Goal: Task Accomplishment & Management: Use online tool/utility

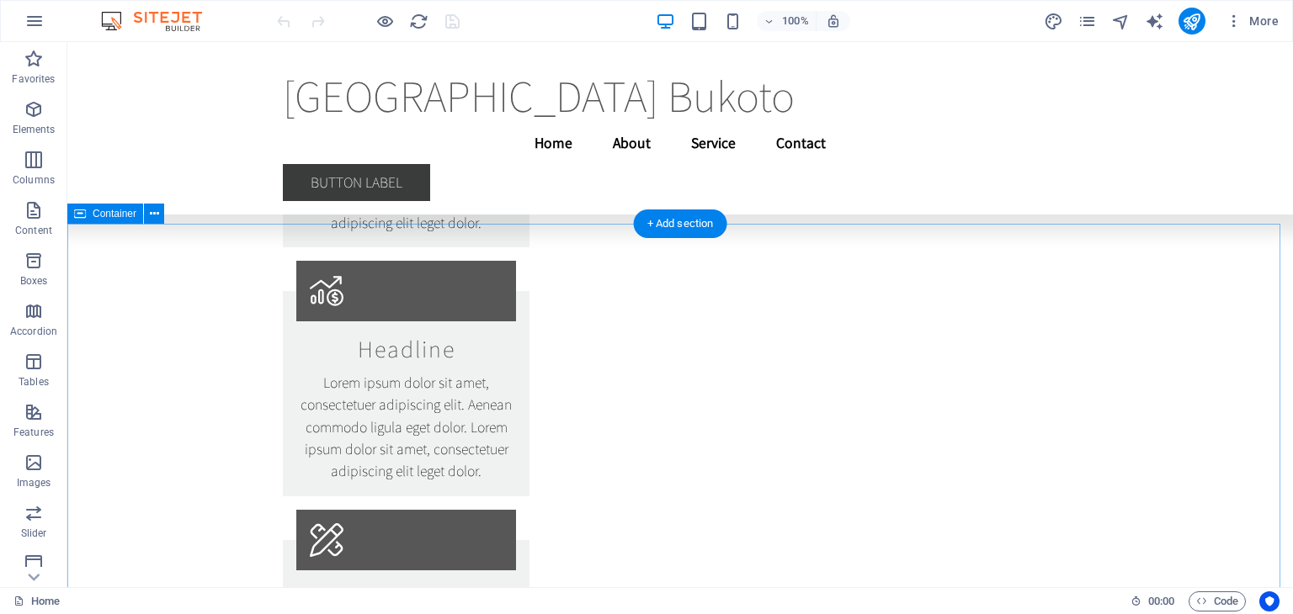
scroll to position [11964, 0]
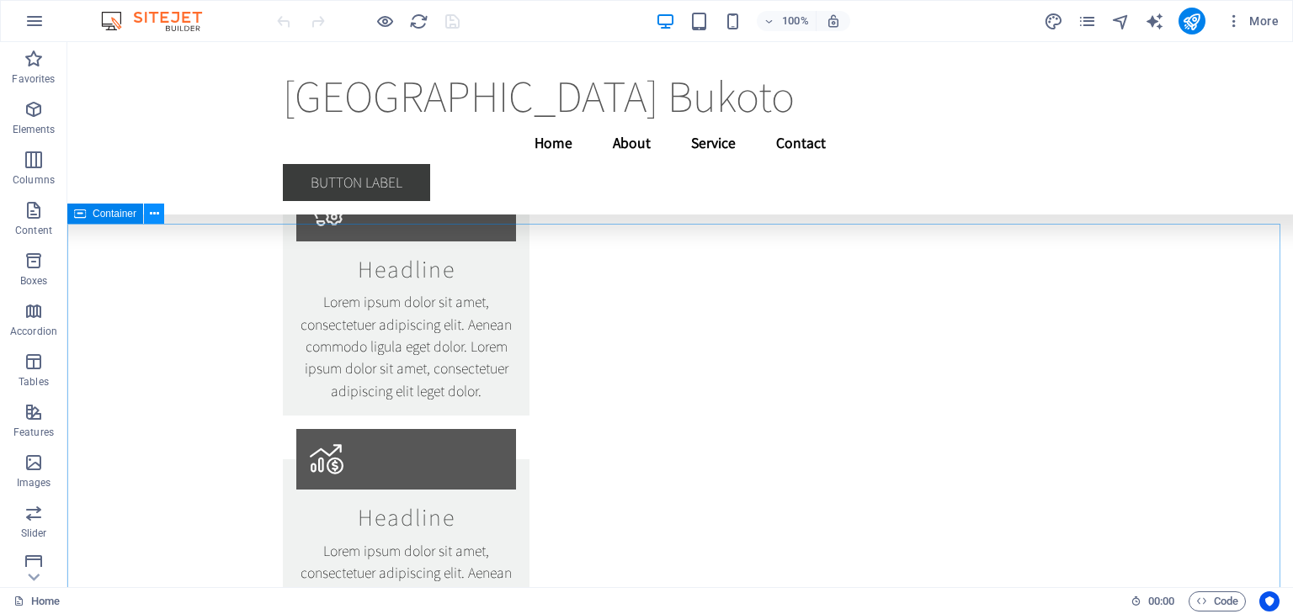
click at [157, 220] on icon at bounding box center [154, 214] width 9 height 18
click at [151, 217] on icon at bounding box center [154, 214] width 9 height 18
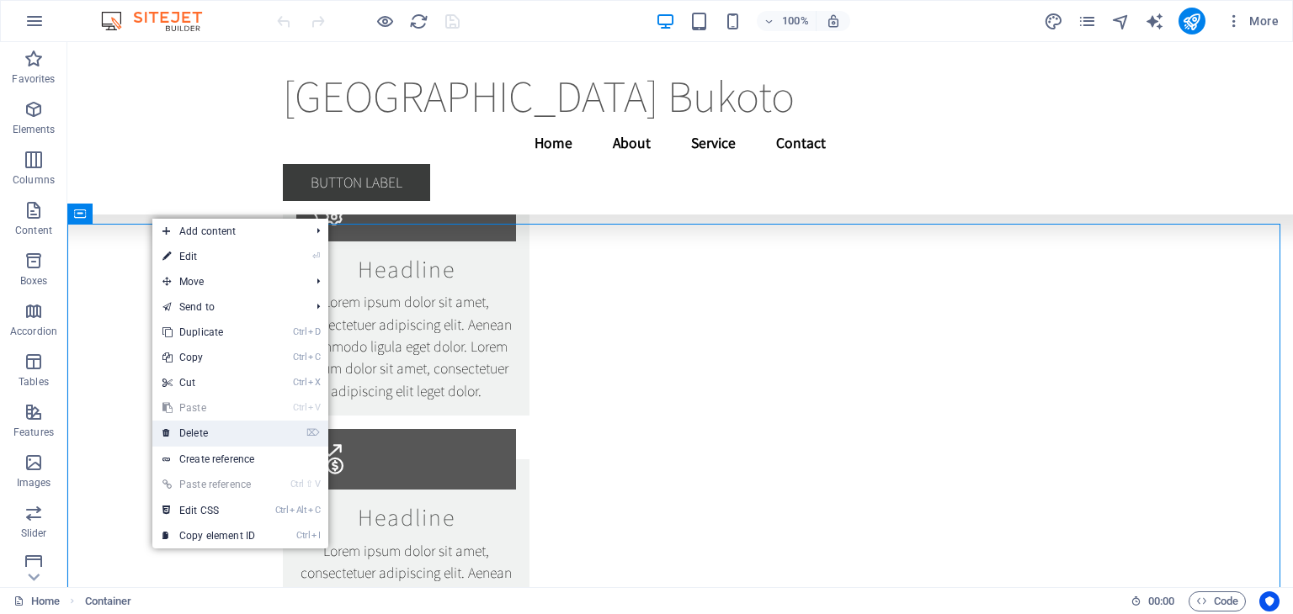
click at [201, 436] on link "⌦ Delete" at bounding box center [208, 433] width 113 height 25
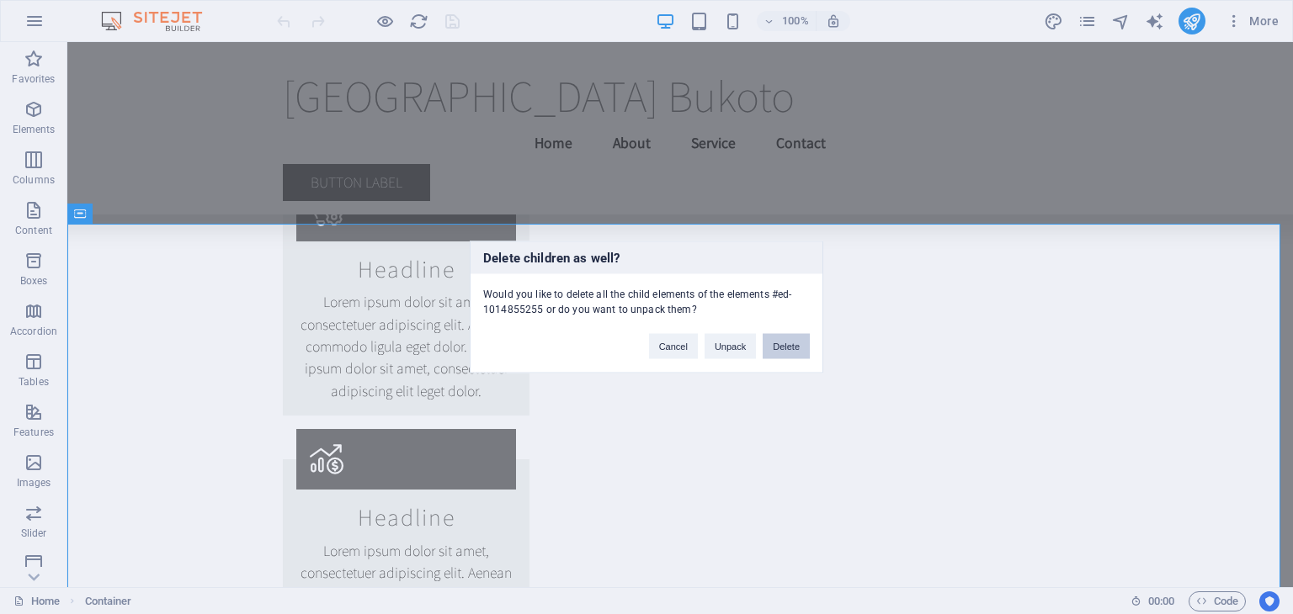
click at [778, 350] on button "Delete" at bounding box center [785, 346] width 47 height 25
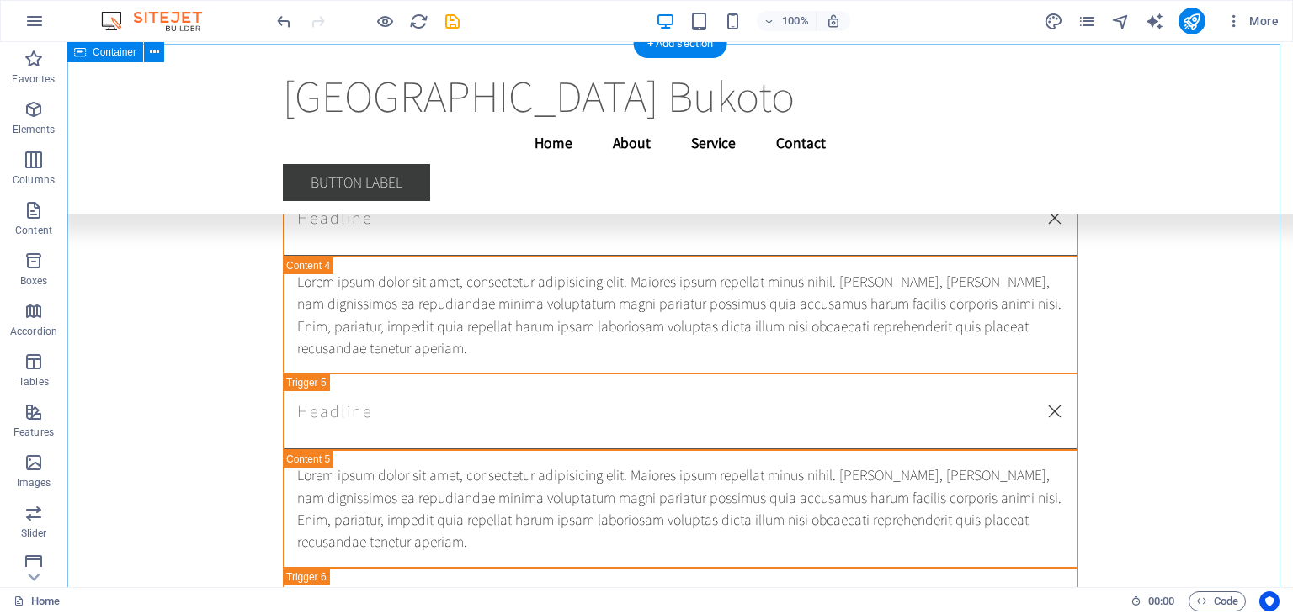
scroll to position [34332, 0]
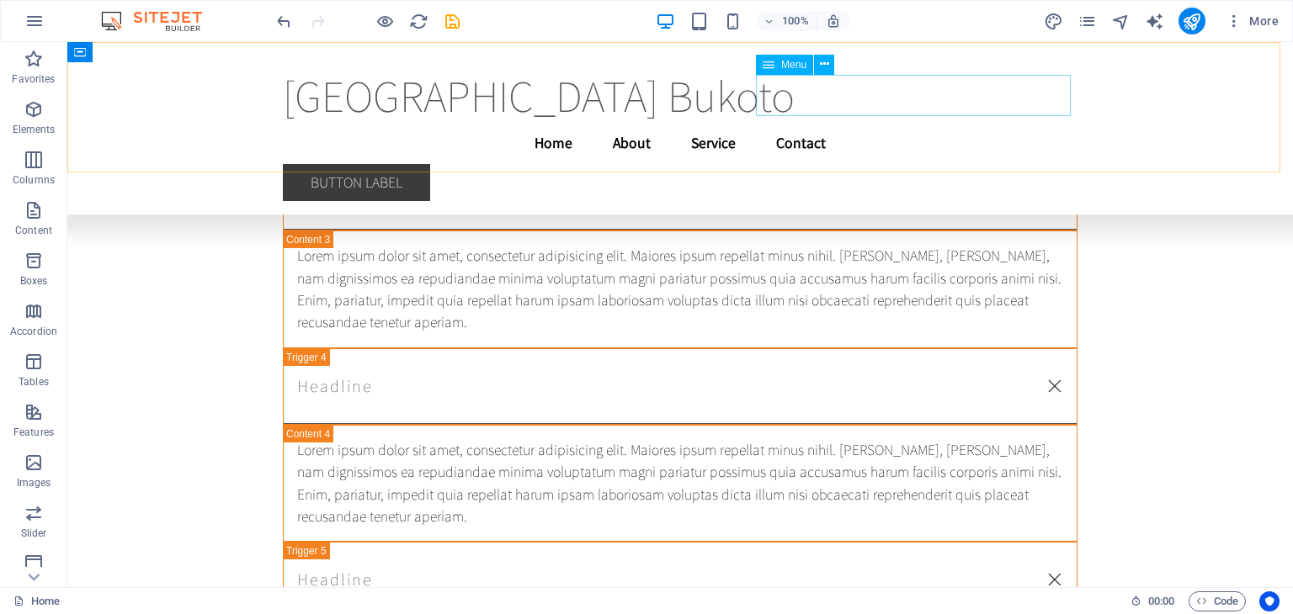
click at [1042, 122] on nav "Home About Service Contact" at bounding box center [680, 143] width 794 height 42
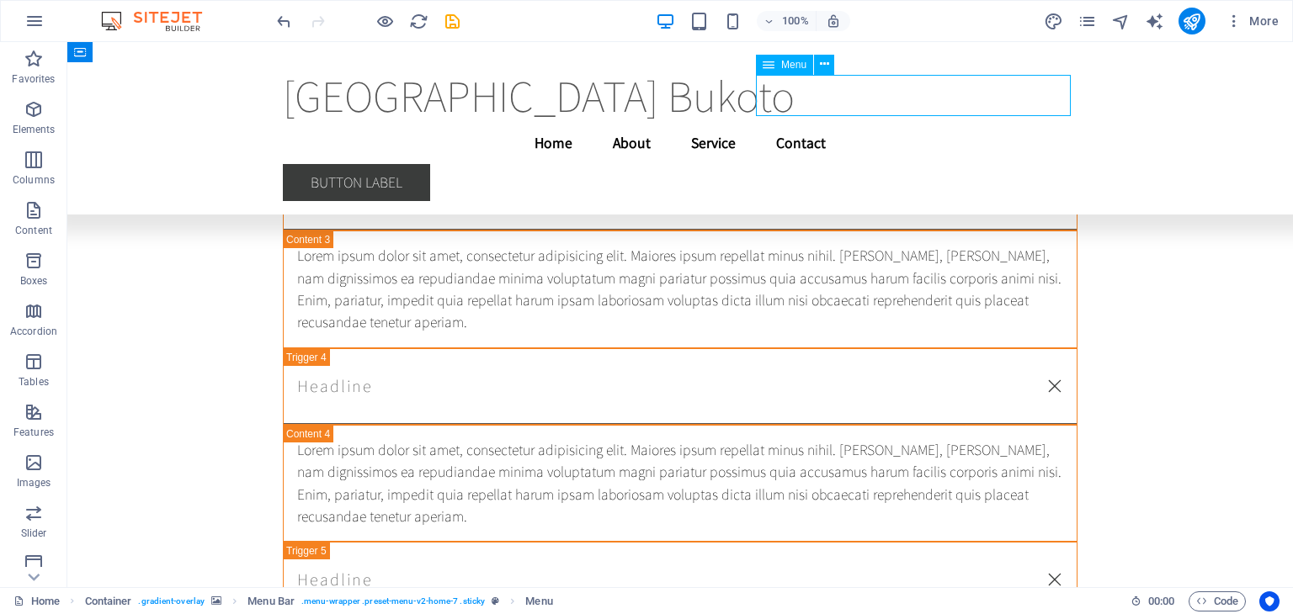
click at [1034, 122] on nav "Home About Service Contact" at bounding box center [680, 143] width 794 height 42
click at [942, 122] on nav "Home About Service Contact" at bounding box center [680, 143] width 794 height 42
click at [870, 122] on nav "Home About Service Contact" at bounding box center [680, 143] width 794 height 42
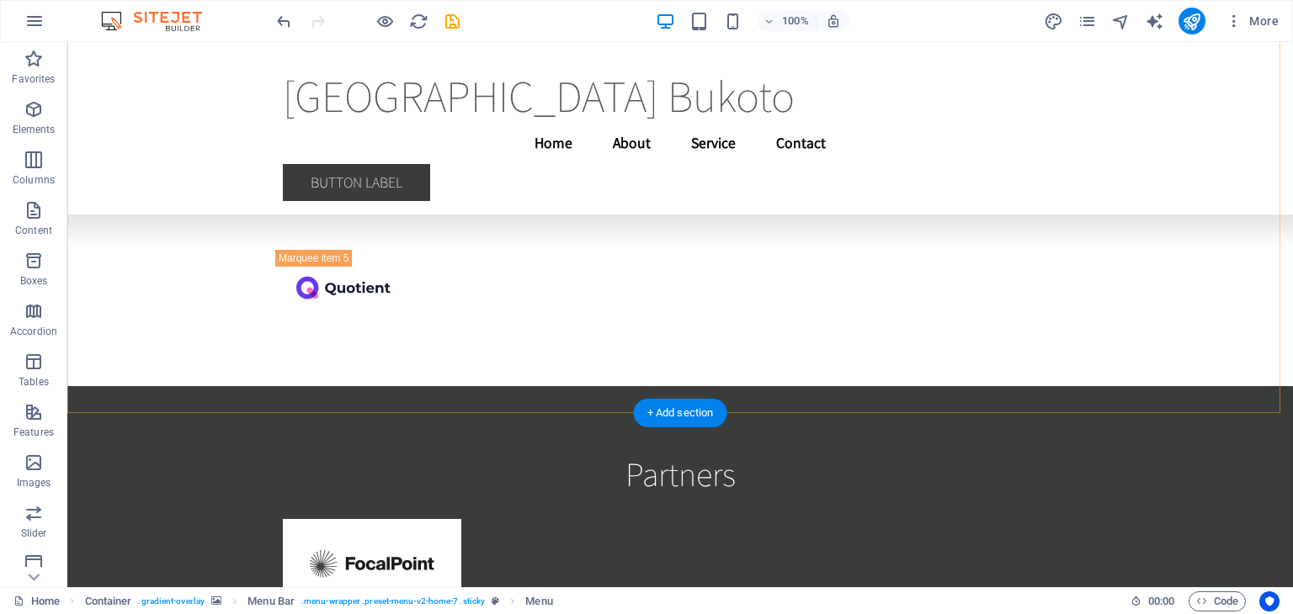
scroll to position [32914, 0]
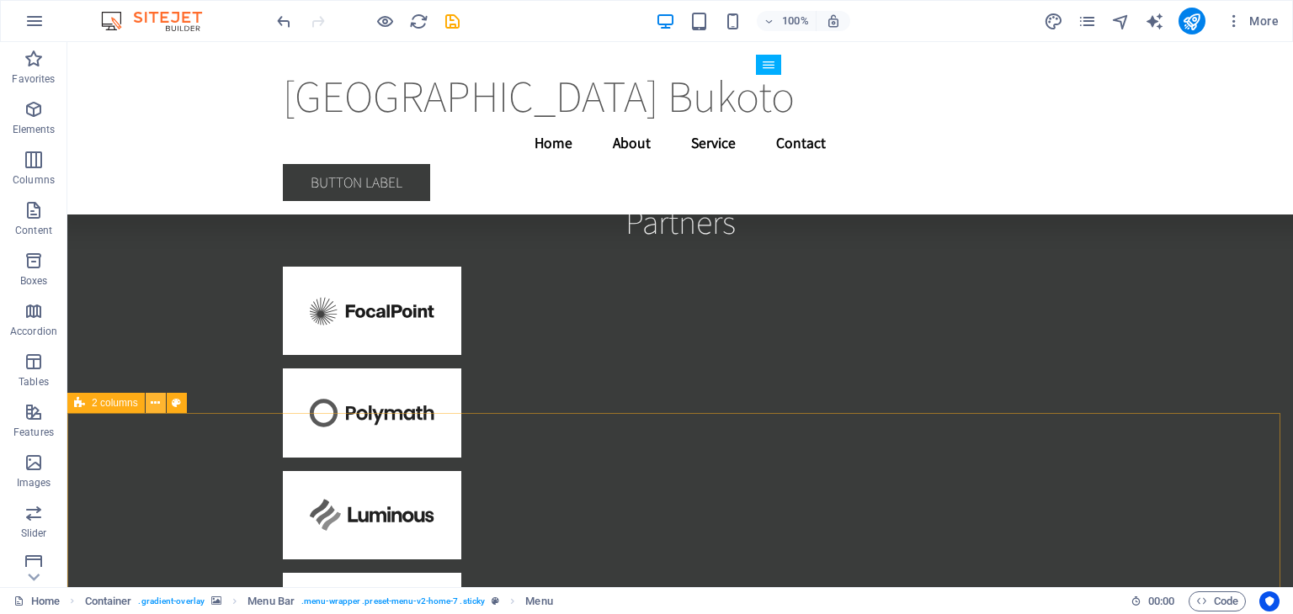
click at [159, 410] on icon at bounding box center [155, 404] width 9 height 18
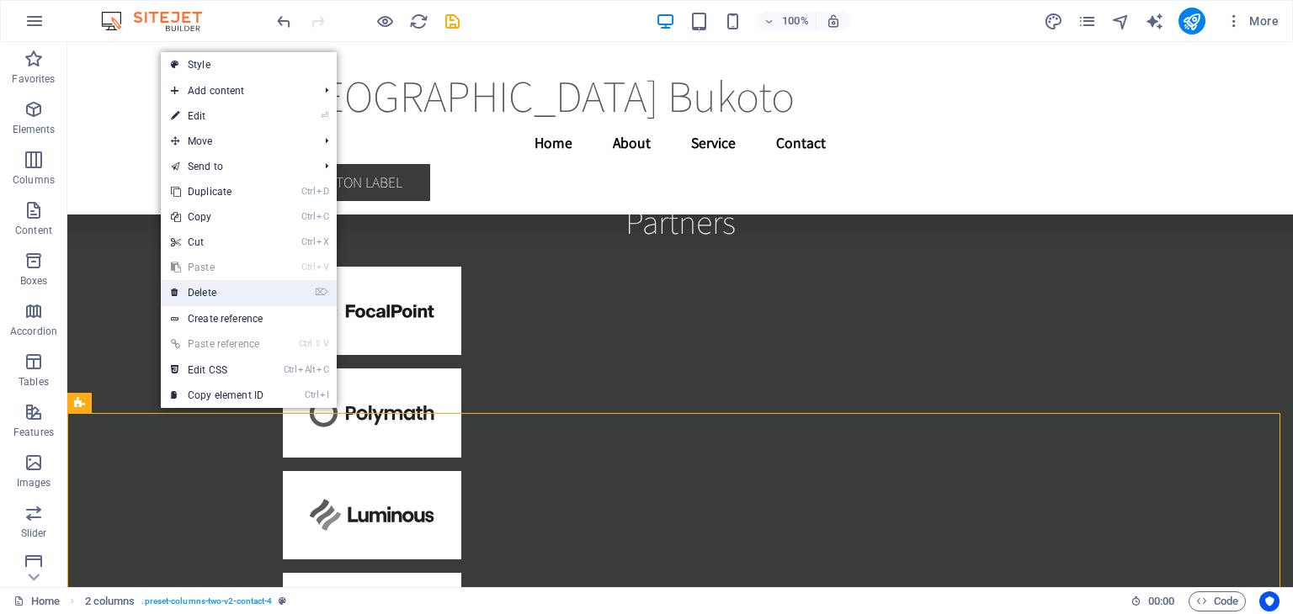
click at [214, 296] on link "⌦ Delete" at bounding box center [217, 292] width 113 height 25
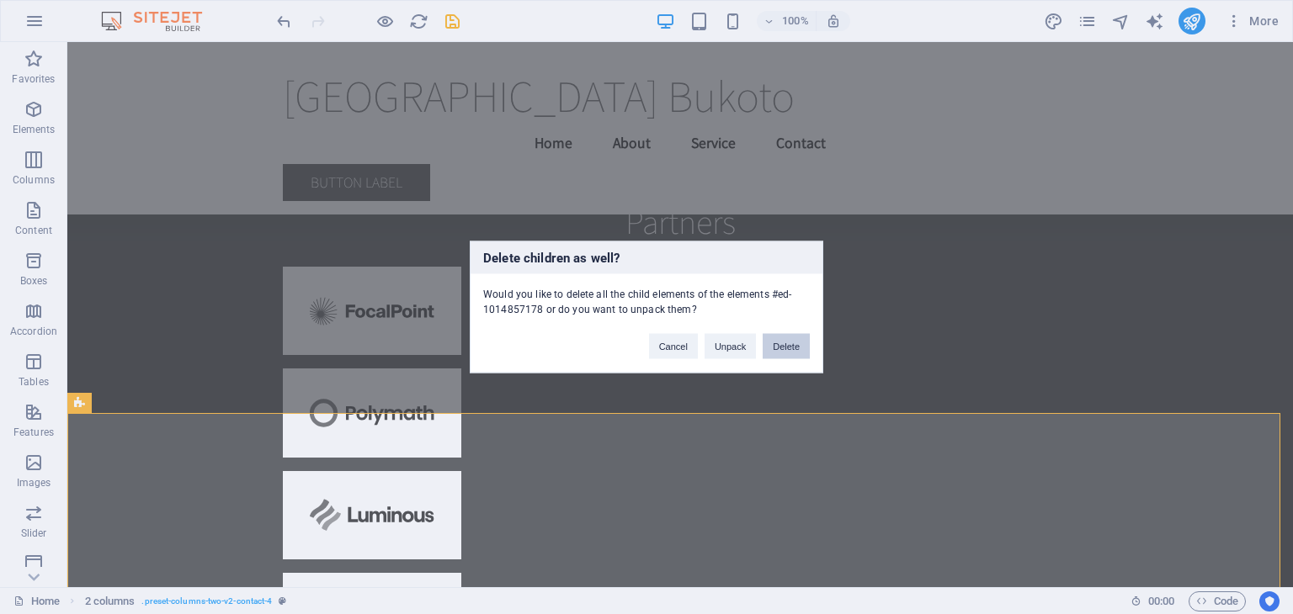
click at [799, 343] on button "Delete" at bounding box center [785, 346] width 47 height 25
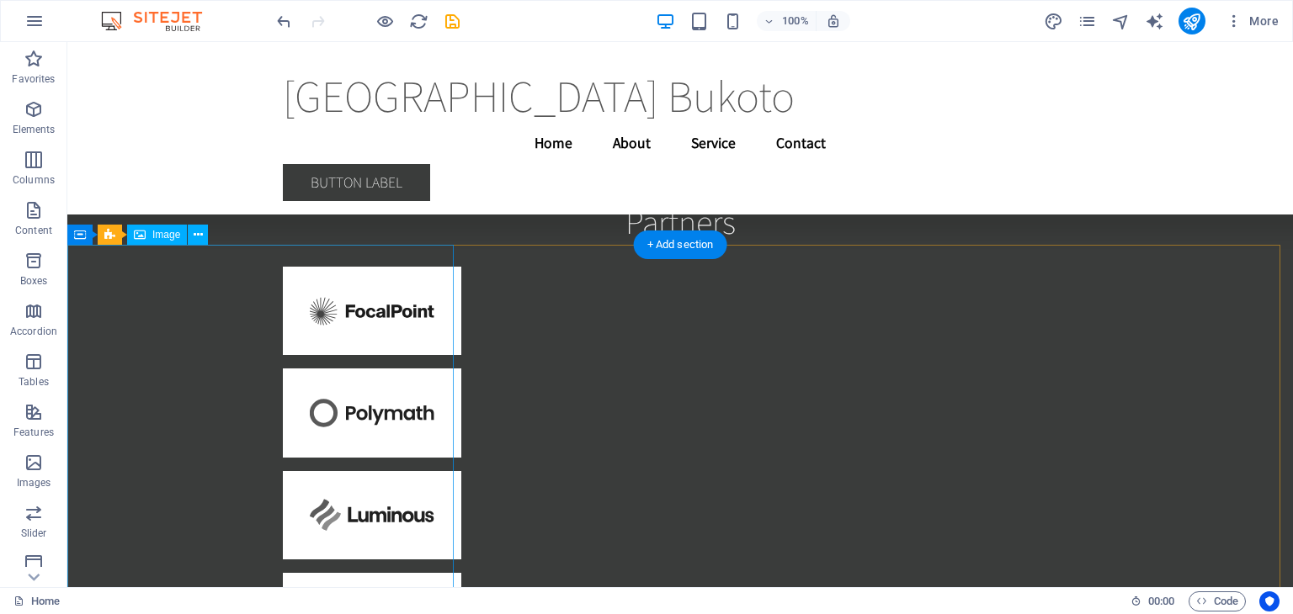
scroll to position [33082, 0]
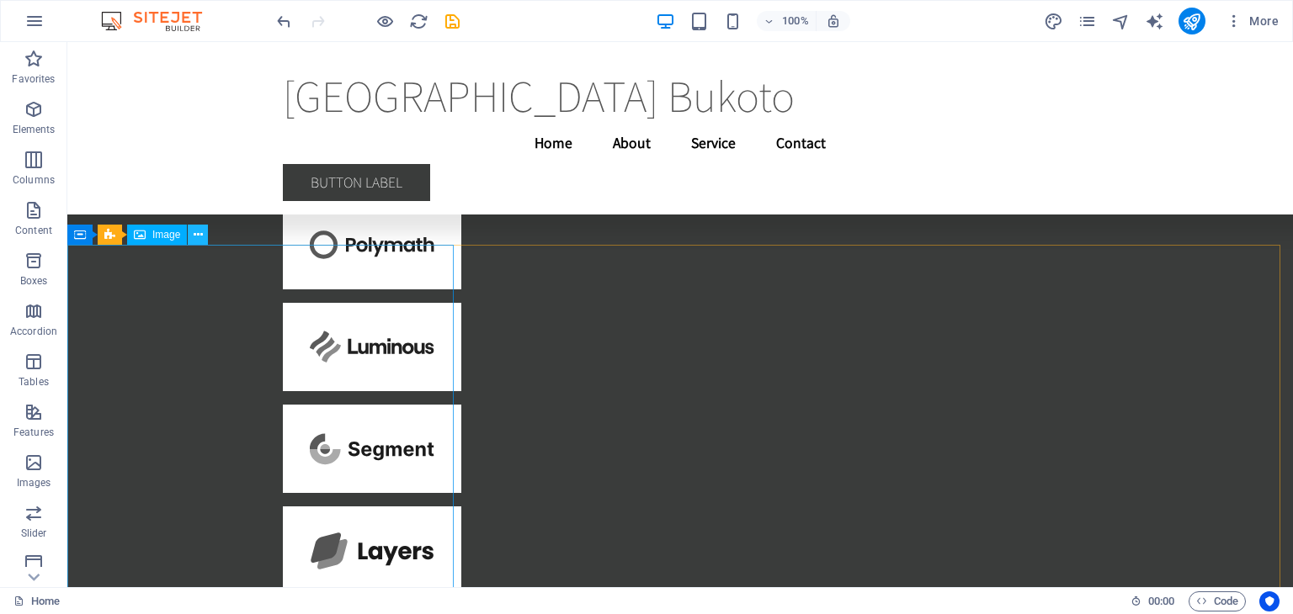
click at [199, 236] on icon at bounding box center [198, 235] width 9 height 18
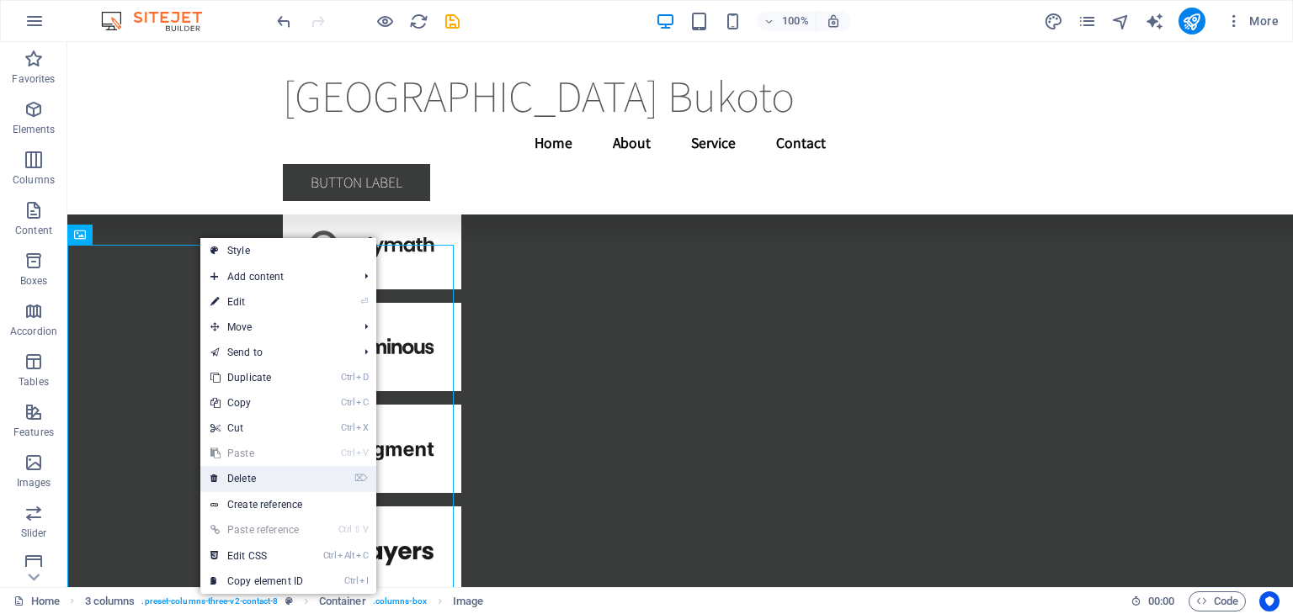
click at [250, 482] on link "⌦ Delete" at bounding box center [256, 478] width 113 height 25
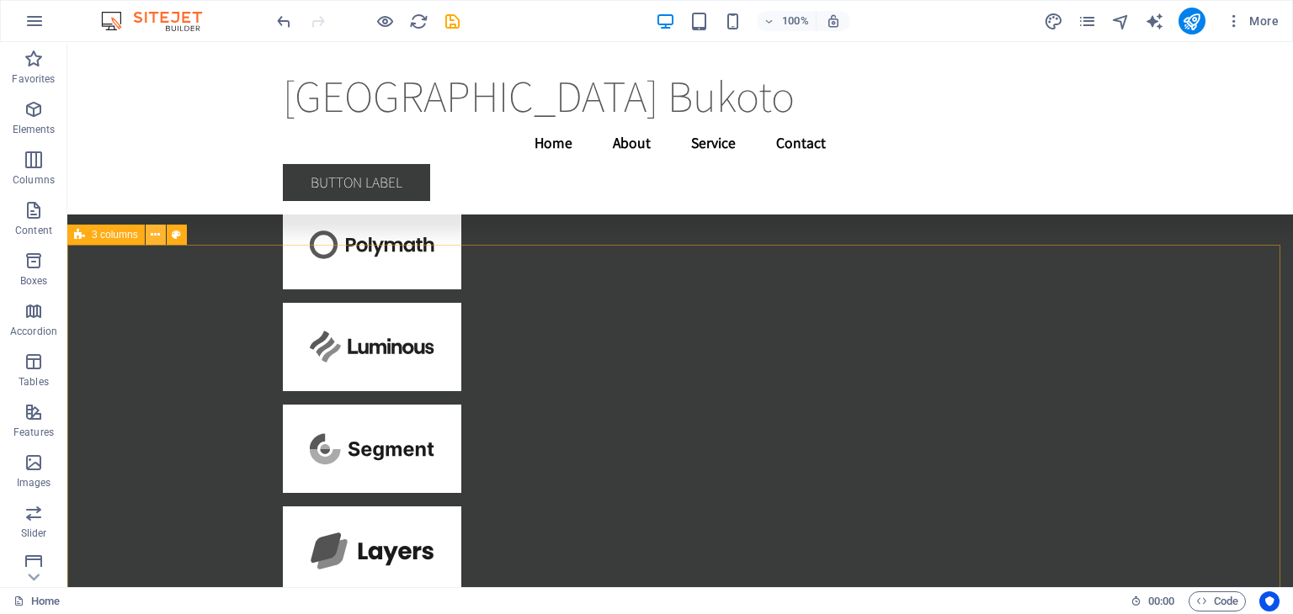
click at [156, 236] on icon at bounding box center [155, 235] width 9 height 18
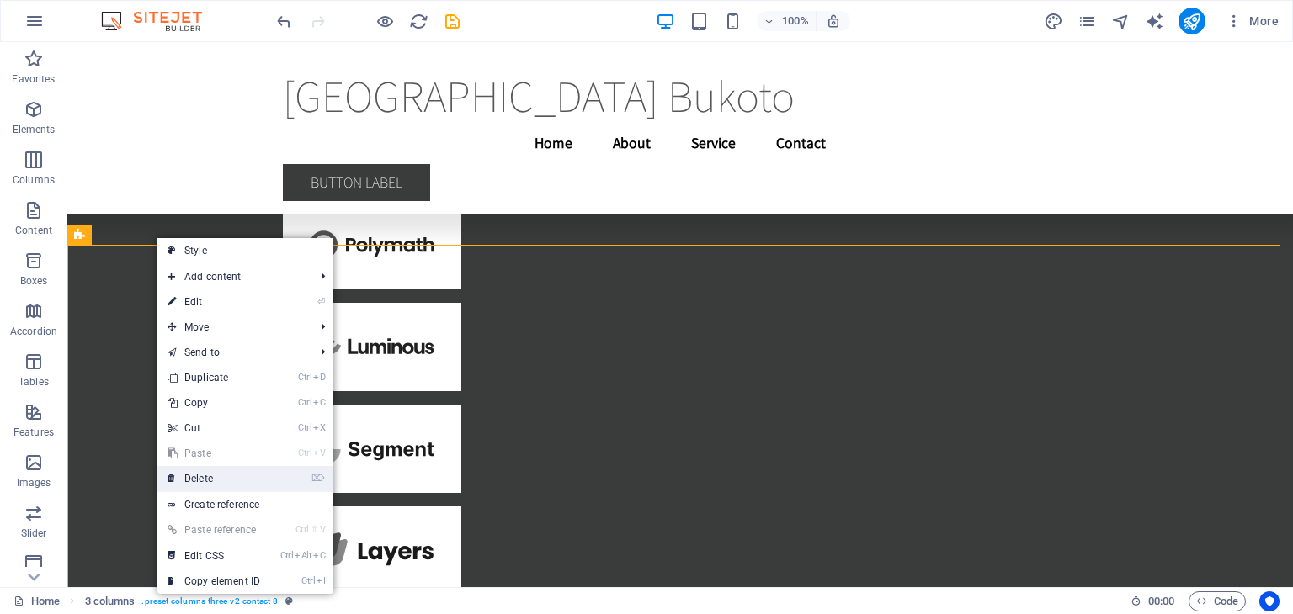
click at [207, 483] on link "⌦ Delete" at bounding box center [213, 478] width 113 height 25
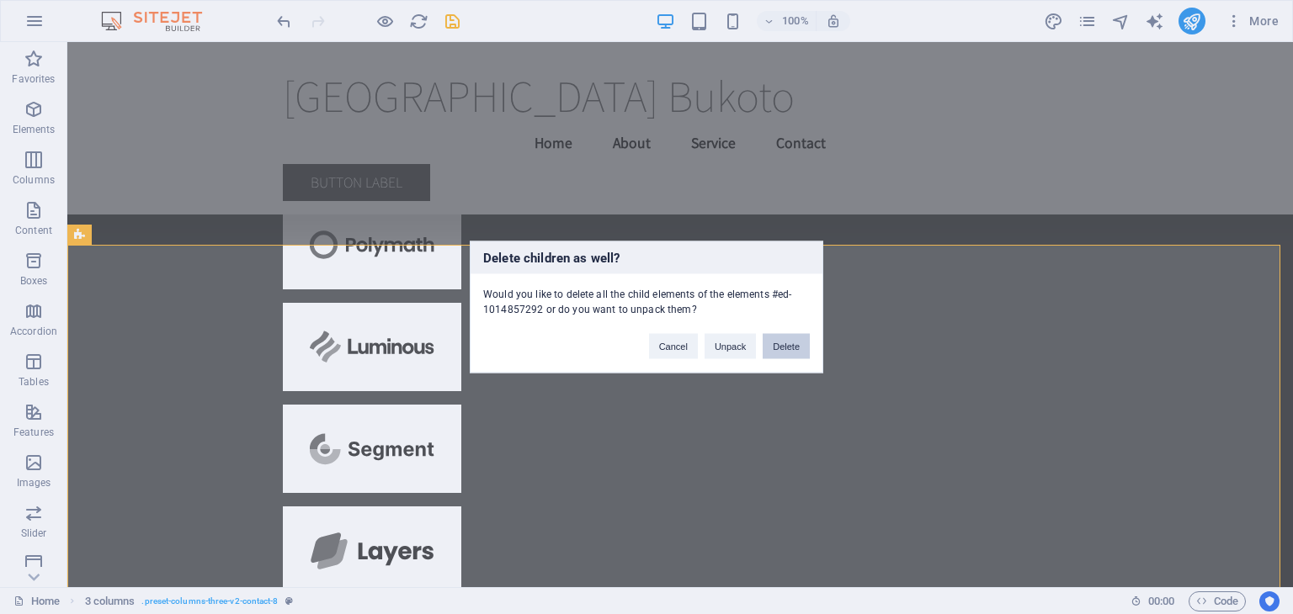
click at [788, 346] on button "Delete" at bounding box center [785, 346] width 47 height 25
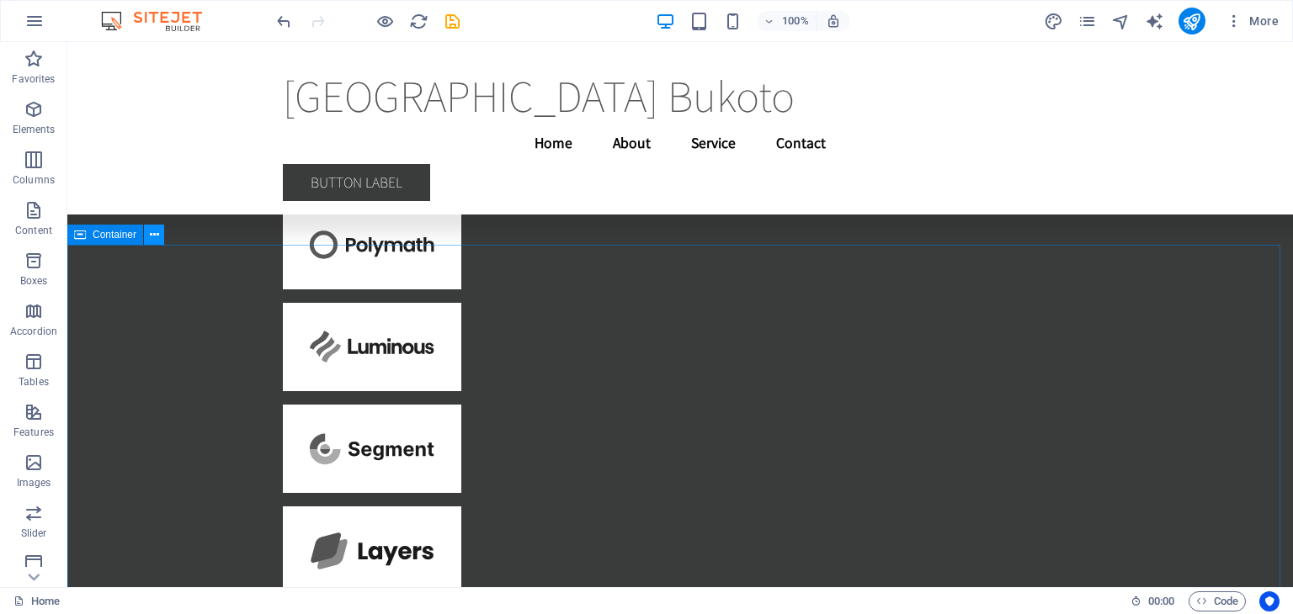
click at [158, 236] on icon at bounding box center [154, 235] width 9 height 18
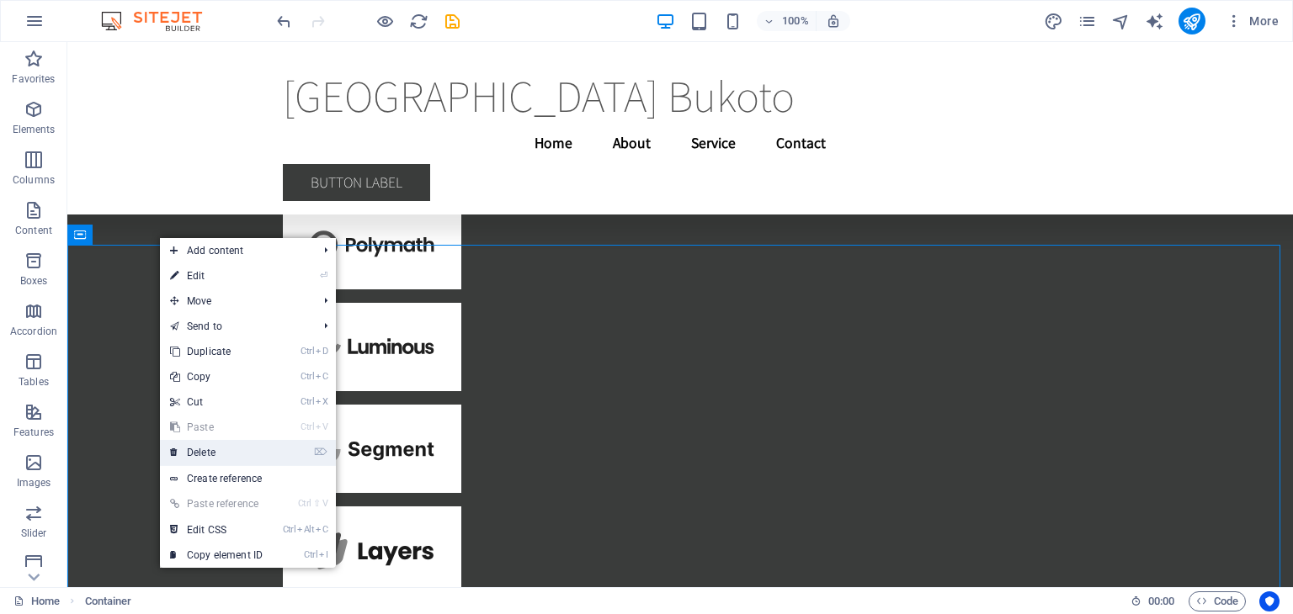
click at [261, 455] on link "⌦ Delete" at bounding box center [216, 452] width 113 height 25
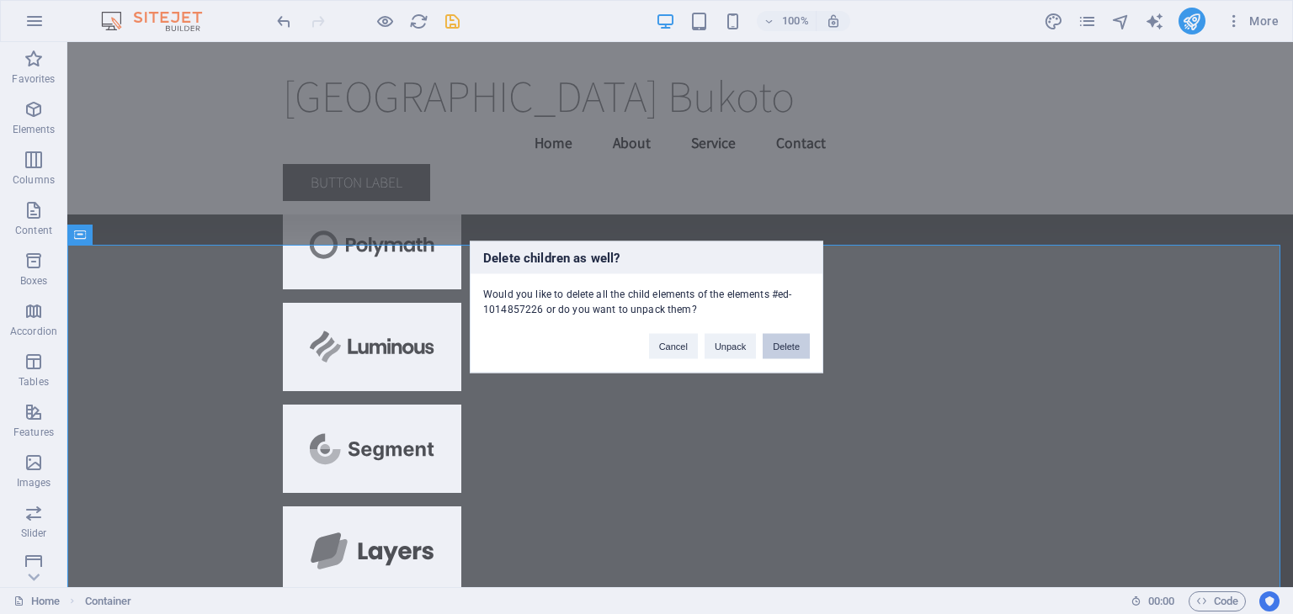
click at [794, 340] on button "Delete" at bounding box center [785, 346] width 47 height 25
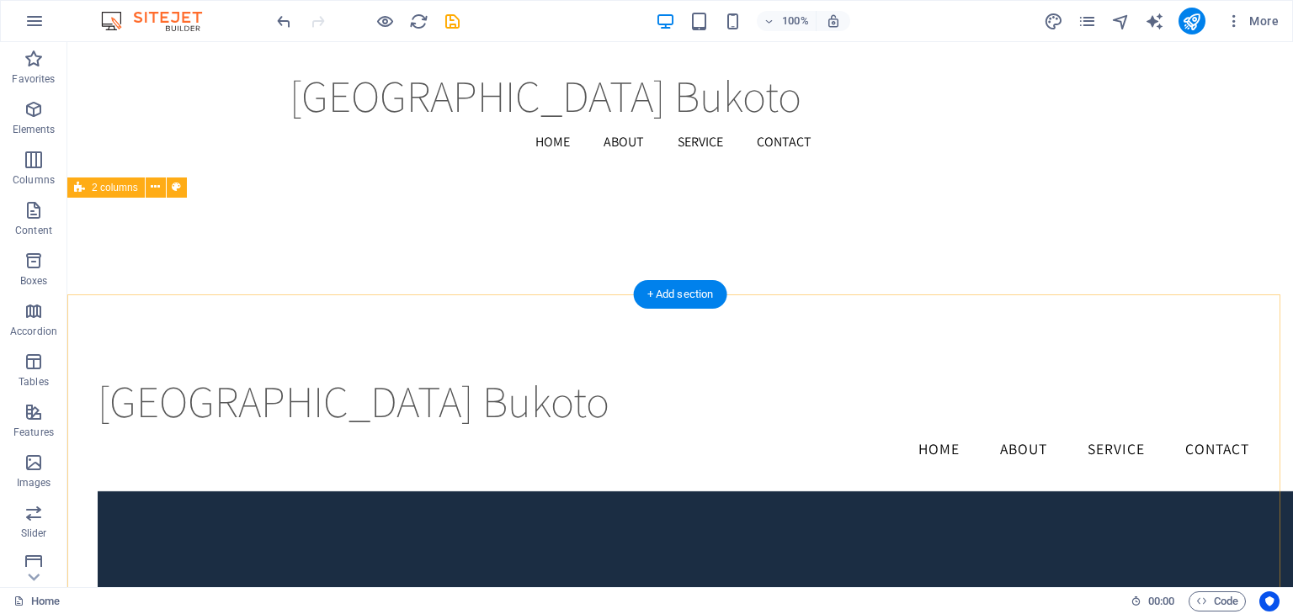
scroll to position [2441, 0]
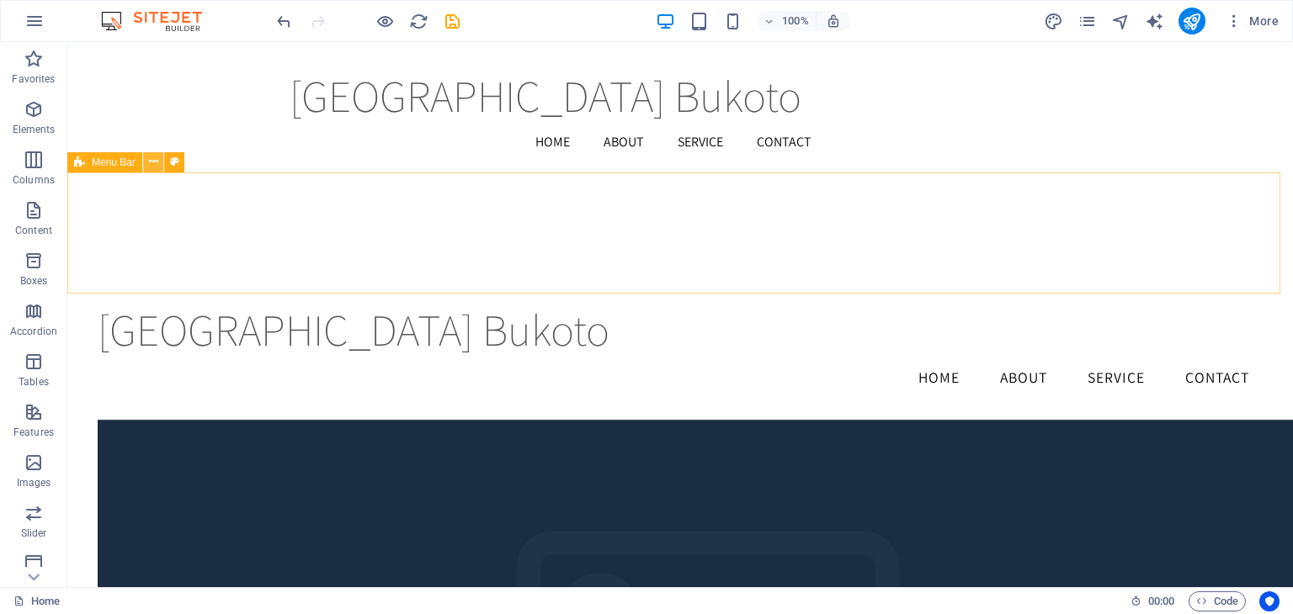
click at [151, 161] on icon at bounding box center [153, 162] width 9 height 18
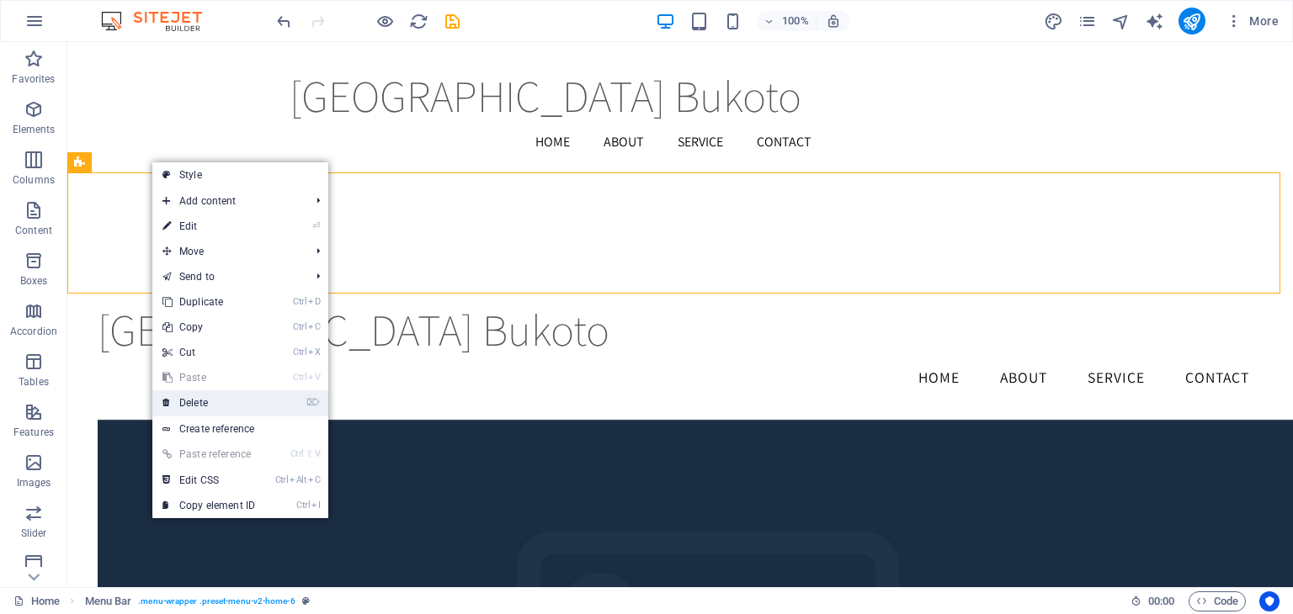
click at [200, 401] on link "⌦ Delete" at bounding box center [208, 402] width 113 height 25
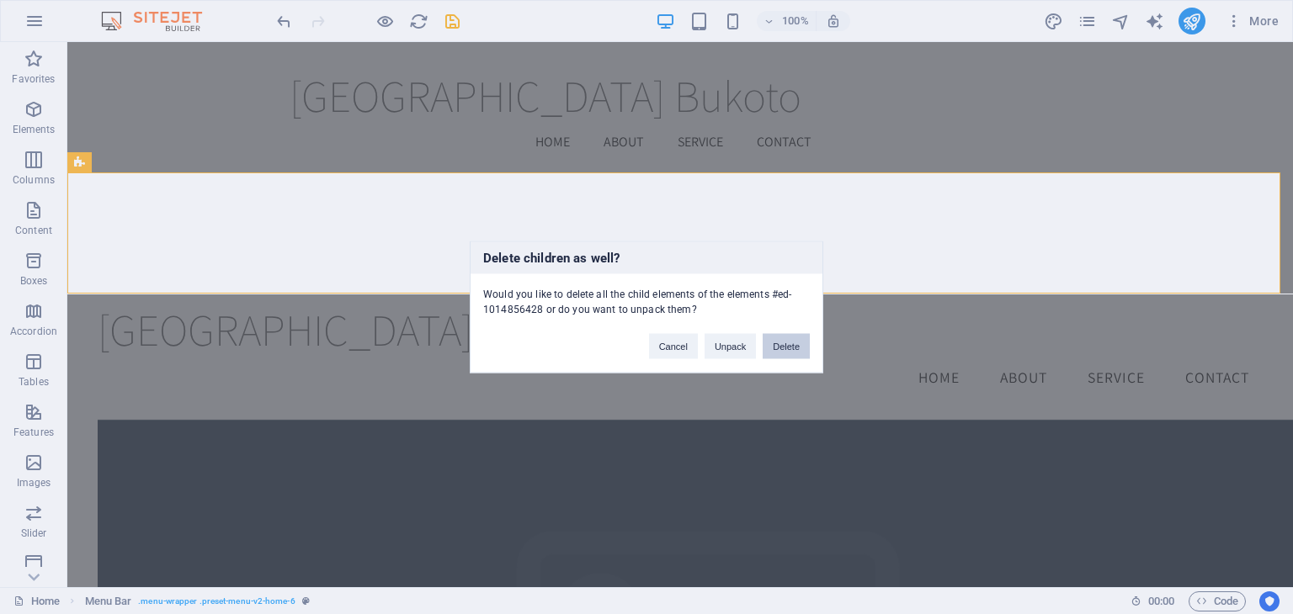
click at [793, 336] on button "Delete" at bounding box center [785, 346] width 47 height 25
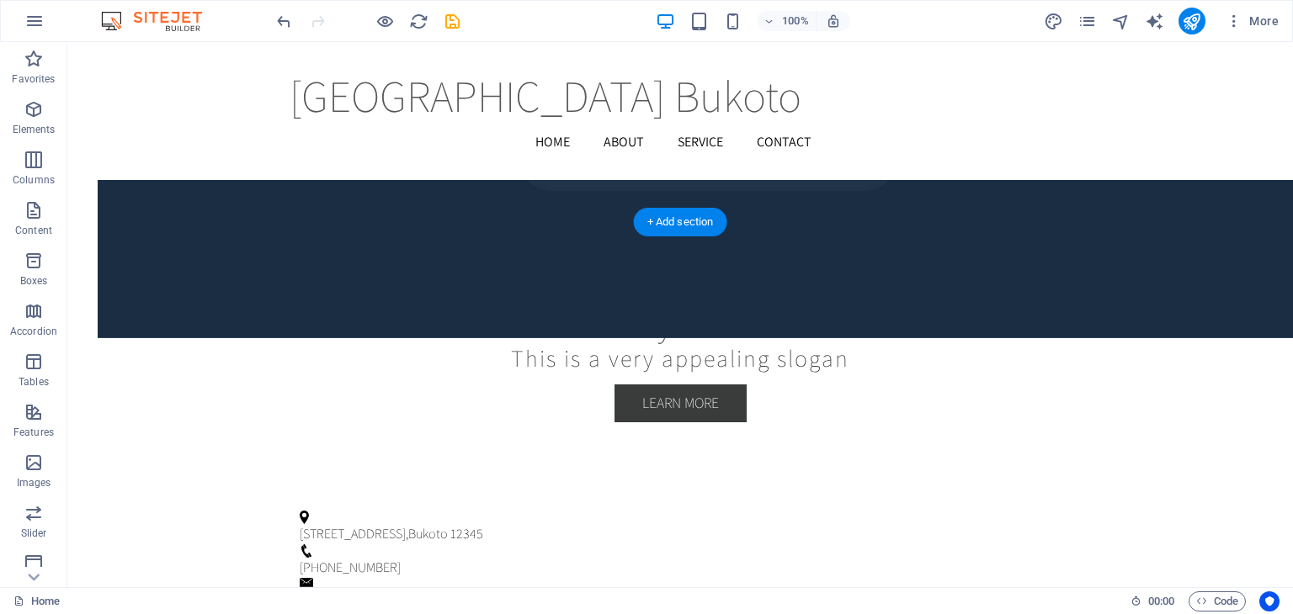
scroll to position [2766, 0]
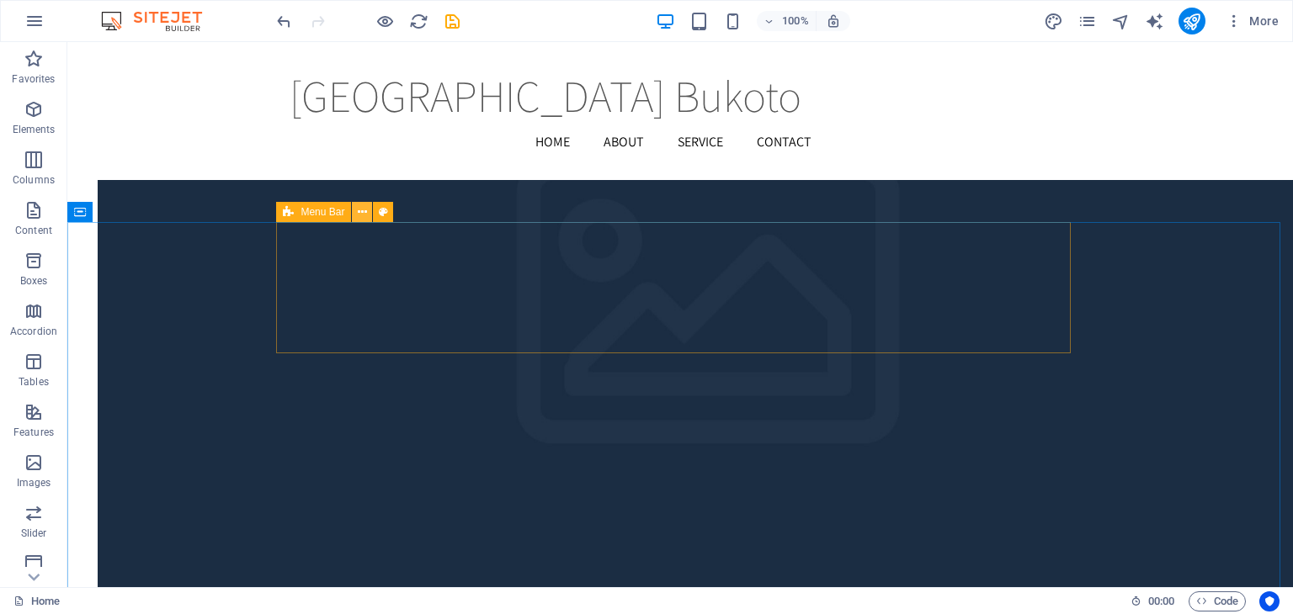
click at [364, 216] on icon at bounding box center [362, 213] width 9 height 18
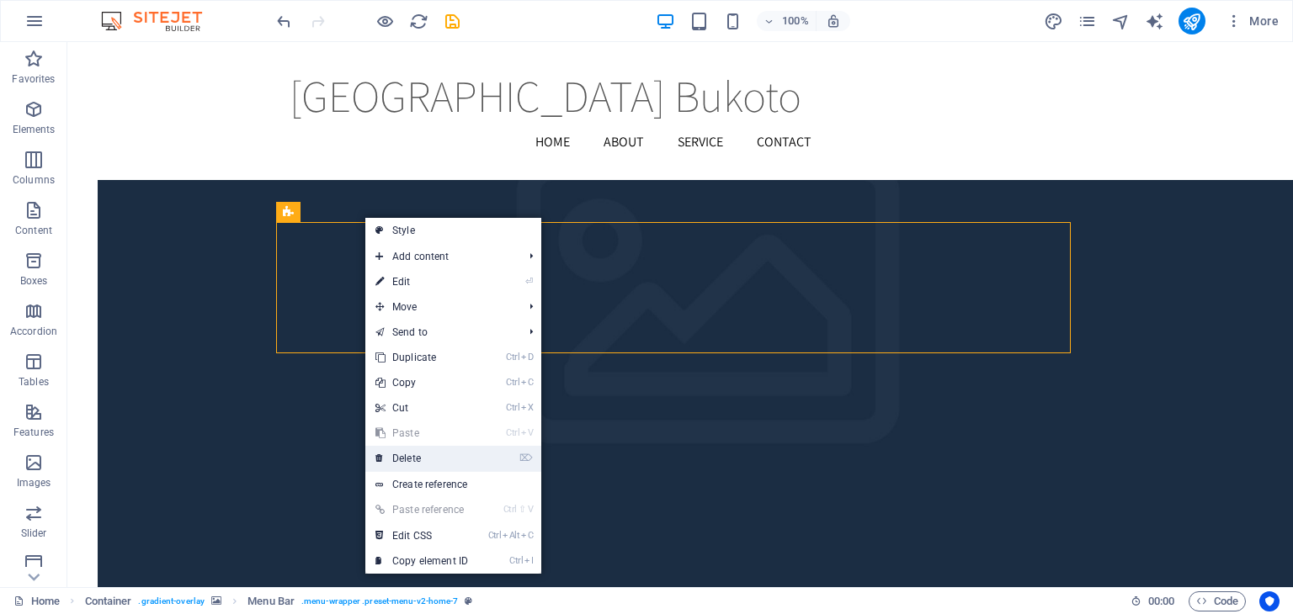
click at [406, 458] on link "⌦ Delete" at bounding box center [421, 458] width 113 height 25
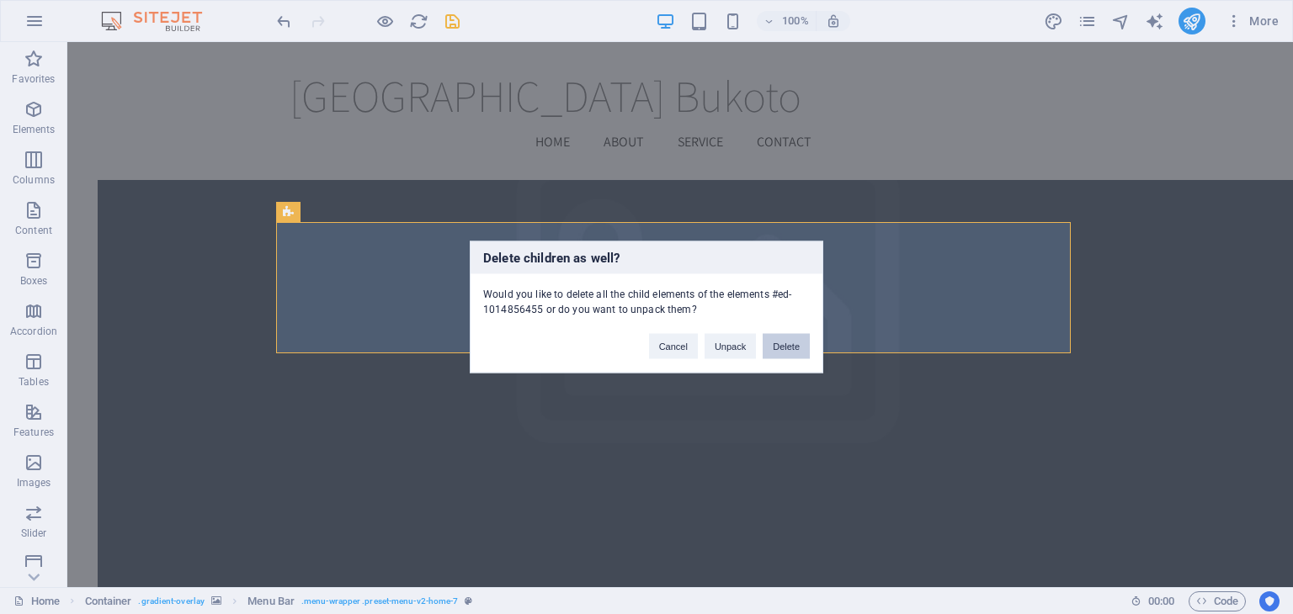
click at [794, 348] on button "Delete" at bounding box center [785, 346] width 47 height 25
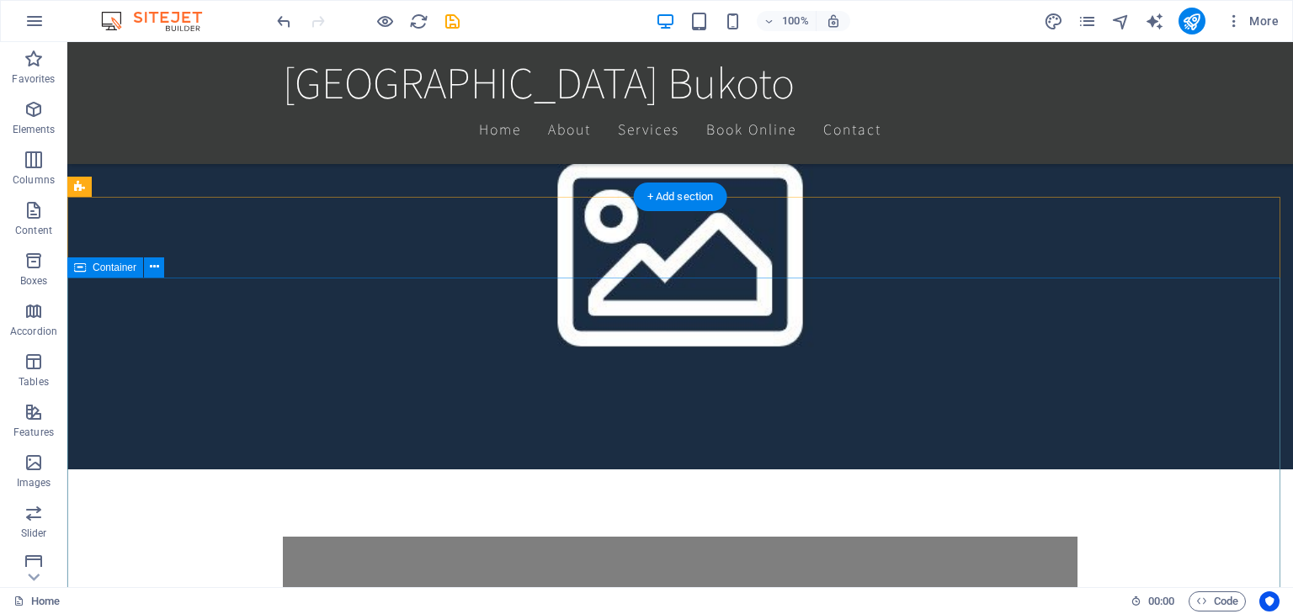
scroll to position [757, 0]
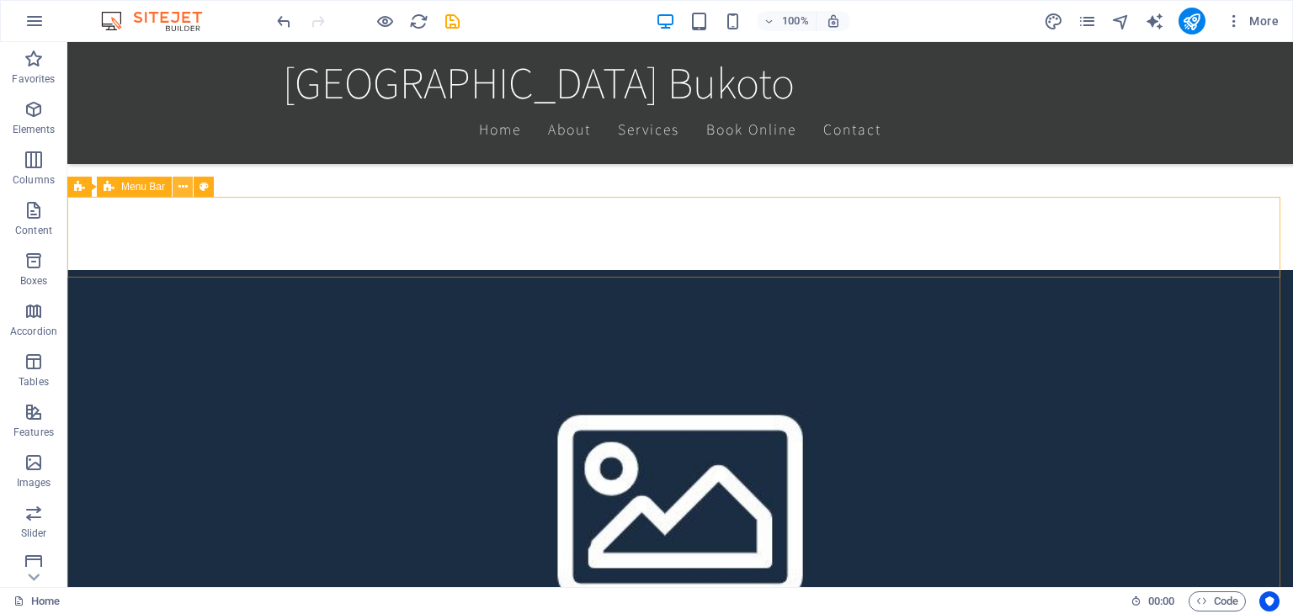
click at [187, 189] on icon at bounding box center [182, 187] width 9 height 18
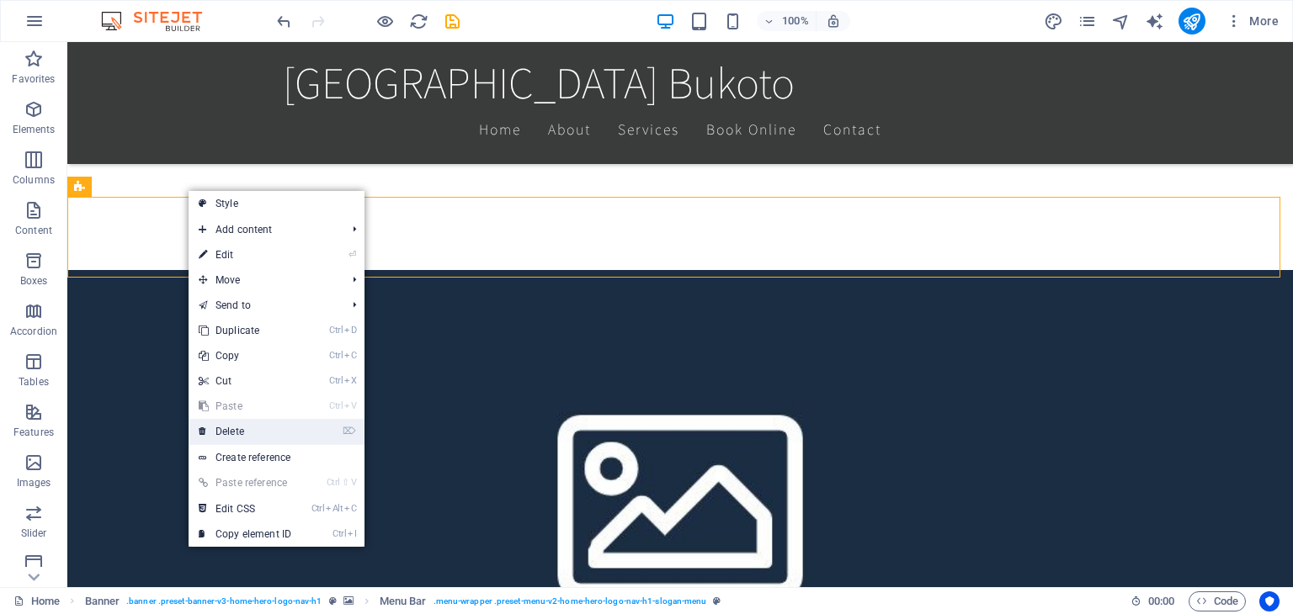
click at [237, 428] on link "⌦ Delete" at bounding box center [245, 431] width 113 height 25
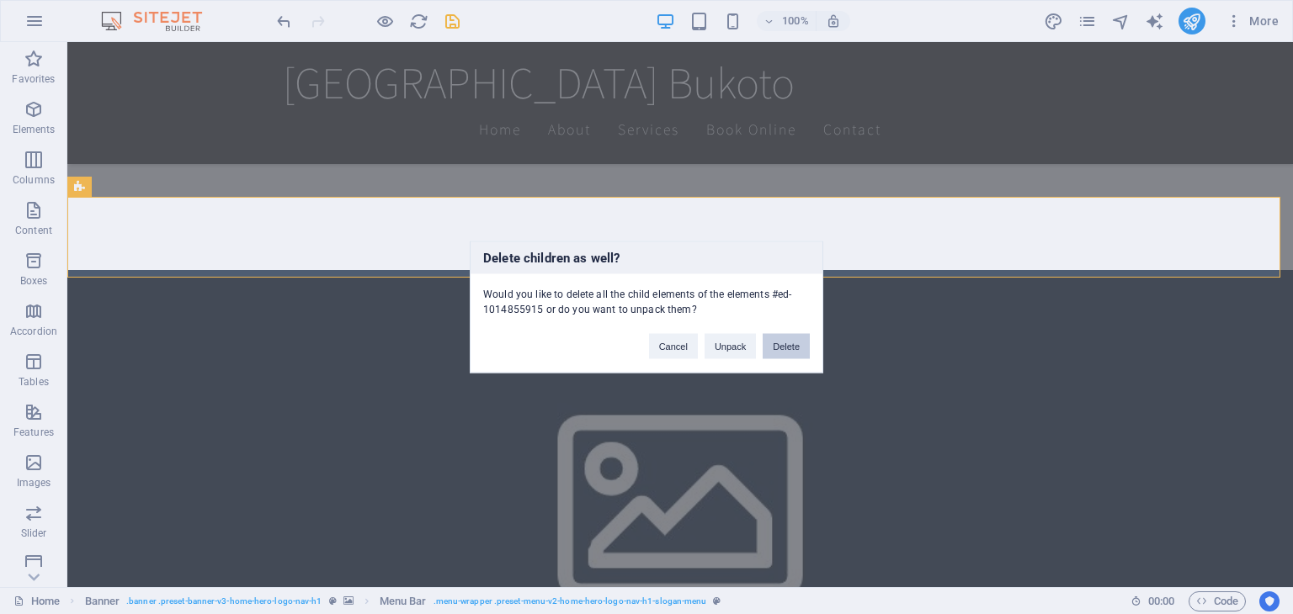
click at [790, 343] on button "Delete" at bounding box center [785, 346] width 47 height 25
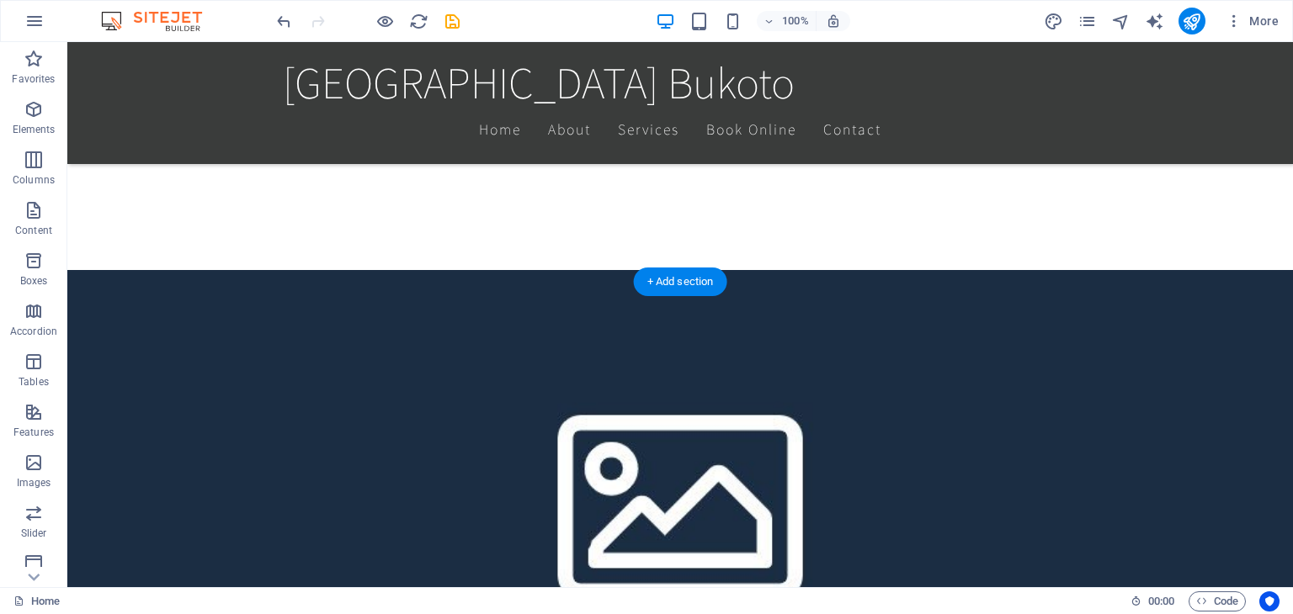
scroll to position [673, 0]
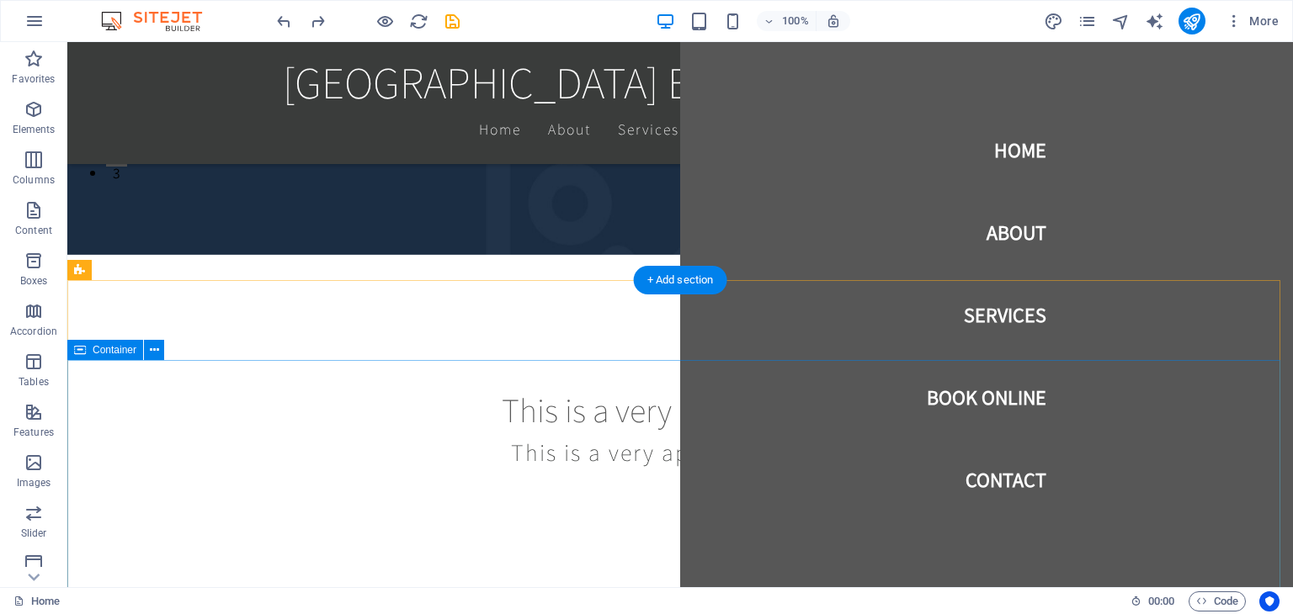
scroll to position [926, 0]
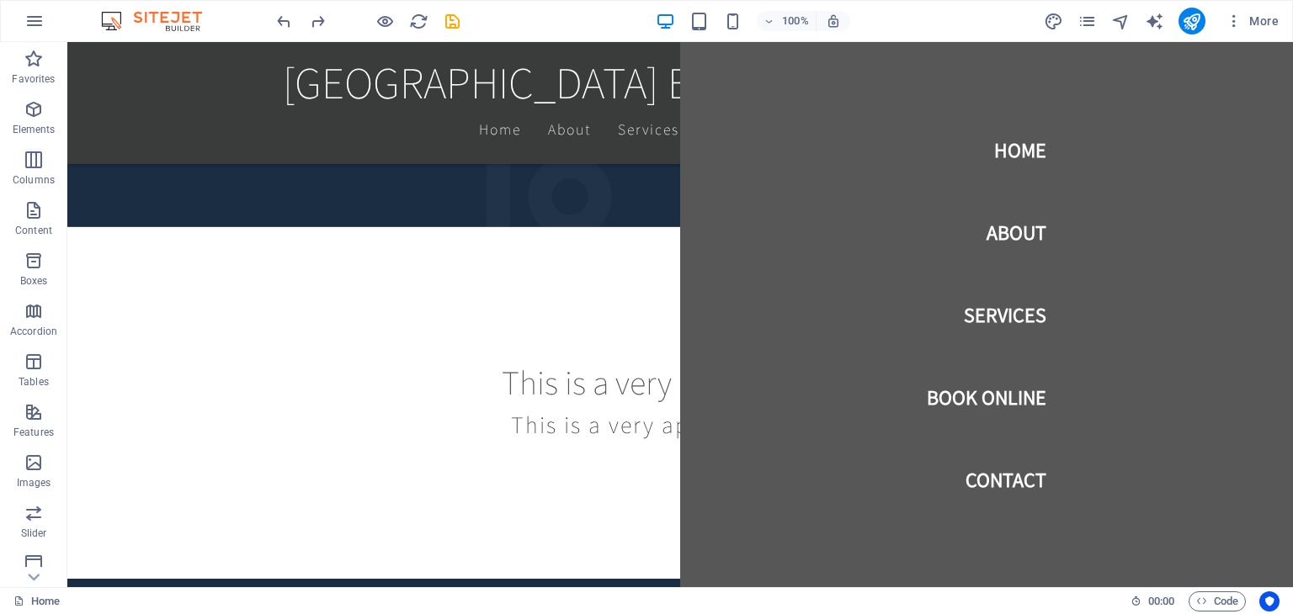
scroll to position [0, 0]
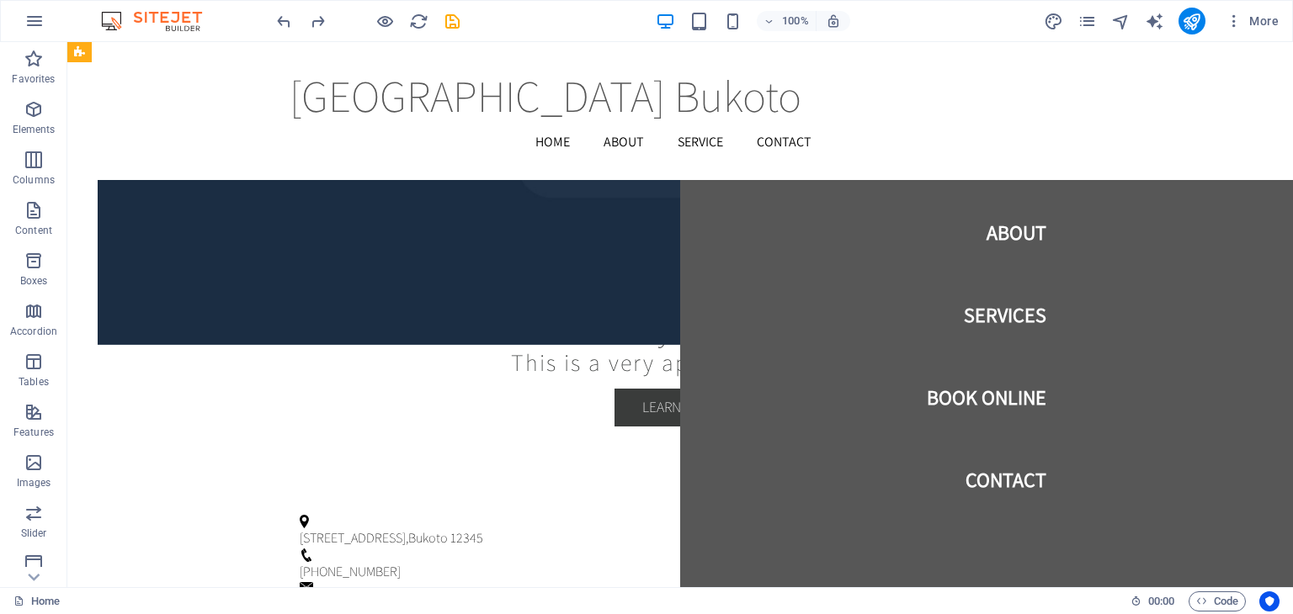
scroll to position [2350, 0]
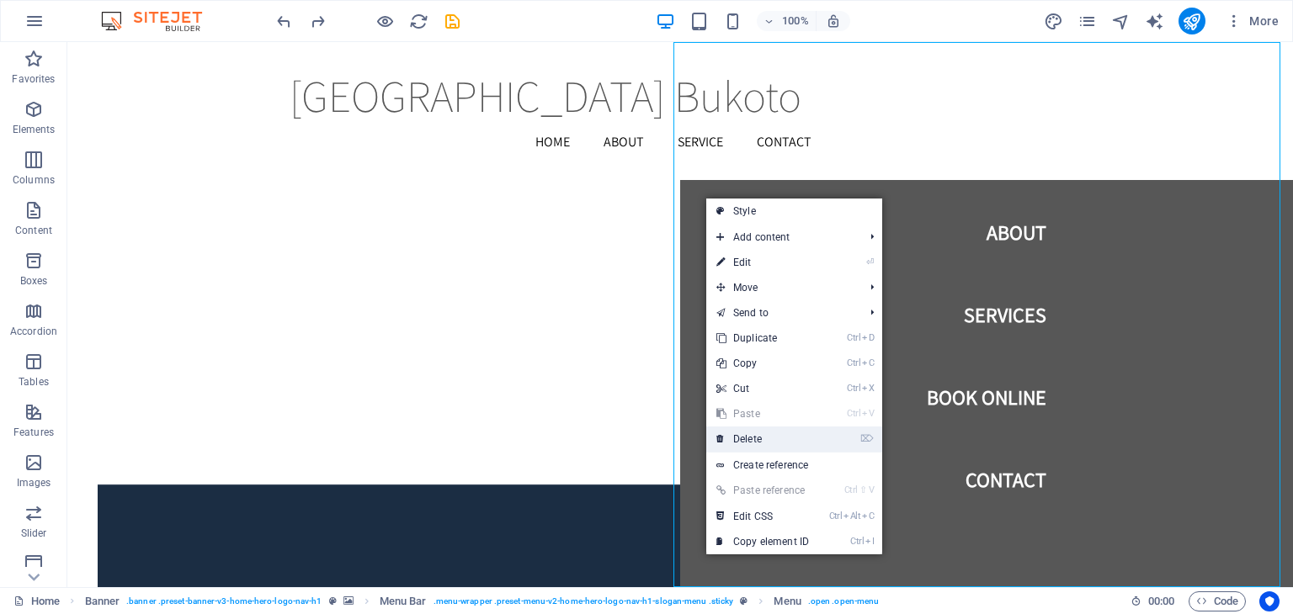
click at [755, 442] on link "⌦ Delete" at bounding box center [762, 439] width 113 height 25
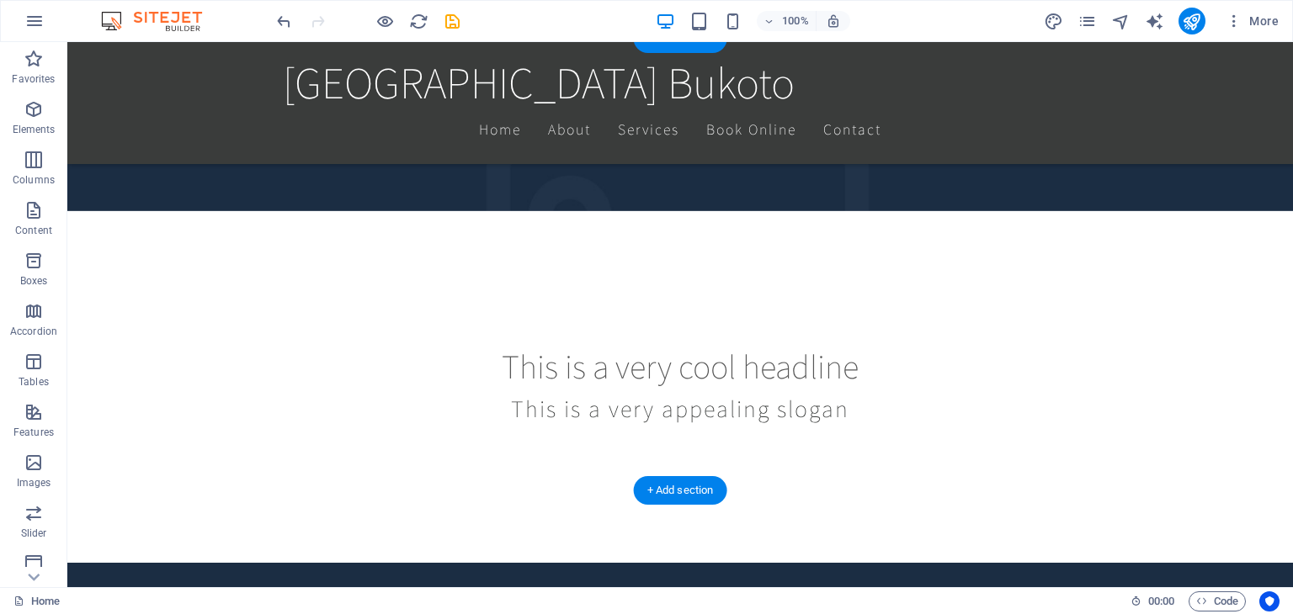
scroll to position [300, 0]
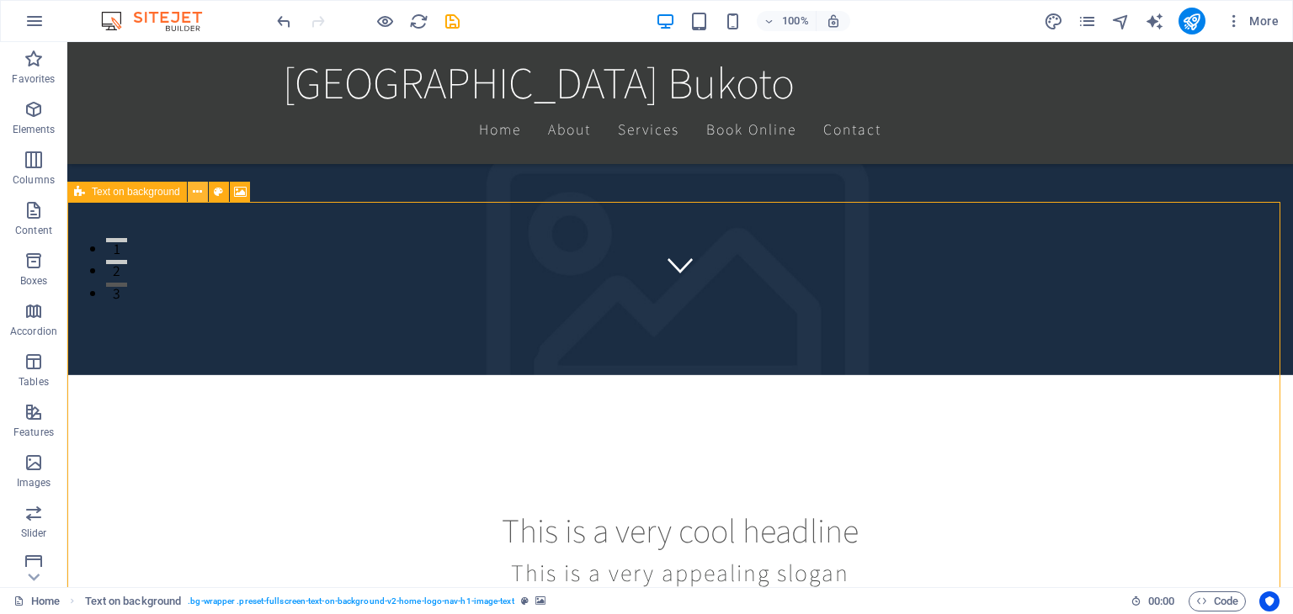
click at [199, 195] on icon at bounding box center [197, 192] width 9 height 18
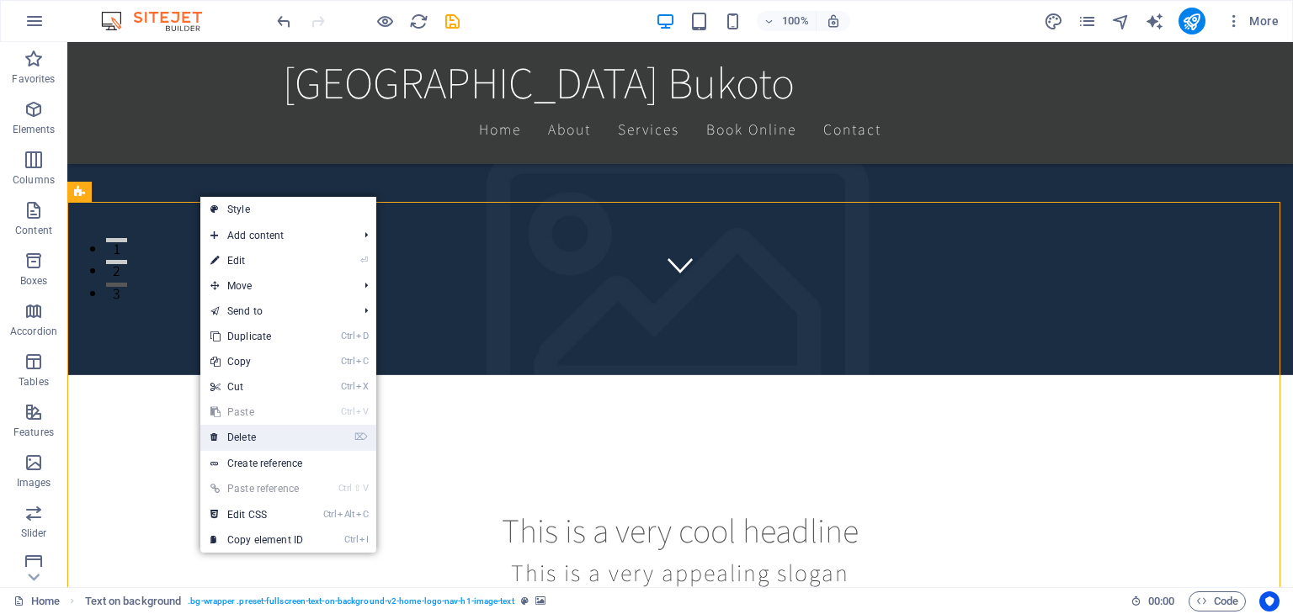
click at [252, 436] on link "⌦ Delete" at bounding box center [256, 437] width 113 height 25
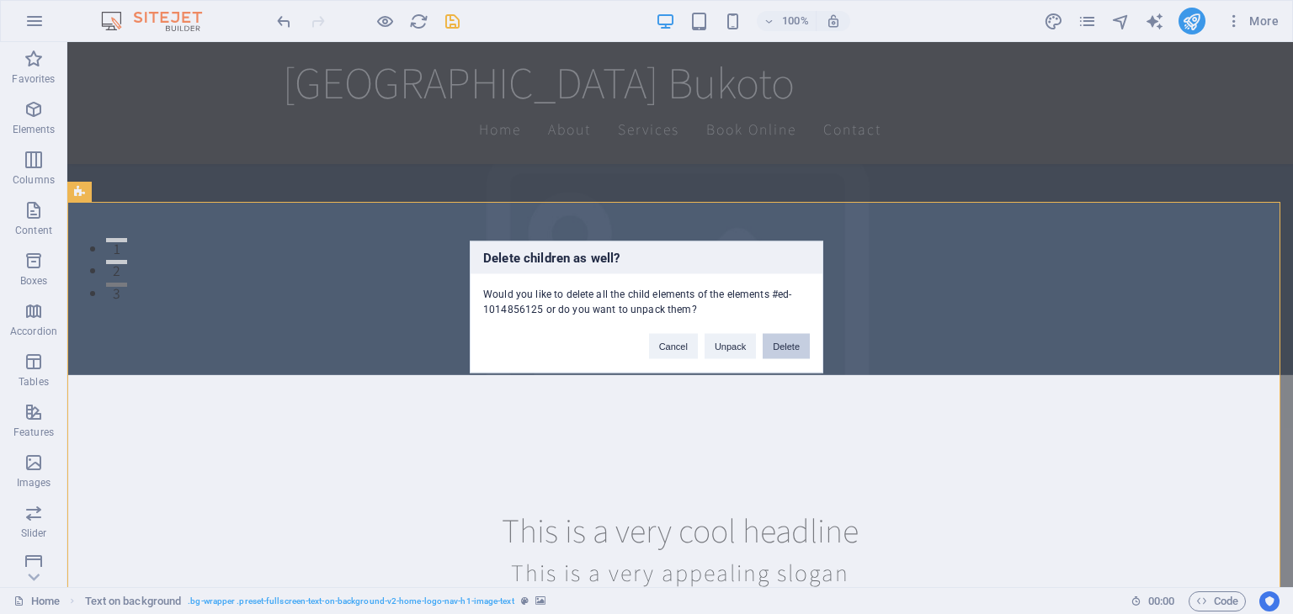
click at [783, 344] on button "Delete" at bounding box center [785, 346] width 47 height 25
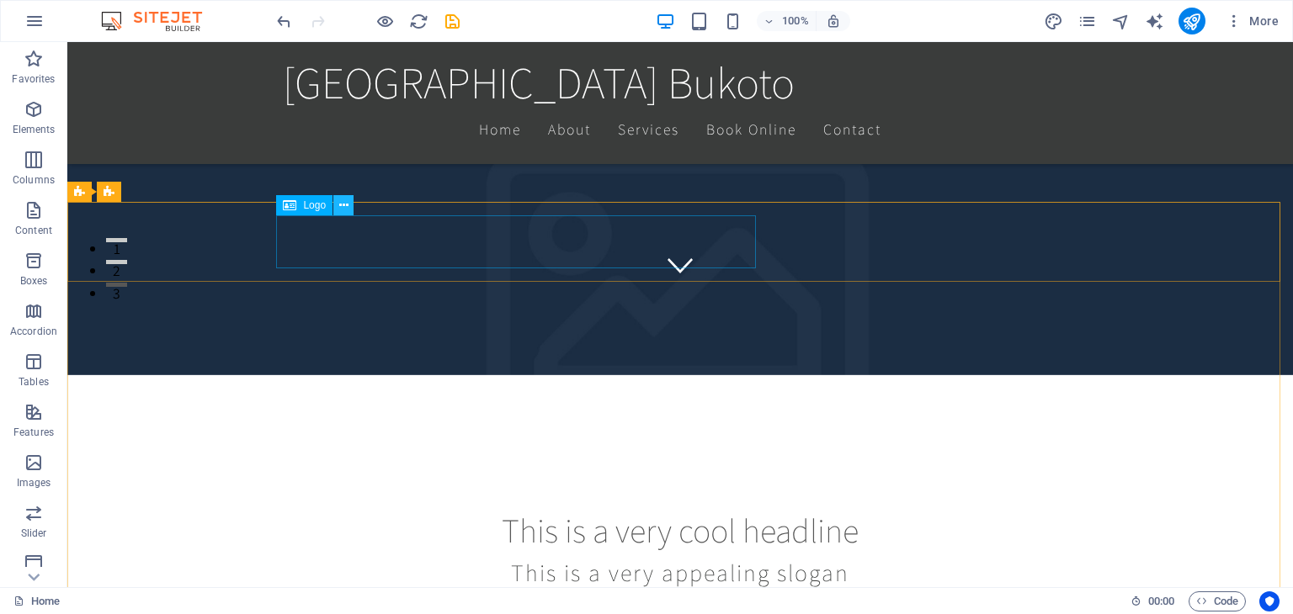
click at [341, 210] on icon at bounding box center [343, 206] width 9 height 18
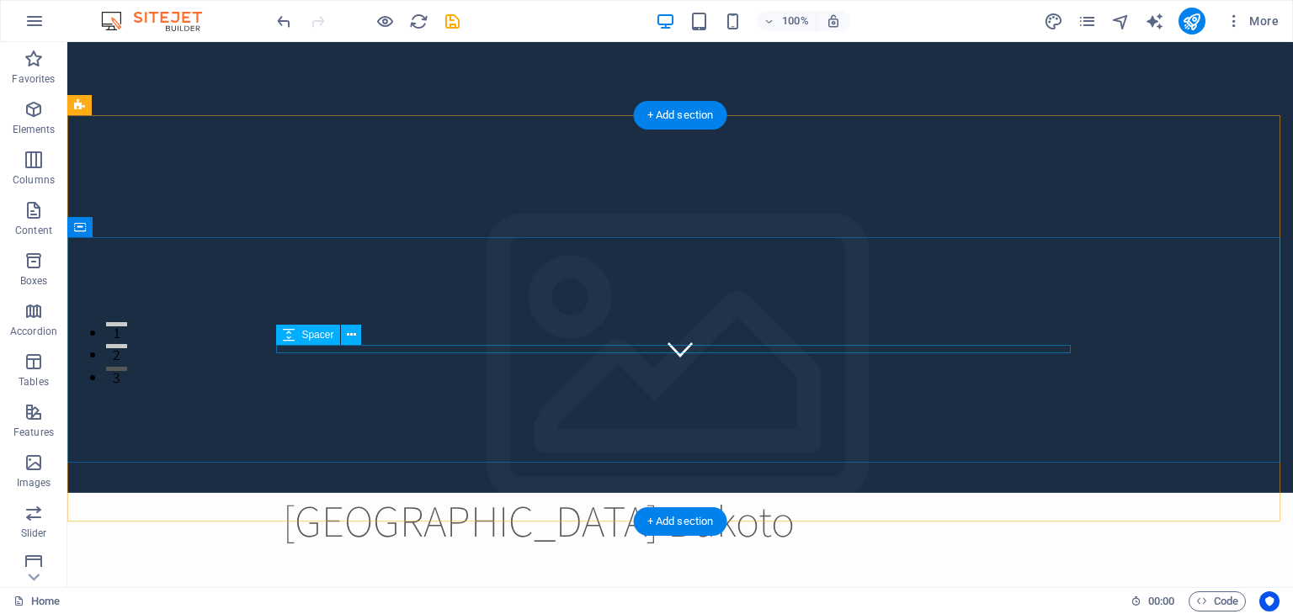
scroll to position [48, 0]
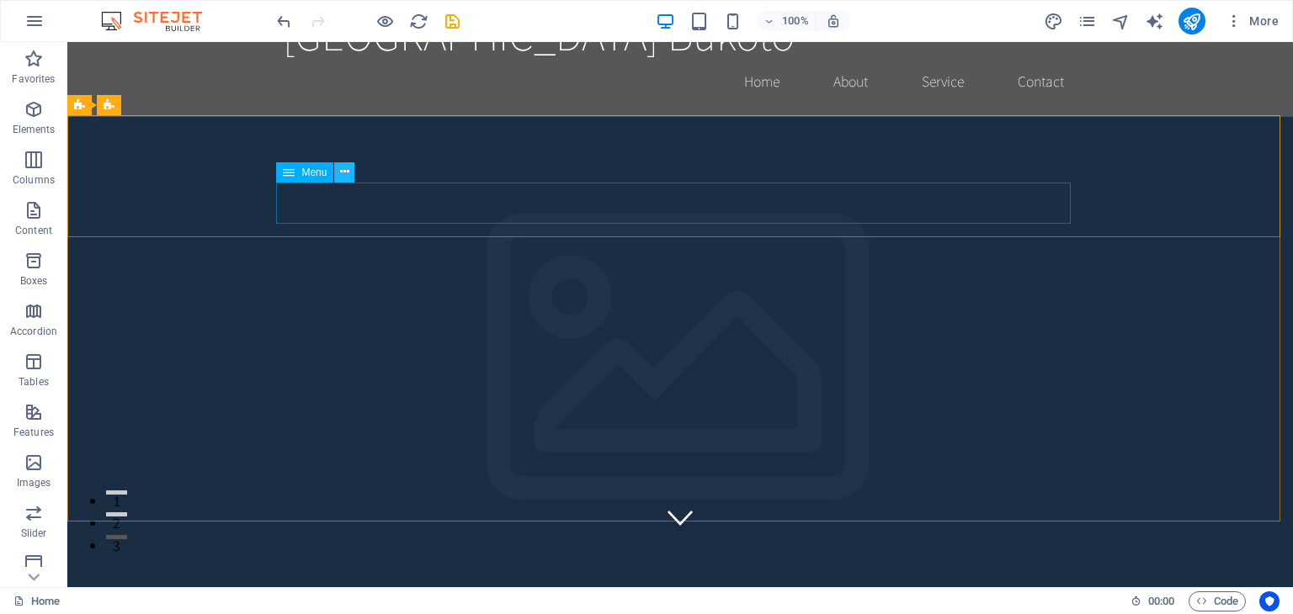
click at [347, 173] on icon at bounding box center [344, 172] width 9 height 18
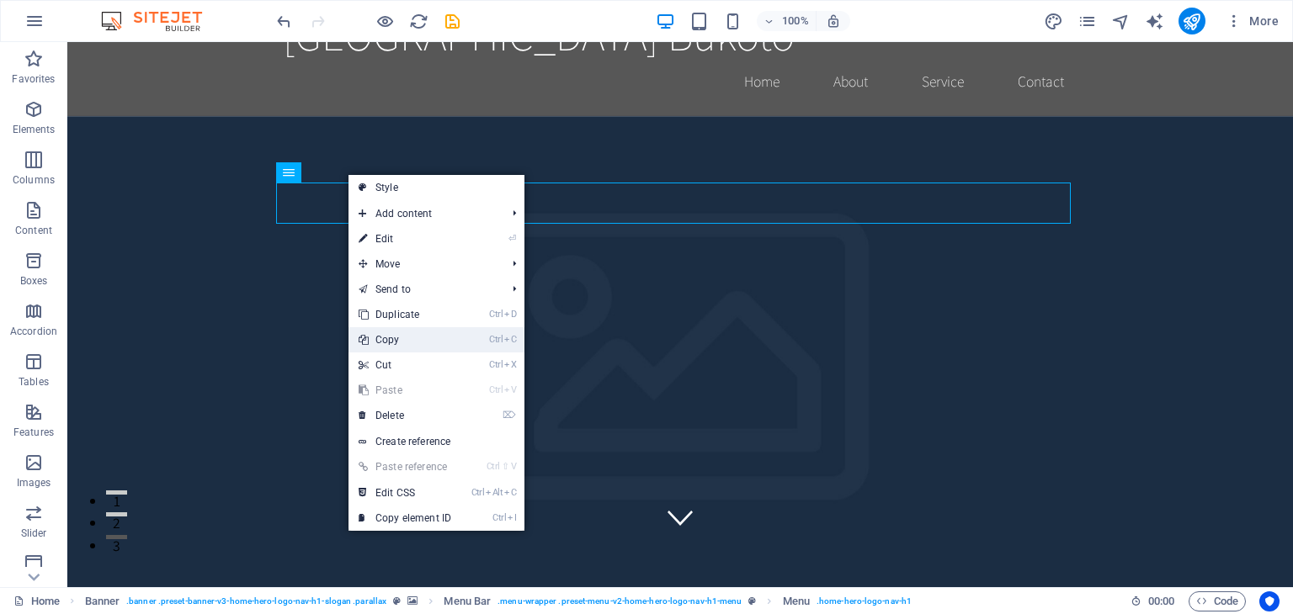
click at [400, 340] on link "Ctrl C Copy" at bounding box center [404, 339] width 113 height 25
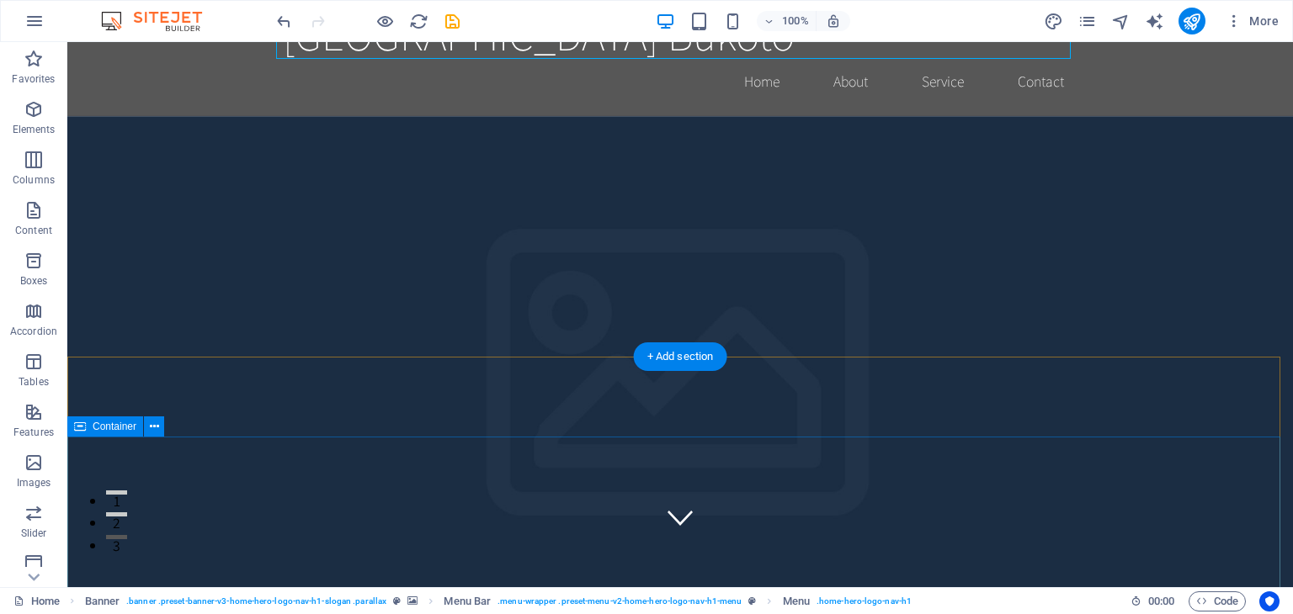
scroll to position [216, 0]
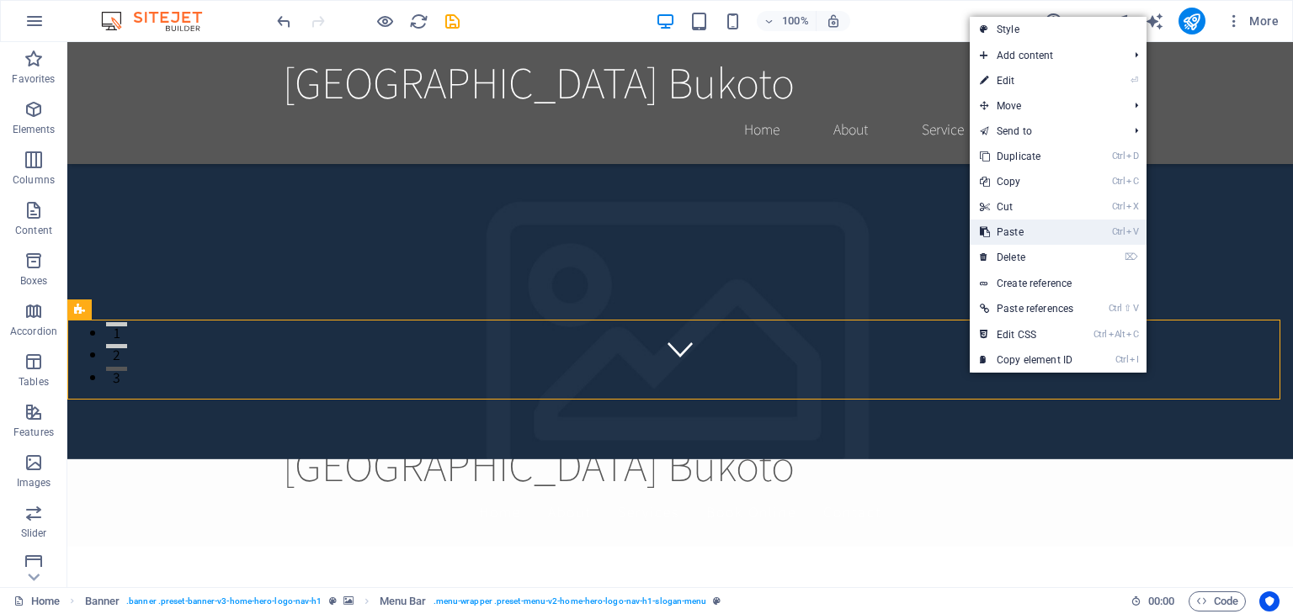
click at [1020, 231] on link "Ctrl V Paste" at bounding box center [1026, 232] width 114 height 25
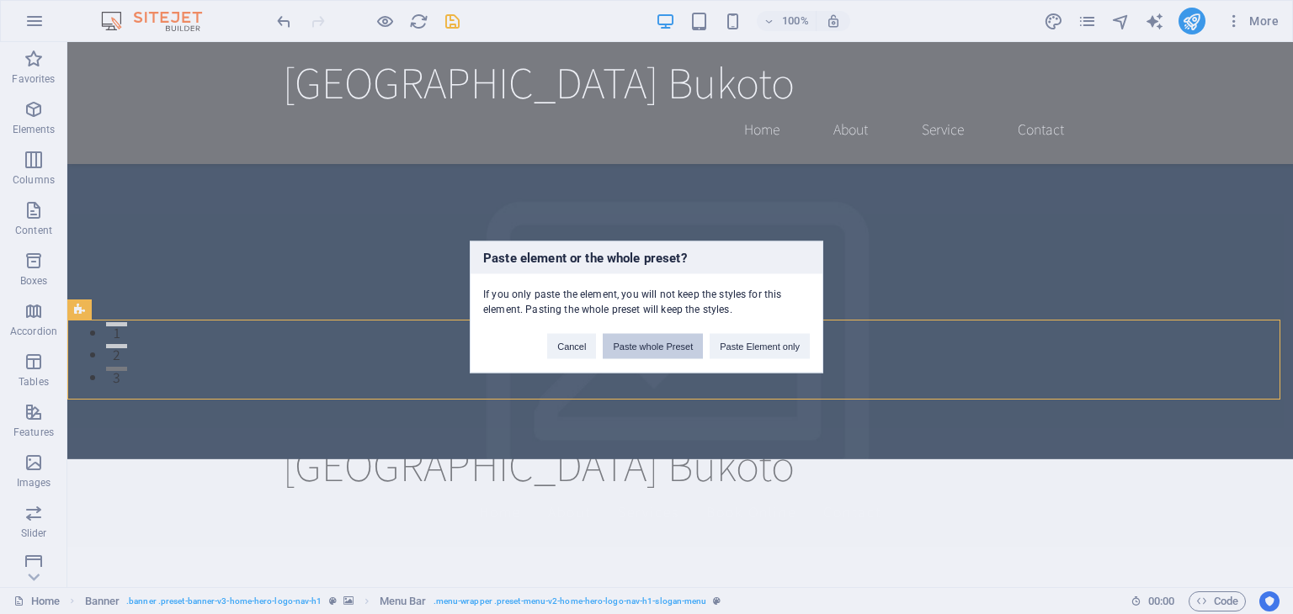
click at [649, 350] on button "Paste whole Preset" at bounding box center [653, 346] width 100 height 25
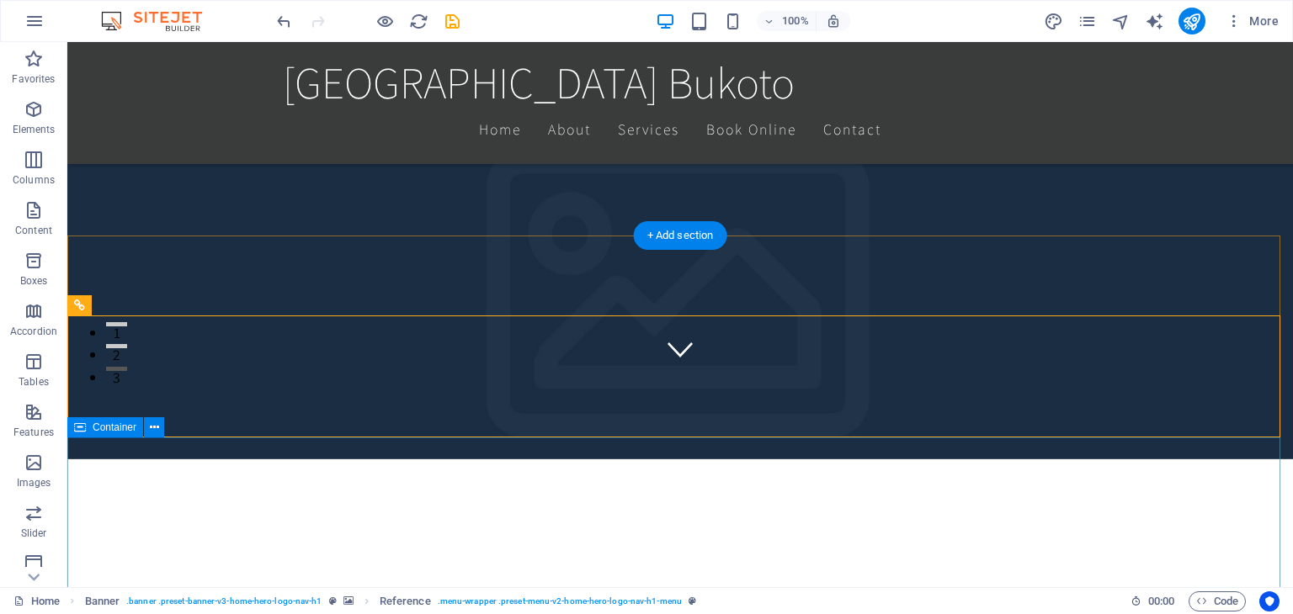
scroll to position [300, 0]
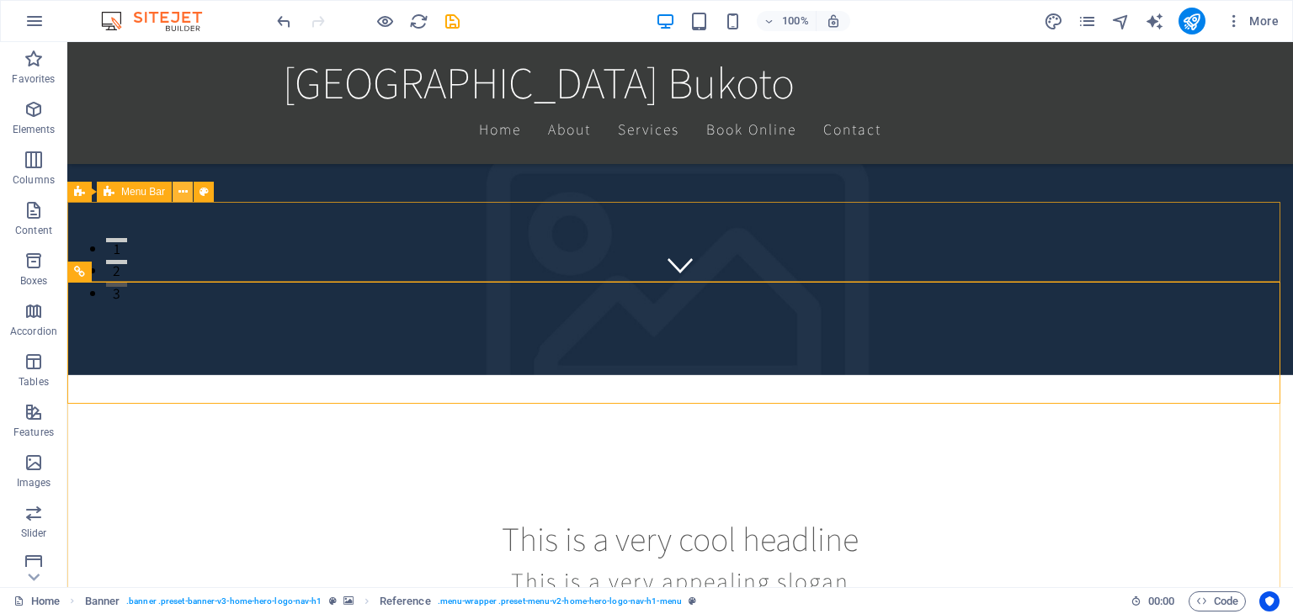
click at [182, 192] on icon at bounding box center [182, 192] width 9 height 18
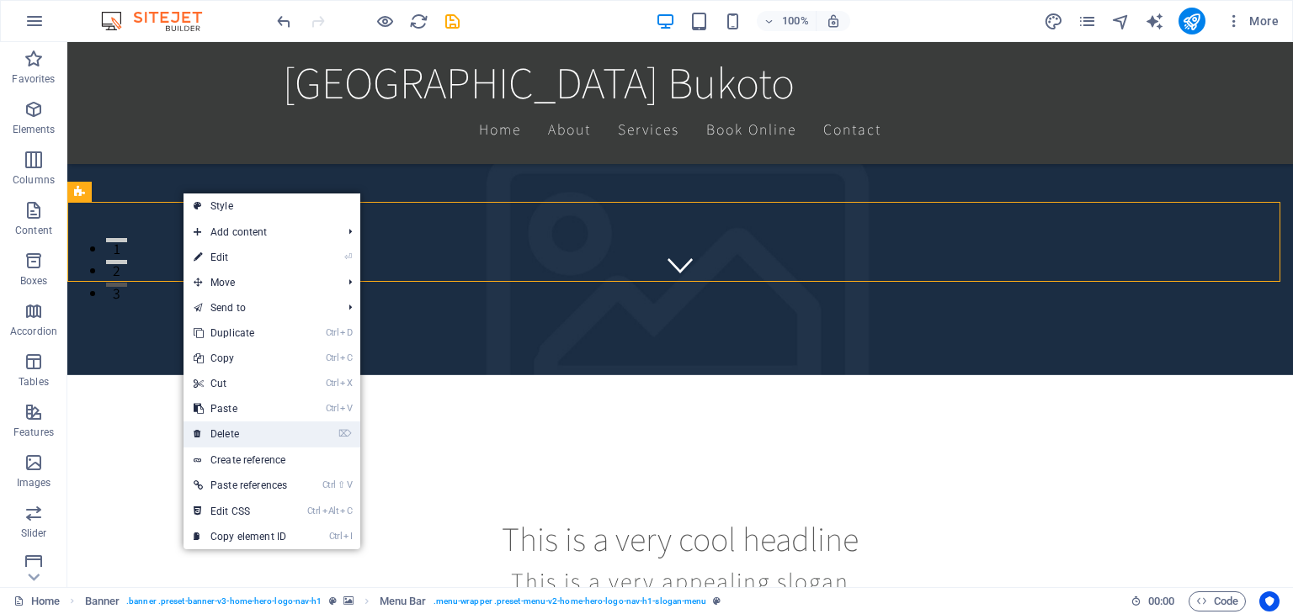
click at [245, 438] on link "⌦ Delete" at bounding box center [240, 434] width 114 height 25
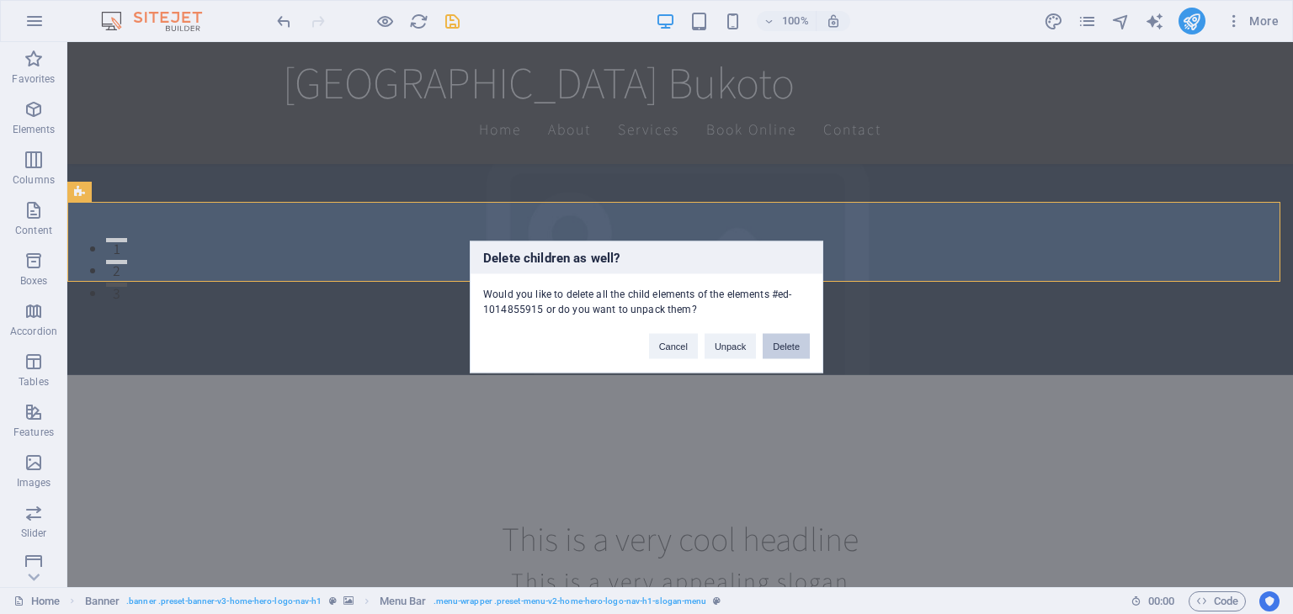
click at [789, 351] on button "Delete" at bounding box center [785, 346] width 47 height 25
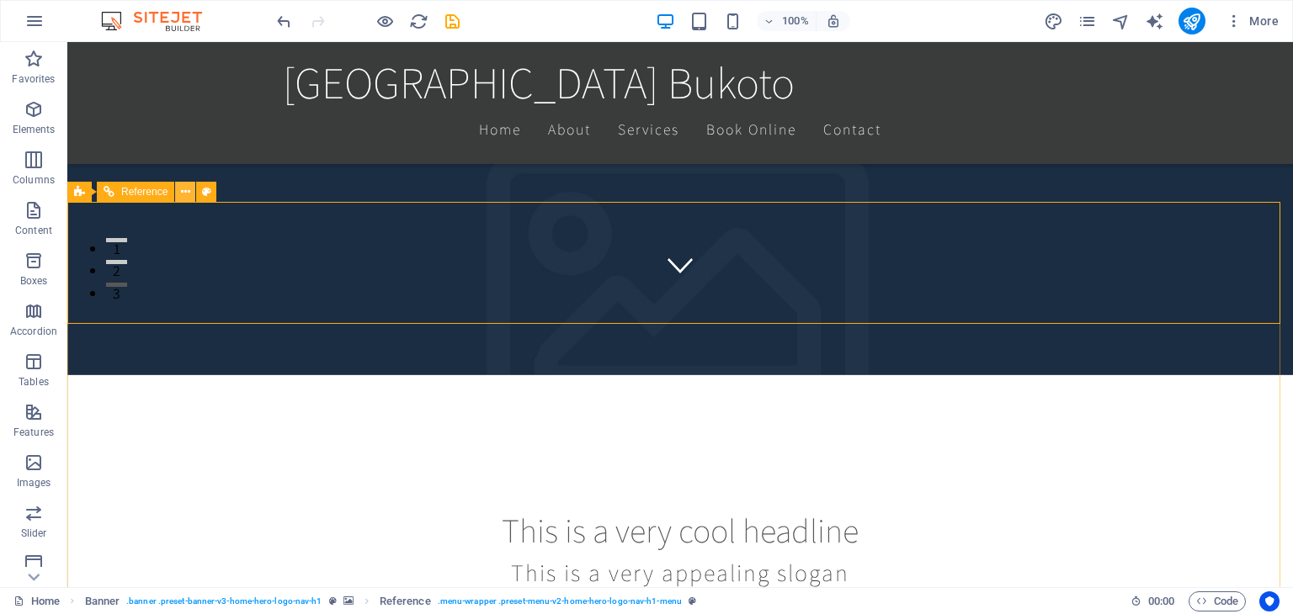
click at [186, 196] on icon at bounding box center [185, 192] width 9 height 18
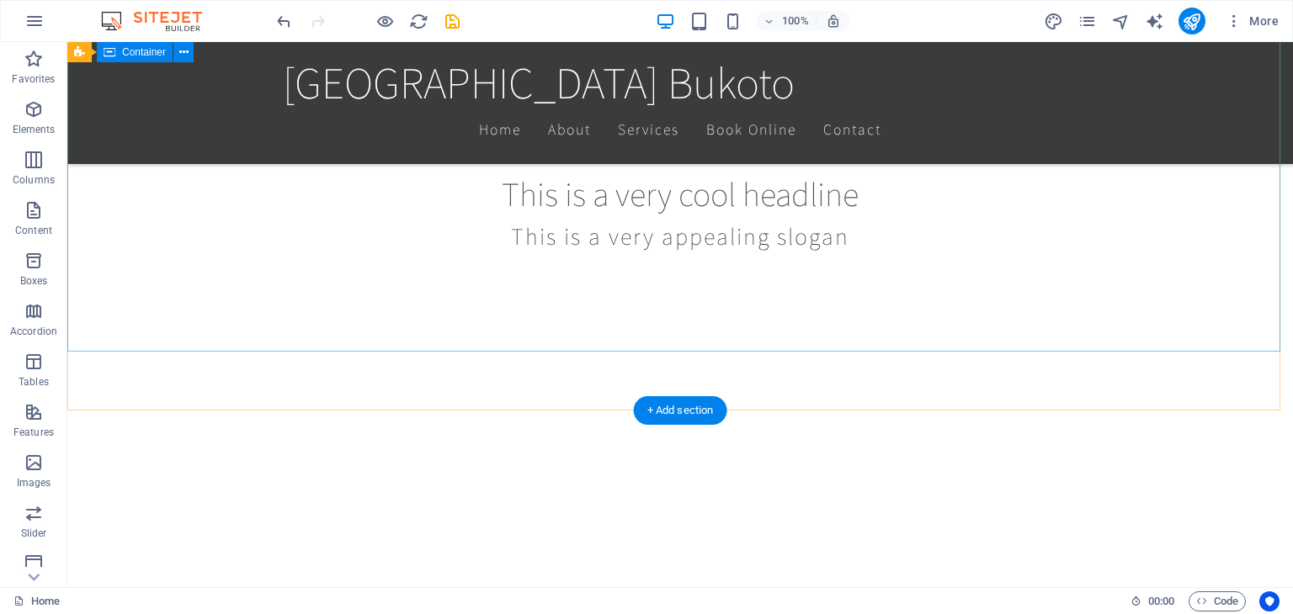
scroll to position [216, 0]
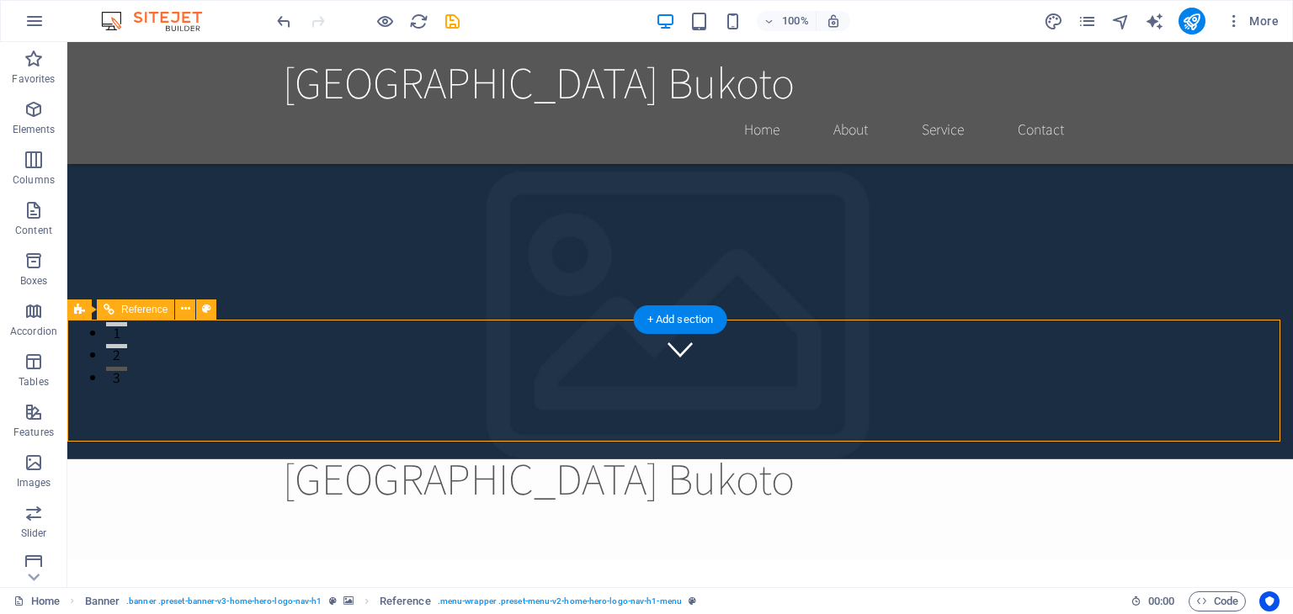
click at [125, 305] on span "Reference" at bounding box center [144, 310] width 46 height 10
click at [108, 316] on icon at bounding box center [109, 310] width 11 height 20
click at [79, 310] on icon at bounding box center [79, 310] width 11 height 20
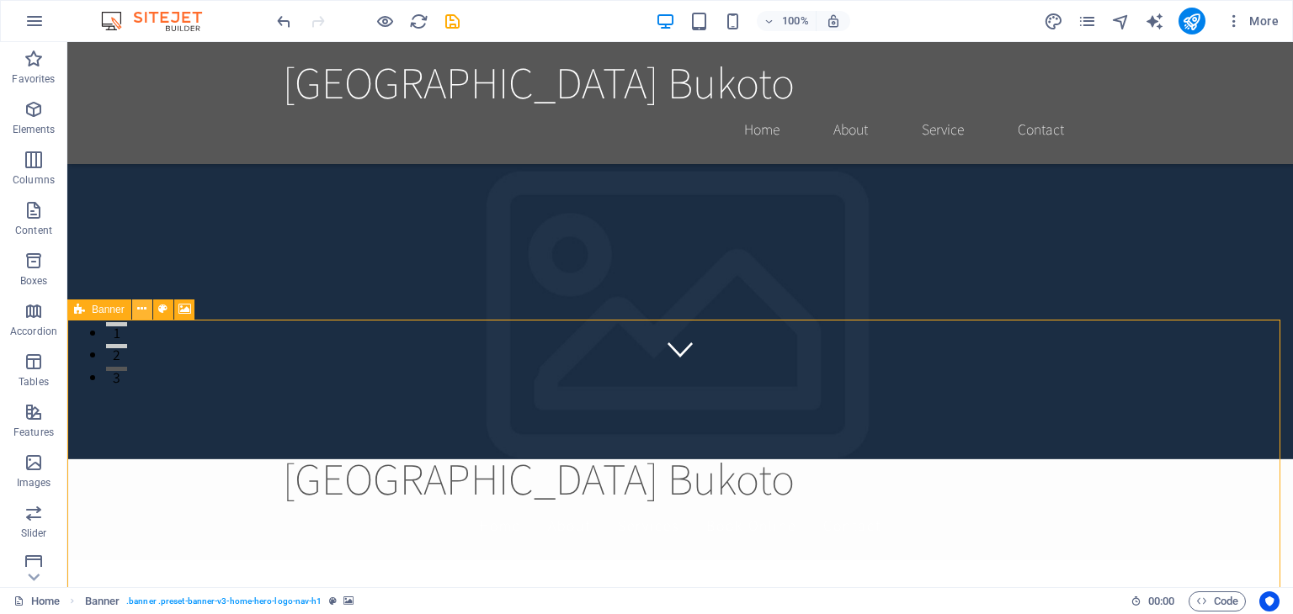
click at [143, 310] on icon at bounding box center [141, 309] width 9 height 18
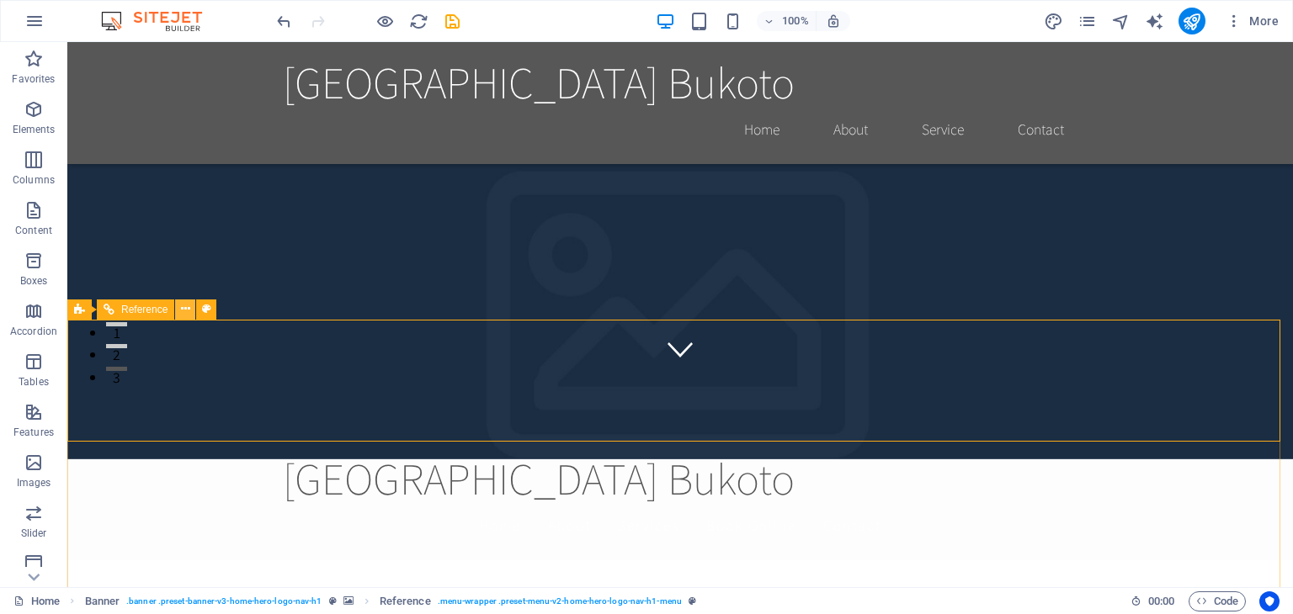
click at [186, 311] on icon at bounding box center [185, 309] width 9 height 18
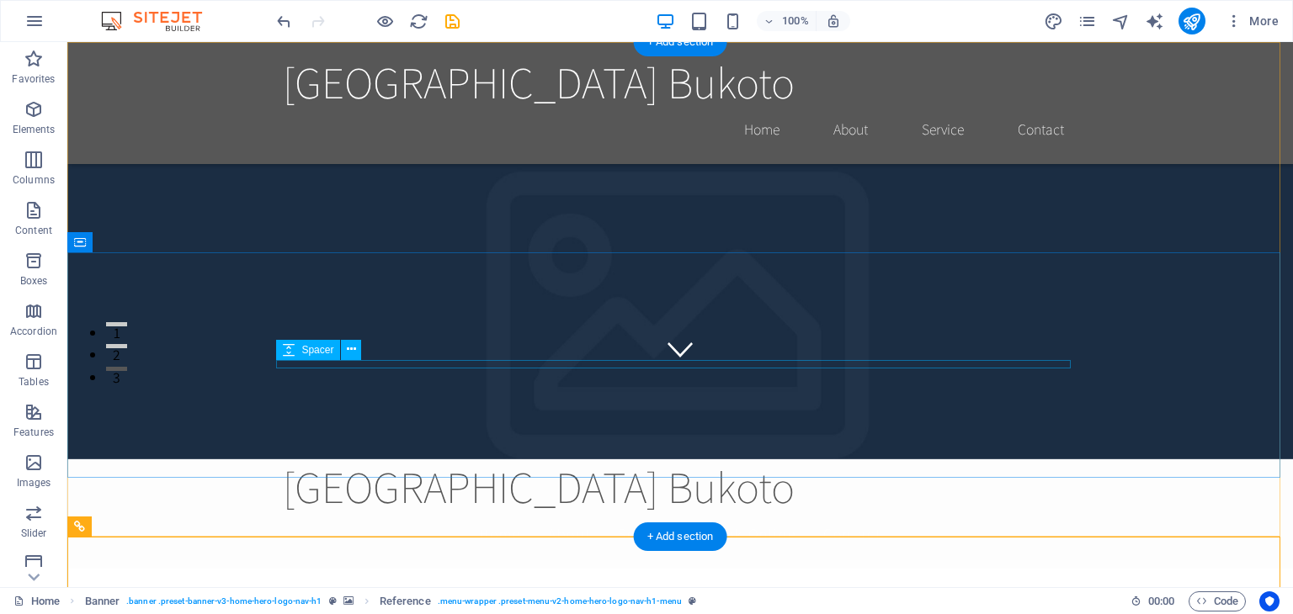
scroll to position [0, 0]
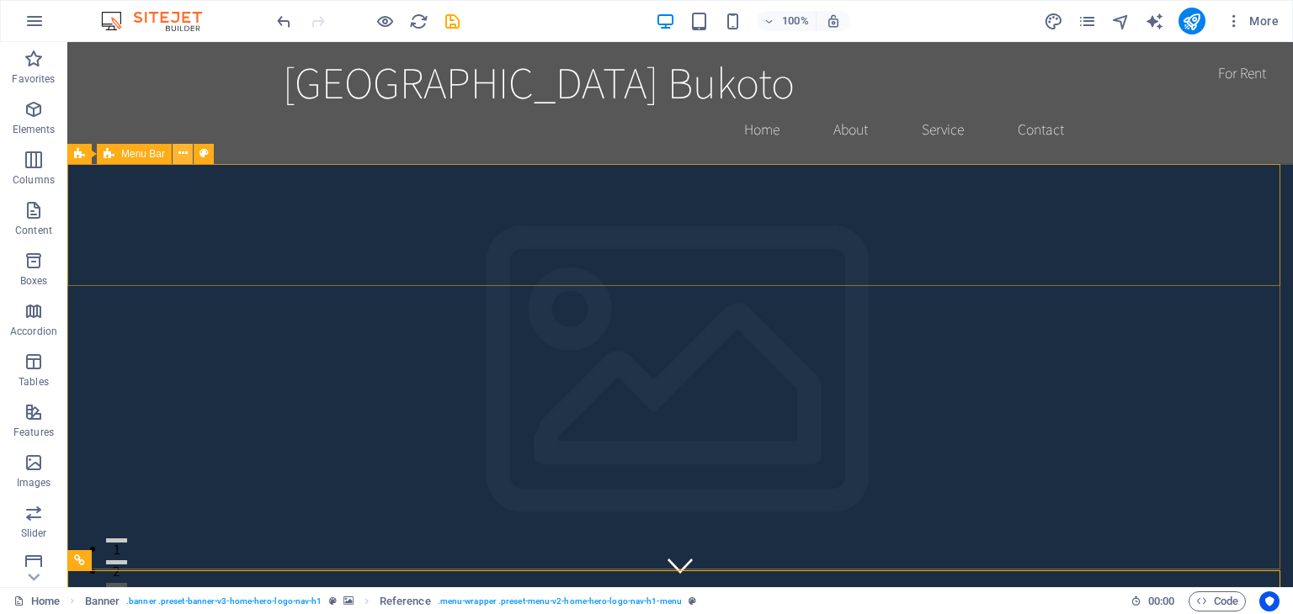
click at [182, 152] on icon at bounding box center [182, 154] width 9 height 18
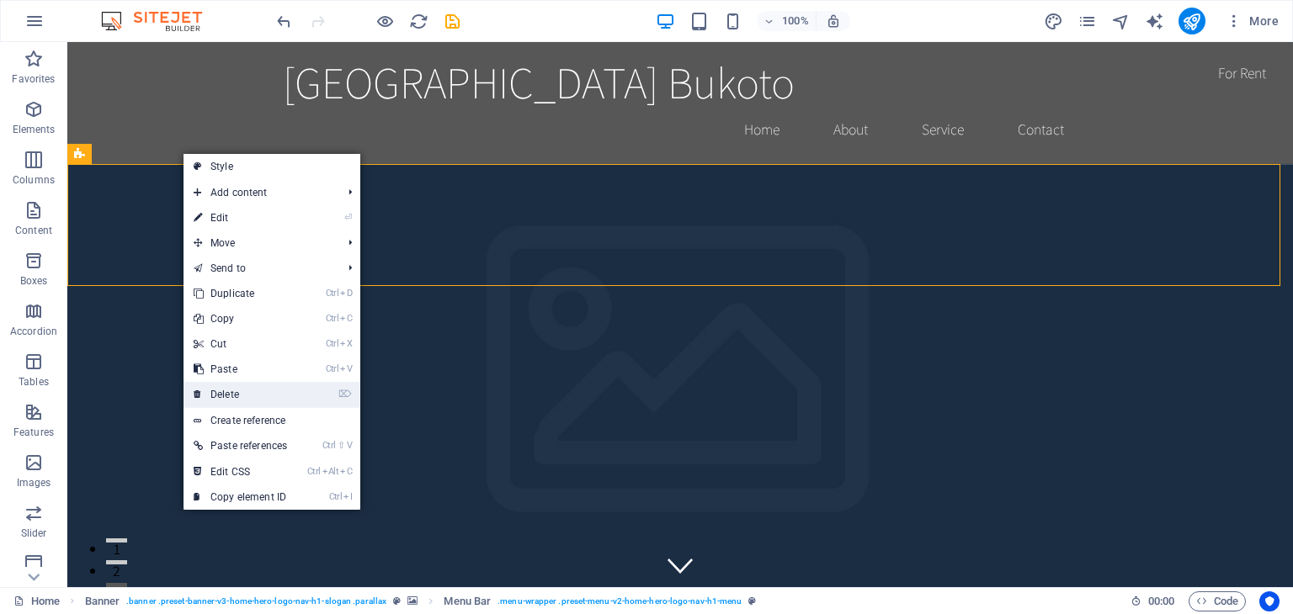
click at [240, 391] on link "⌦ Delete" at bounding box center [240, 394] width 114 height 25
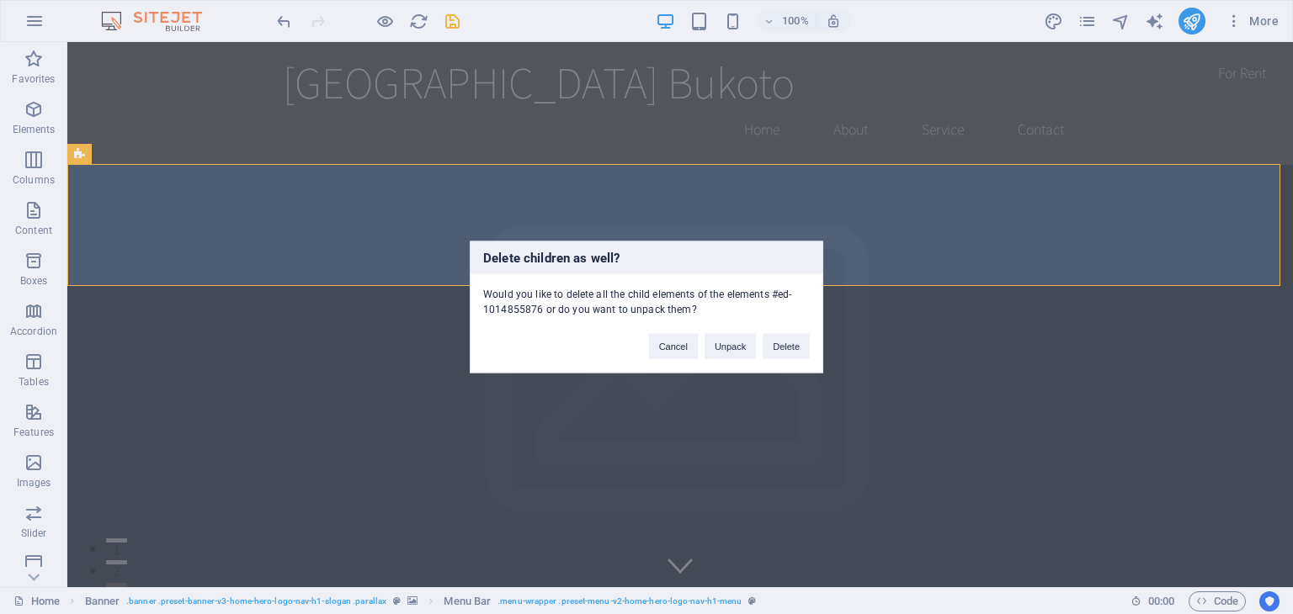
click at [815, 343] on div "Cancel Unpack Delete" at bounding box center [729, 338] width 186 height 43
click at [796, 351] on button "Delete" at bounding box center [785, 346] width 47 height 25
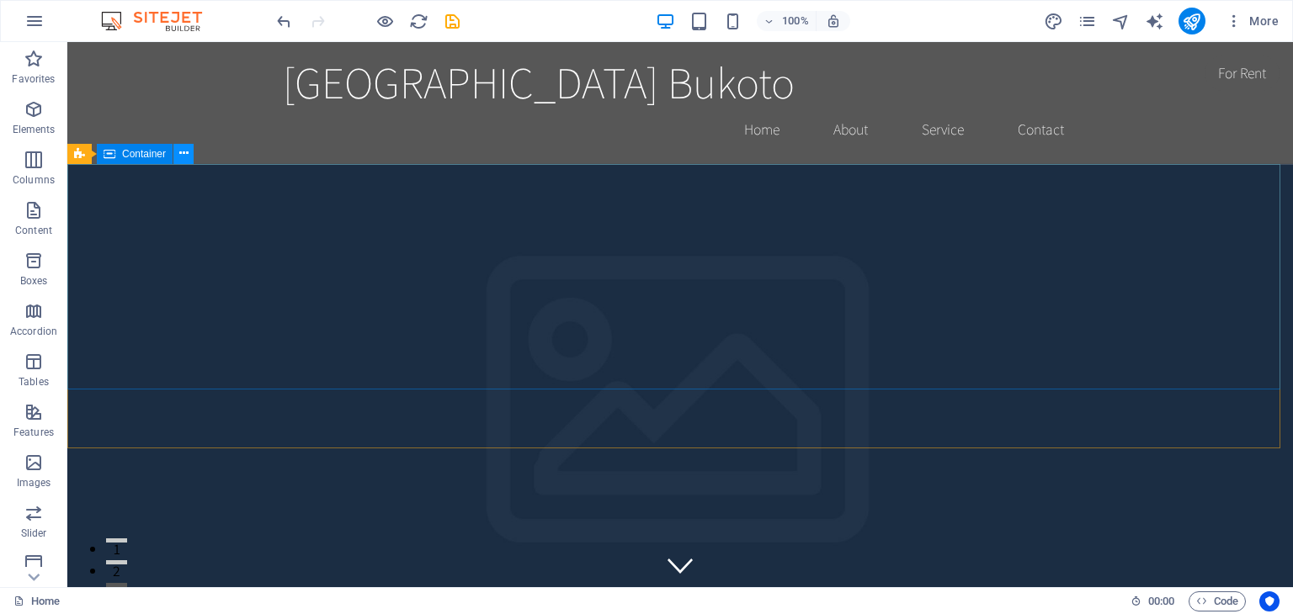
click at [182, 151] on icon at bounding box center [183, 154] width 9 height 18
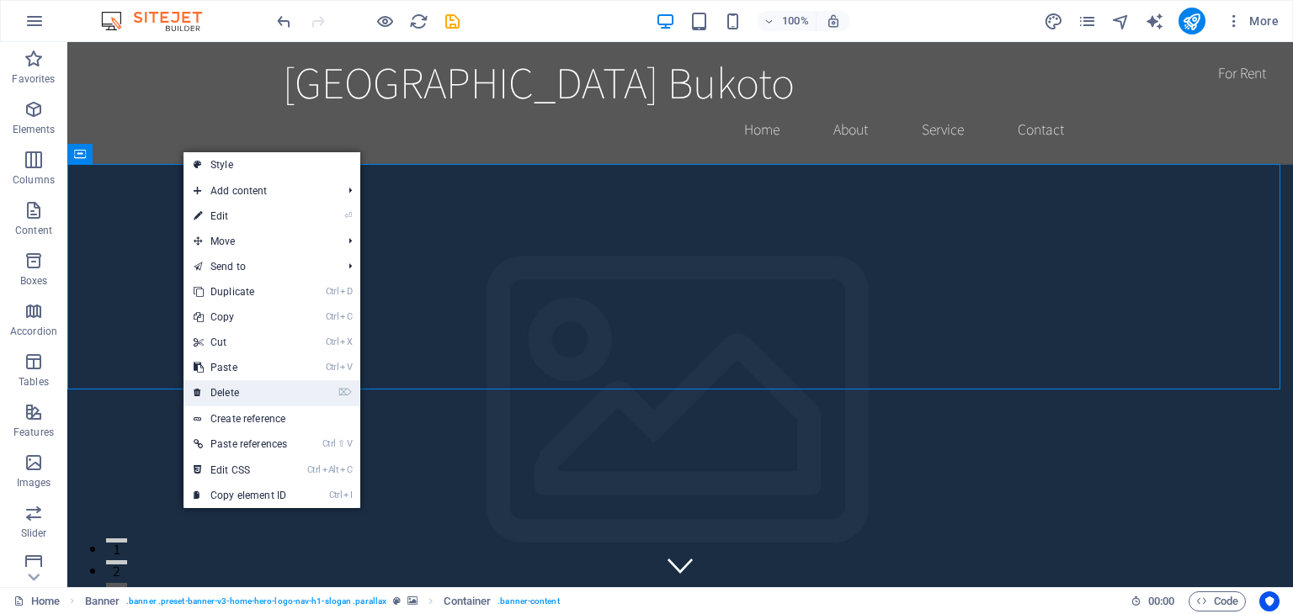
click at [233, 394] on link "⌦ Delete" at bounding box center [240, 392] width 114 height 25
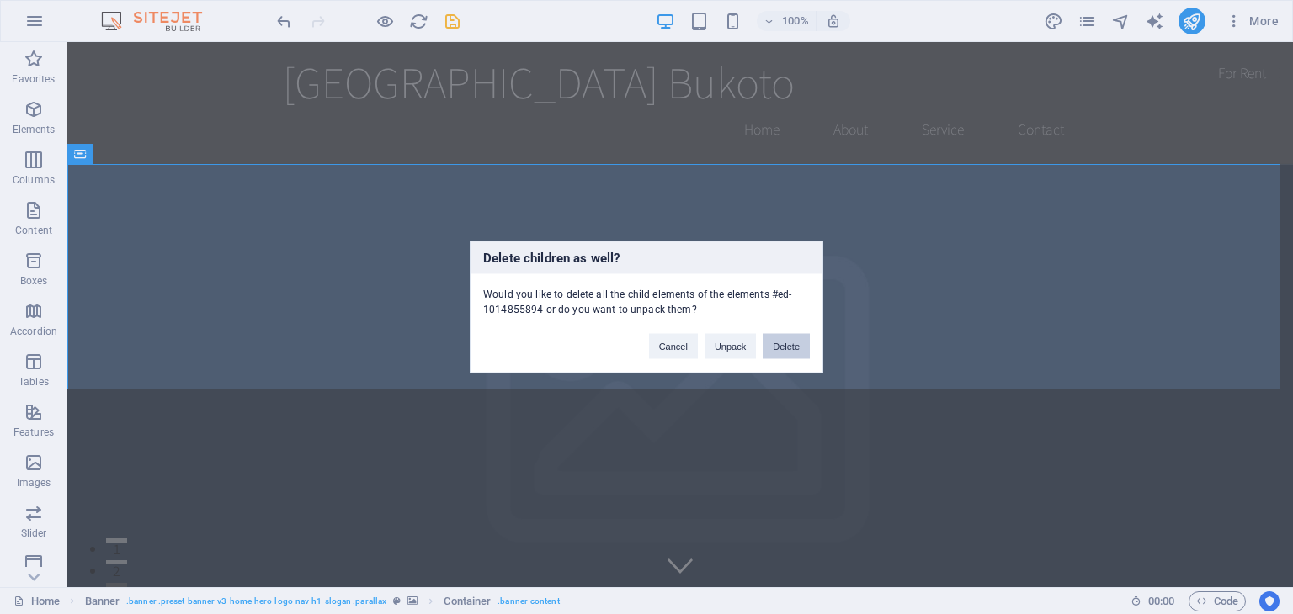
click at [781, 348] on button "Delete" at bounding box center [785, 346] width 47 height 25
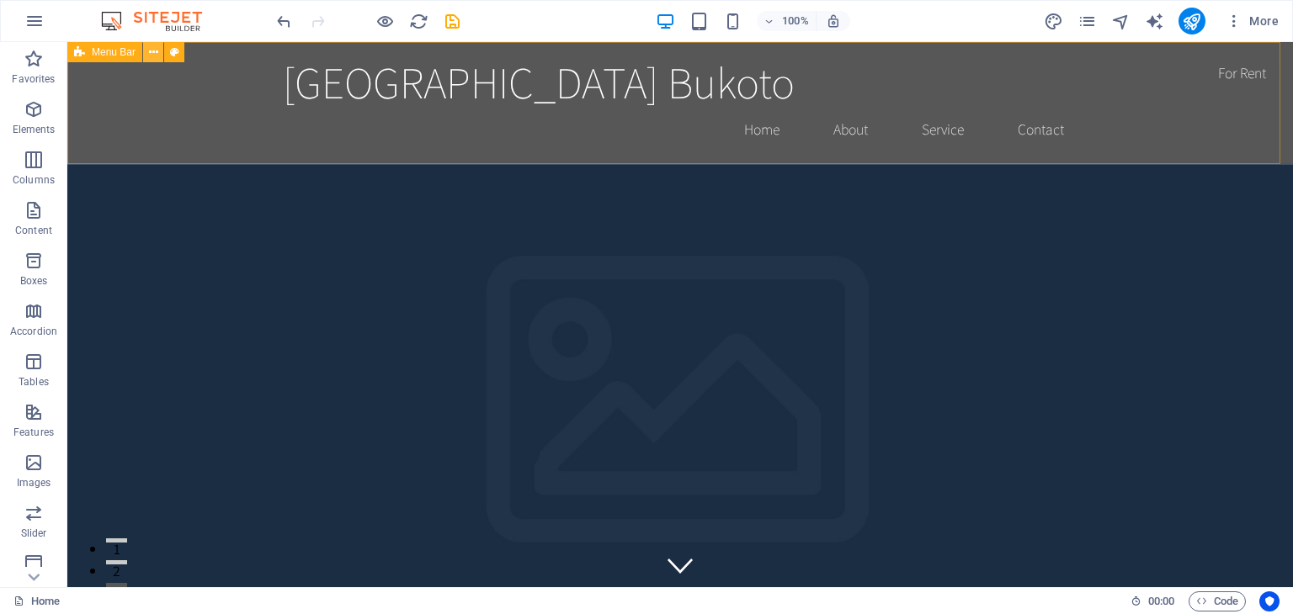
click at [156, 52] on icon at bounding box center [153, 53] width 9 height 18
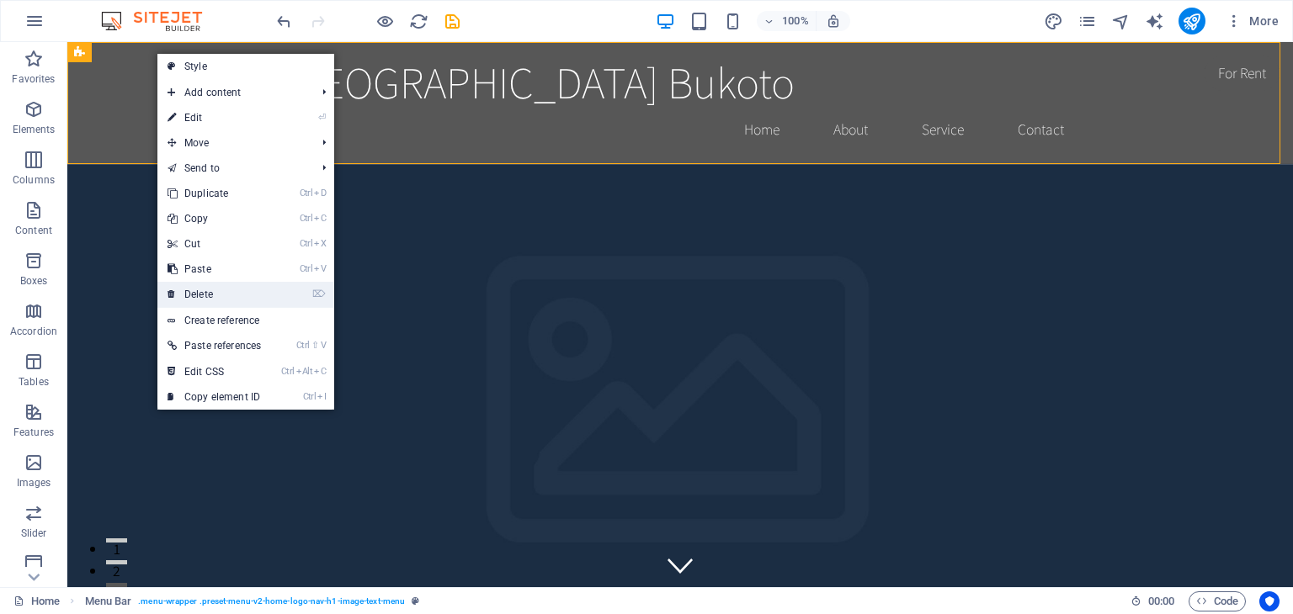
click at [204, 291] on link "⌦ Delete" at bounding box center [214, 294] width 114 height 25
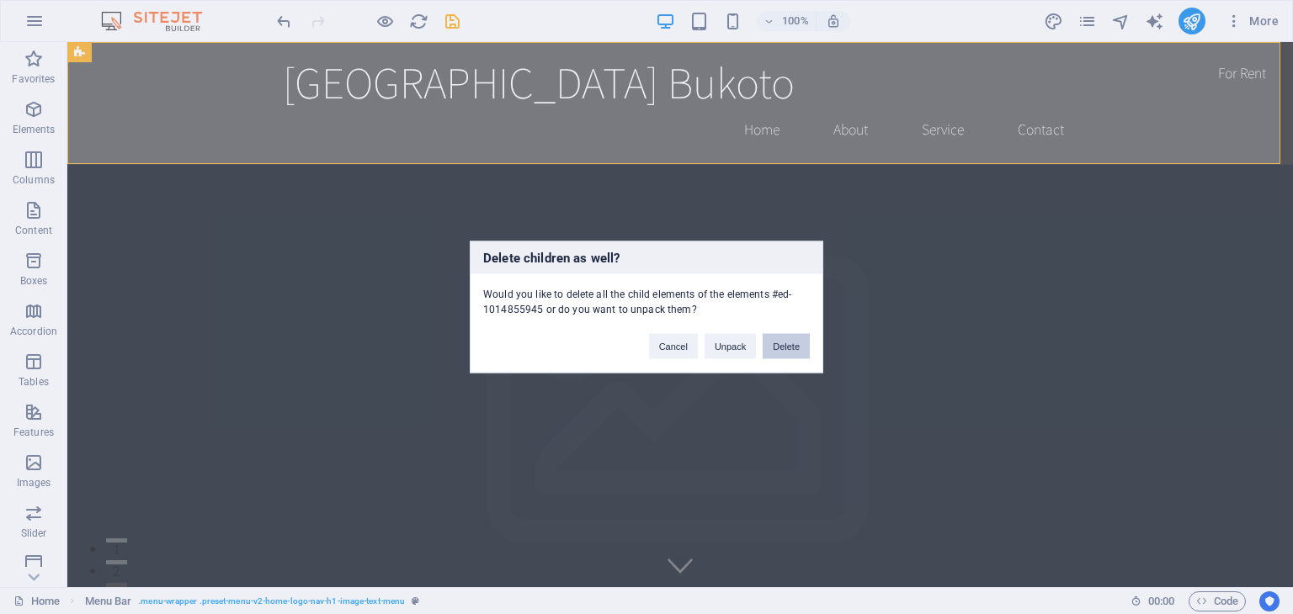
click at [799, 343] on button "Delete" at bounding box center [785, 346] width 47 height 25
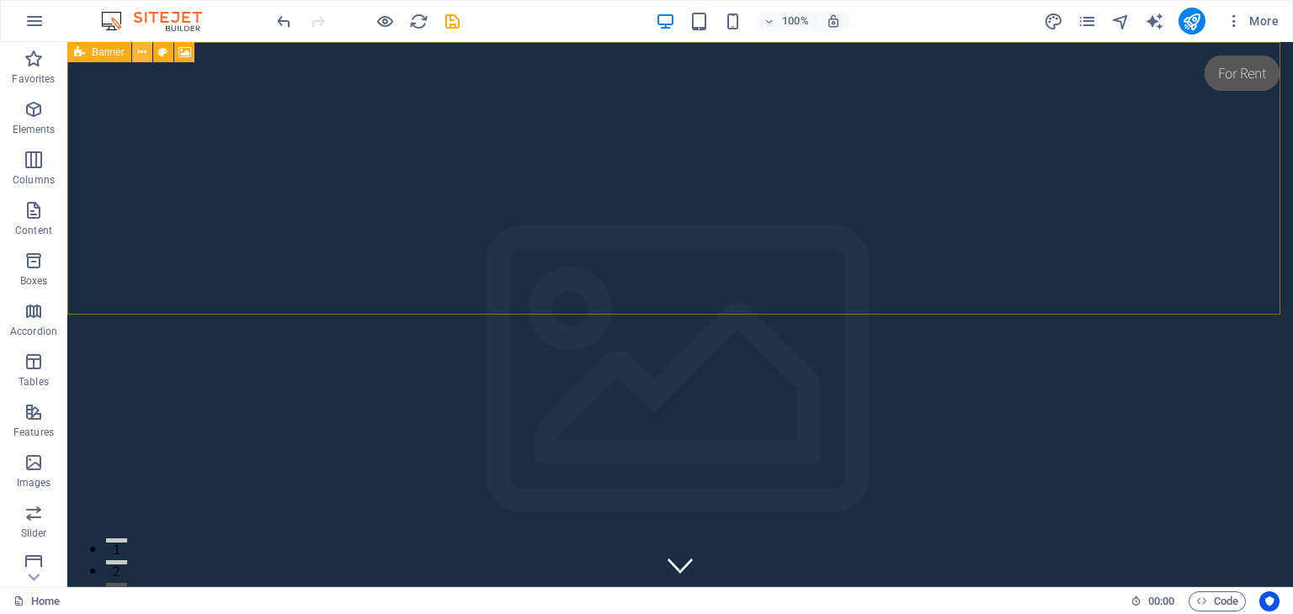
click at [141, 55] on icon at bounding box center [141, 53] width 9 height 18
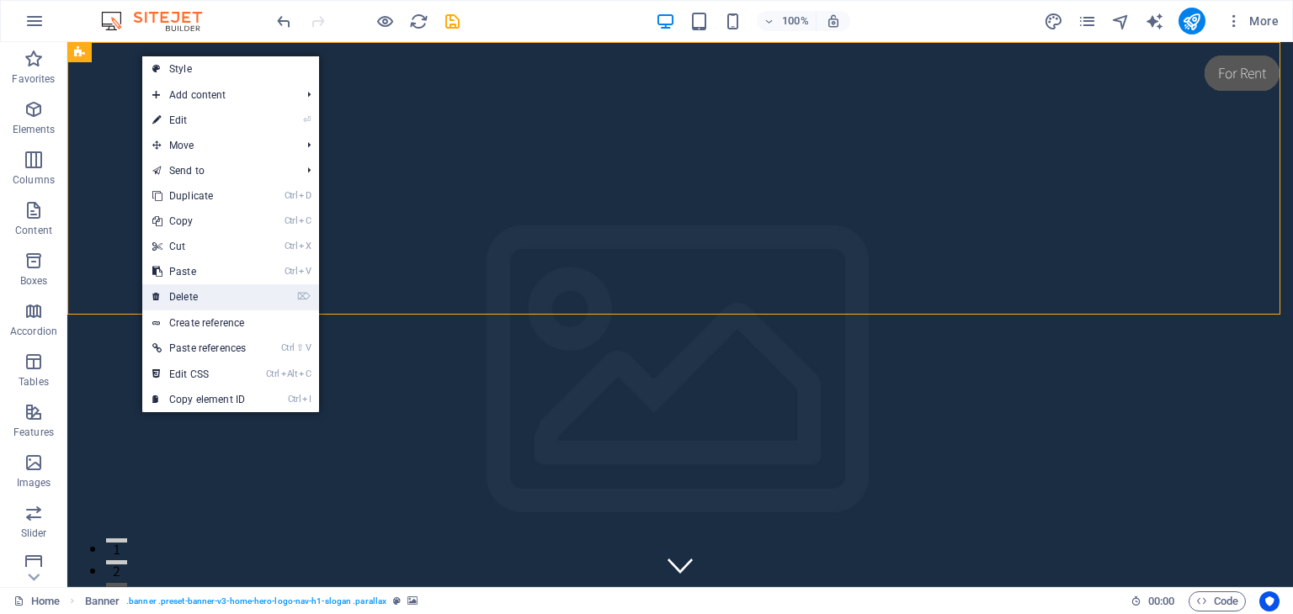
click at [182, 297] on link "⌦ Delete" at bounding box center [199, 296] width 114 height 25
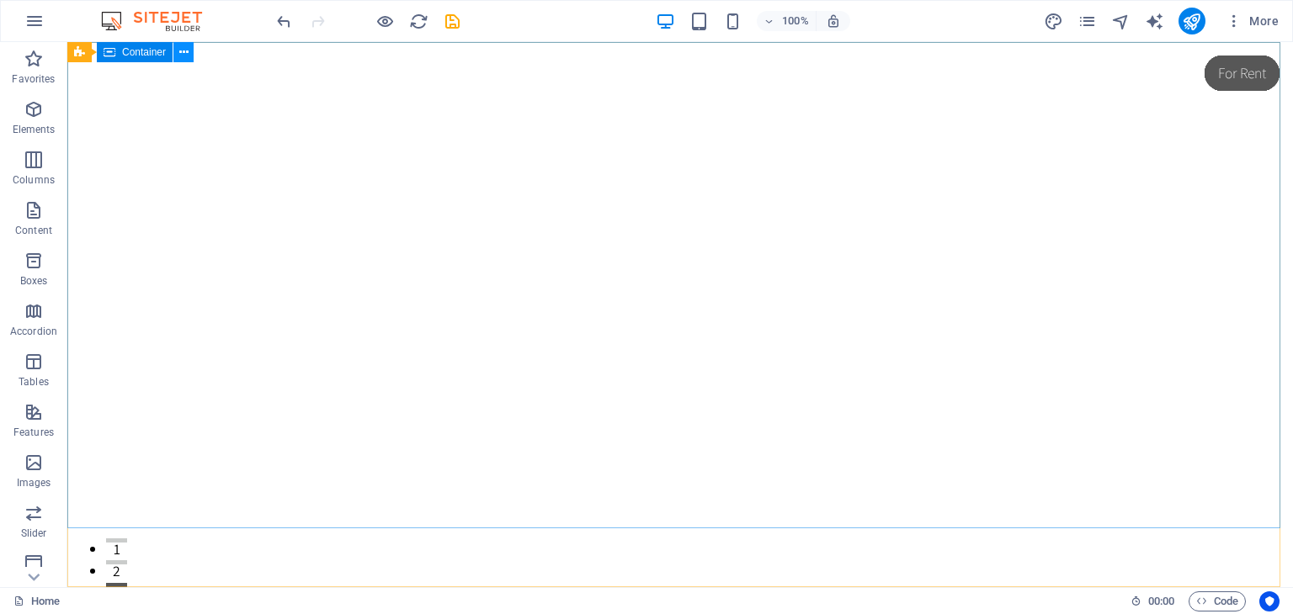
click at [183, 59] on icon at bounding box center [183, 53] width 9 height 18
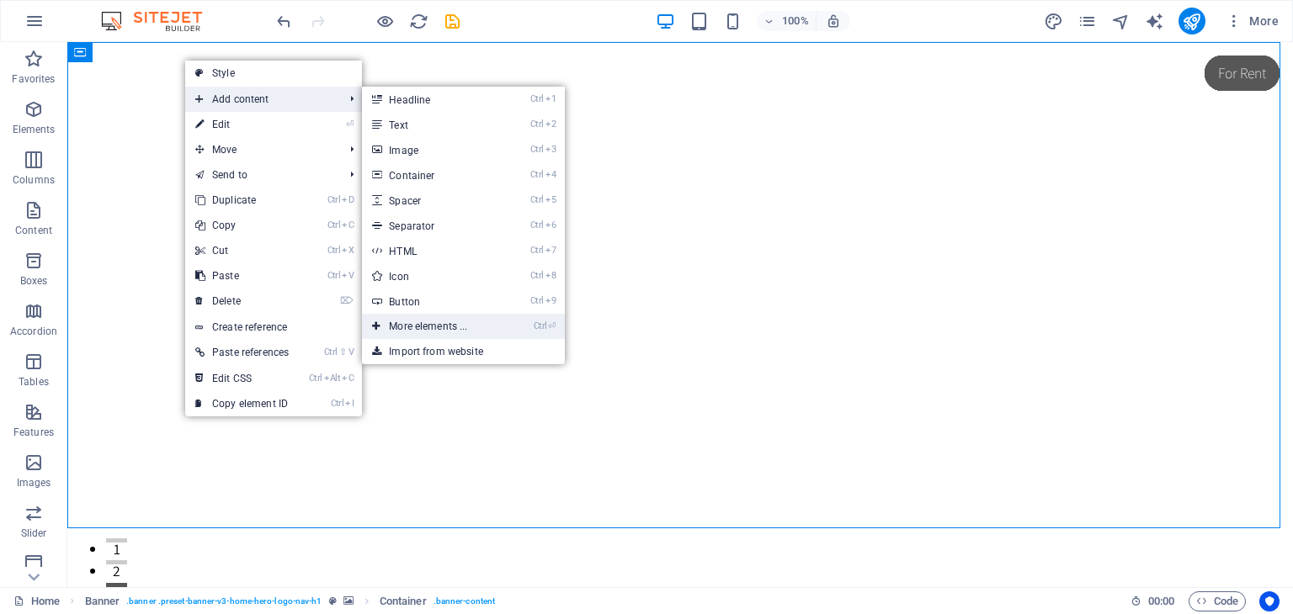
click at [411, 327] on link "Ctrl ⏎ More elements ..." at bounding box center [431, 326] width 139 height 25
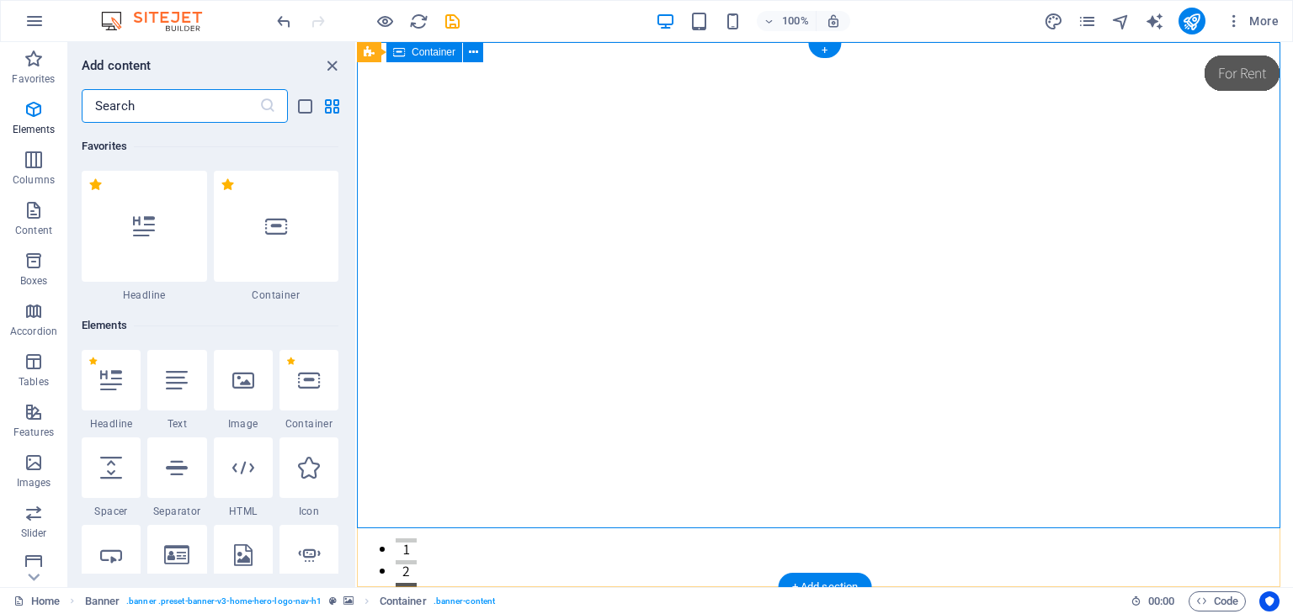
scroll to position [178, 0]
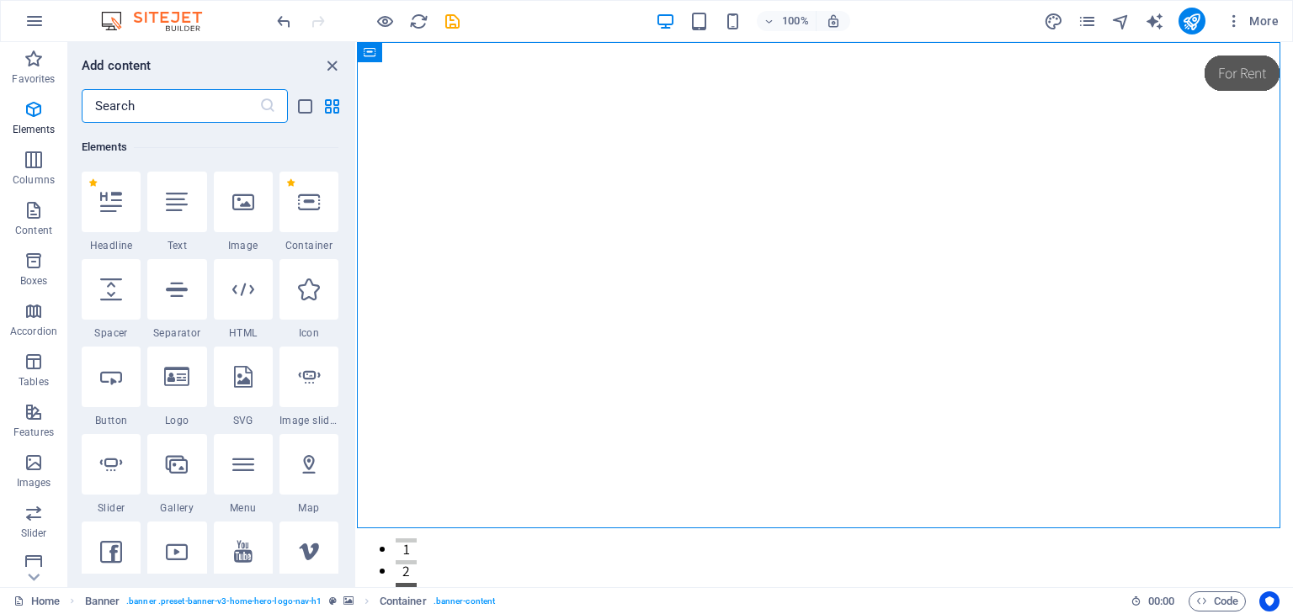
click at [166, 116] on input "text" at bounding box center [171, 106] width 178 height 34
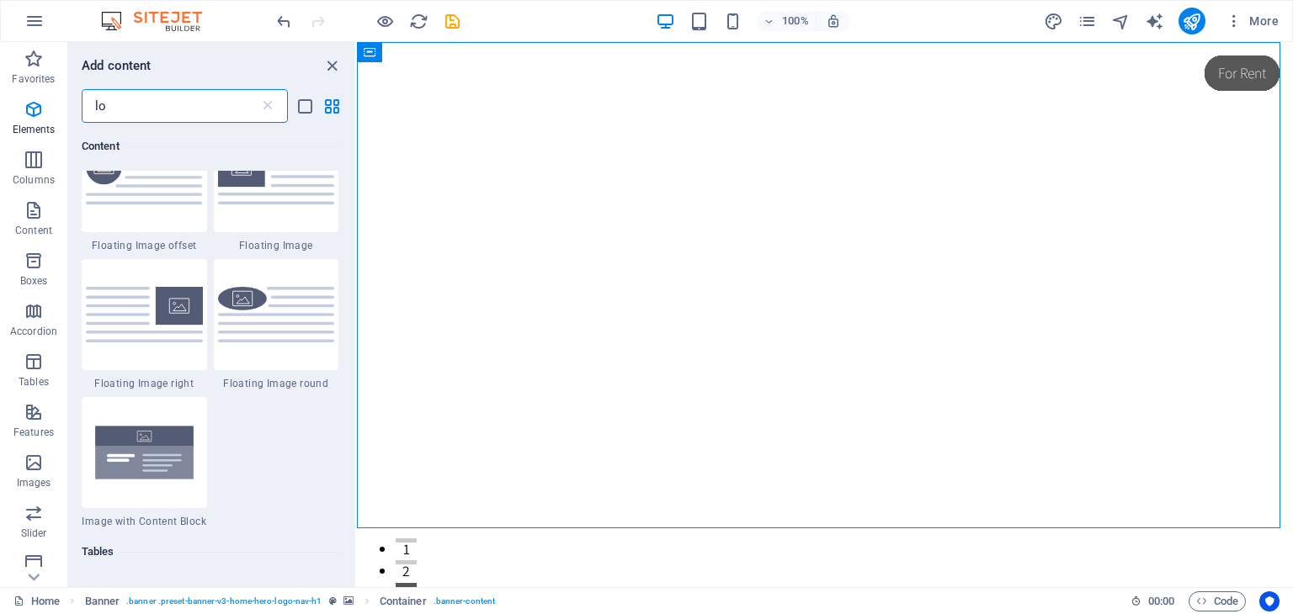
scroll to position [0, 0]
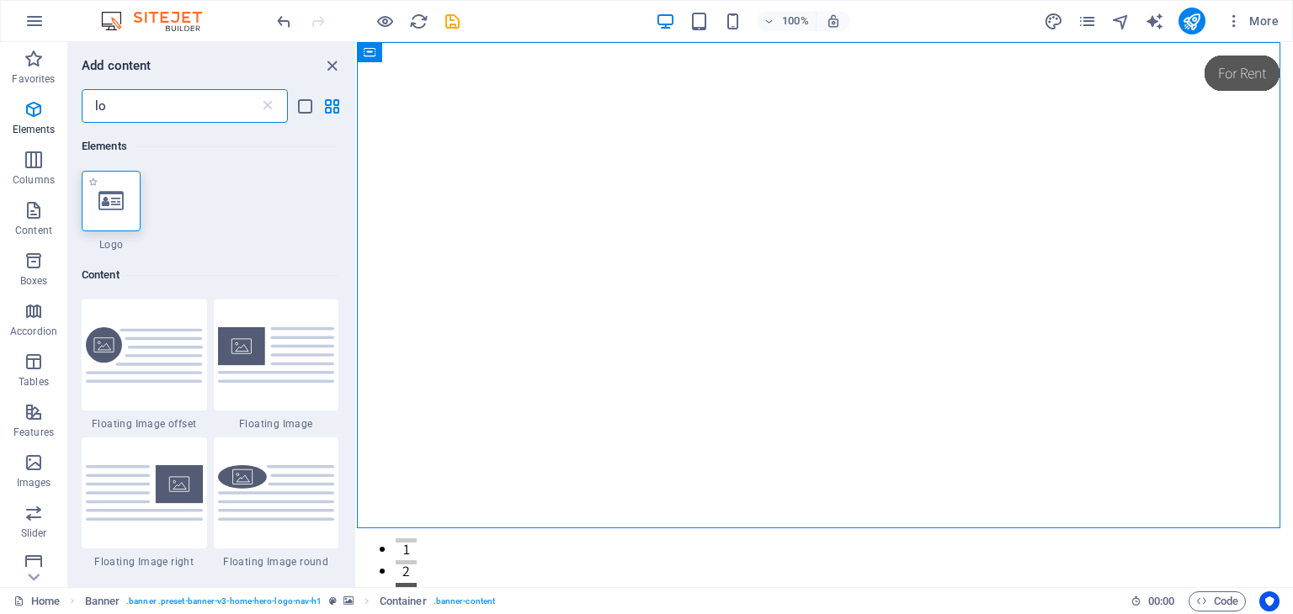
type input "lo"
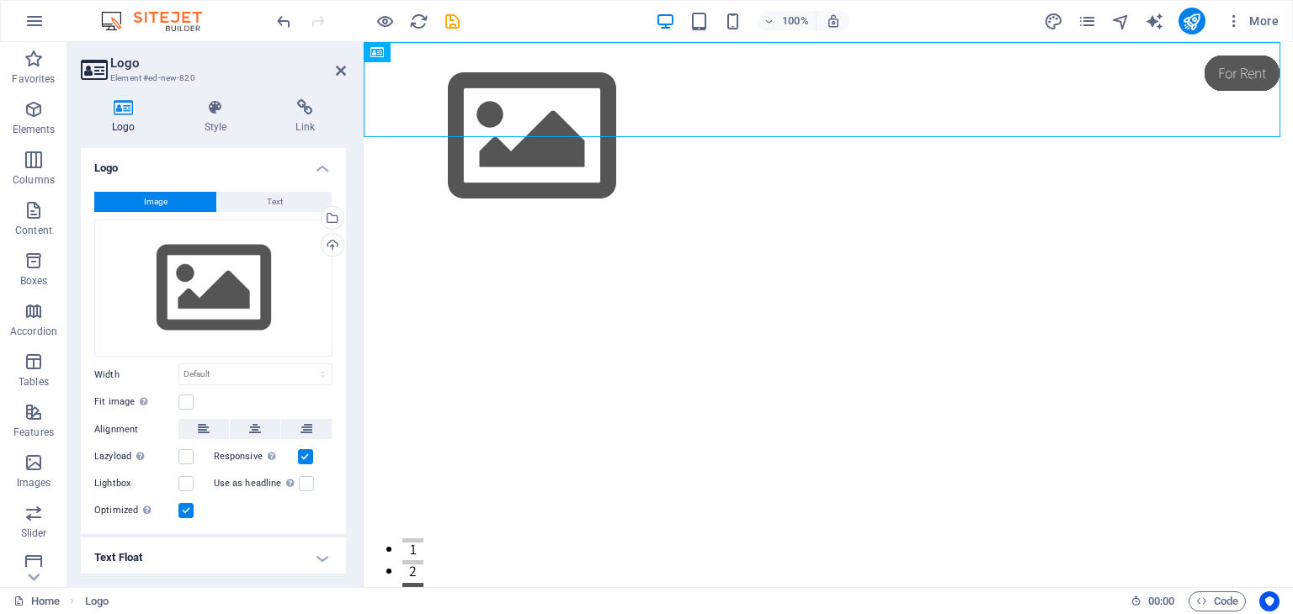
click at [333, 71] on header "Logo Element #ed-new-820" at bounding box center [213, 64] width 265 height 44
click at [337, 72] on icon at bounding box center [341, 70] width 10 height 13
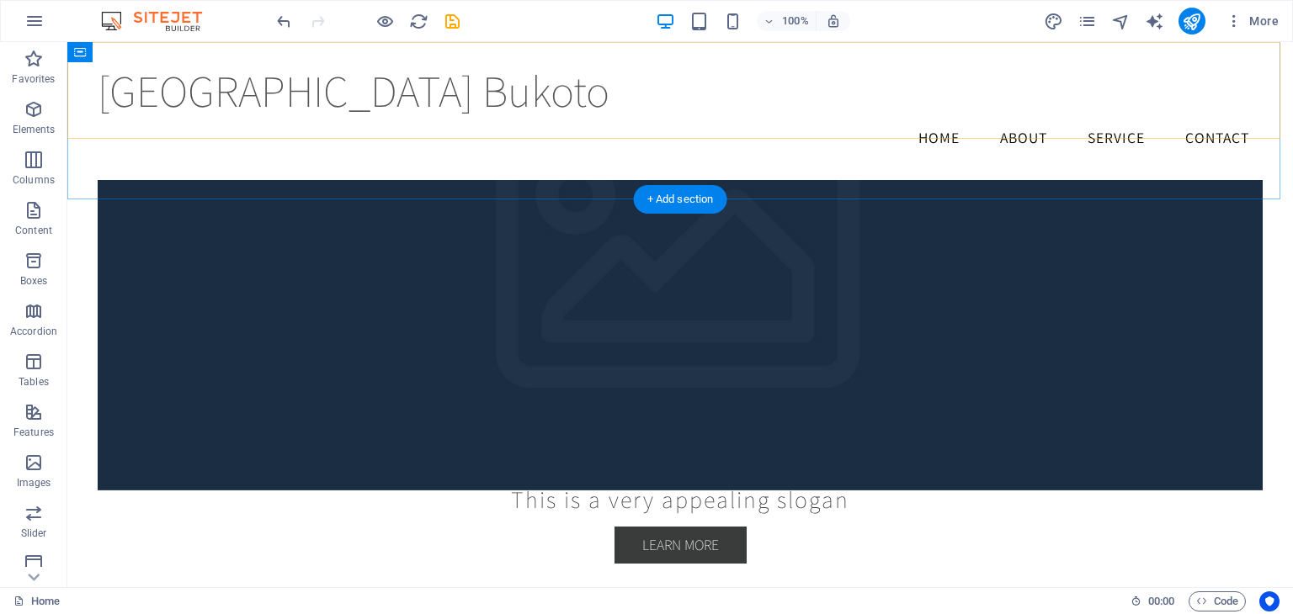
scroll to position [1010, 0]
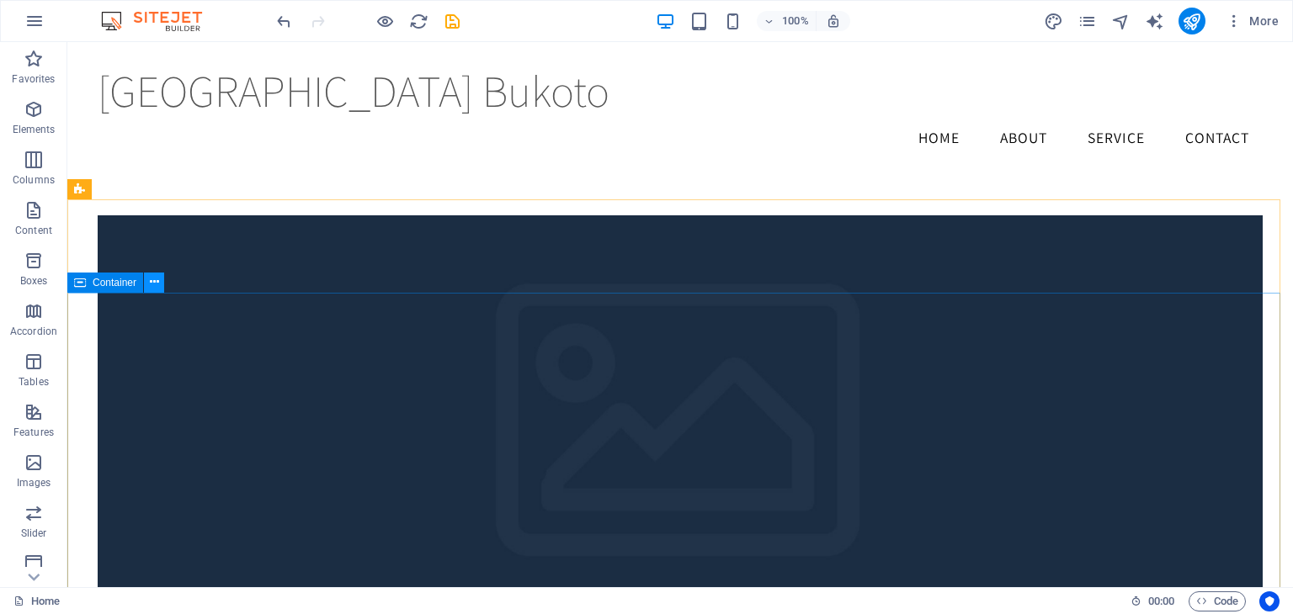
click at [158, 281] on button at bounding box center [154, 283] width 20 height 20
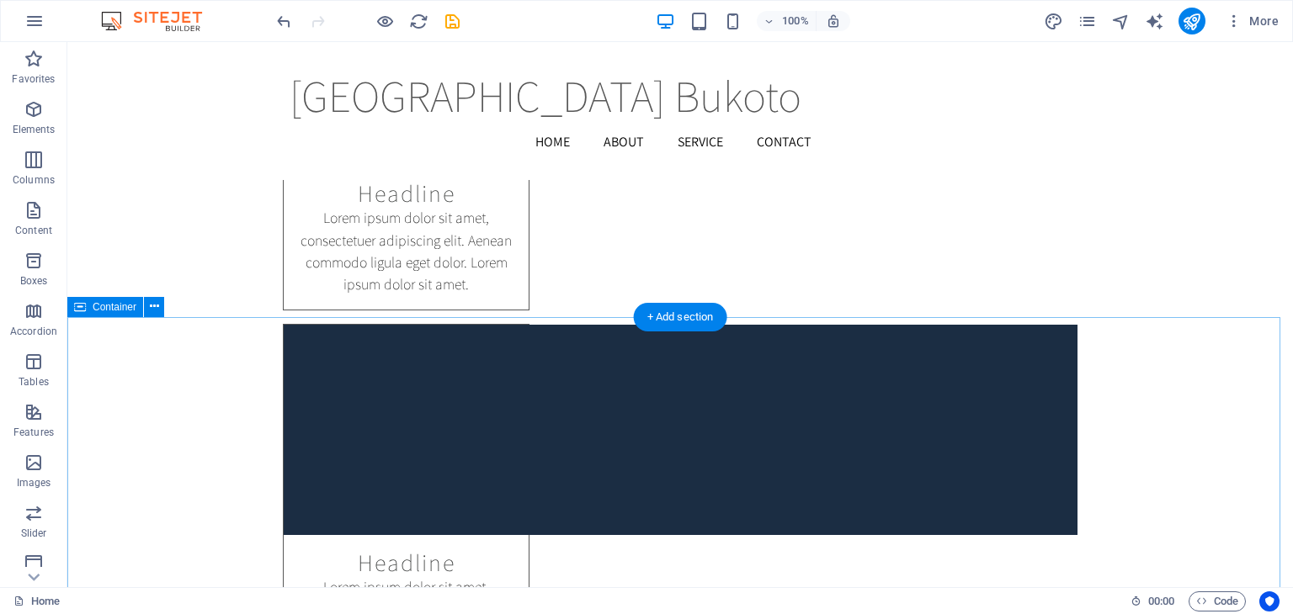
scroll to position [11673, 0]
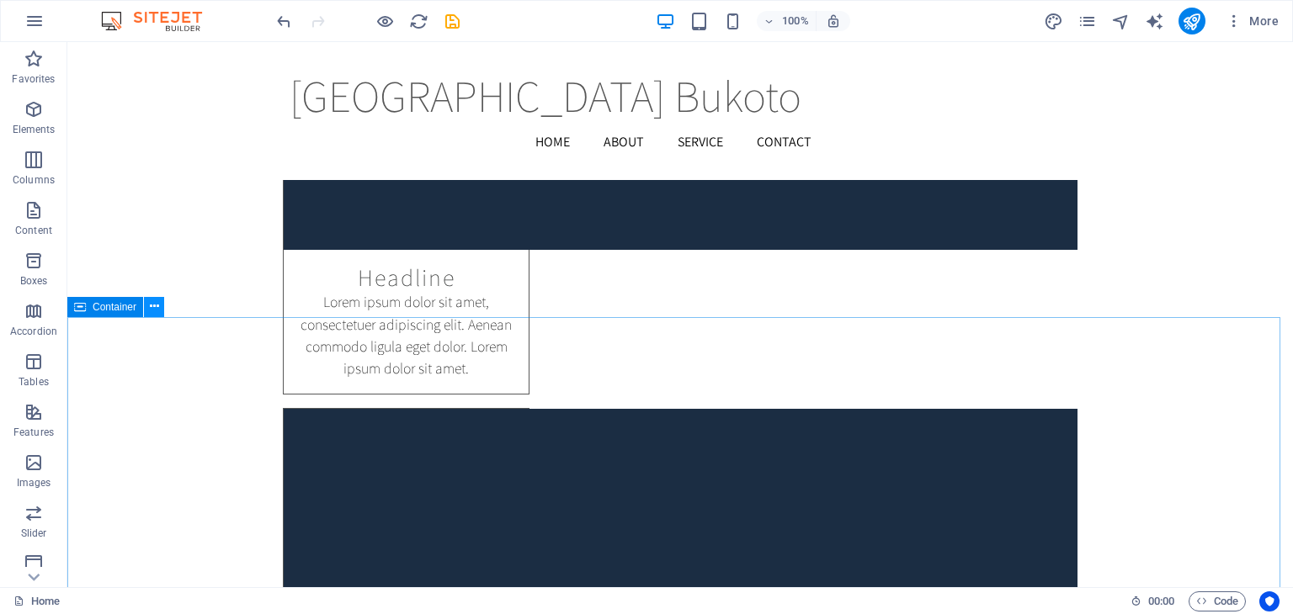
click at [157, 309] on icon at bounding box center [154, 307] width 9 height 18
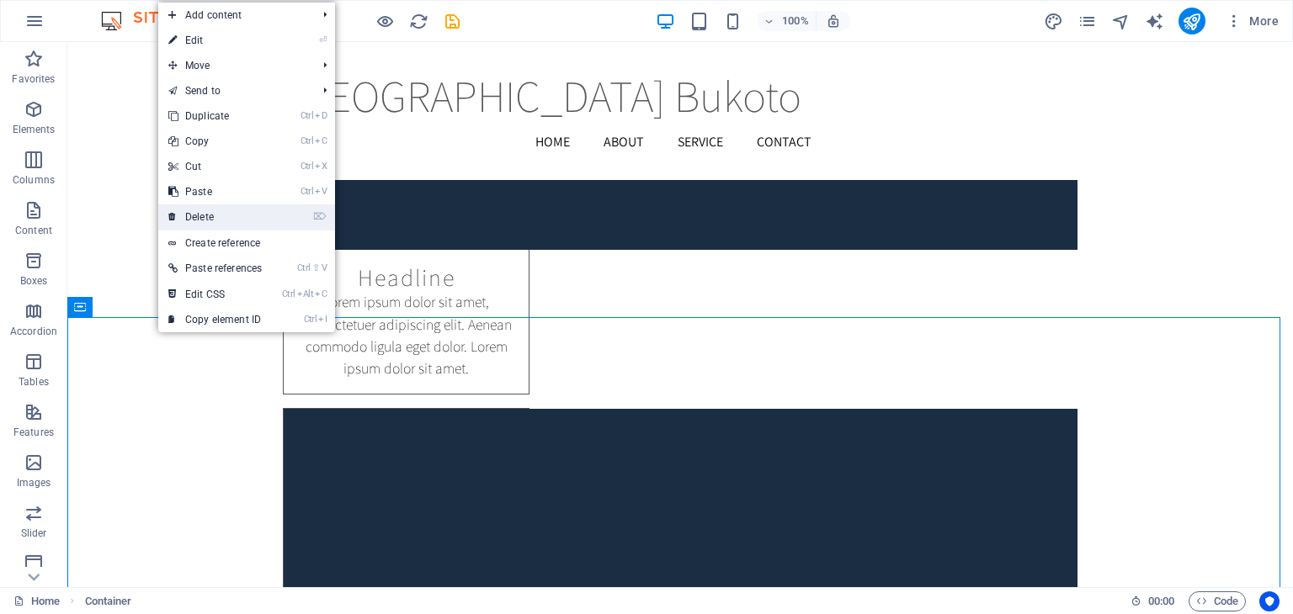
click at [207, 215] on link "⌦ Delete" at bounding box center [215, 216] width 114 height 25
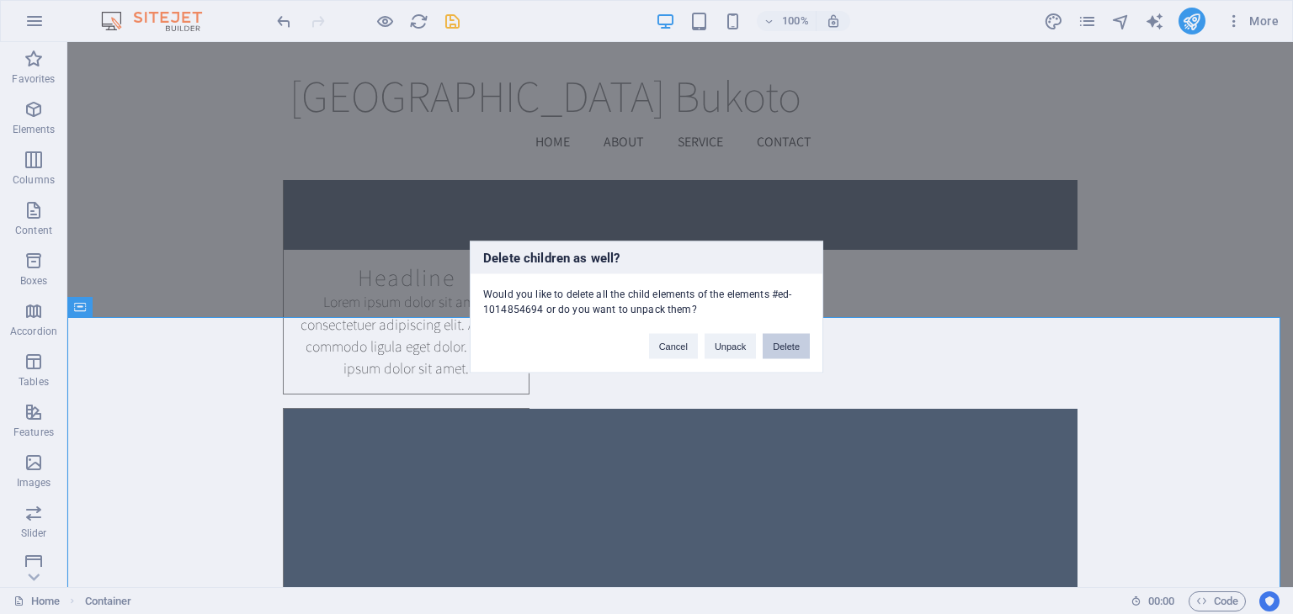
drag, startPoint x: 779, startPoint y: 347, endPoint x: 712, endPoint y: 304, distance: 79.8
click at [779, 347] on button "Delete" at bounding box center [785, 346] width 47 height 25
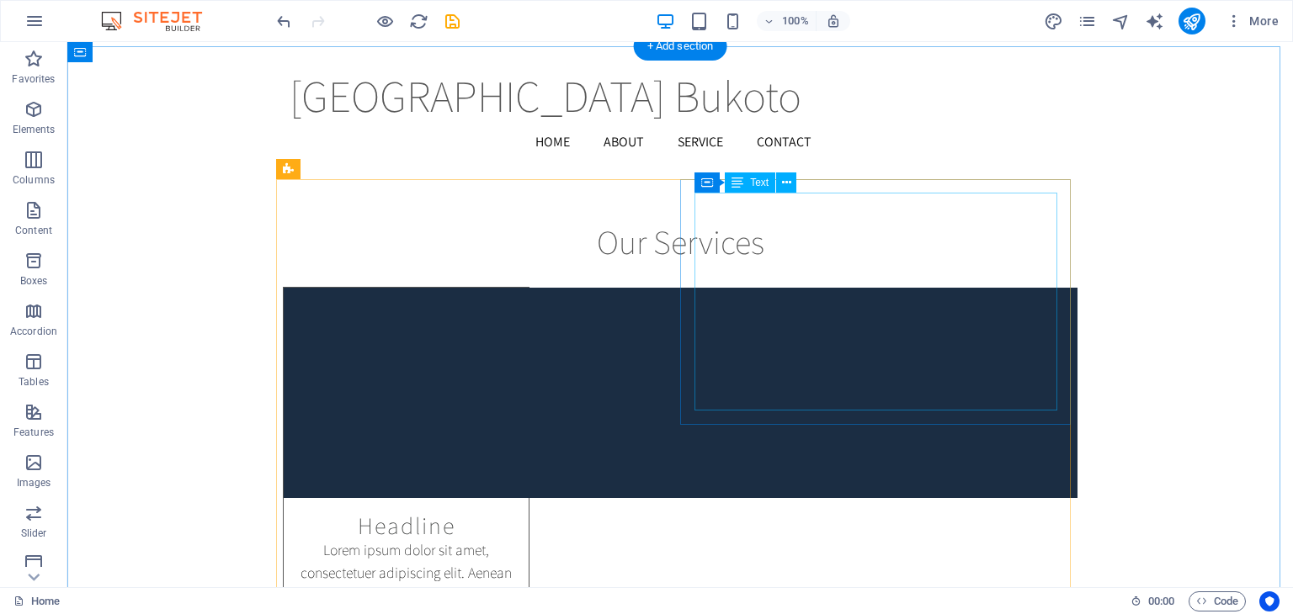
scroll to position [10832, 0]
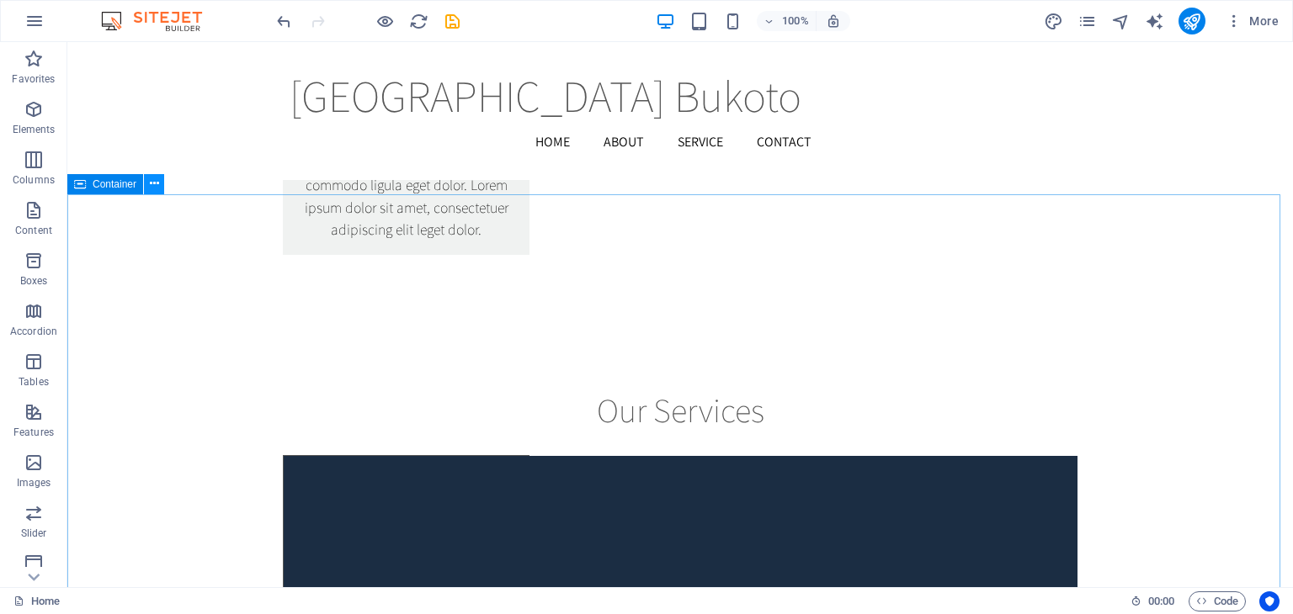
click at [154, 187] on icon at bounding box center [154, 184] width 9 height 18
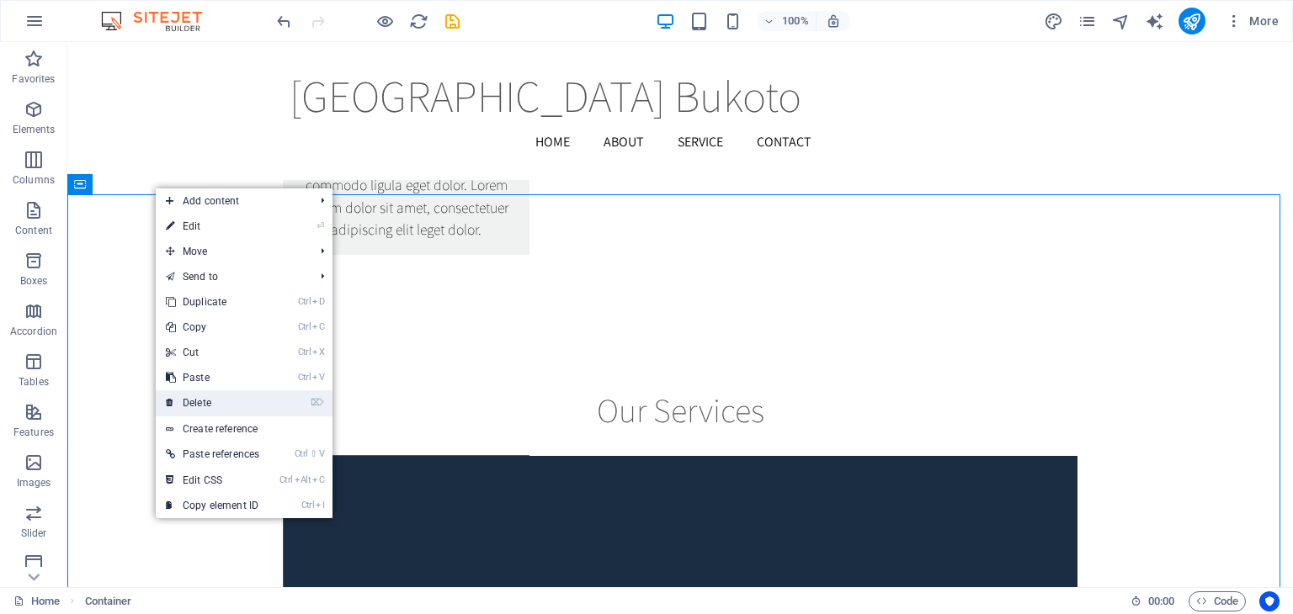
click at [199, 402] on link "⌦ Delete" at bounding box center [213, 402] width 114 height 25
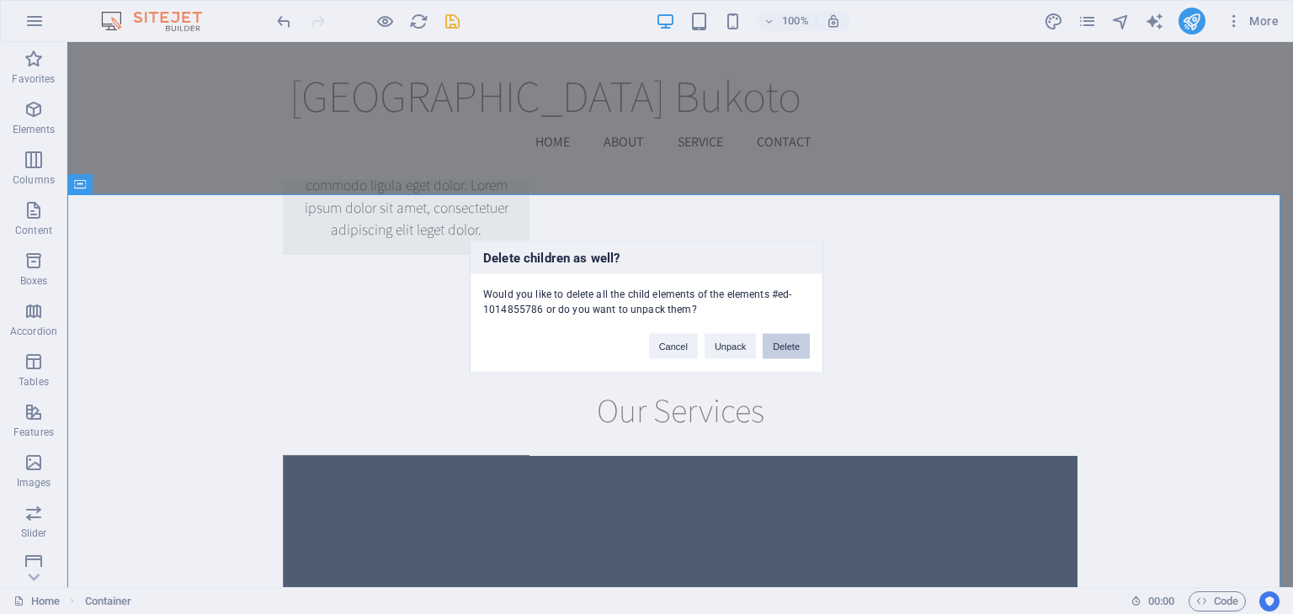
click at [789, 344] on button "Delete" at bounding box center [785, 346] width 47 height 25
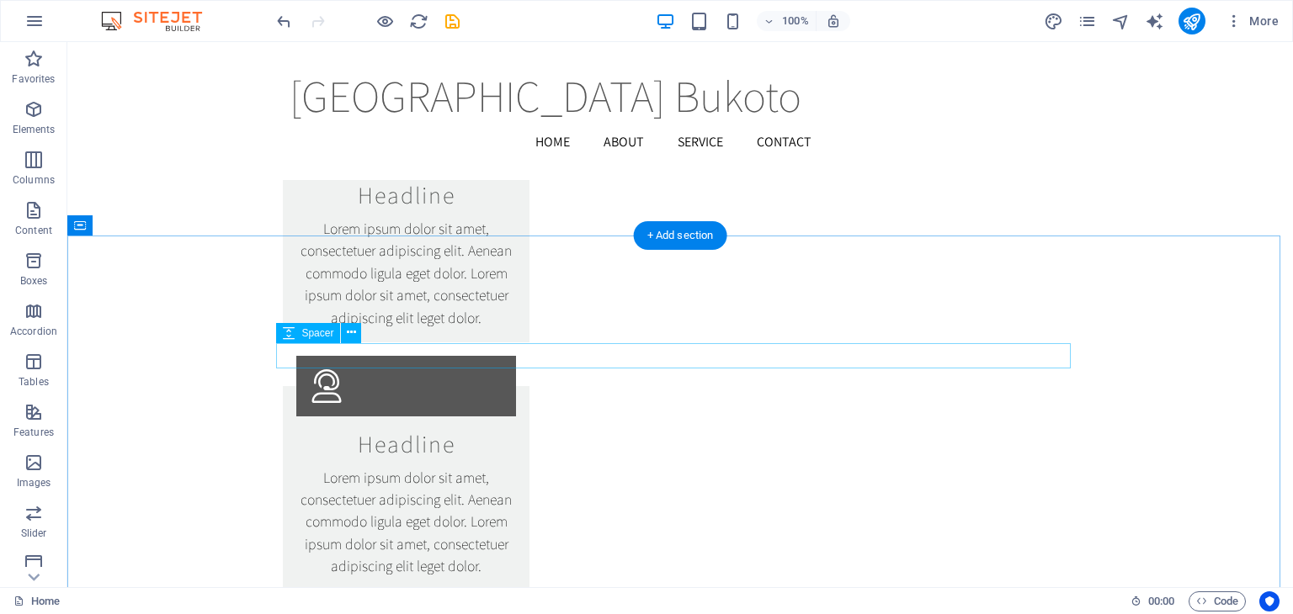
scroll to position [10243, 0]
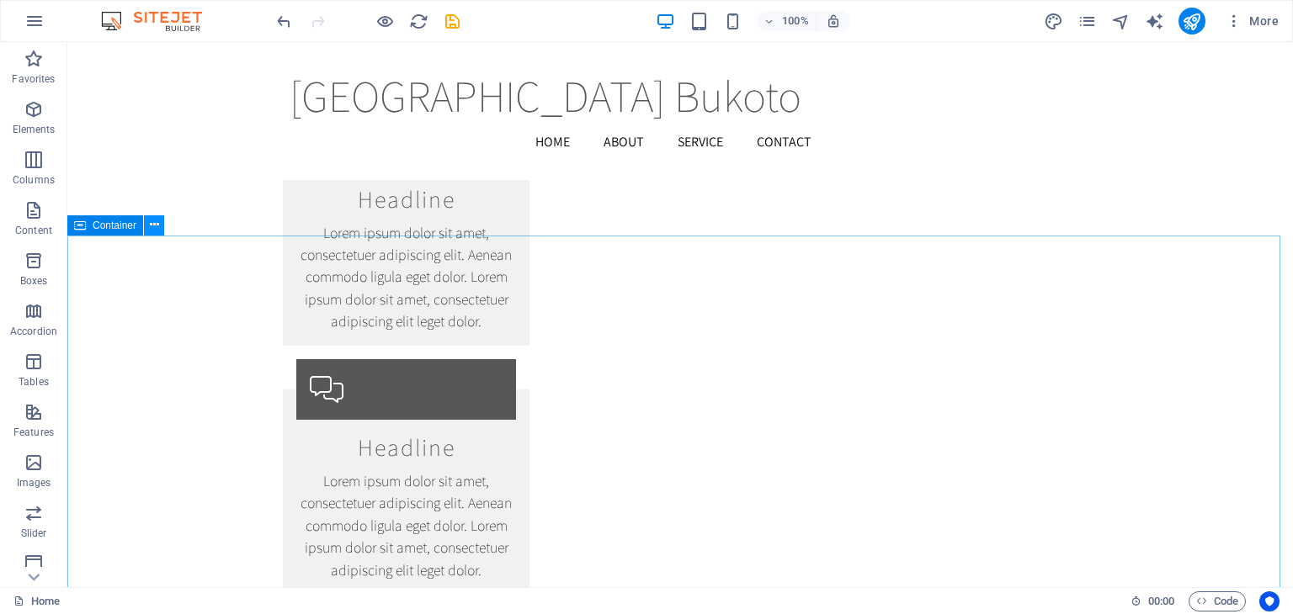
click at [154, 229] on icon at bounding box center [154, 225] width 9 height 18
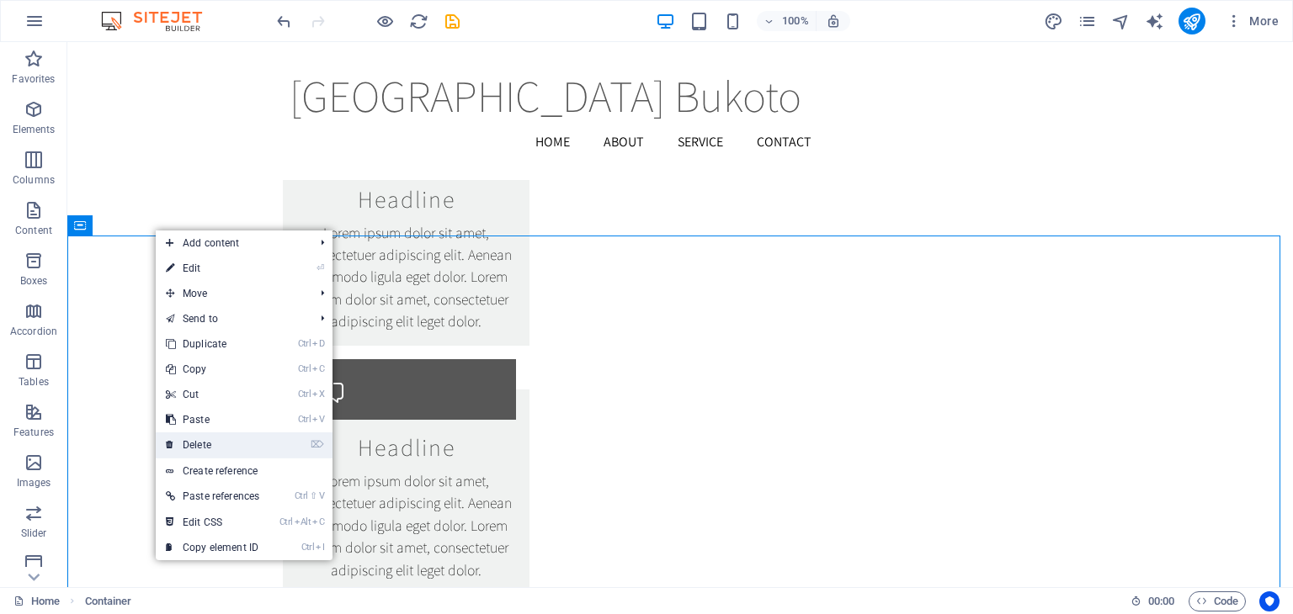
click at [210, 447] on link "⌦ Delete" at bounding box center [213, 445] width 114 height 25
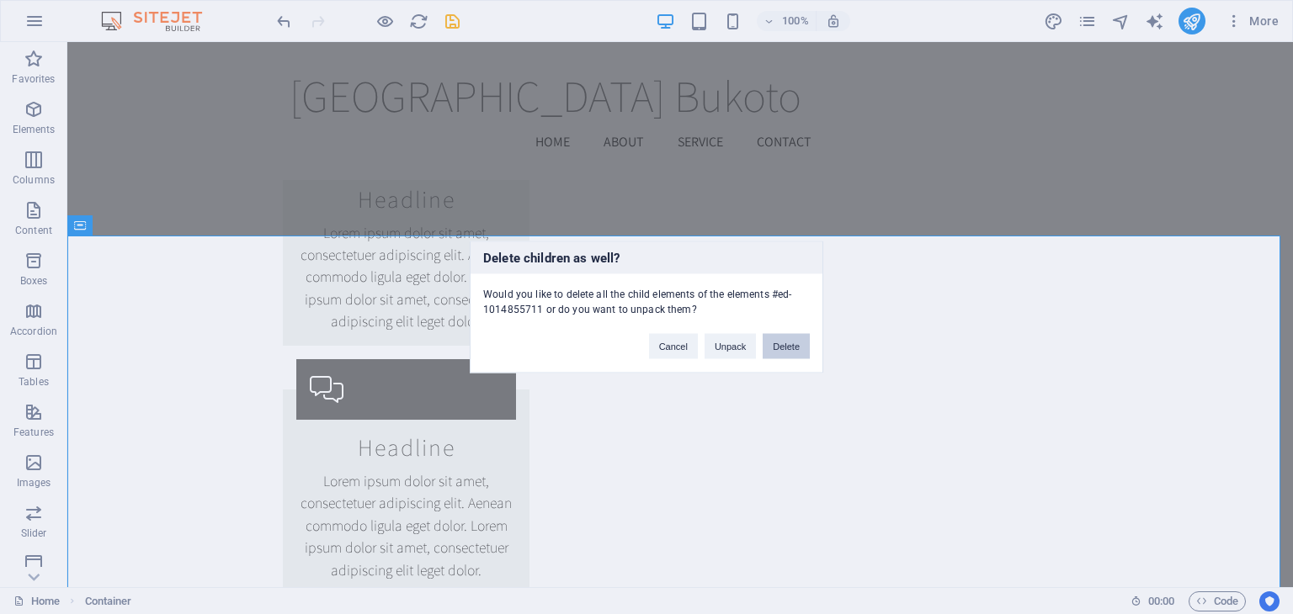
click at [791, 345] on button "Delete" at bounding box center [785, 346] width 47 height 25
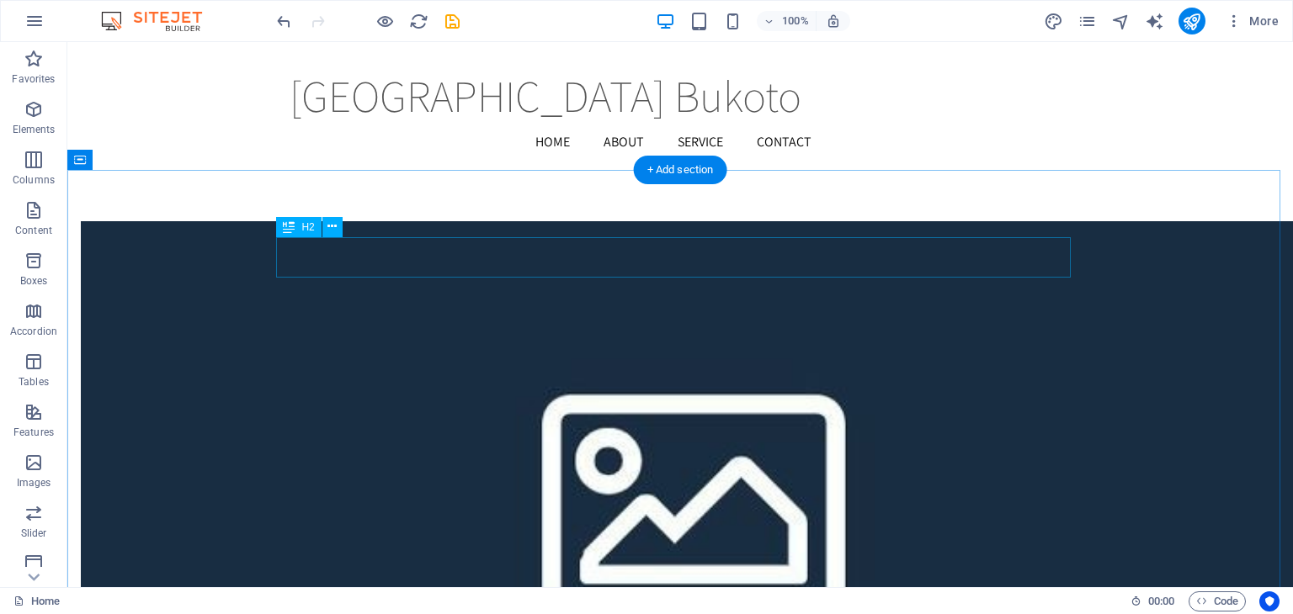
scroll to position [4098, 0]
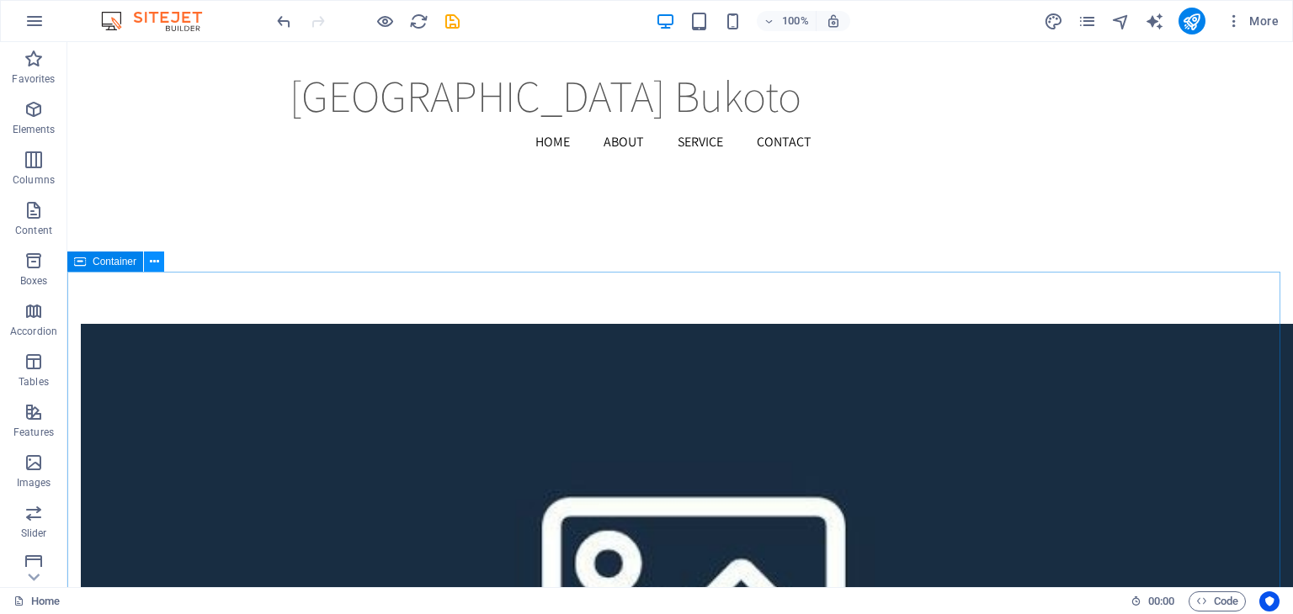
click at [151, 266] on icon at bounding box center [154, 262] width 9 height 18
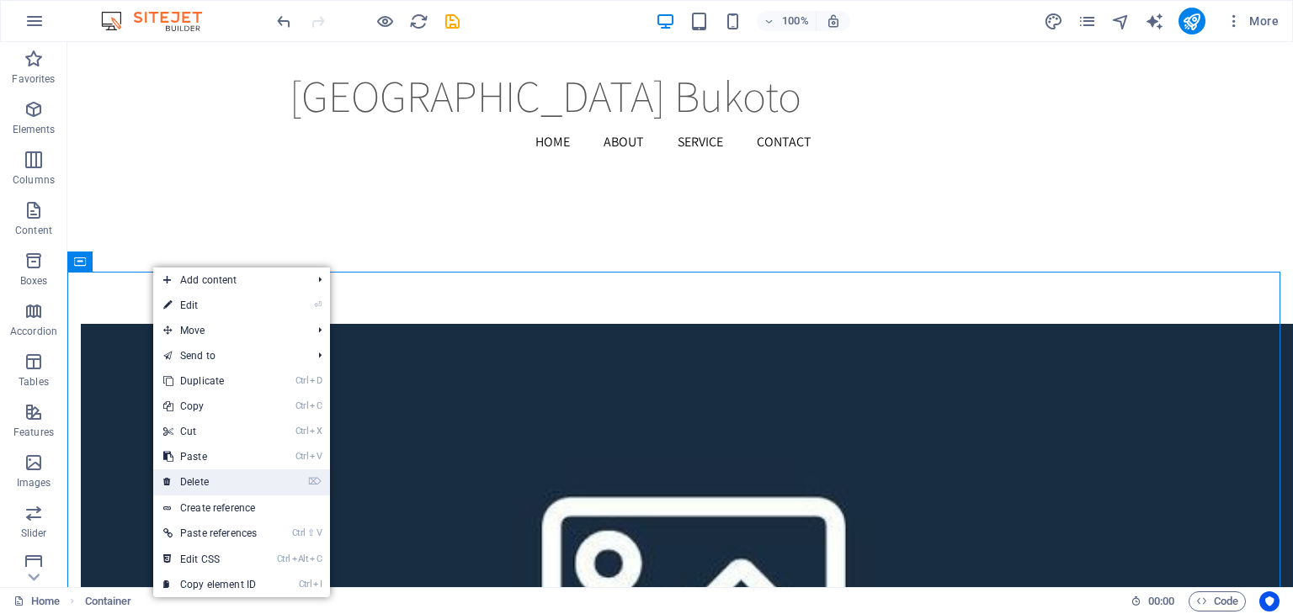
click at [207, 486] on link "⌦ Delete" at bounding box center [210, 482] width 114 height 25
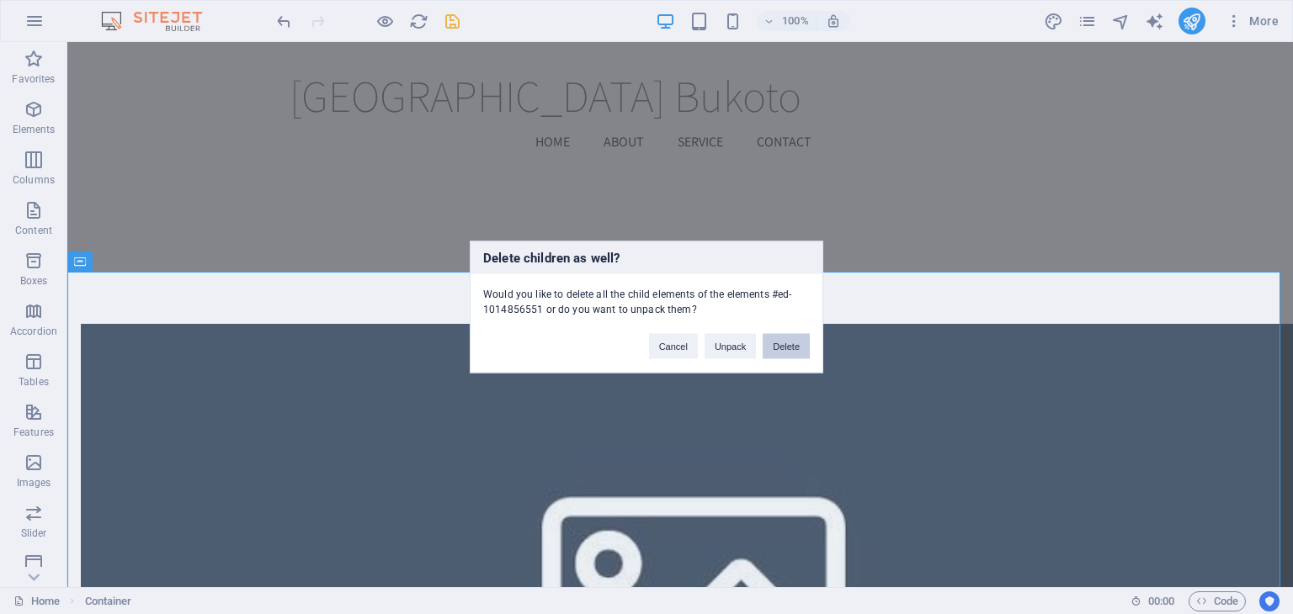
click at [791, 344] on button "Delete" at bounding box center [785, 346] width 47 height 25
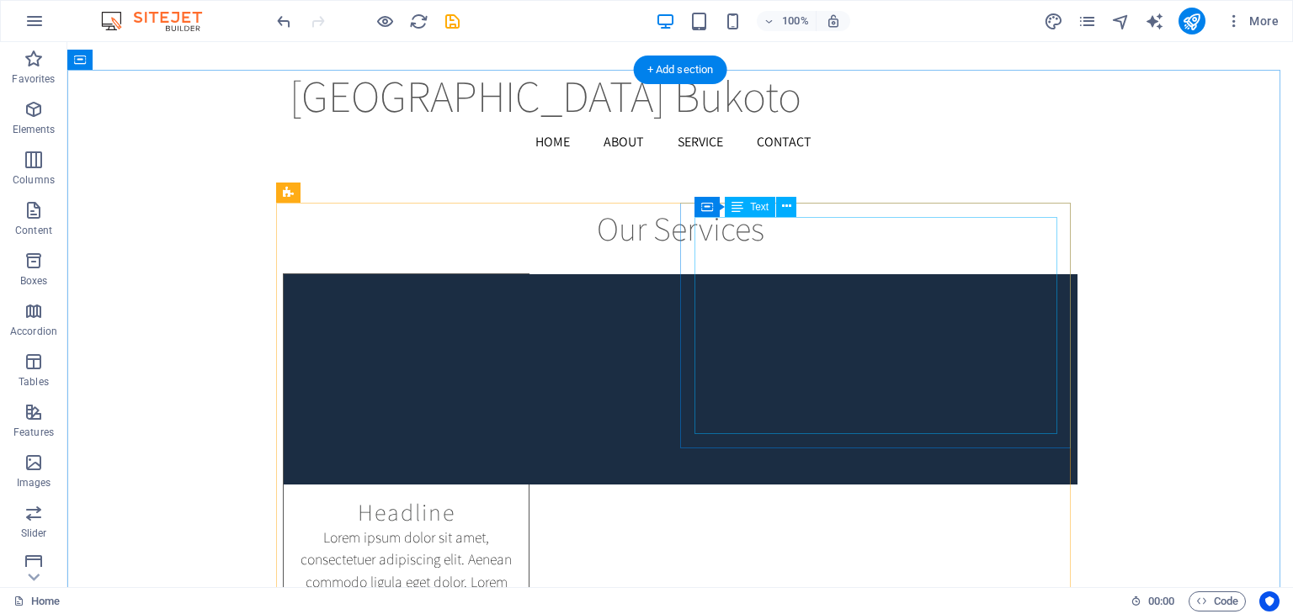
scroll to position [9846, 0]
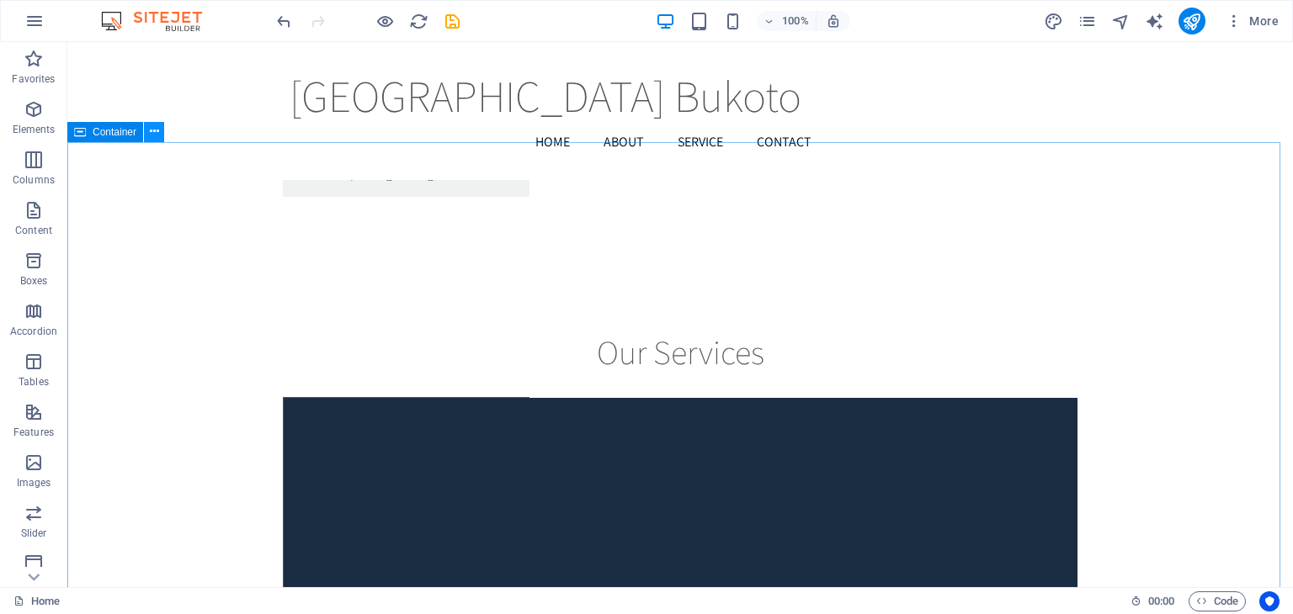
click at [158, 133] on icon at bounding box center [154, 132] width 9 height 18
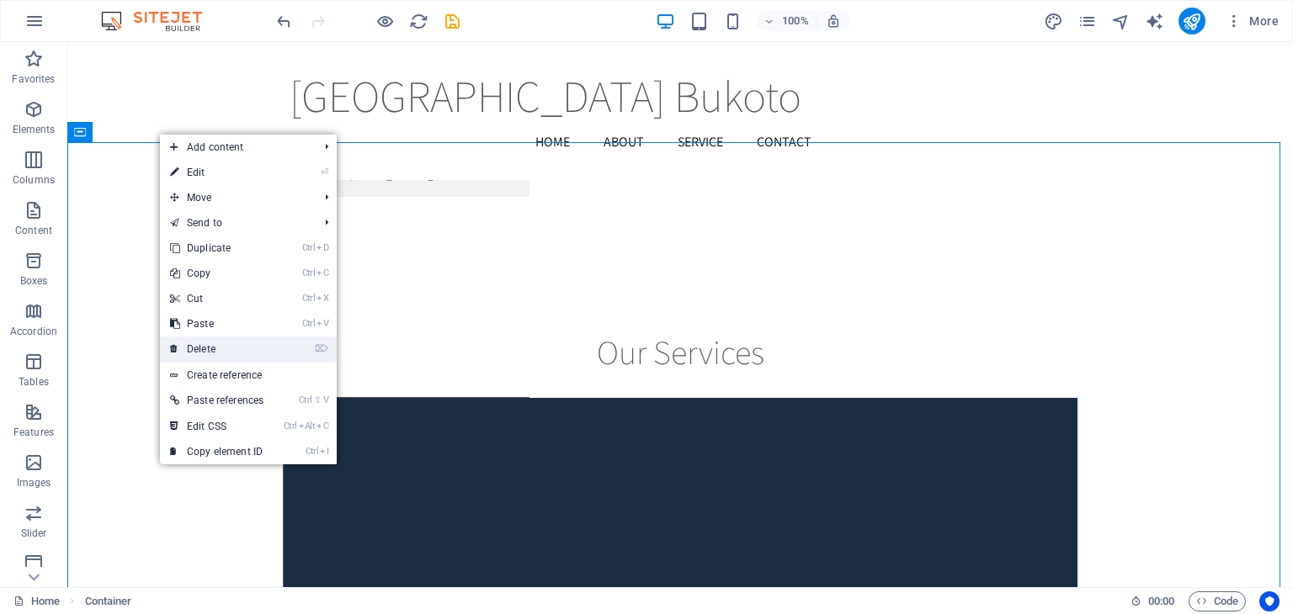
click at [202, 341] on link "⌦ Delete" at bounding box center [217, 349] width 114 height 25
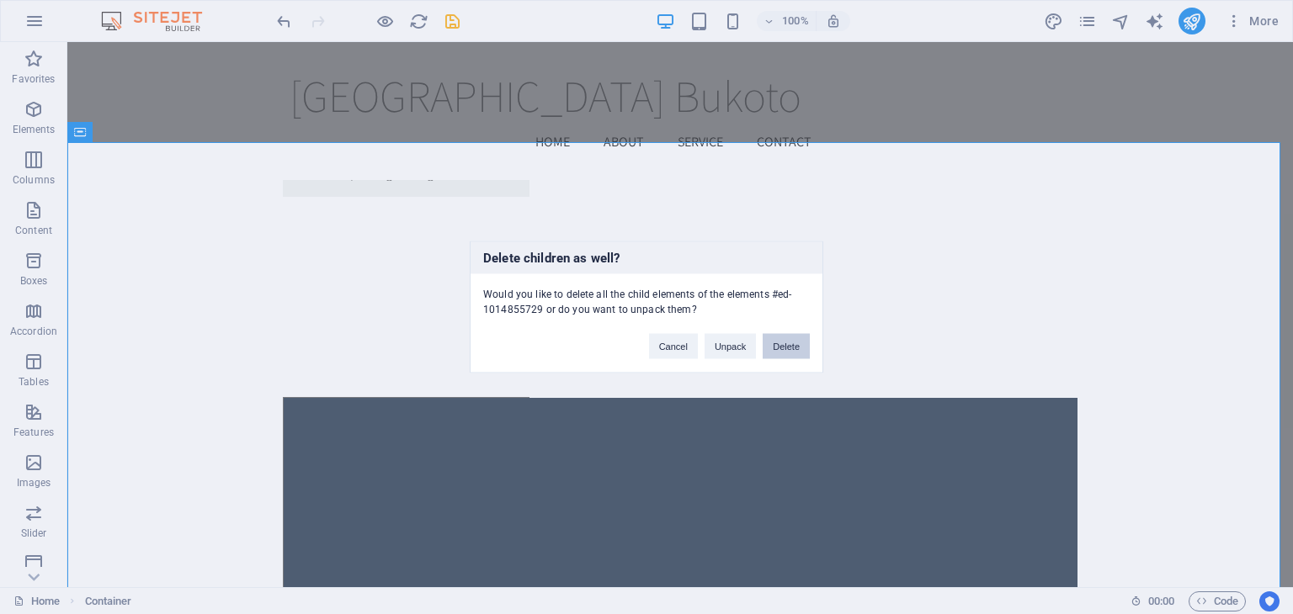
click at [781, 335] on button "Delete" at bounding box center [785, 346] width 47 height 25
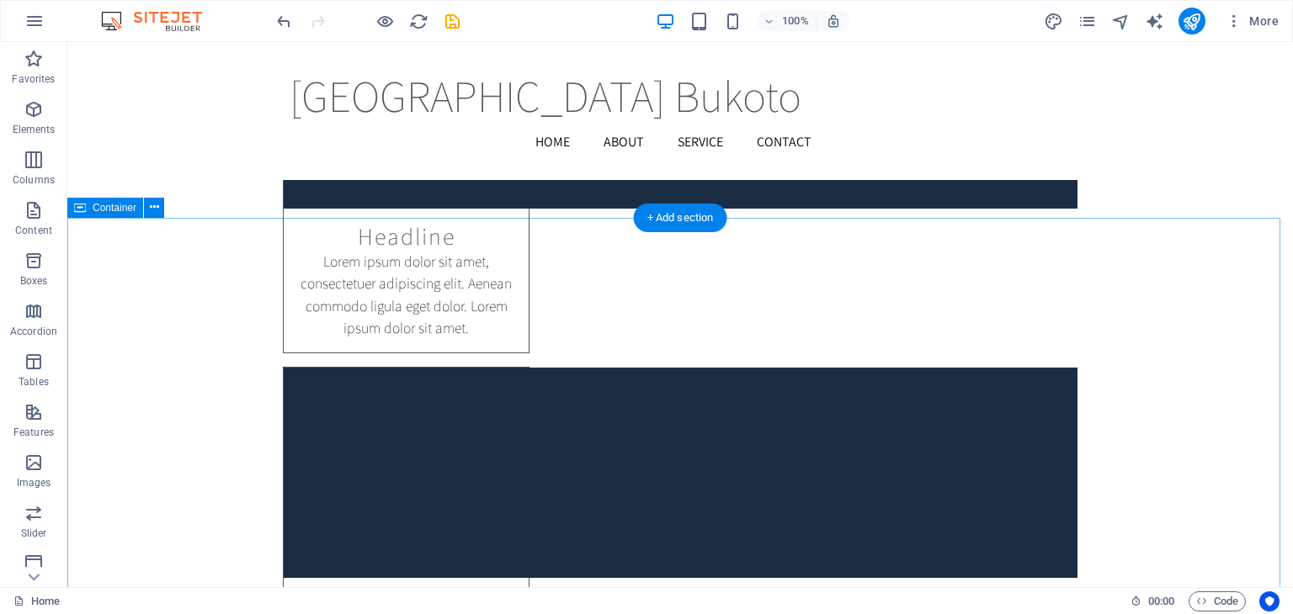
scroll to position [9762, 0]
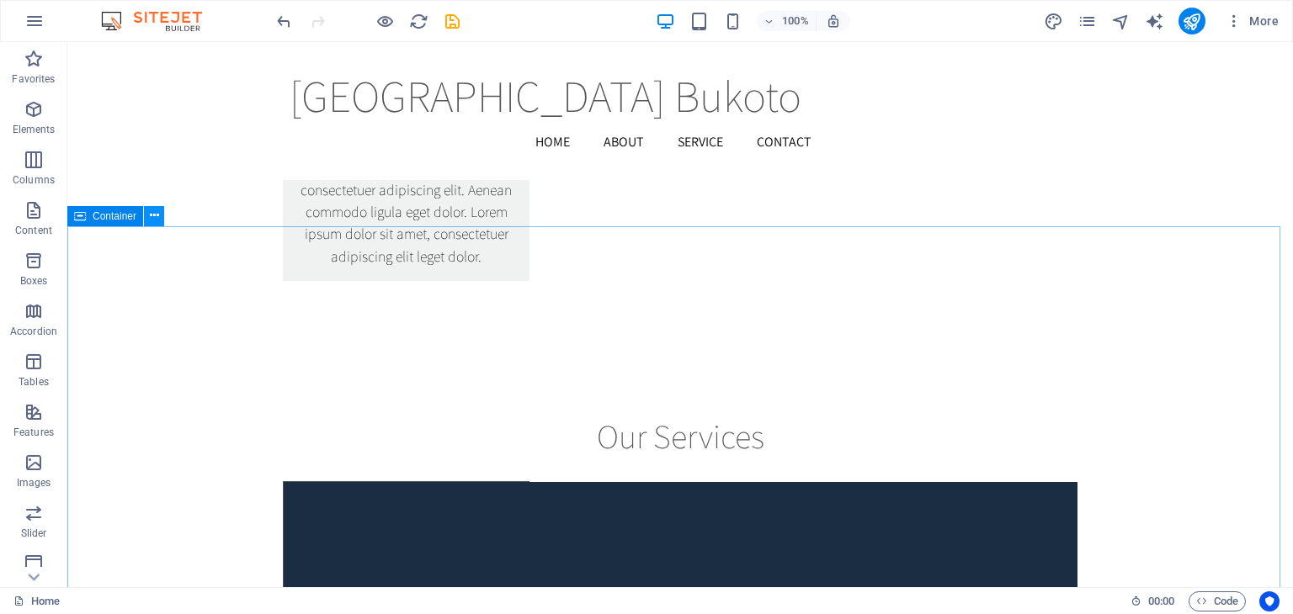
click at [157, 222] on icon at bounding box center [154, 216] width 9 height 18
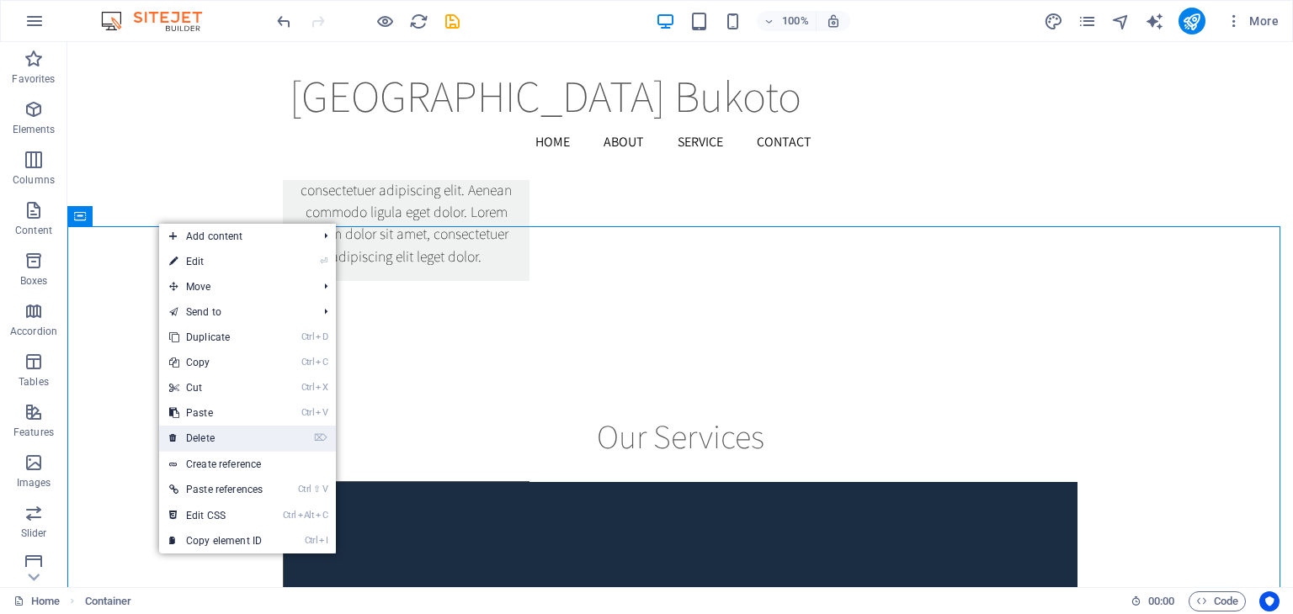
click at [209, 434] on link "⌦ Delete" at bounding box center [216, 438] width 114 height 25
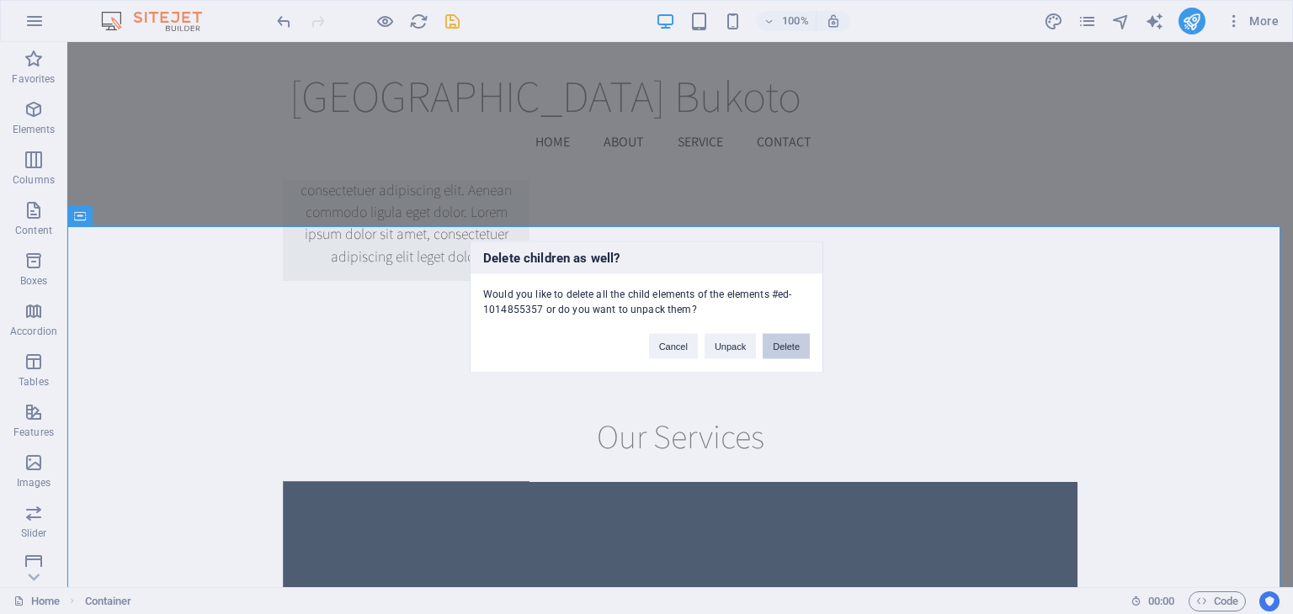
click at [791, 351] on button "Delete" at bounding box center [785, 346] width 47 height 25
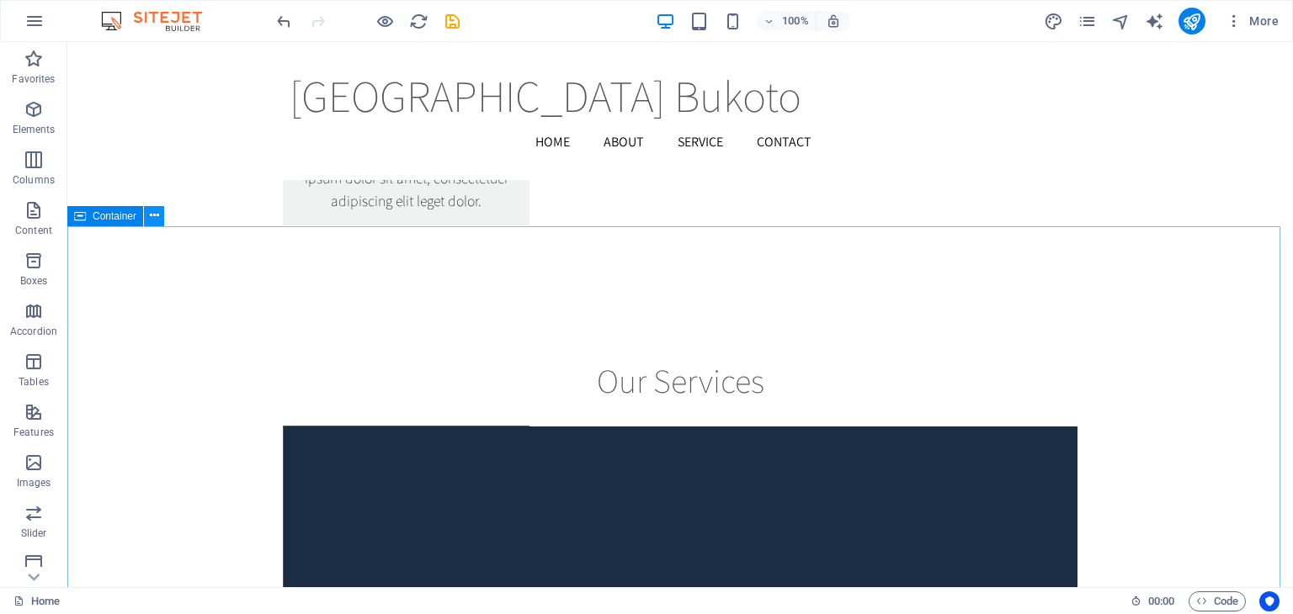
click at [157, 220] on icon at bounding box center [154, 216] width 9 height 18
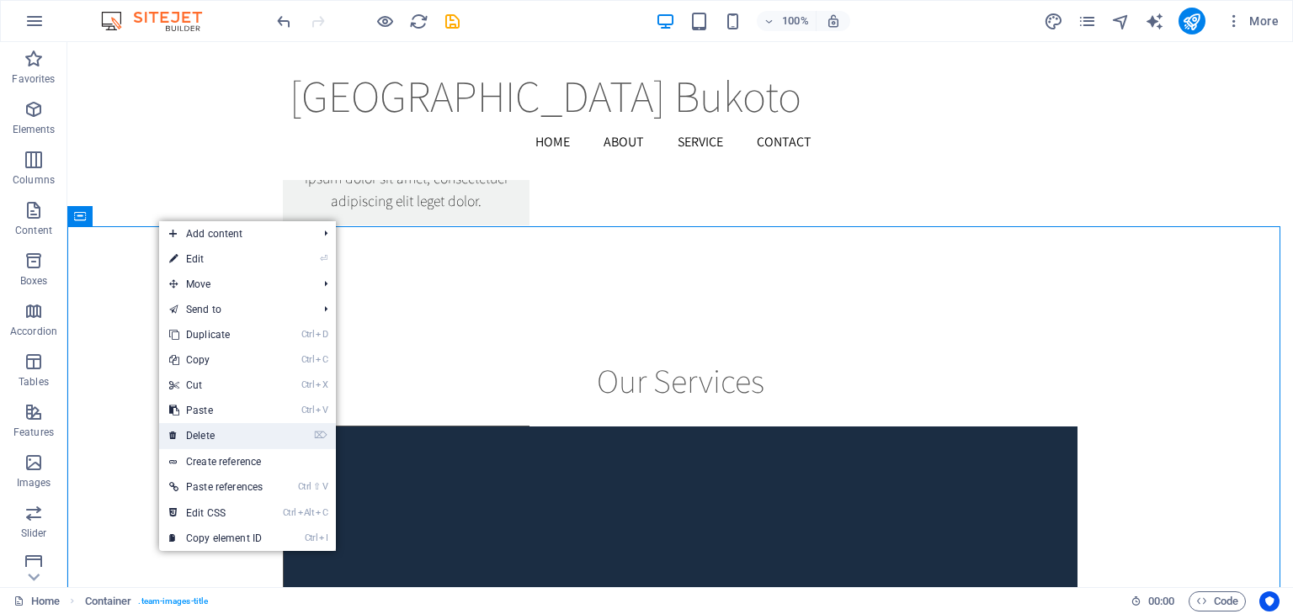
click at [199, 431] on link "⌦ Delete" at bounding box center [216, 435] width 114 height 25
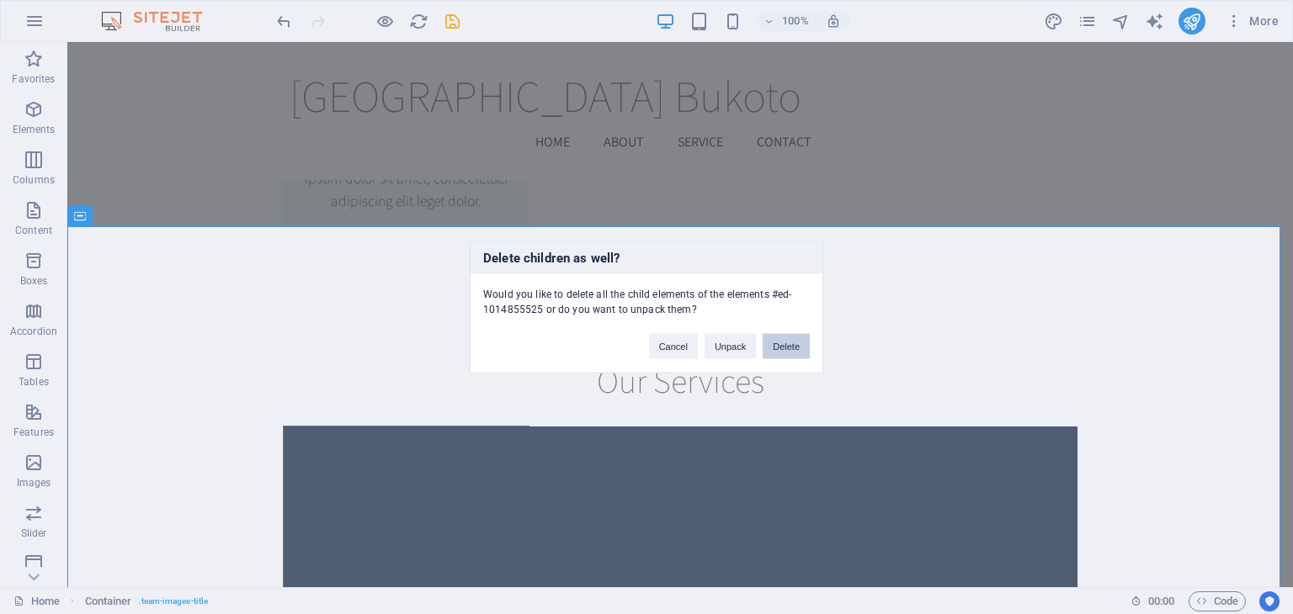
click at [774, 348] on button "Delete" at bounding box center [785, 346] width 47 height 25
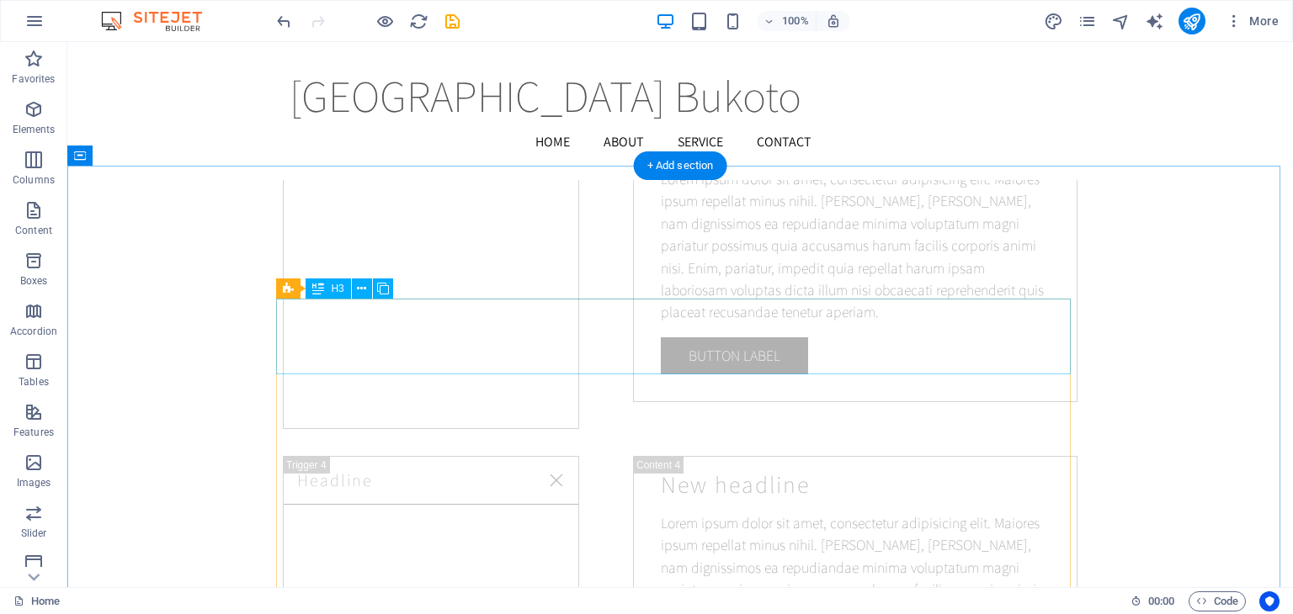
scroll to position [13043, 0]
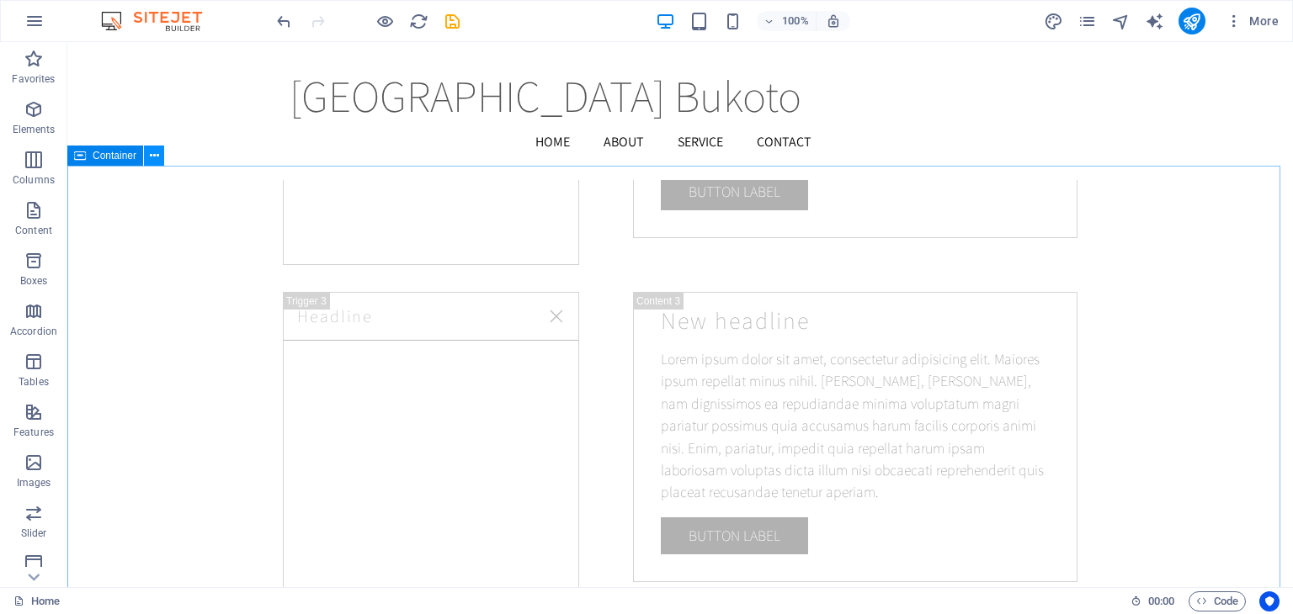
click at [155, 161] on icon at bounding box center [154, 156] width 9 height 18
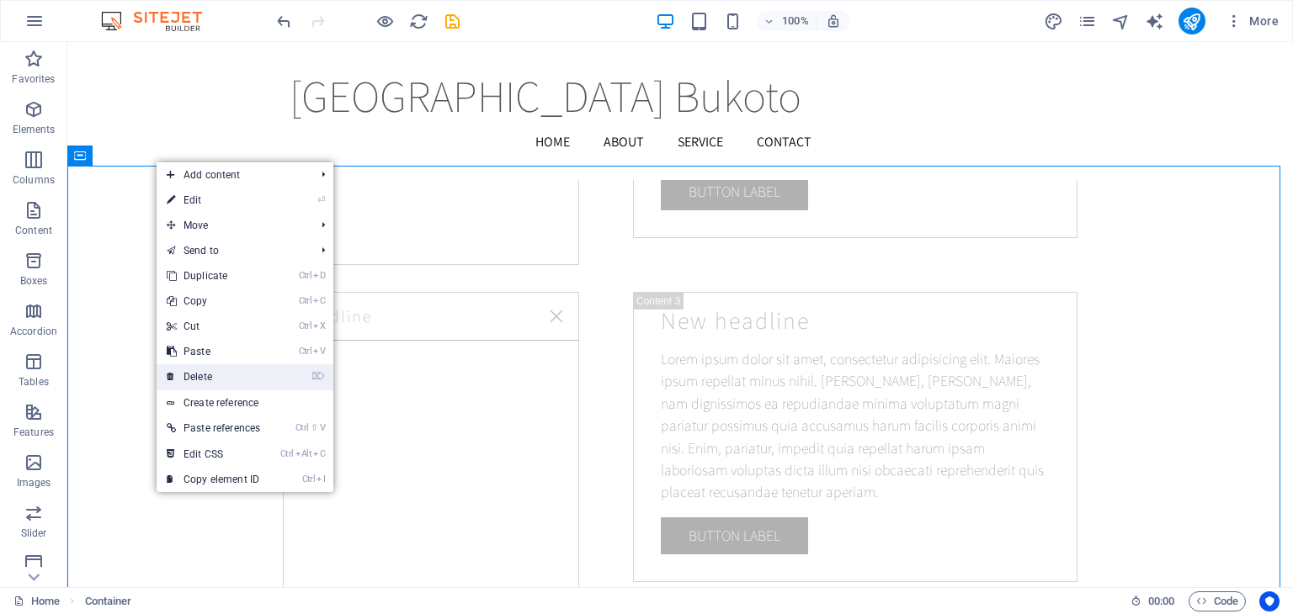
click at [207, 372] on link "⌦ Delete" at bounding box center [214, 376] width 114 height 25
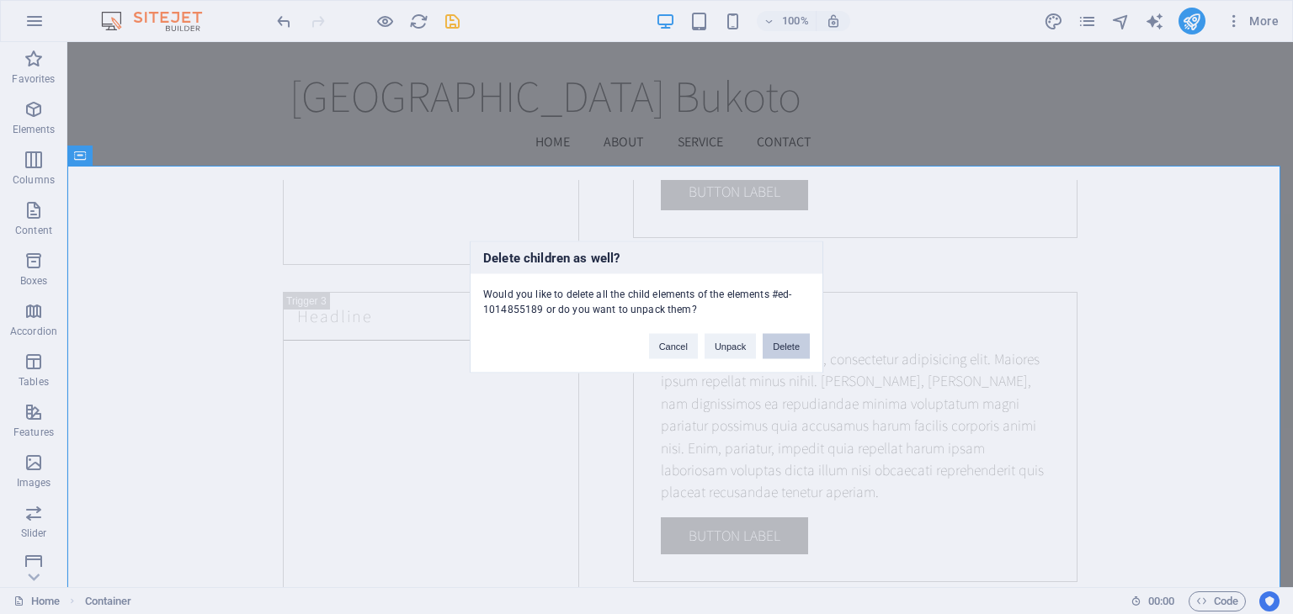
click at [784, 347] on button "Delete" at bounding box center [785, 346] width 47 height 25
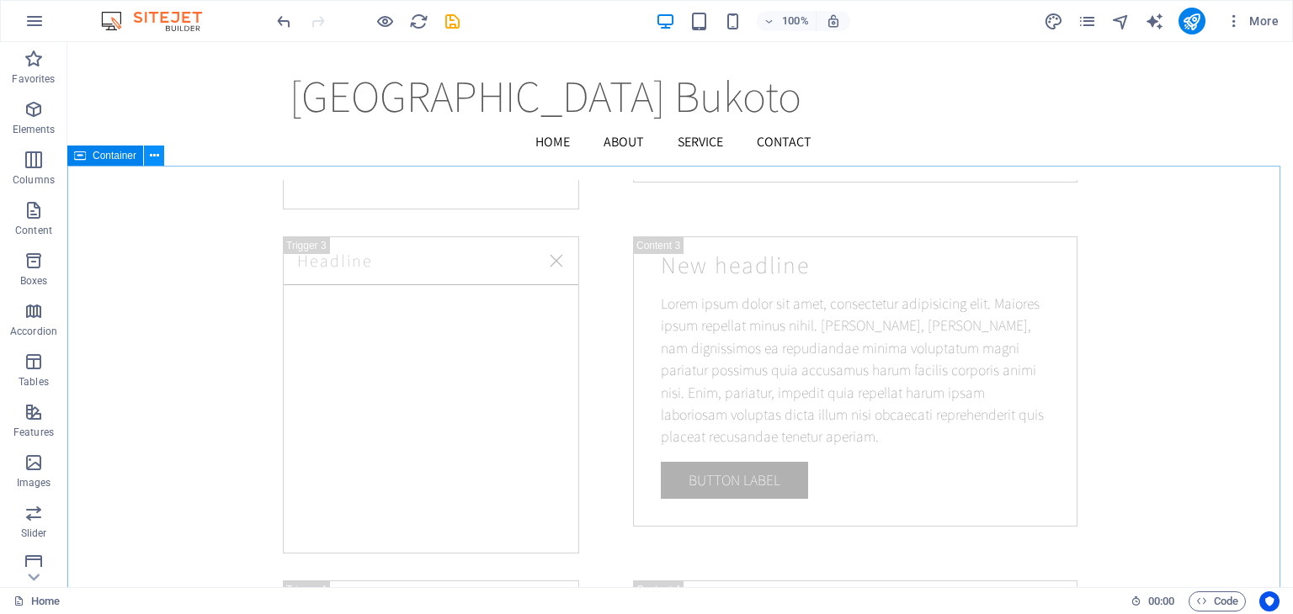
click at [155, 162] on icon at bounding box center [154, 156] width 9 height 18
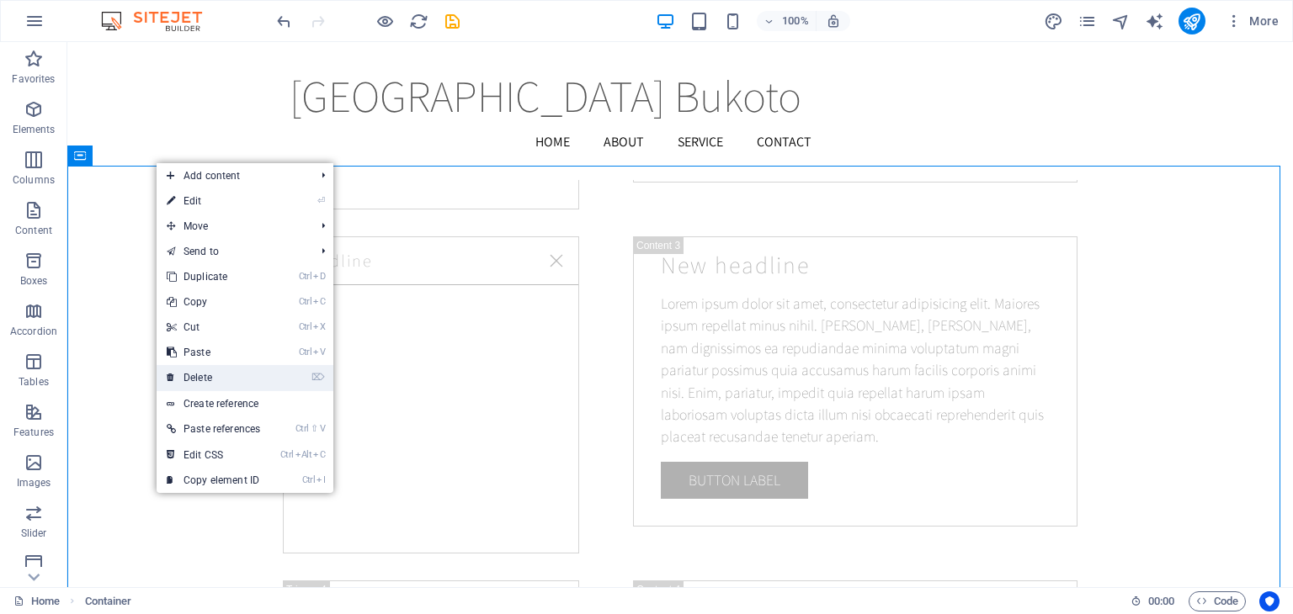
click at [228, 382] on link "⌦ Delete" at bounding box center [214, 377] width 114 height 25
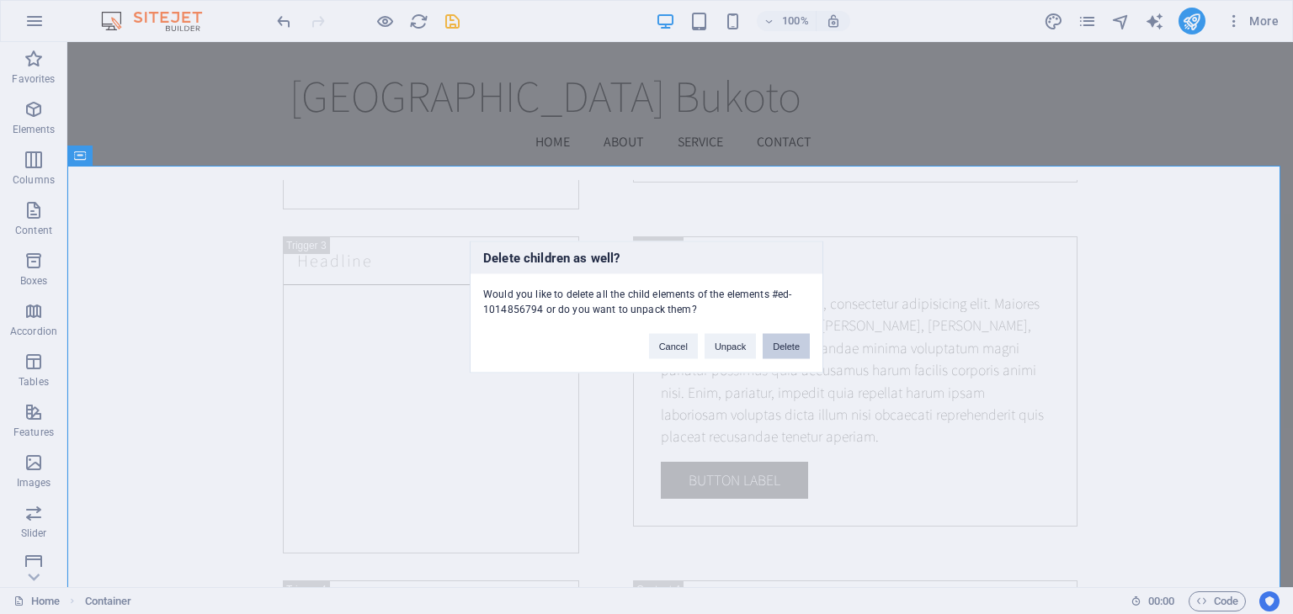
click at [787, 348] on button "Delete" at bounding box center [785, 346] width 47 height 25
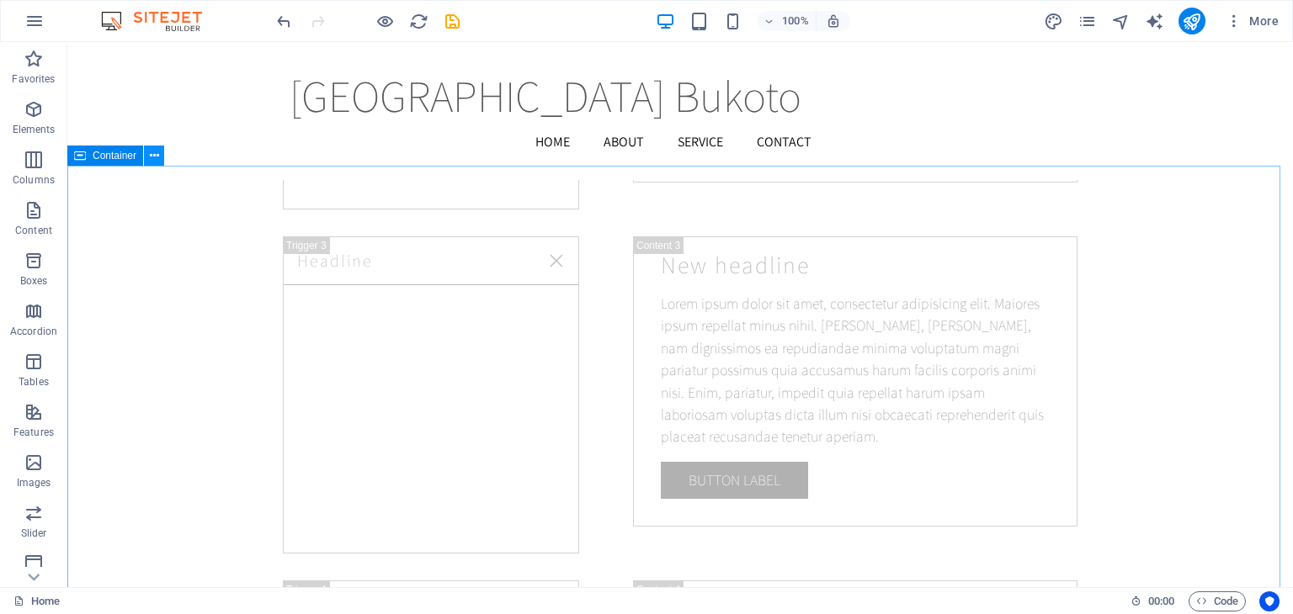
click at [151, 157] on icon at bounding box center [154, 156] width 9 height 18
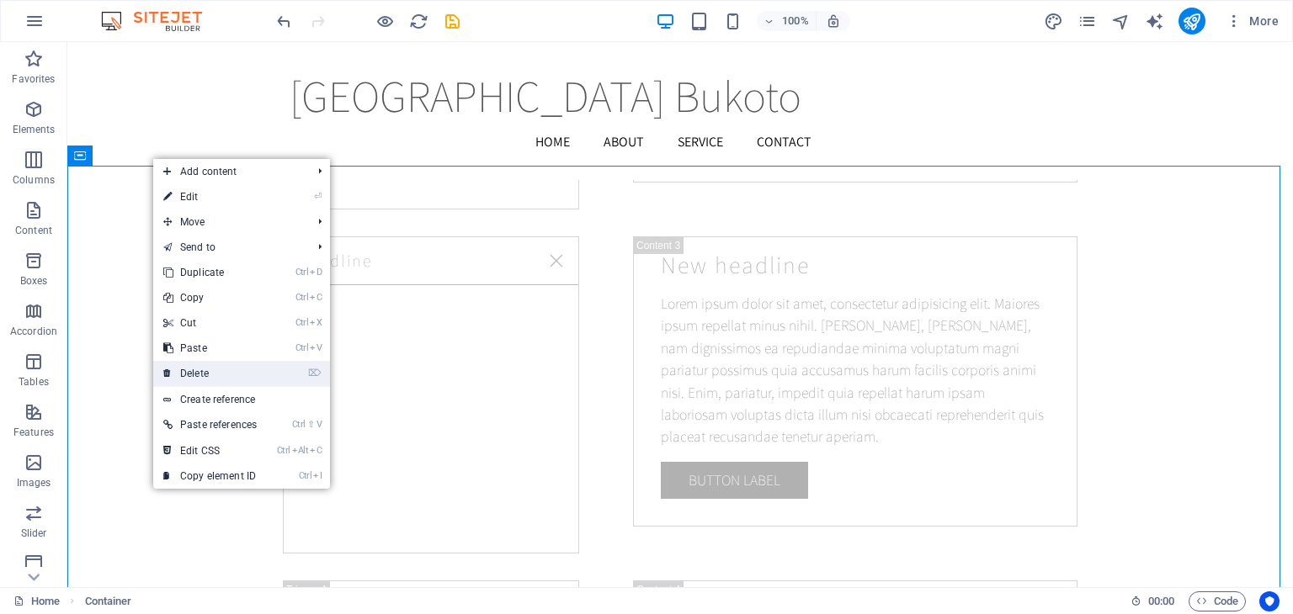
click at [211, 372] on link "⌦ Delete" at bounding box center [210, 373] width 114 height 25
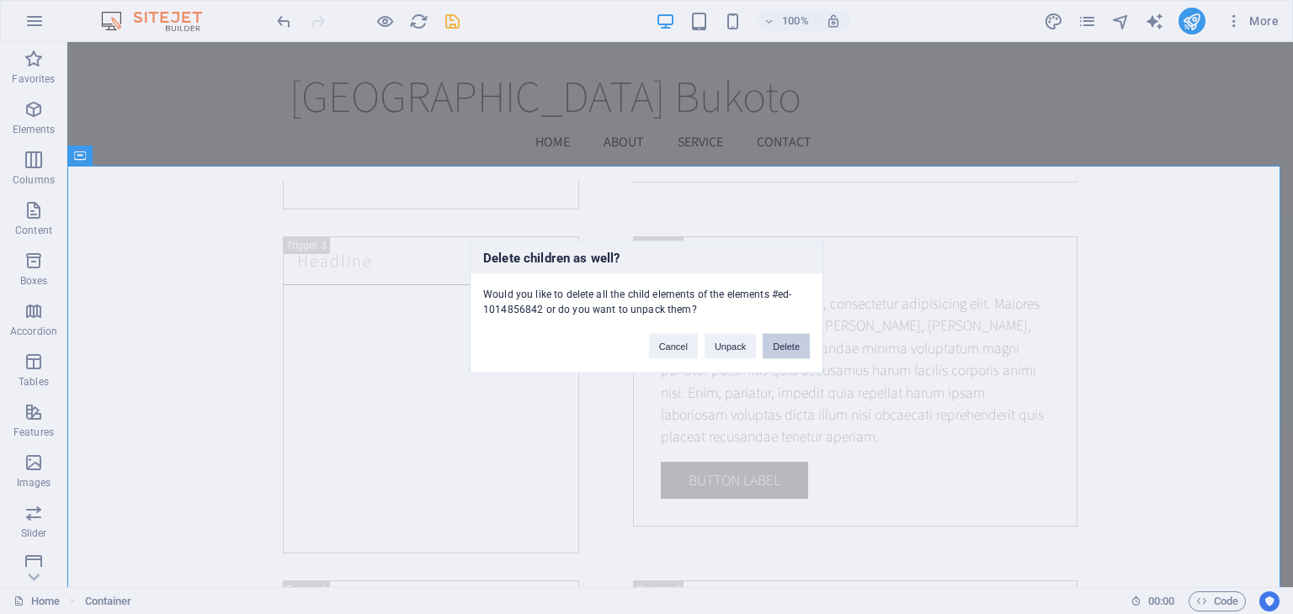
click at [783, 343] on button "Delete" at bounding box center [785, 346] width 47 height 25
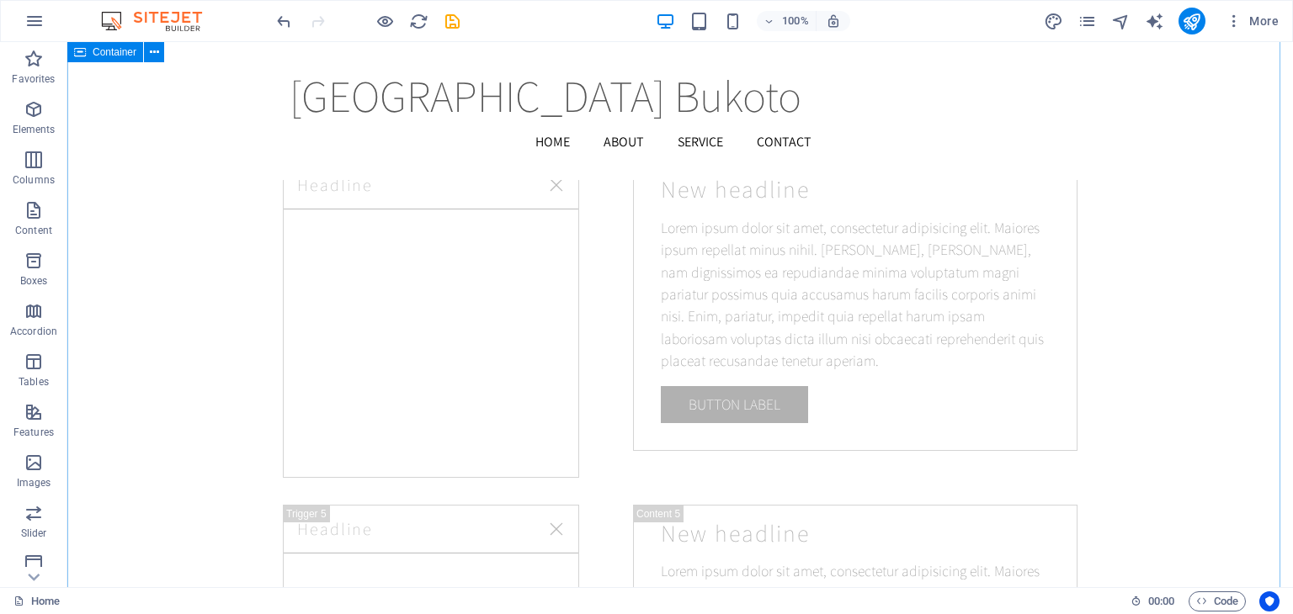
scroll to position [13042, 0]
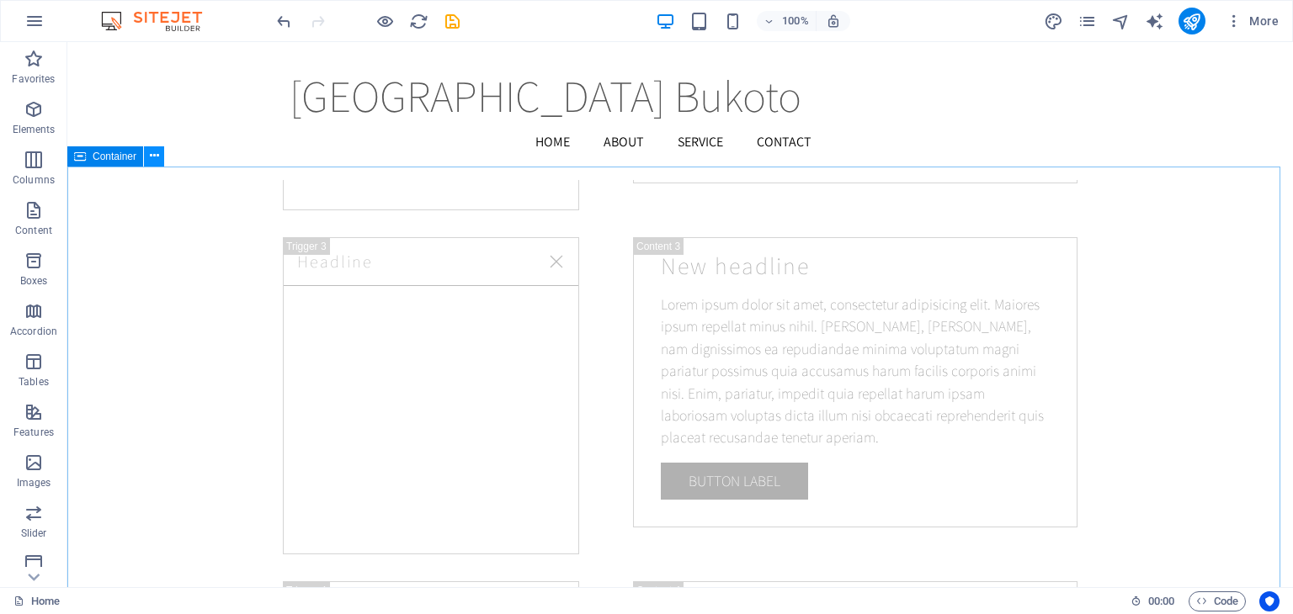
click at [155, 161] on icon at bounding box center [154, 156] width 9 height 18
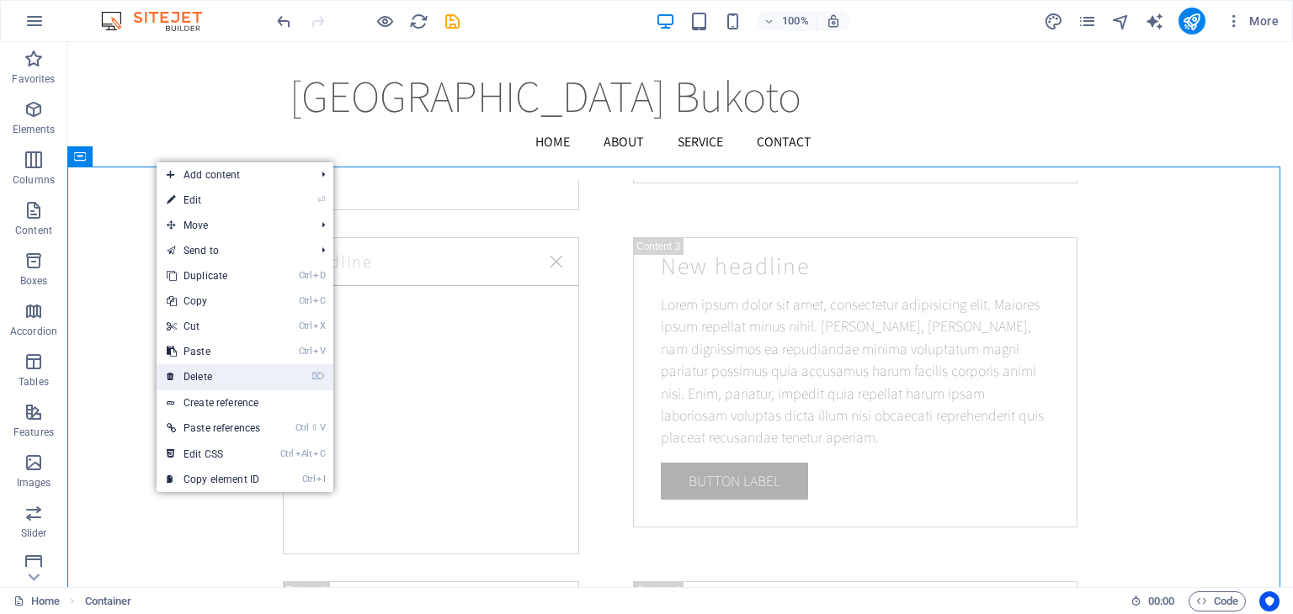
click at [205, 377] on link "⌦ Delete" at bounding box center [214, 376] width 114 height 25
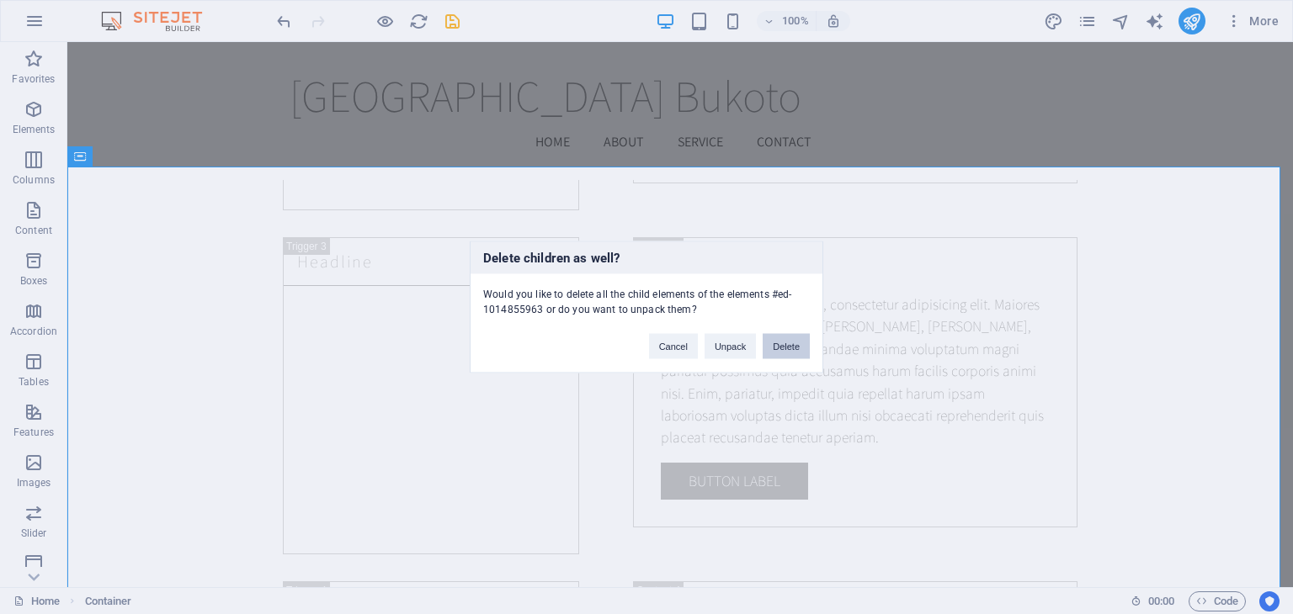
click at [788, 337] on button "Delete" at bounding box center [785, 346] width 47 height 25
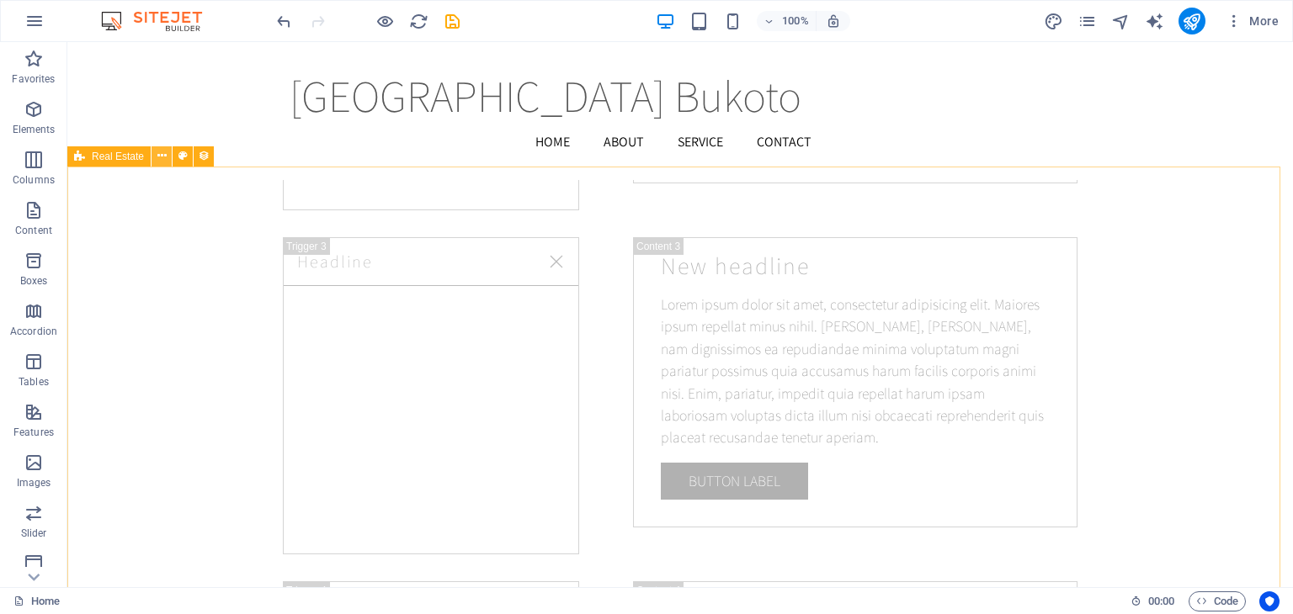
click at [165, 163] on icon at bounding box center [161, 156] width 9 height 18
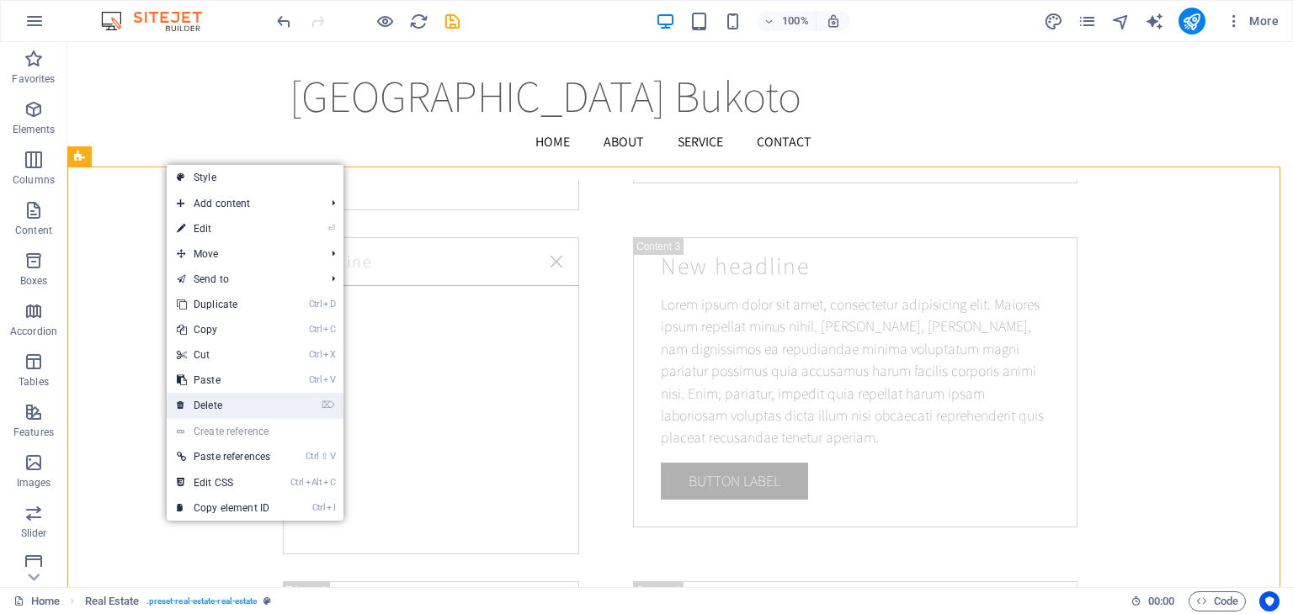
click at [212, 406] on link "⌦ Delete" at bounding box center [224, 405] width 114 height 25
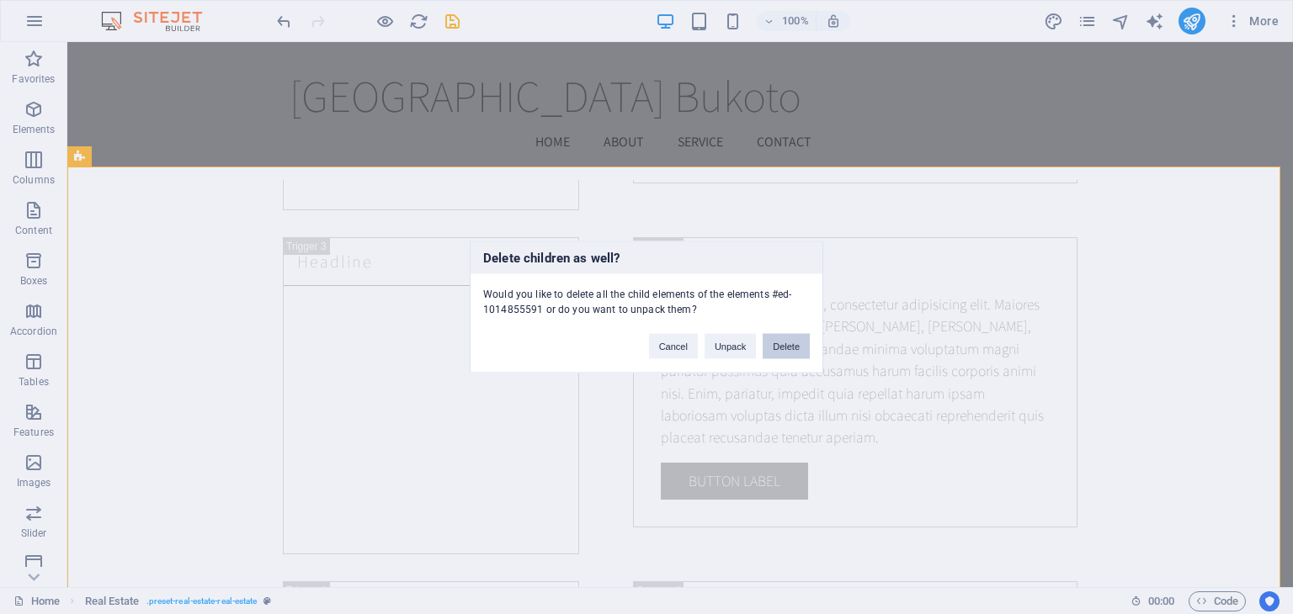
click at [778, 349] on button "Delete" at bounding box center [785, 346] width 47 height 25
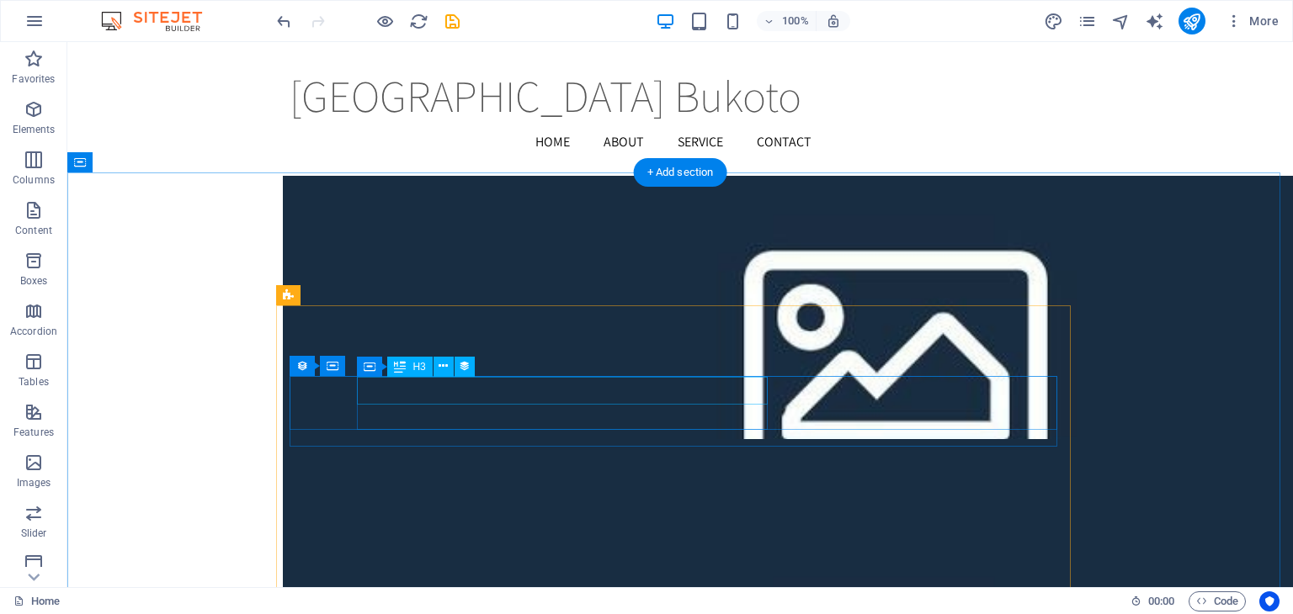
scroll to position [15242, 0]
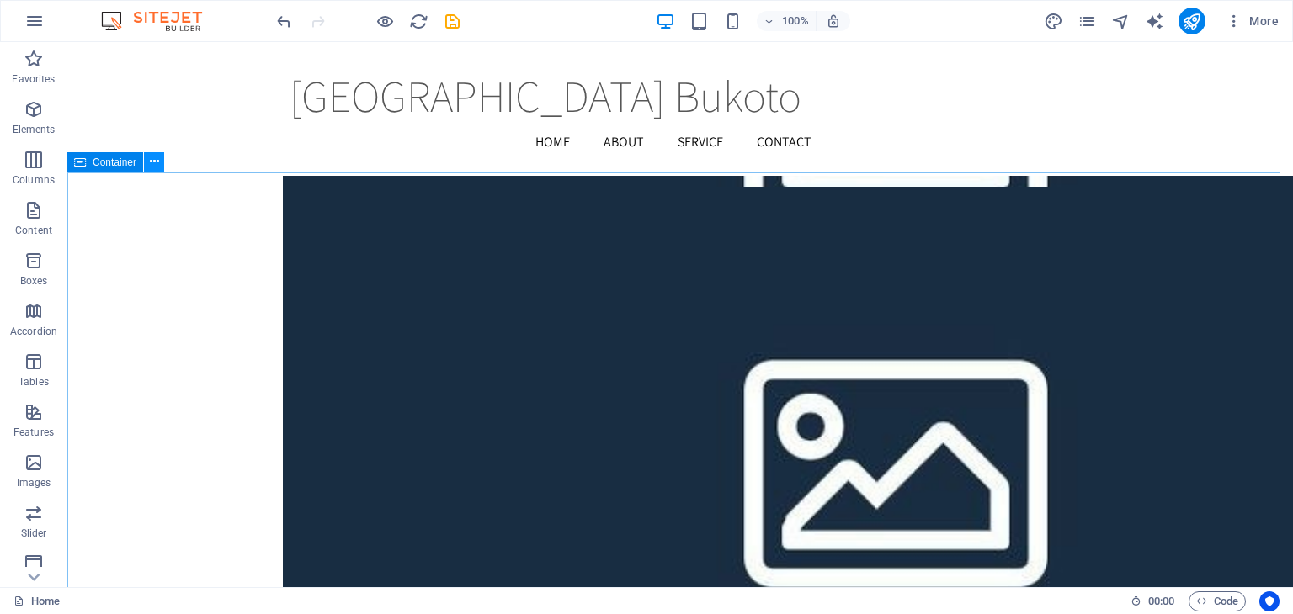
click at [155, 167] on icon at bounding box center [154, 162] width 9 height 18
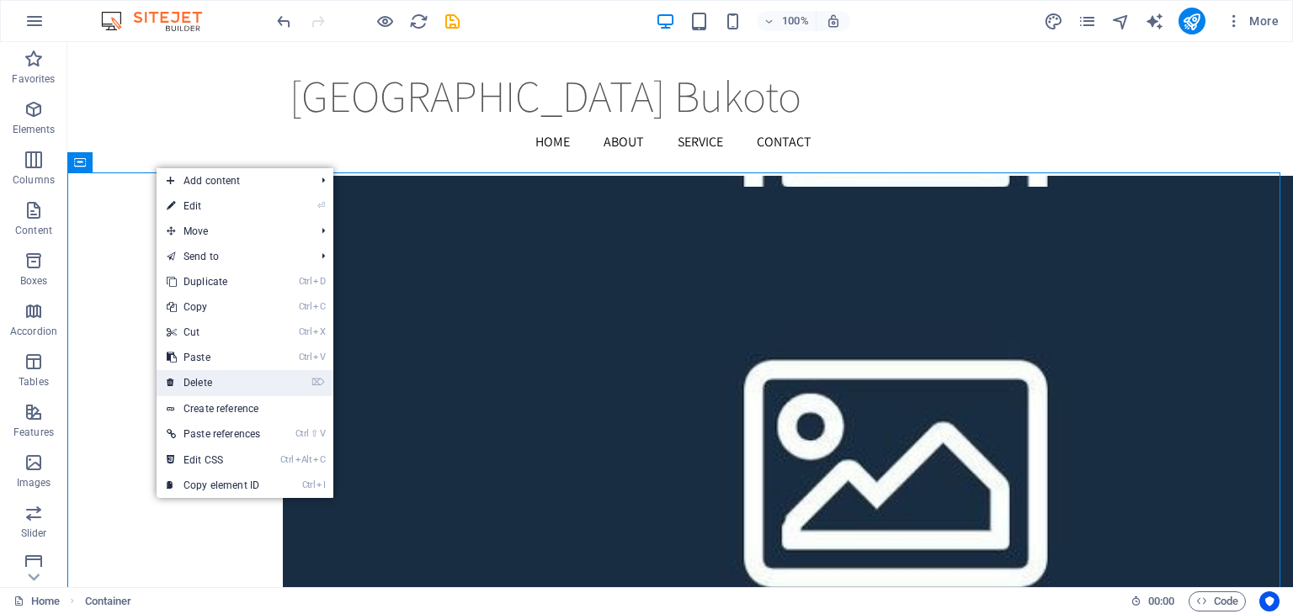
click at [219, 385] on link "⌦ Delete" at bounding box center [214, 382] width 114 height 25
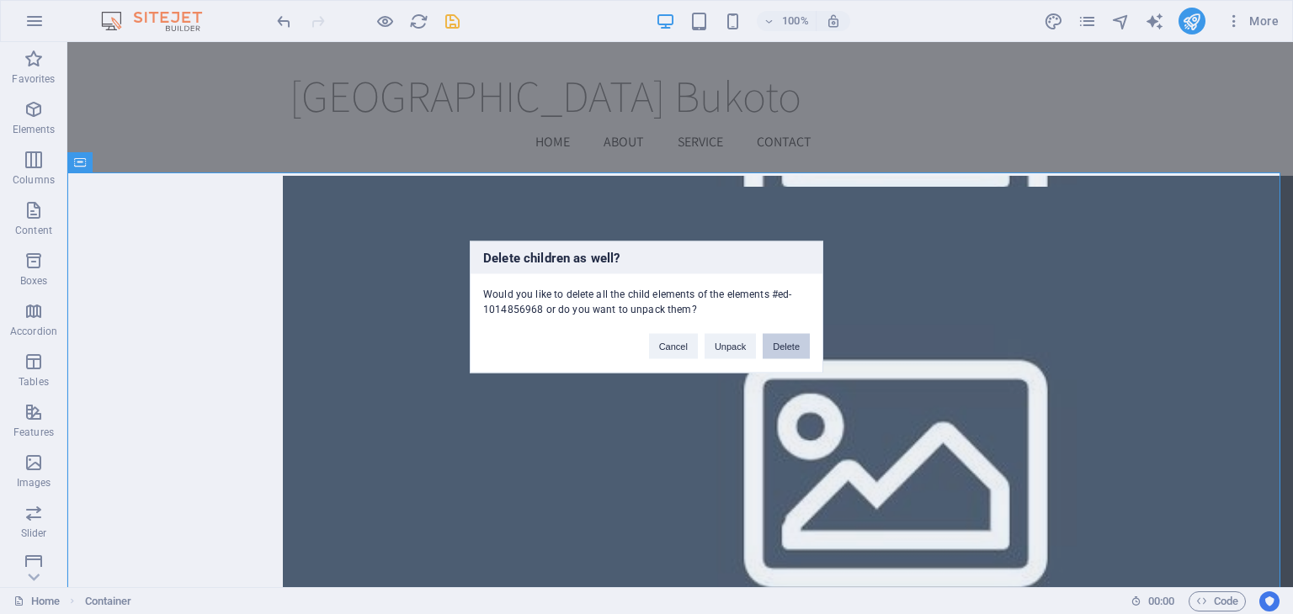
click at [790, 345] on button "Delete" at bounding box center [785, 346] width 47 height 25
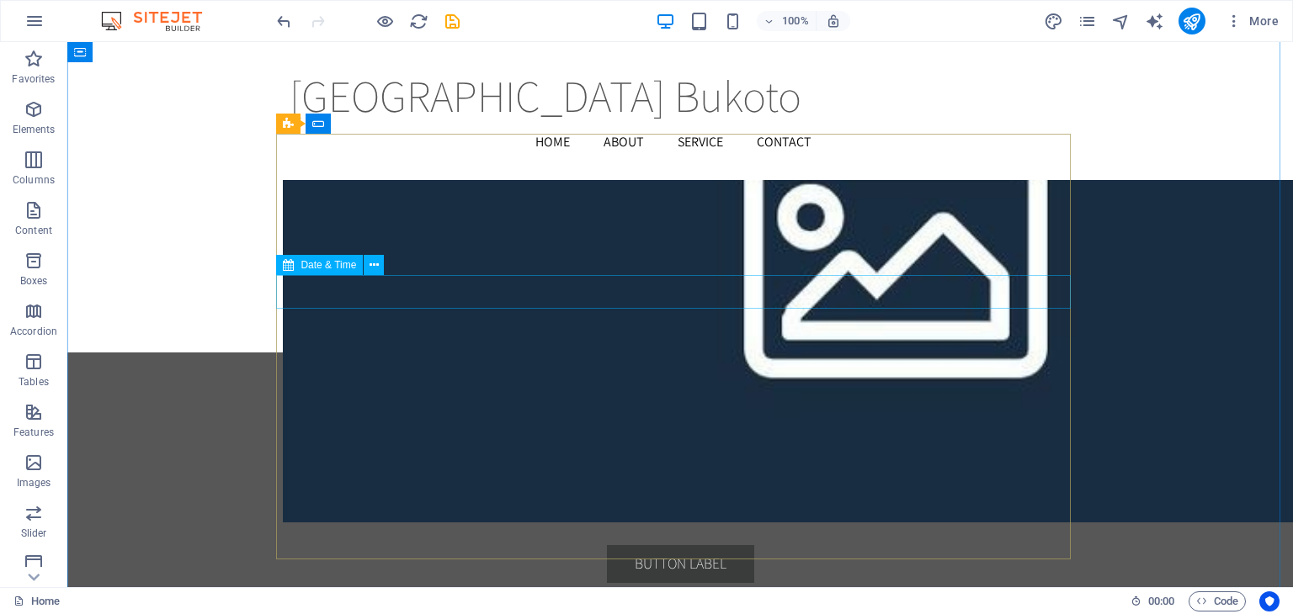
scroll to position [15818, 0]
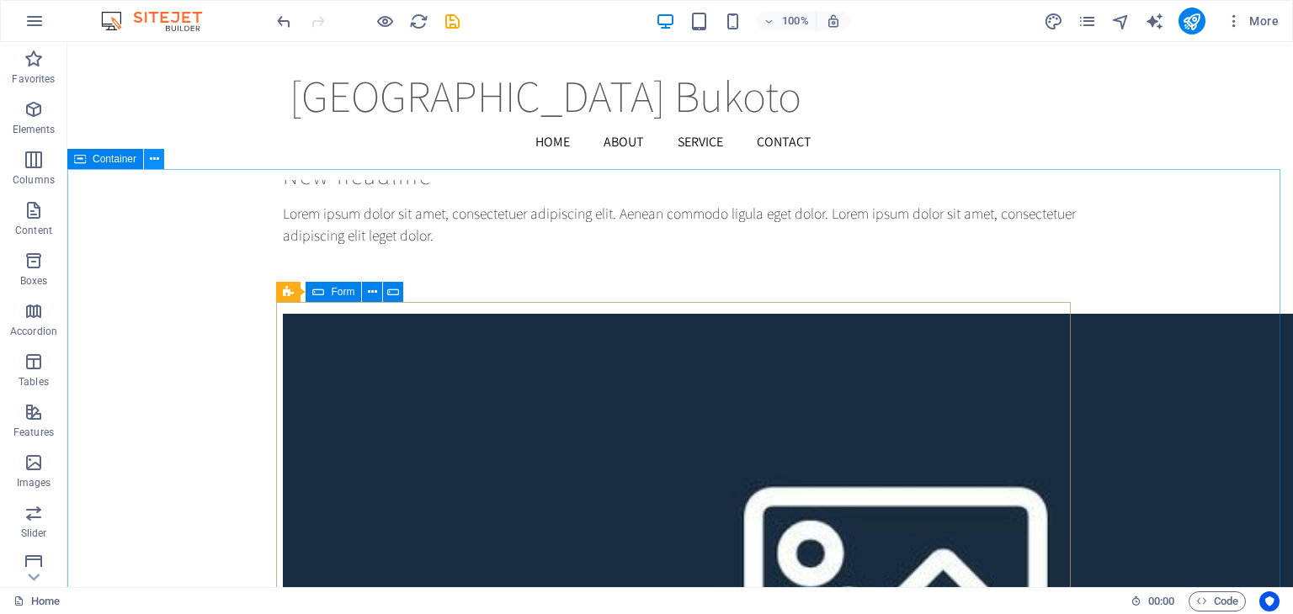
click at [157, 162] on icon at bounding box center [154, 160] width 9 height 18
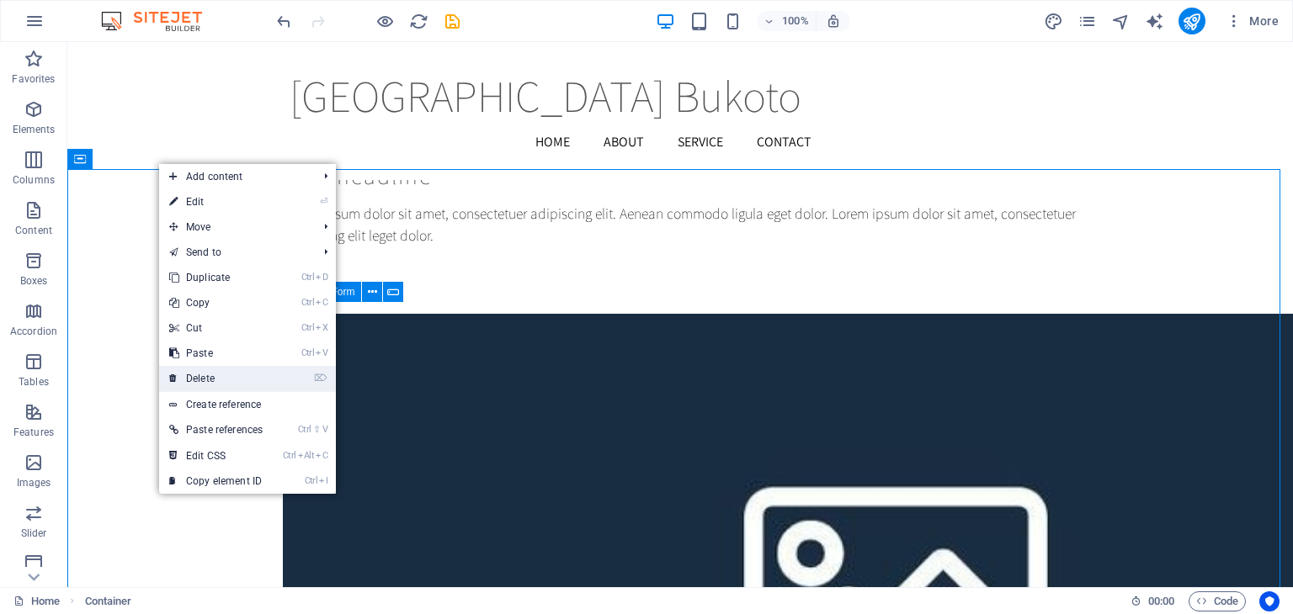
click at [208, 378] on link "⌦ Delete" at bounding box center [216, 378] width 114 height 25
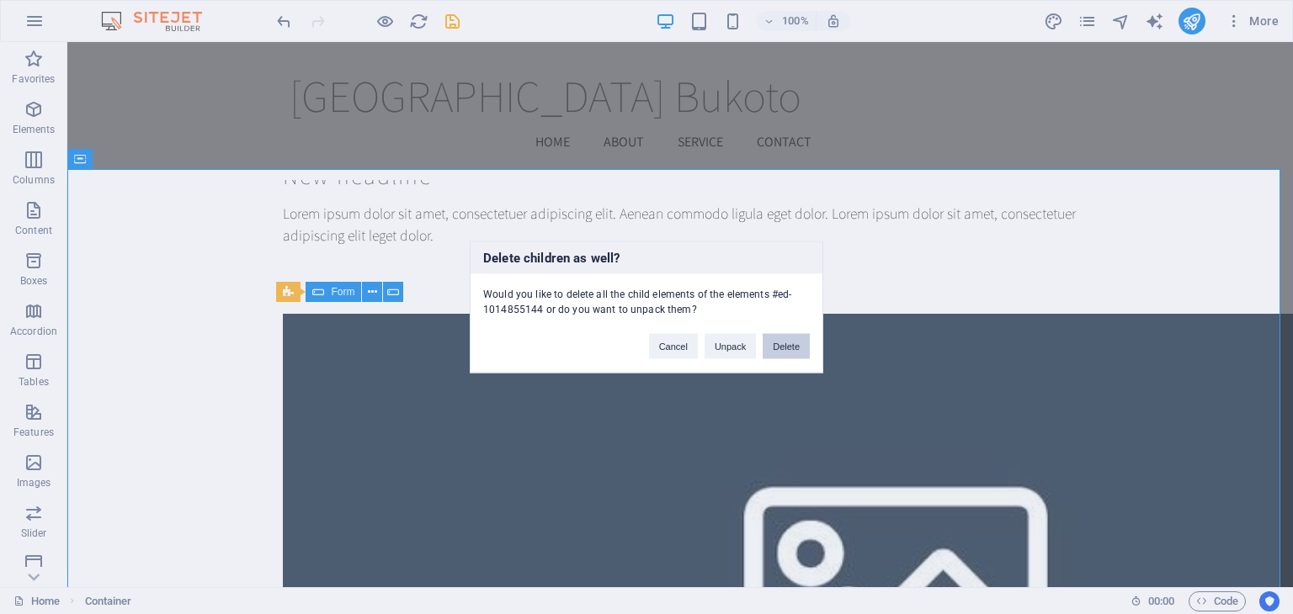
drag, startPoint x: 791, startPoint y: 348, endPoint x: 725, endPoint y: 305, distance: 78.0
click at [791, 348] on button "Delete" at bounding box center [785, 346] width 47 height 25
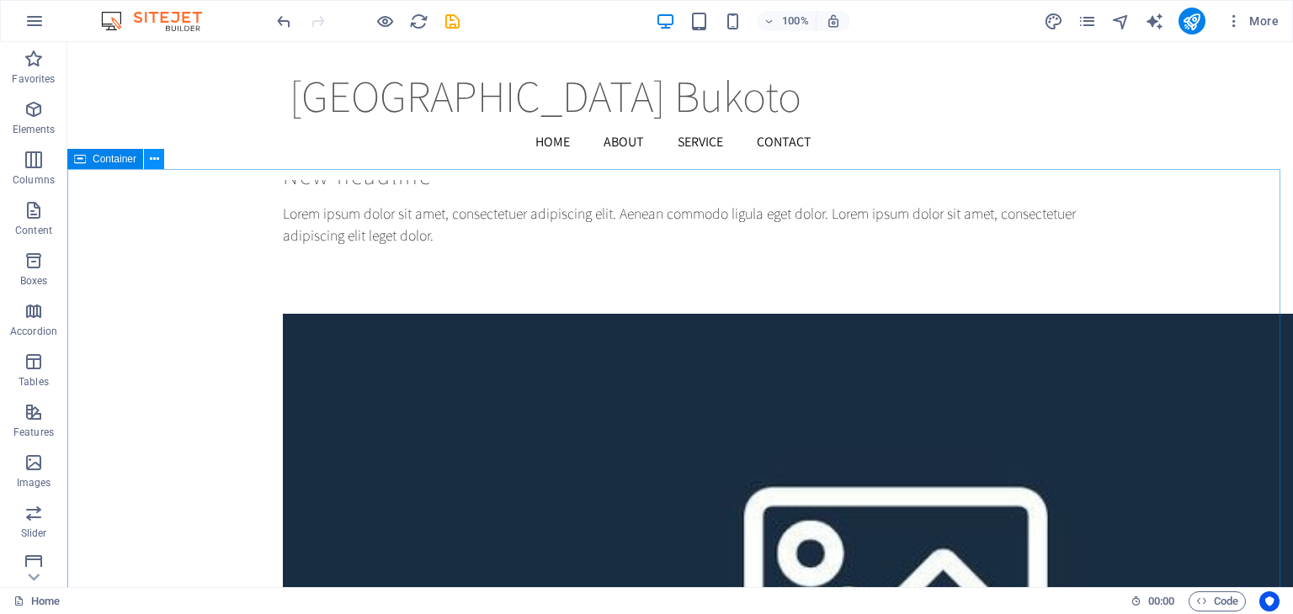
click at [157, 159] on icon at bounding box center [154, 160] width 9 height 18
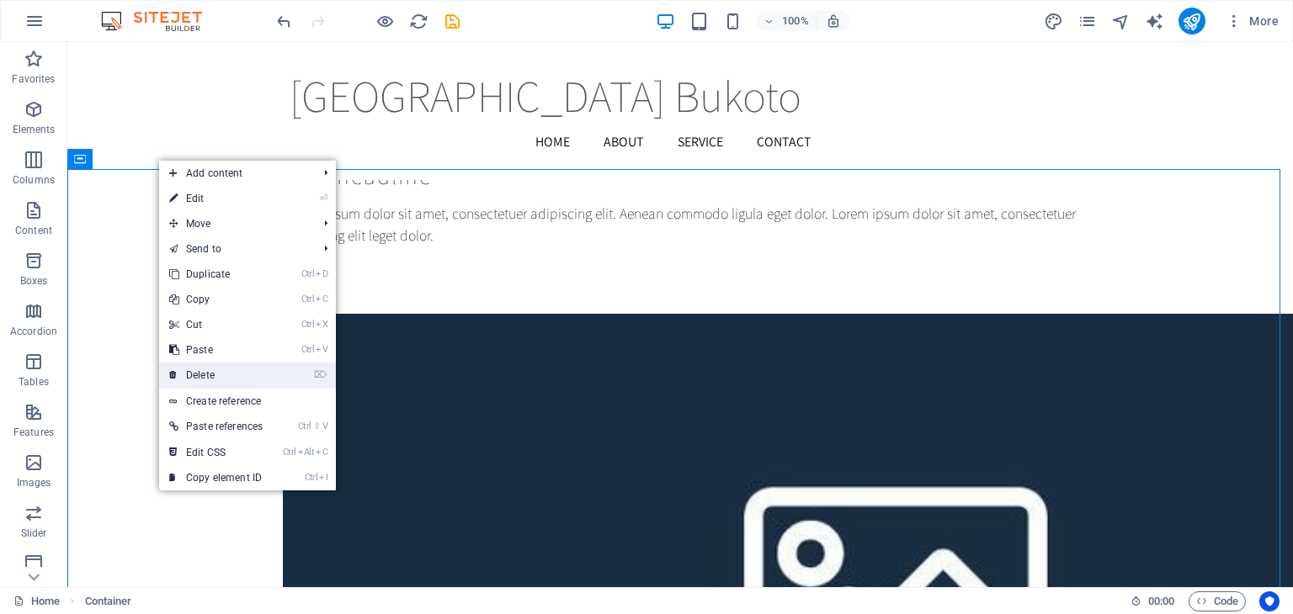
click at [209, 375] on link "⌦ Delete" at bounding box center [216, 375] width 114 height 25
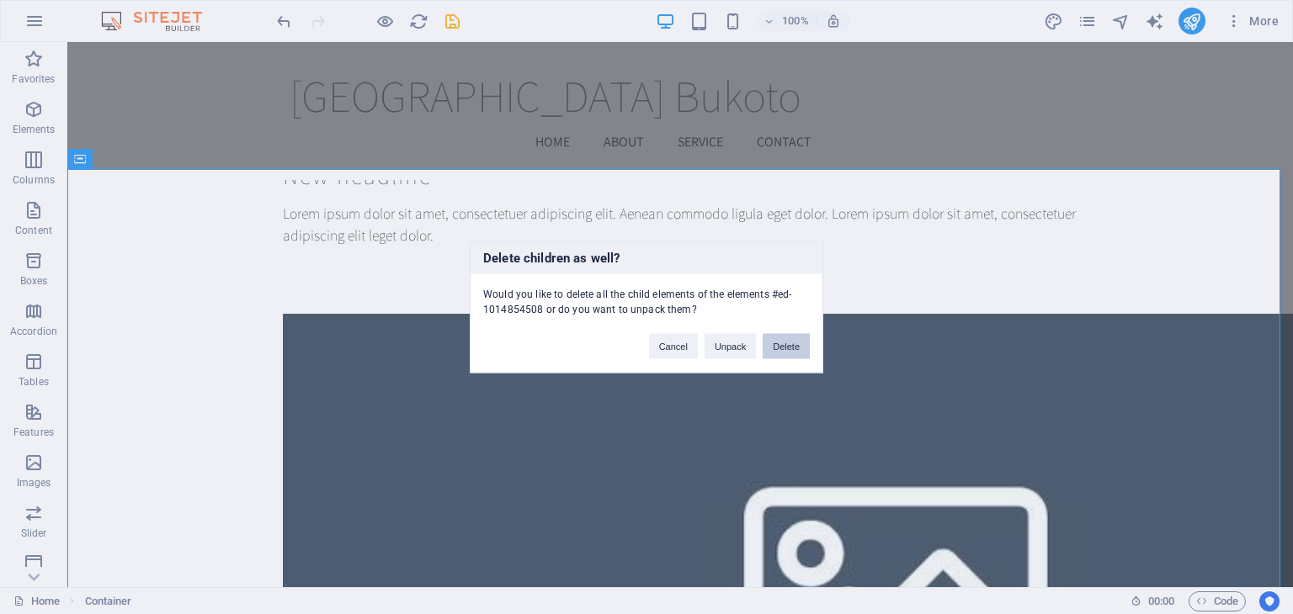
click at [794, 335] on button "Delete" at bounding box center [785, 346] width 47 height 25
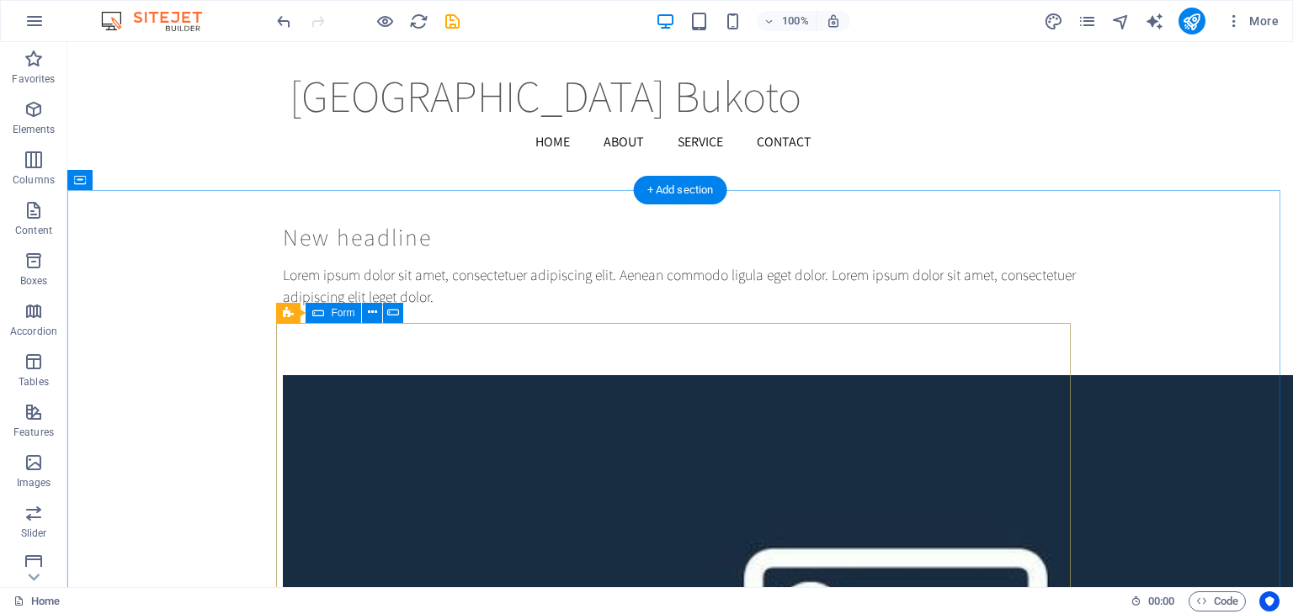
scroll to position [15313, 0]
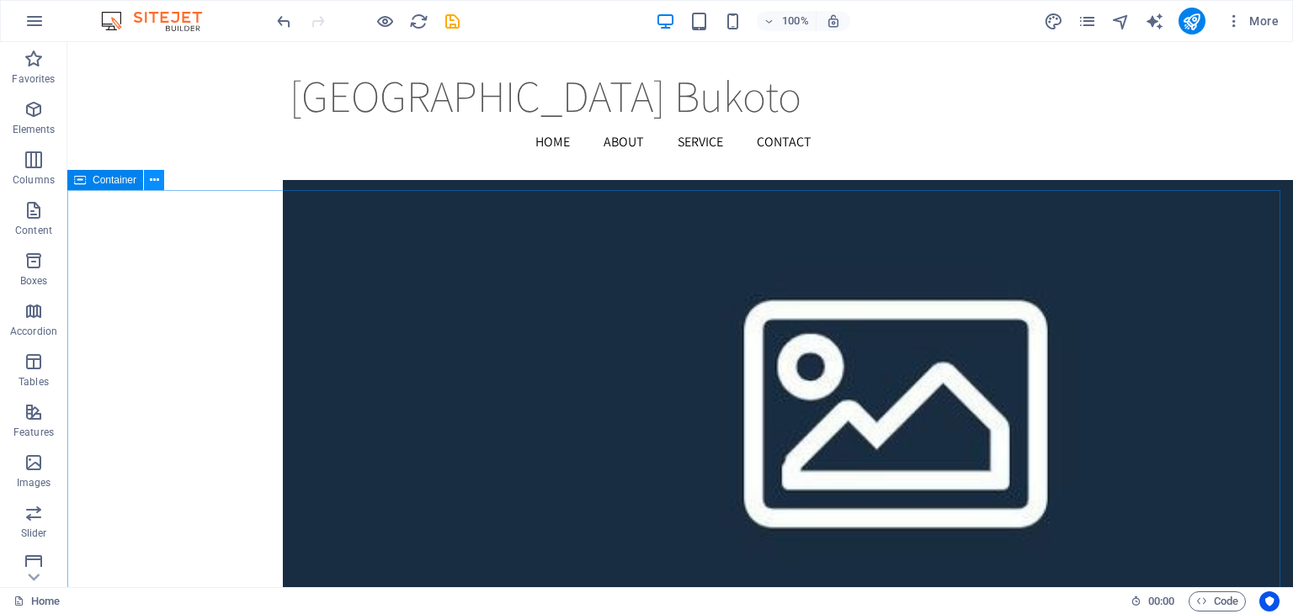
click at [160, 186] on button at bounding box center [154, 180] width 20 height 20
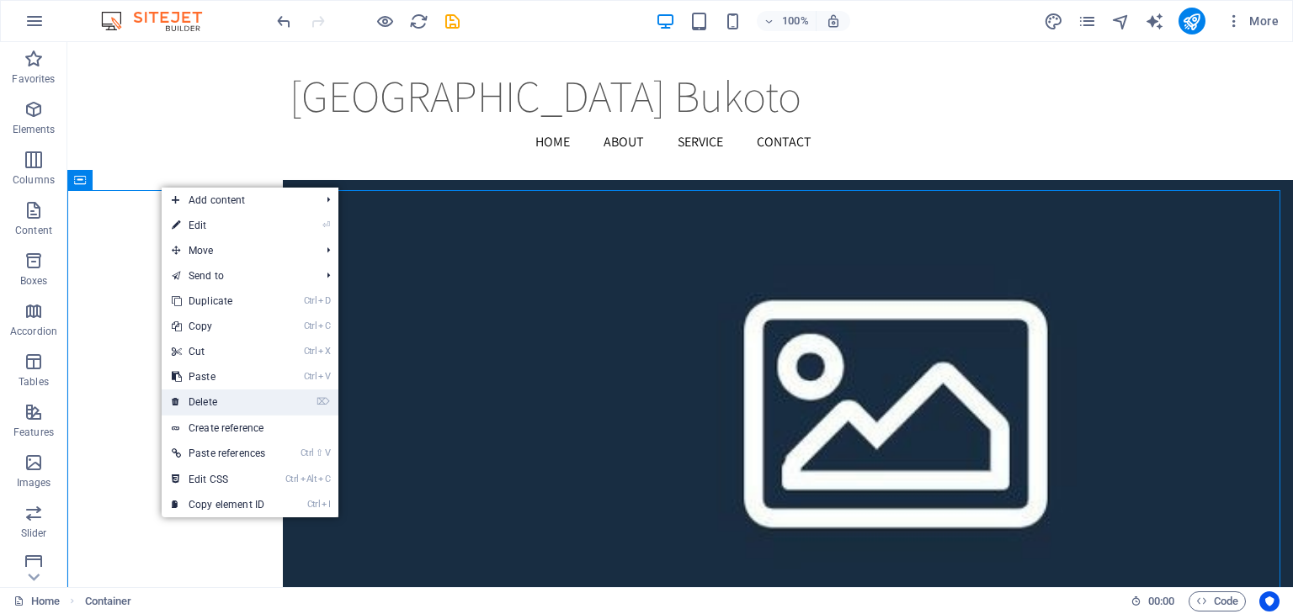
click at [222, 401] on link "⌦ Delete" at bounding box center [219, 402] width 114 height 25
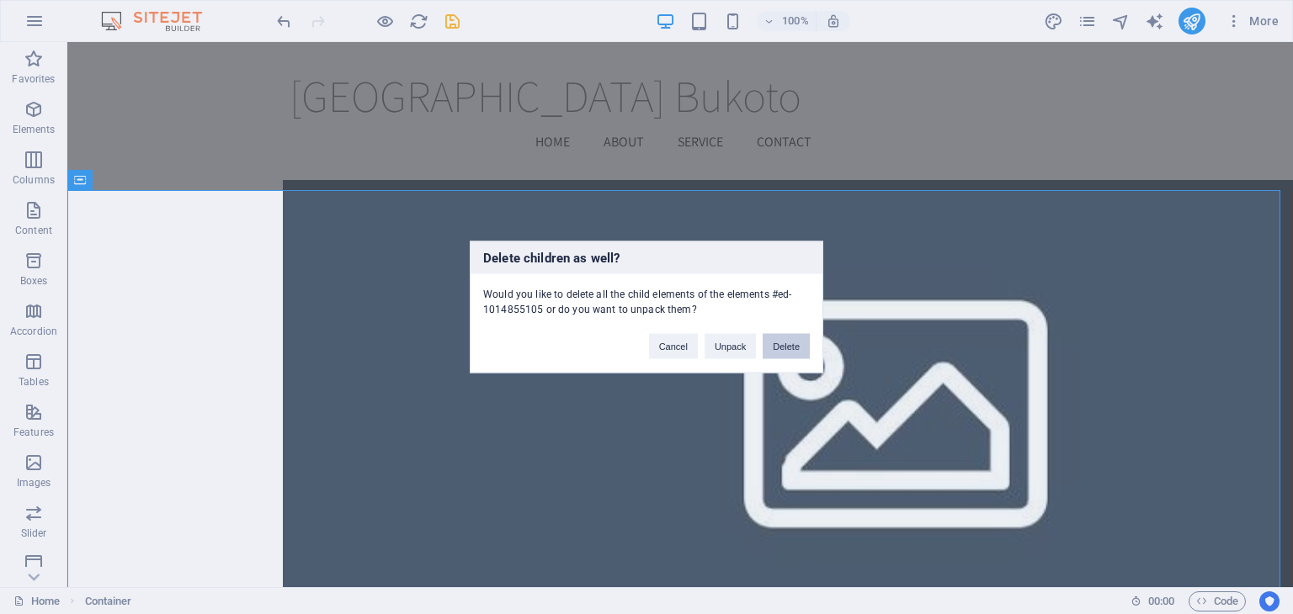
click at [787, 344] on button "Delete" at bounding box center [785, 346] width 47 height 25
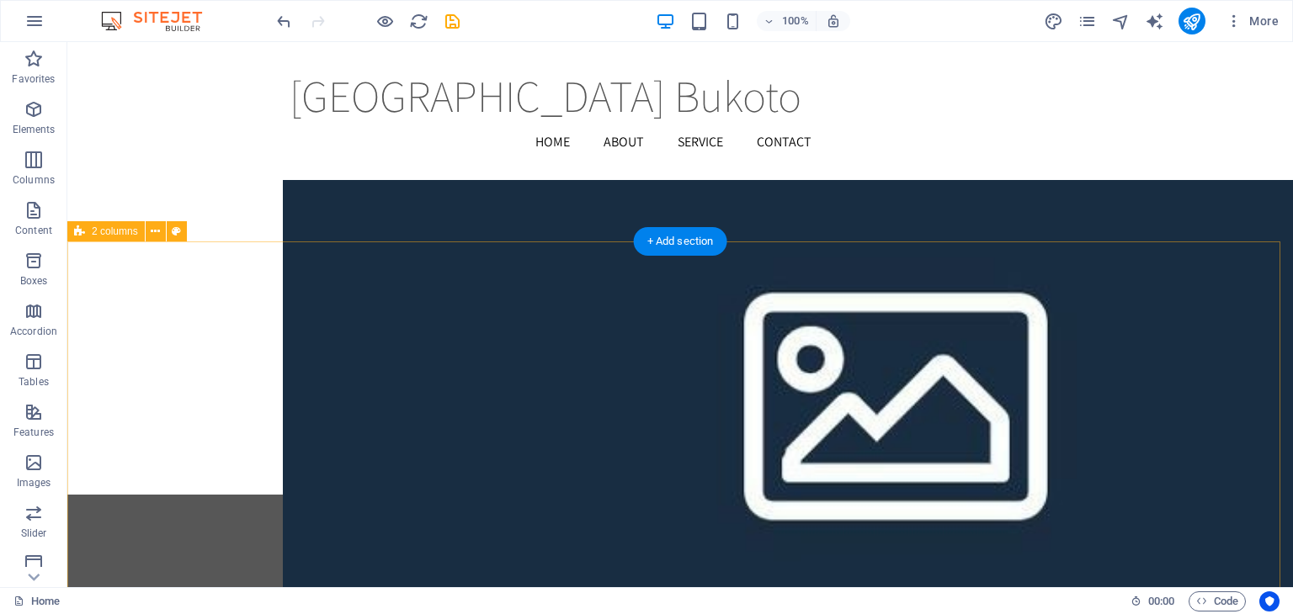
scroll to position [15817, 0]
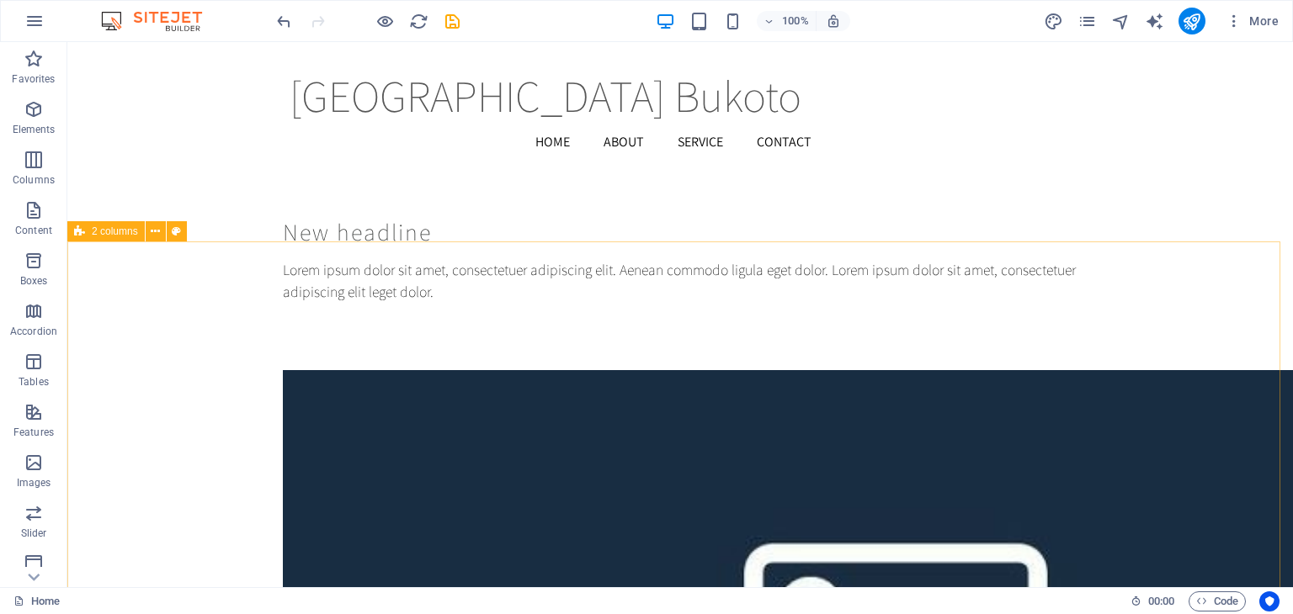
click at [165, 231] on div "2 columns" at bounding box center [132, 231] width 130 height 21
click at [158, 233] on icon at bounding box center [155, 232] width 9 height 18
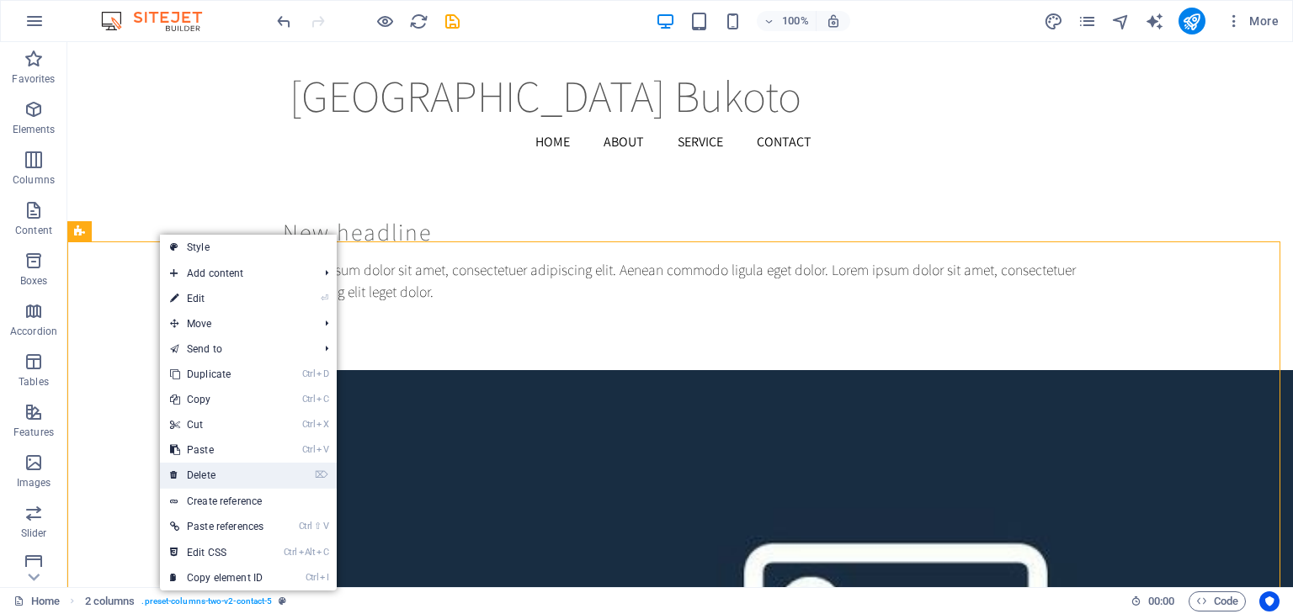
click at [219, 472] on link "⌦ Delete" at bounding box center [217, 475] width 114 height 25
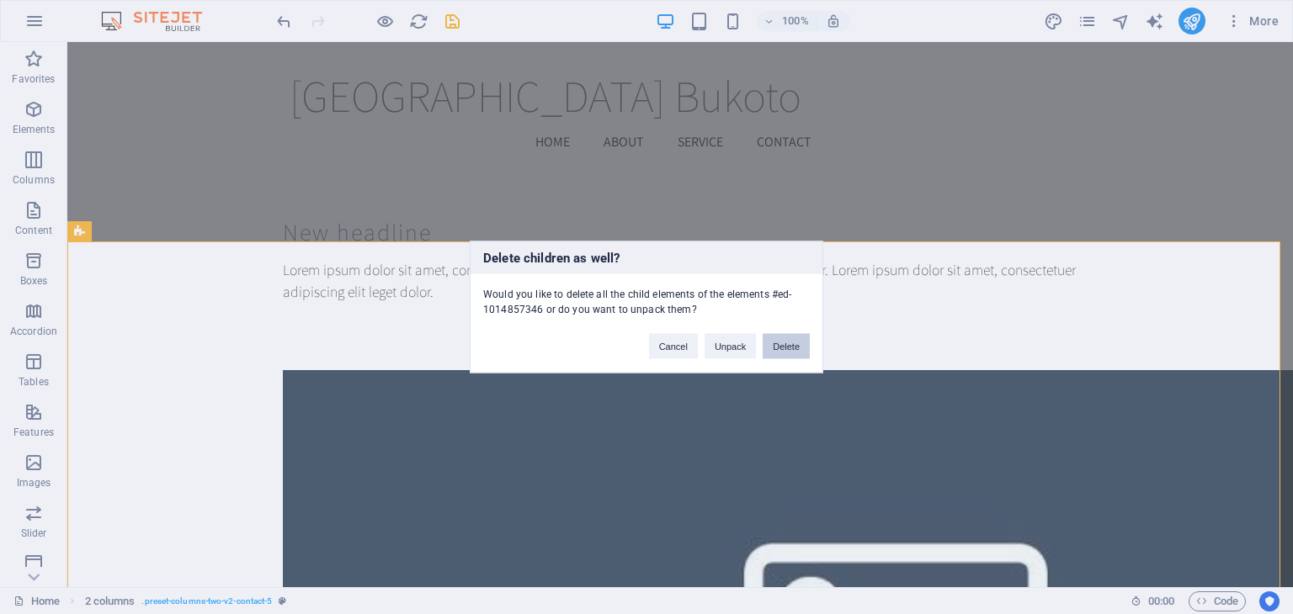
click at [784, 346] on button "Delete" at bounding box center [785, 346] width 47 height 25
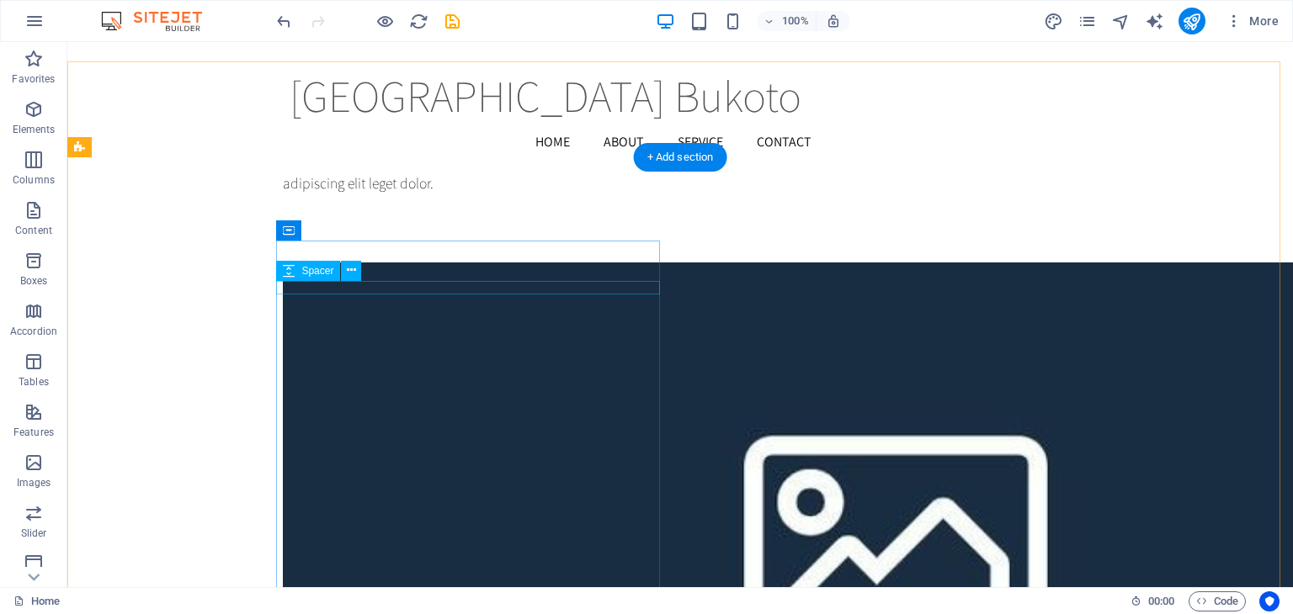
scroll to position [15997, 0]
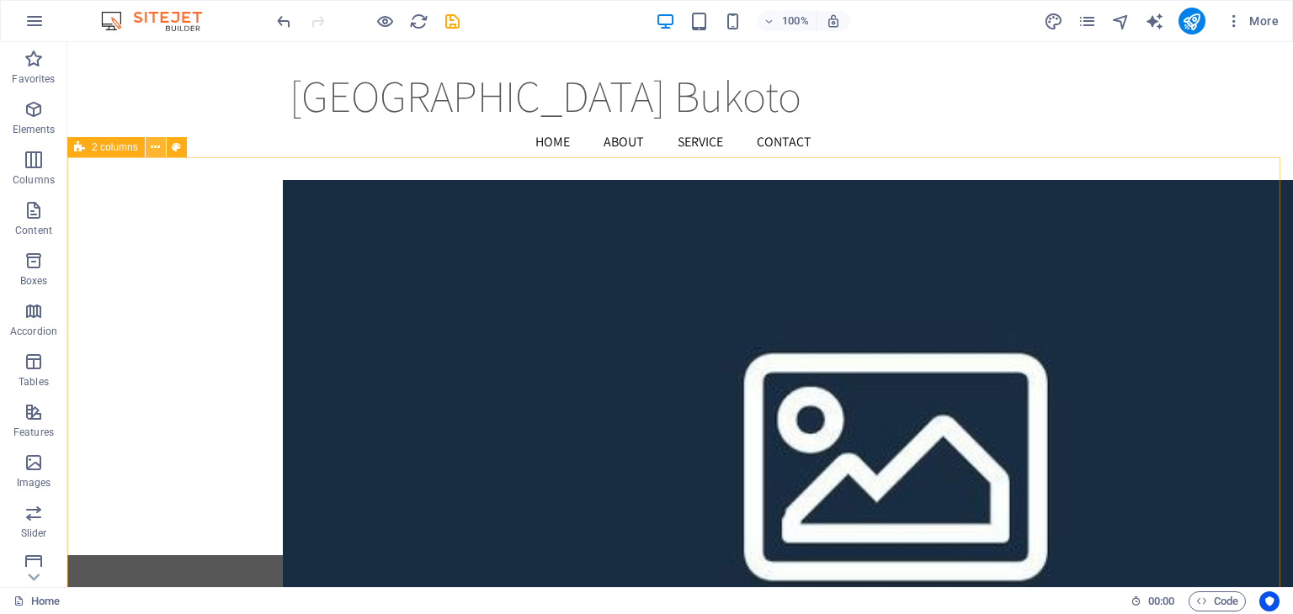
click at [154, 147] on icon at bounding box center [155, 148] width 9 height 18
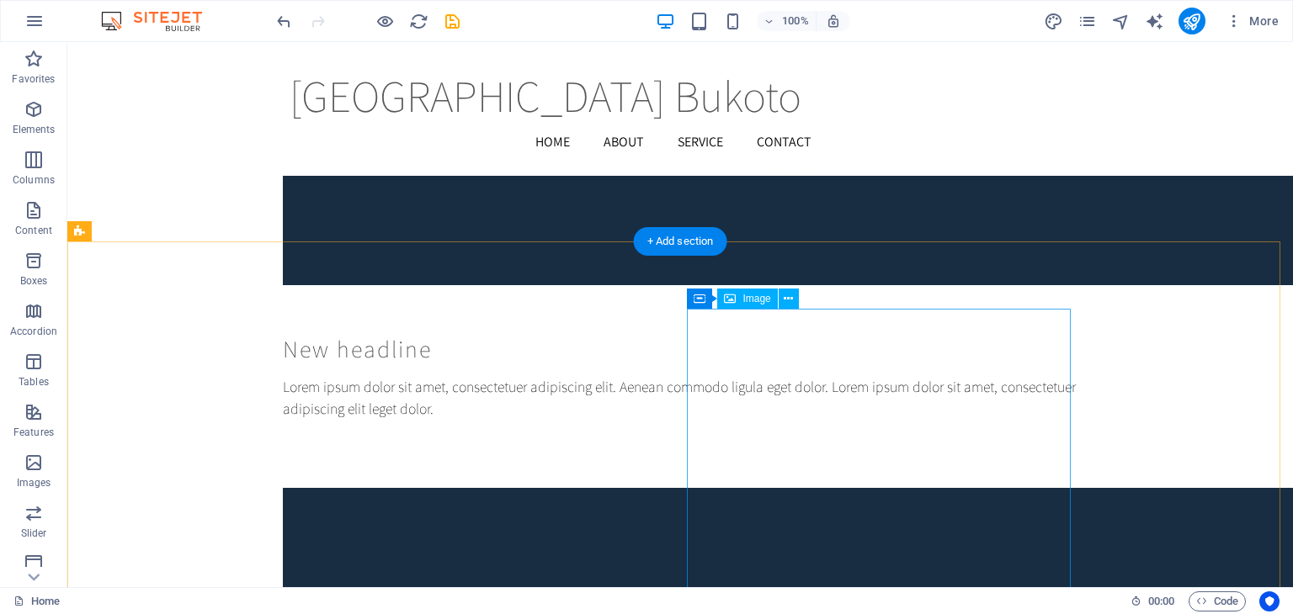
scroll to position [15913, 0]
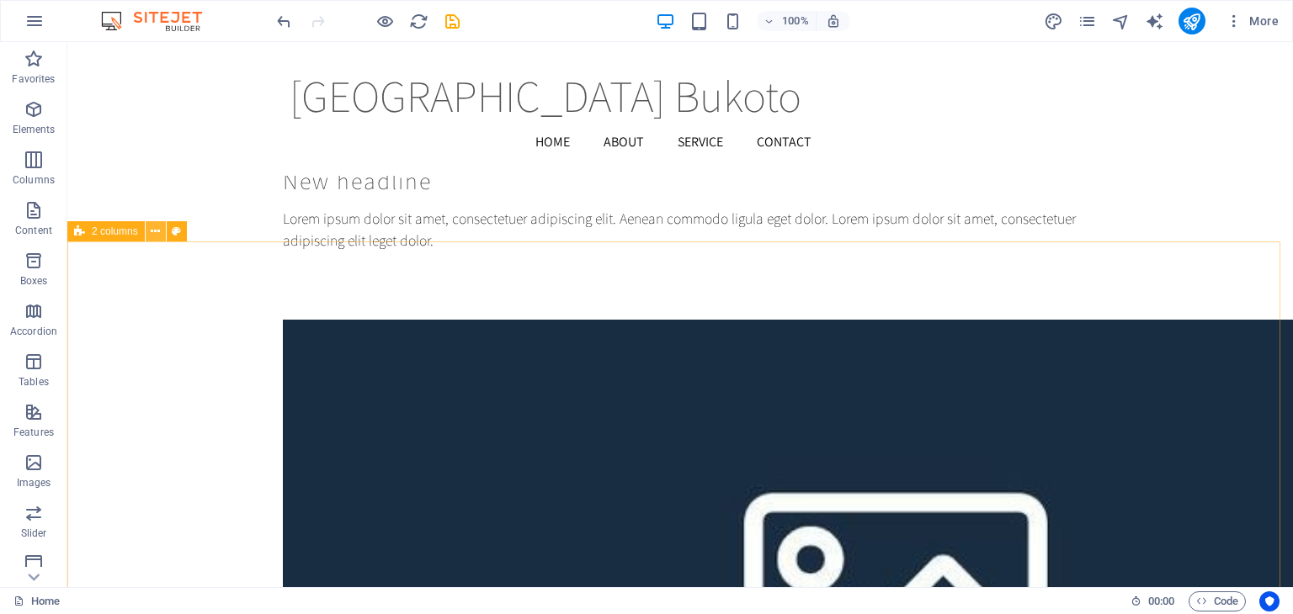
click at [155, 234] on icon at bounding box center [155, 232] width 9 height 18
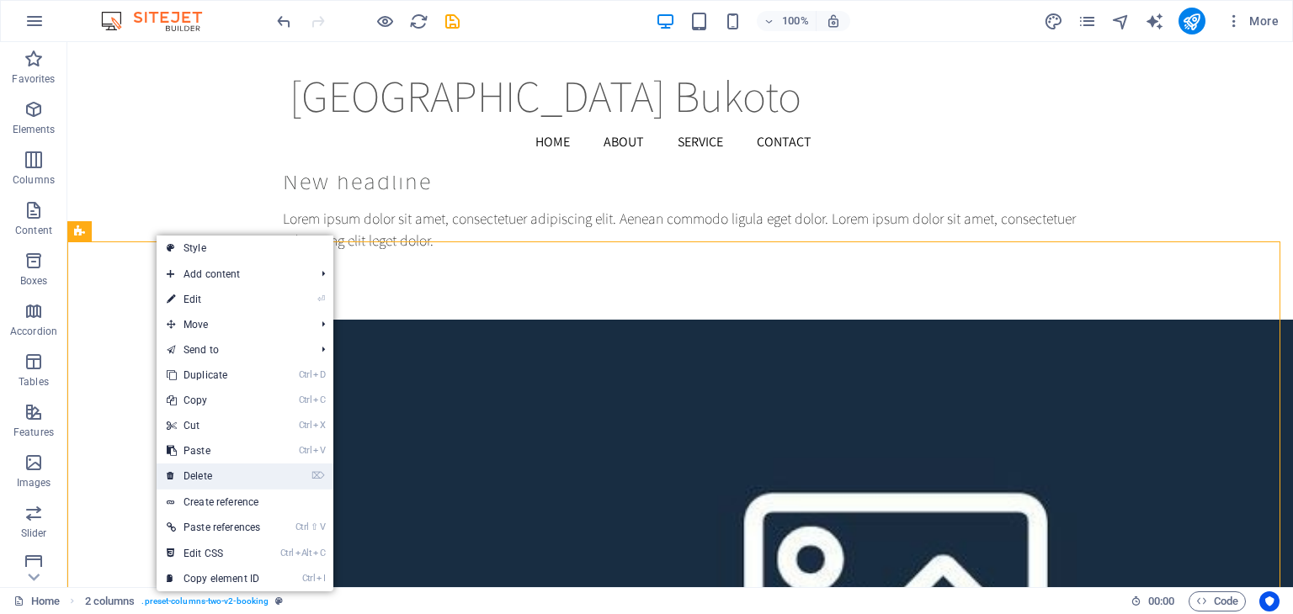
click at [199, 477] on link "⌦ Delete" at bounding box center [214, 476] width 114 height 25
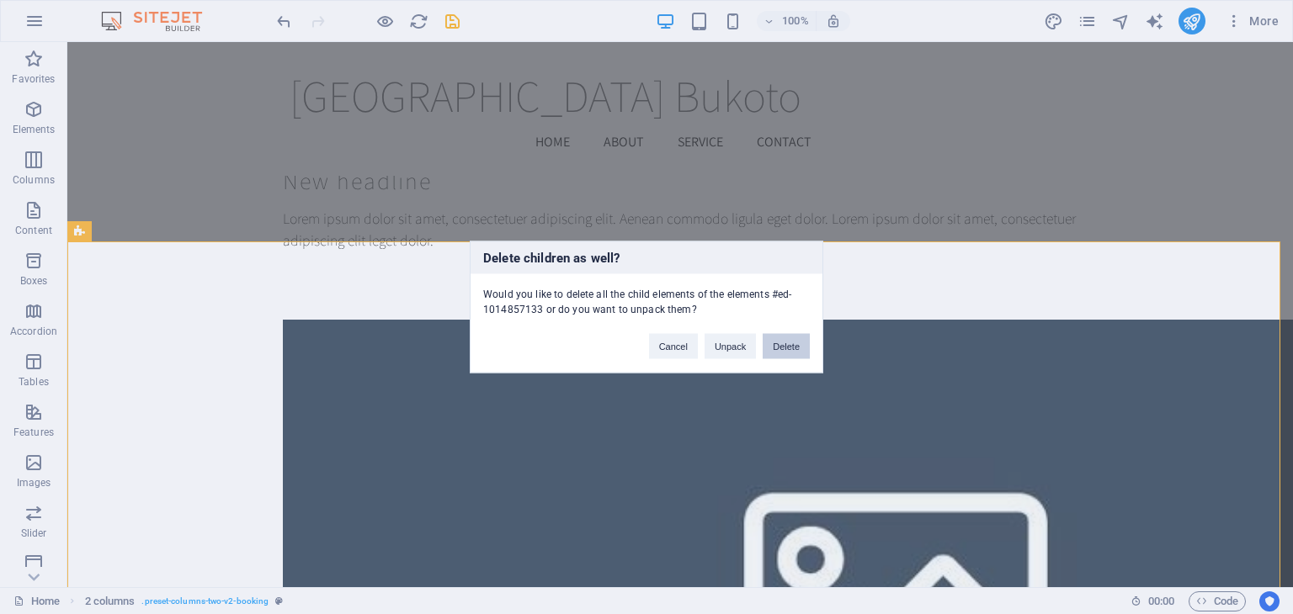
drag, startPoint x: 787, startPoint y: 347, endPoint x: 721, endPoint y: 300, distance: 80.3
click at [787, 347] on button "Delete" at bounding box center [785, 346] width 47 height 25
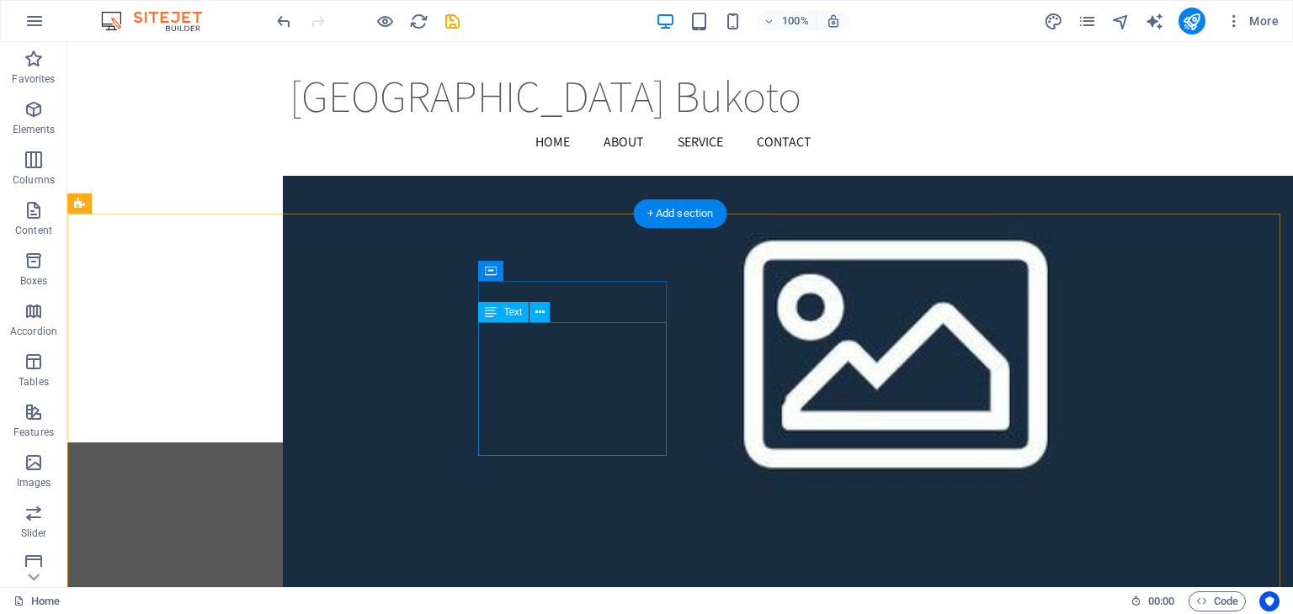
scroll to position [16249, 0]
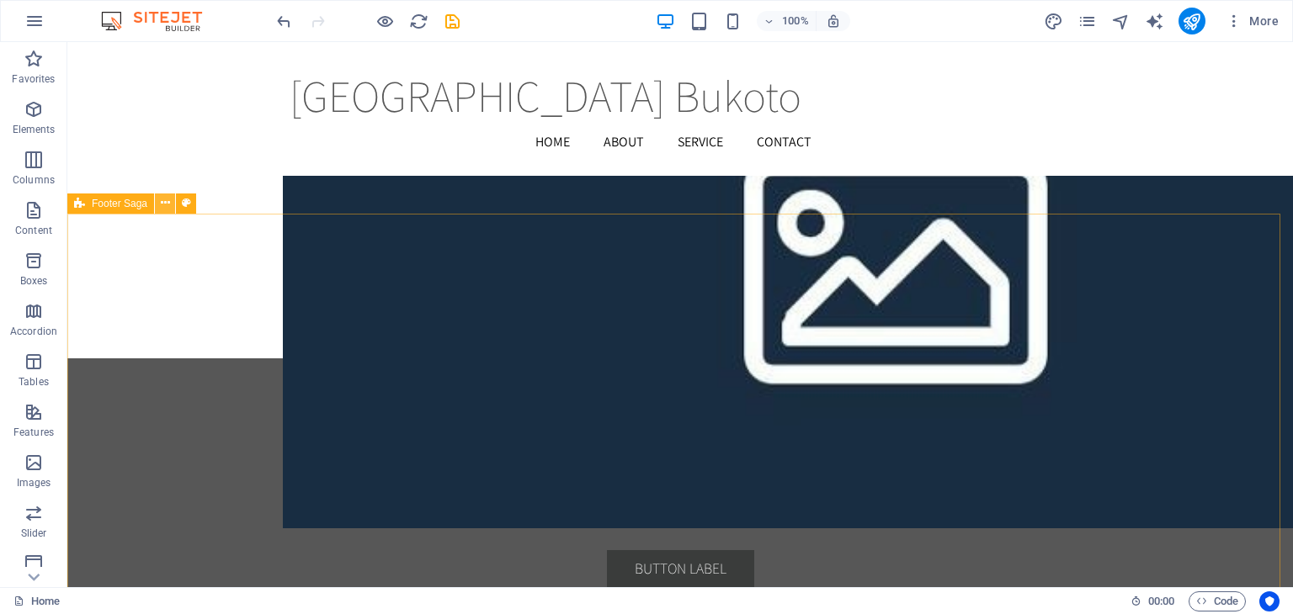
click at [165, 205] on icon at bounding box center [165, 203] width 9 height 18
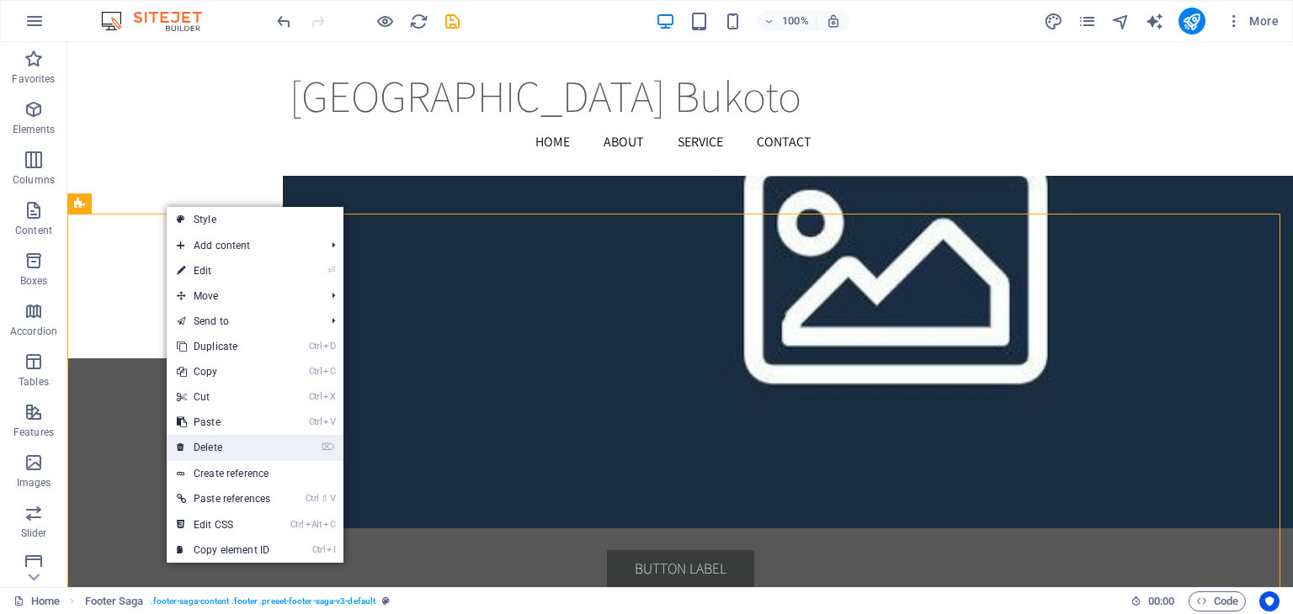
click at [215, 443] on link "⌦ Delete" at bounding box center [224, 447] width 114 height 25
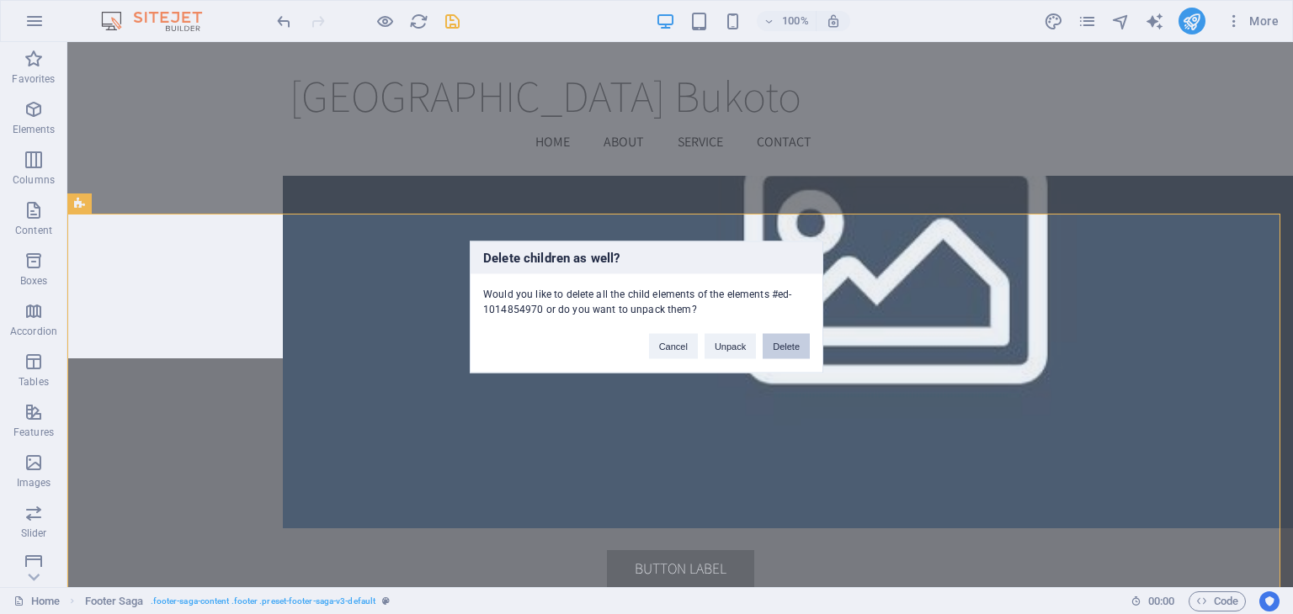
click at [789, 354] on button "Delete" at bounding box center [785, 346] width 47 height 25
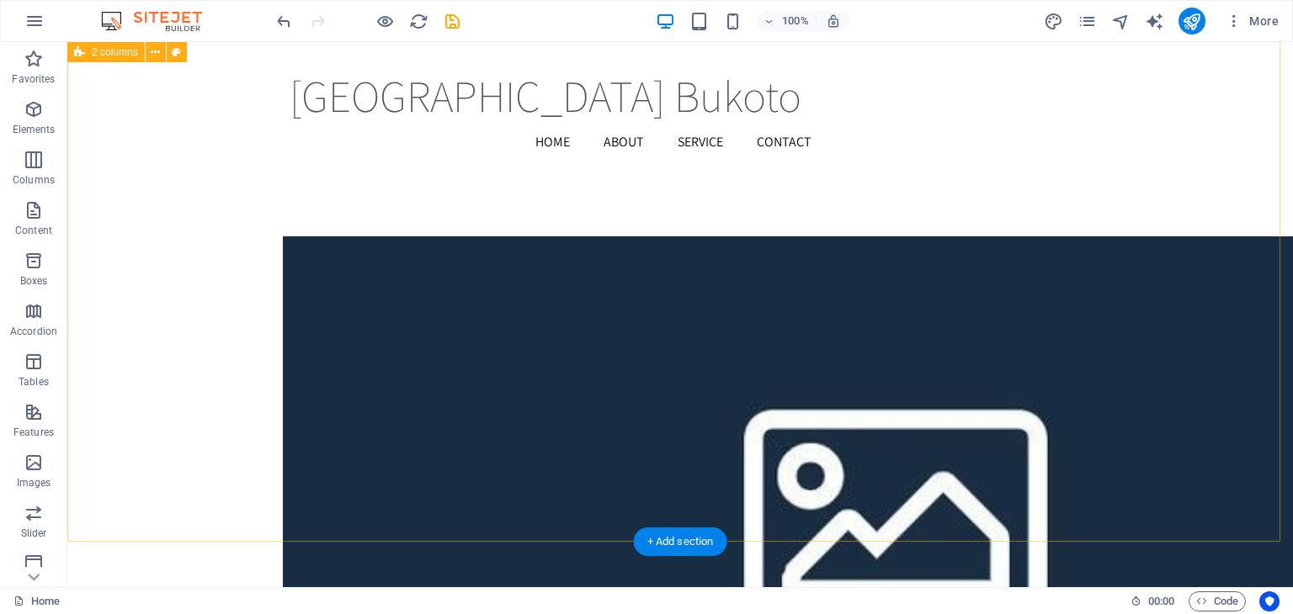
scroll to position [15311, 0]
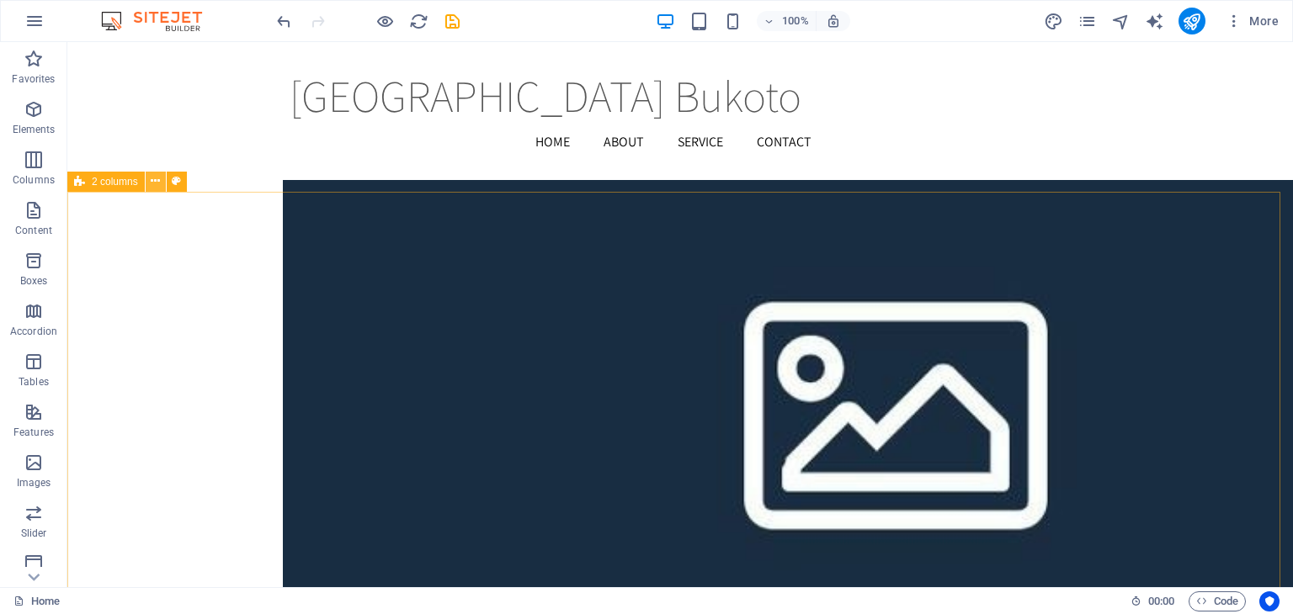
click at [155, 183] on icon at bounding box center [155, 182] width 9 height 18
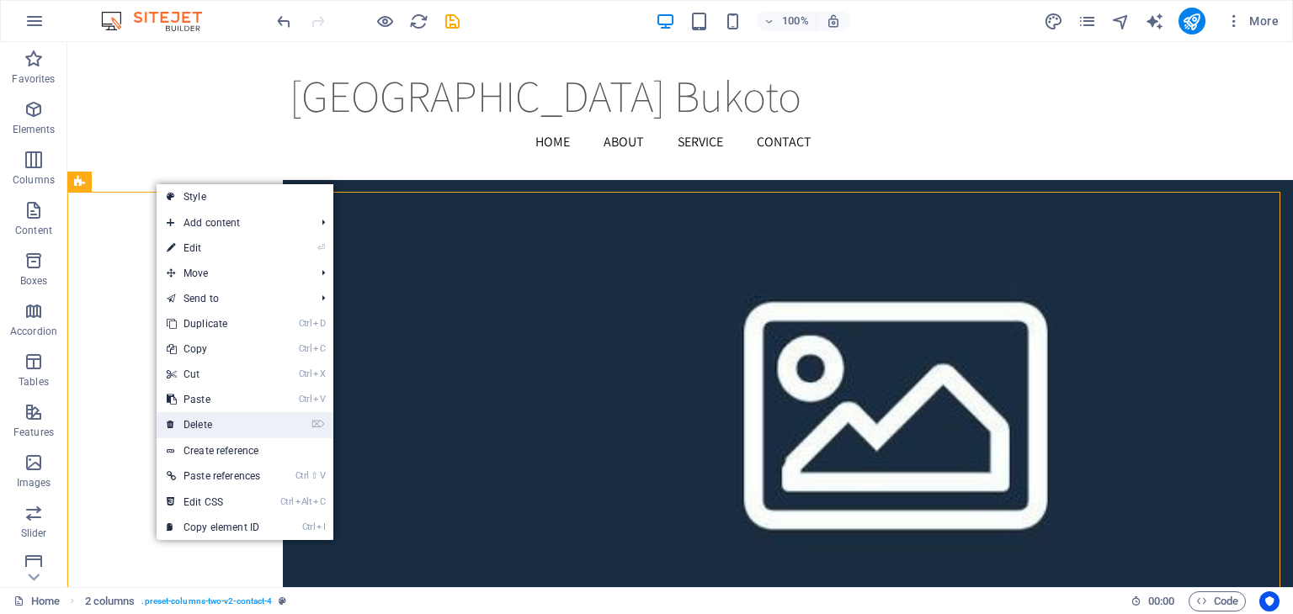
click at [224, 422] on link "⌦ Delete" at bounding box center [214, 424] width 114 height 25
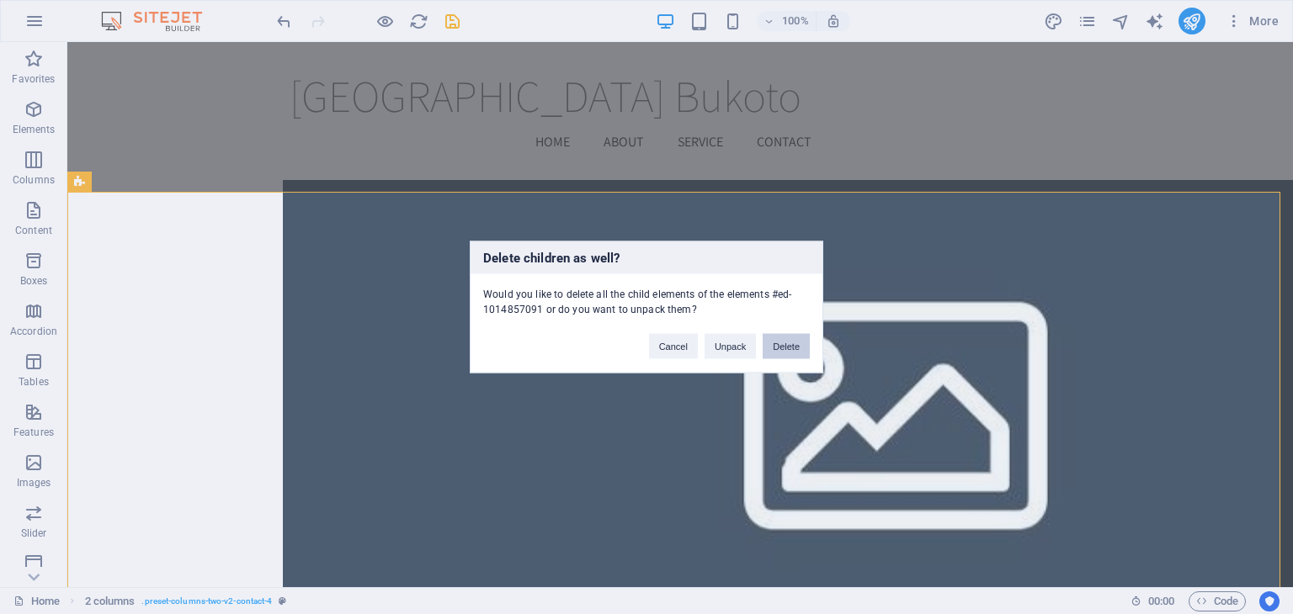
click at [783, 342] on button "Delete" at bounding box center [785, 346] width 47 height 25
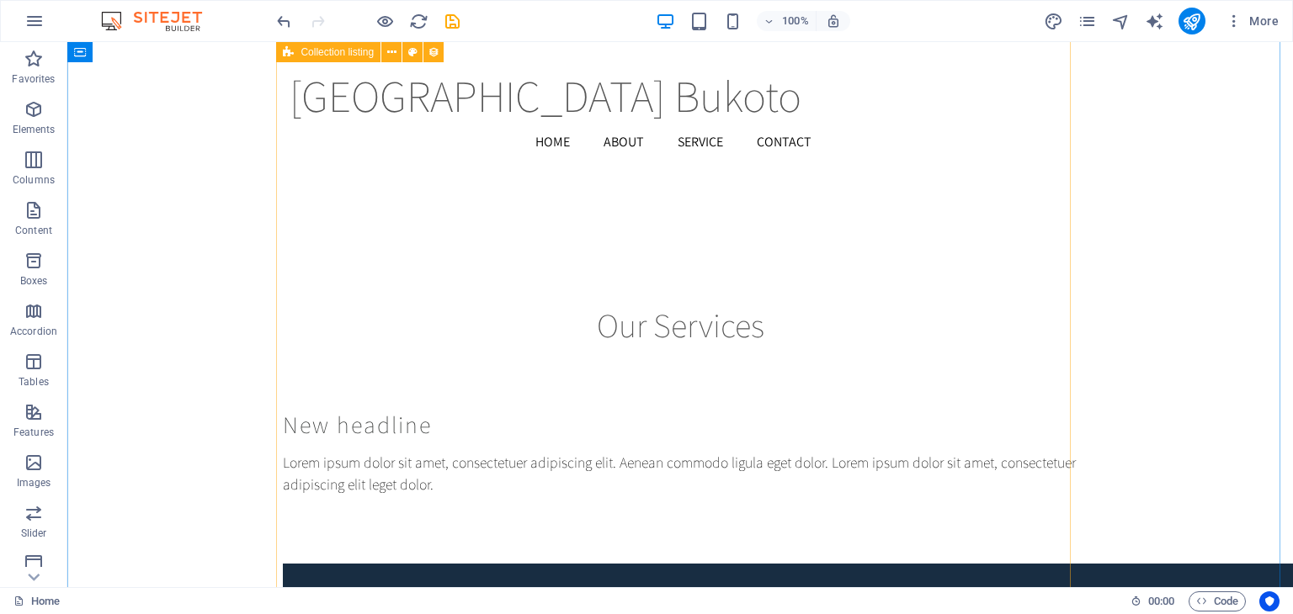
scroll to position [14936, 0]
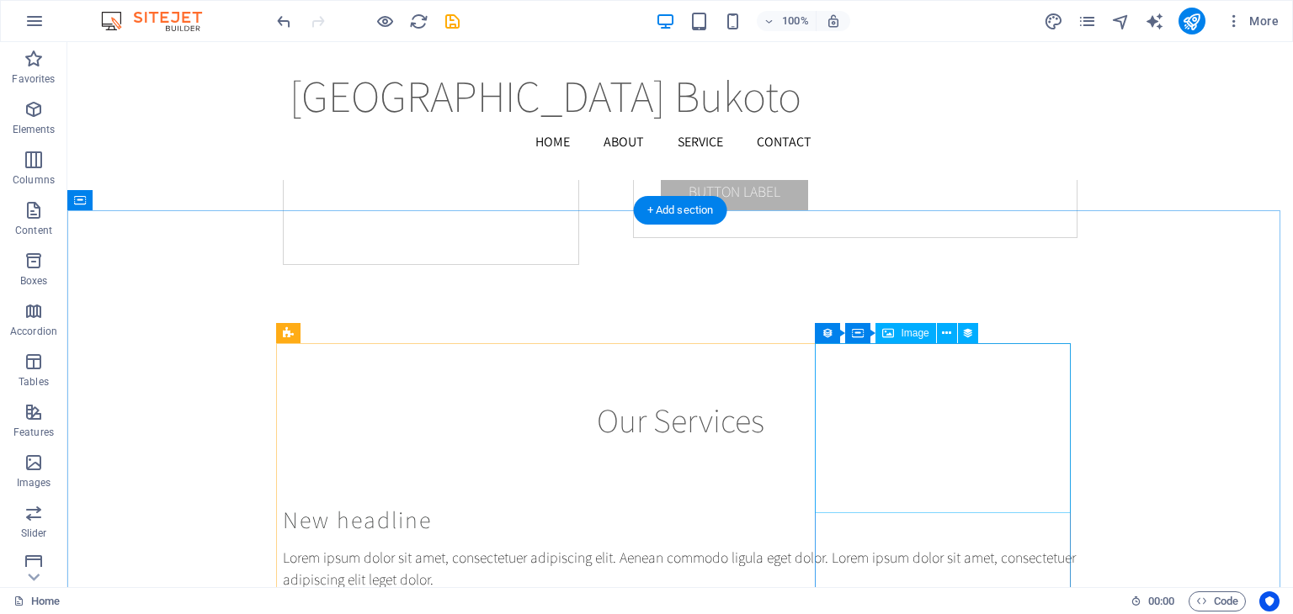
scroll to position [14167, 0]
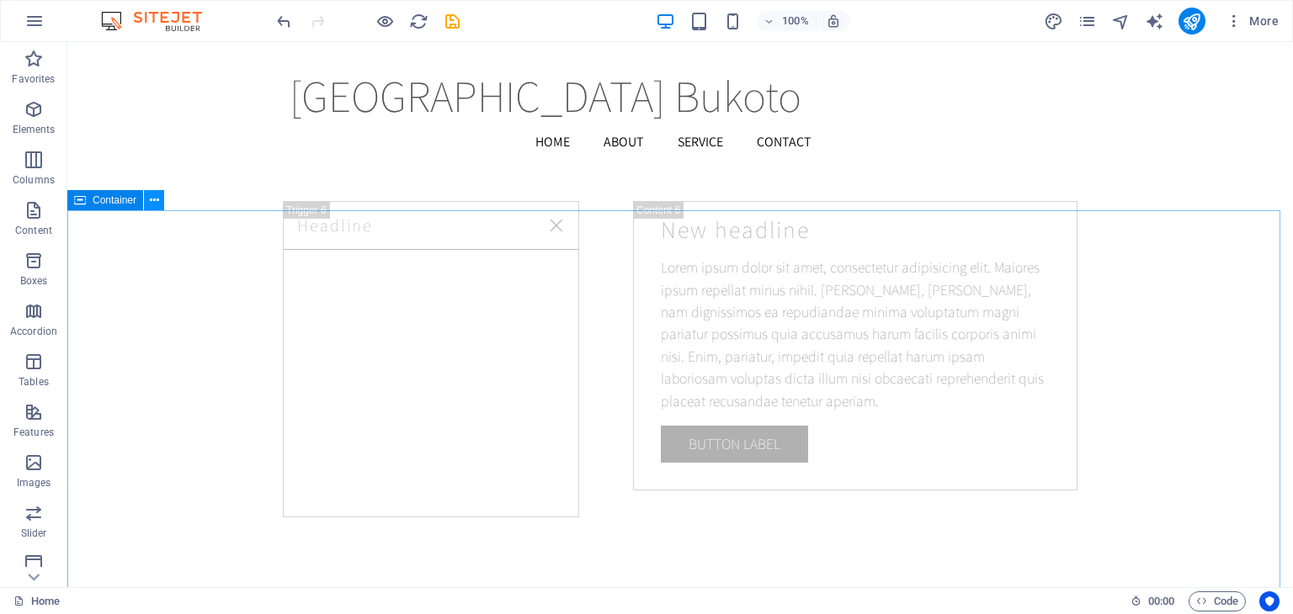
click at [151, 200] on icon at bounding box center [154, 201] width 9 height 18
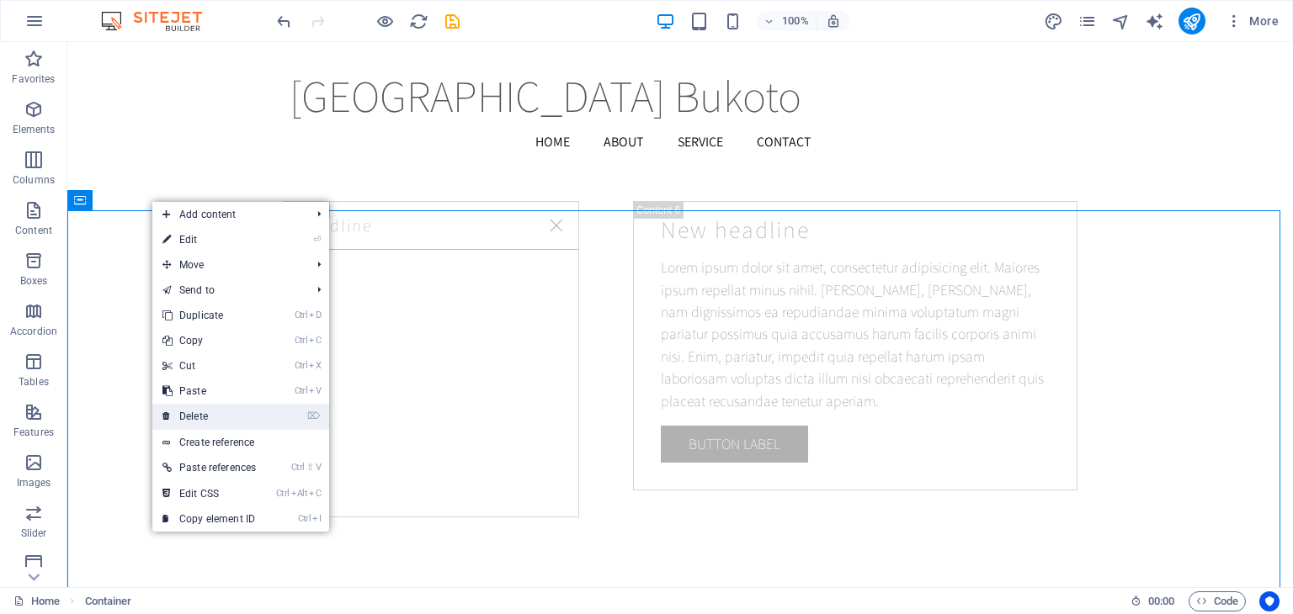
click at [196, 416] on link "⌦ Delete" at bounding box center [209, 416] width 114 height 25
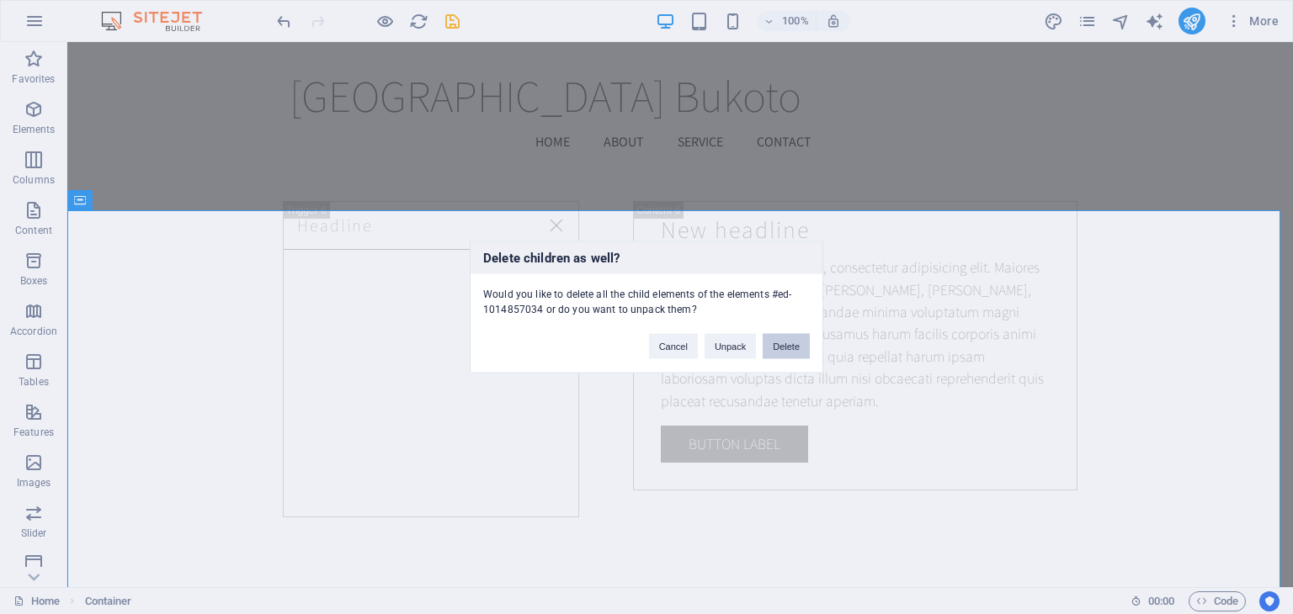
click at [785, 349] on button "Delete" at bounding box center [785, 346] width 47 height 25
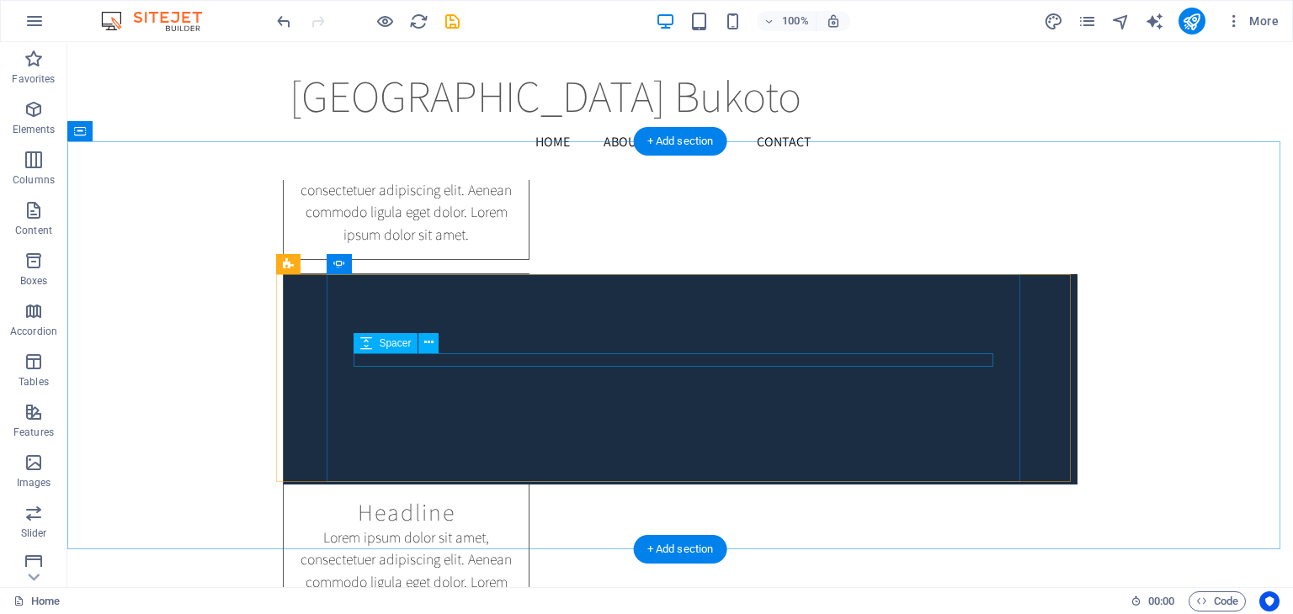
scroll to position [9779, 0]
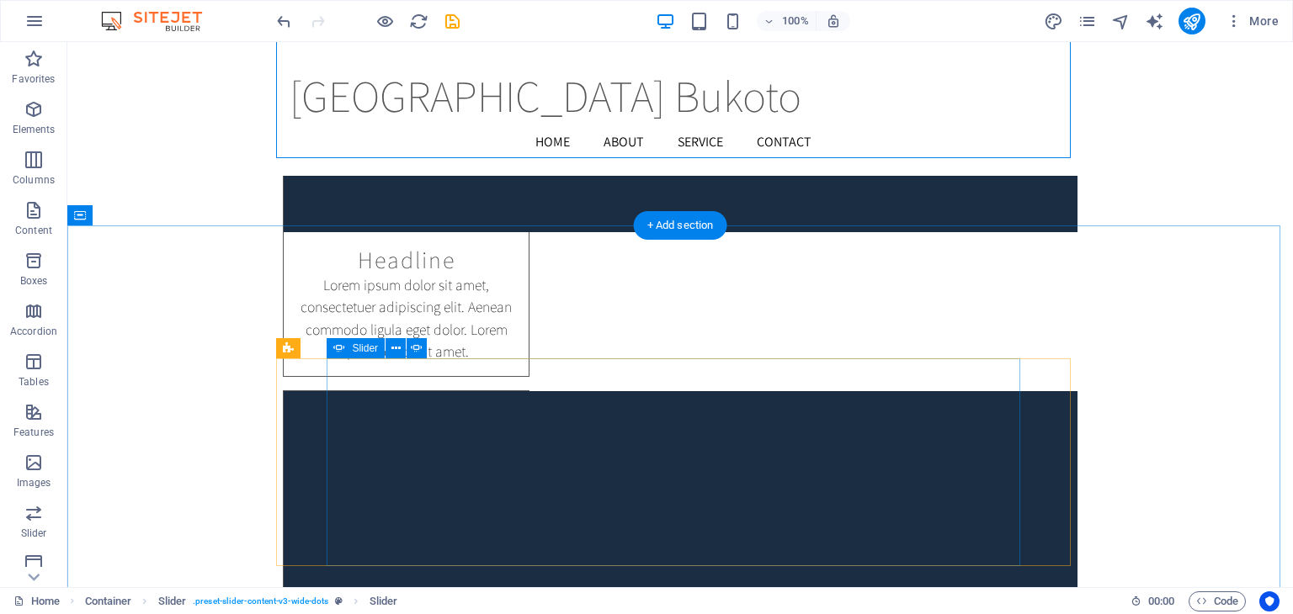
scroll to position [10296, 0]
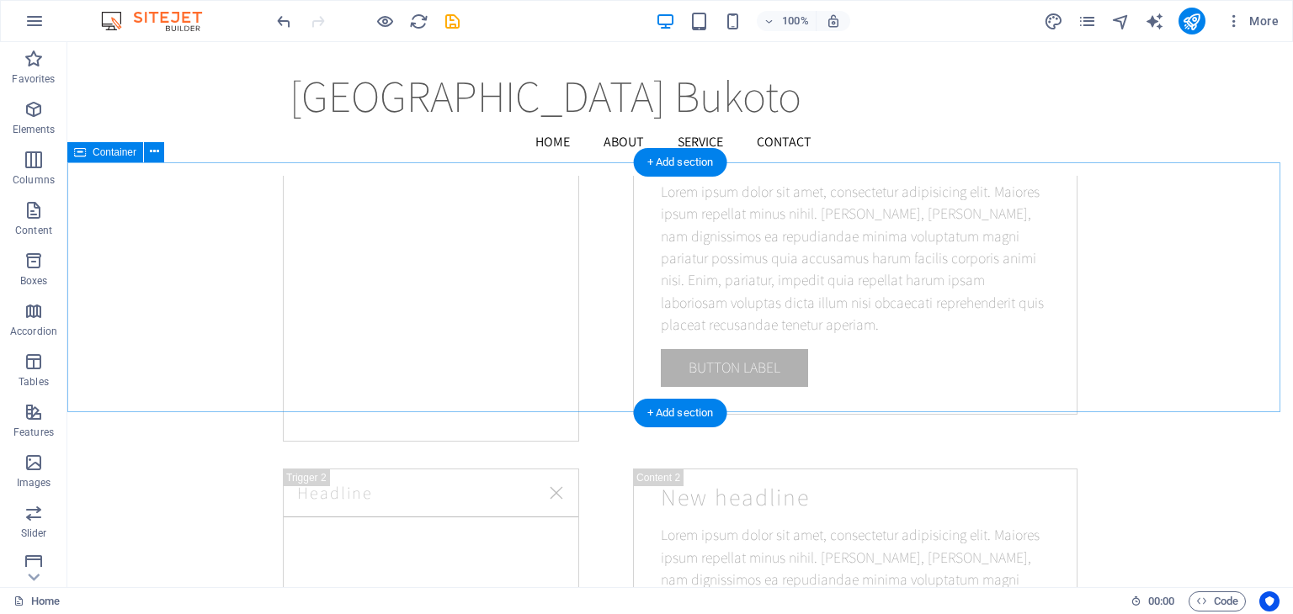
scroll to position [12388, 0]
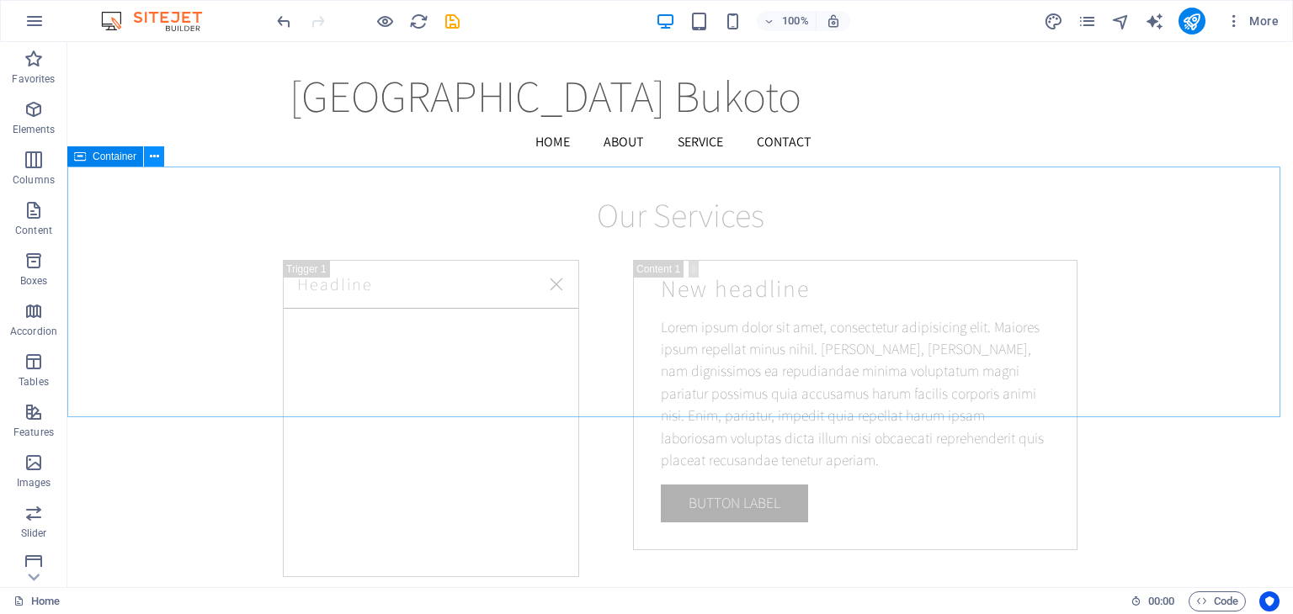
click at [155, 156] on icon at bounding box center [154, 157] width 9 height 18
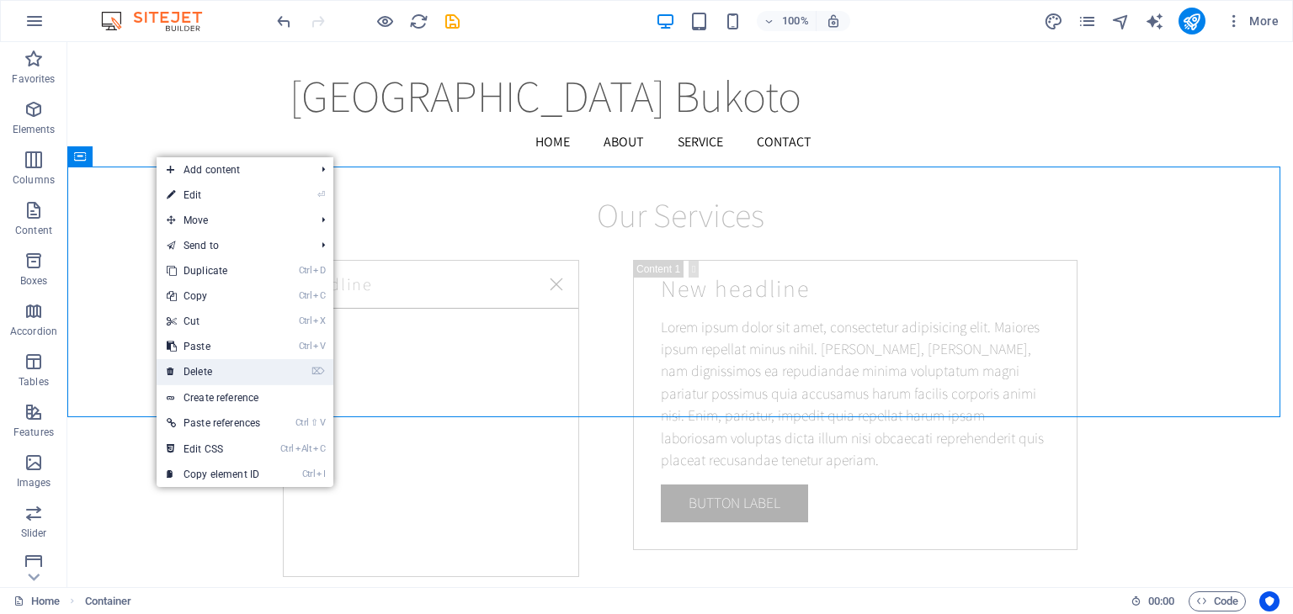
click at [224, 375] on link "⌦ Delete" at bounding box center [214, 371] width 114 height 25
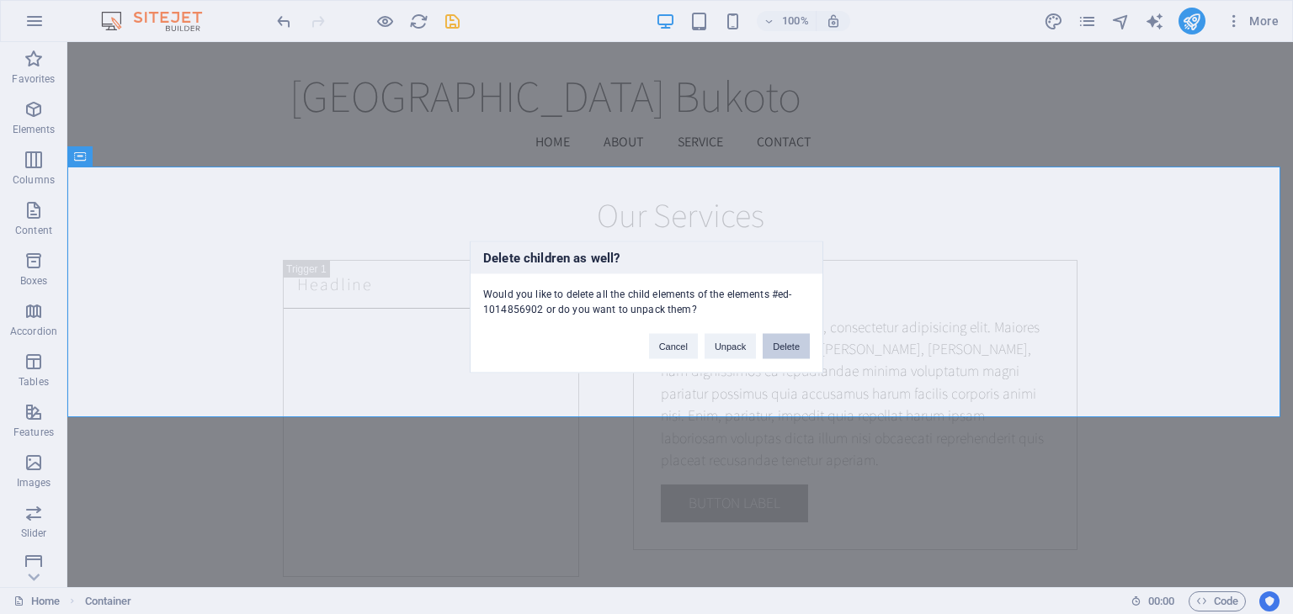
click at [794, 346] on button "Delete" at bounding box center [785, 346] width 47 height 25
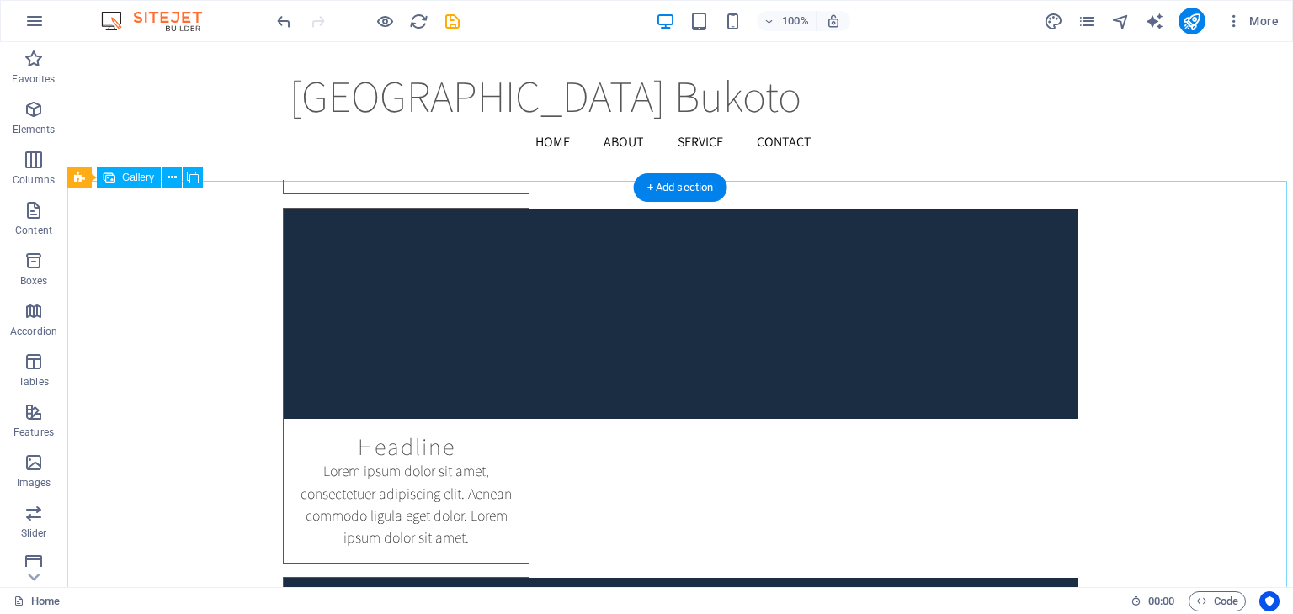
scroll to position [11208, 0]
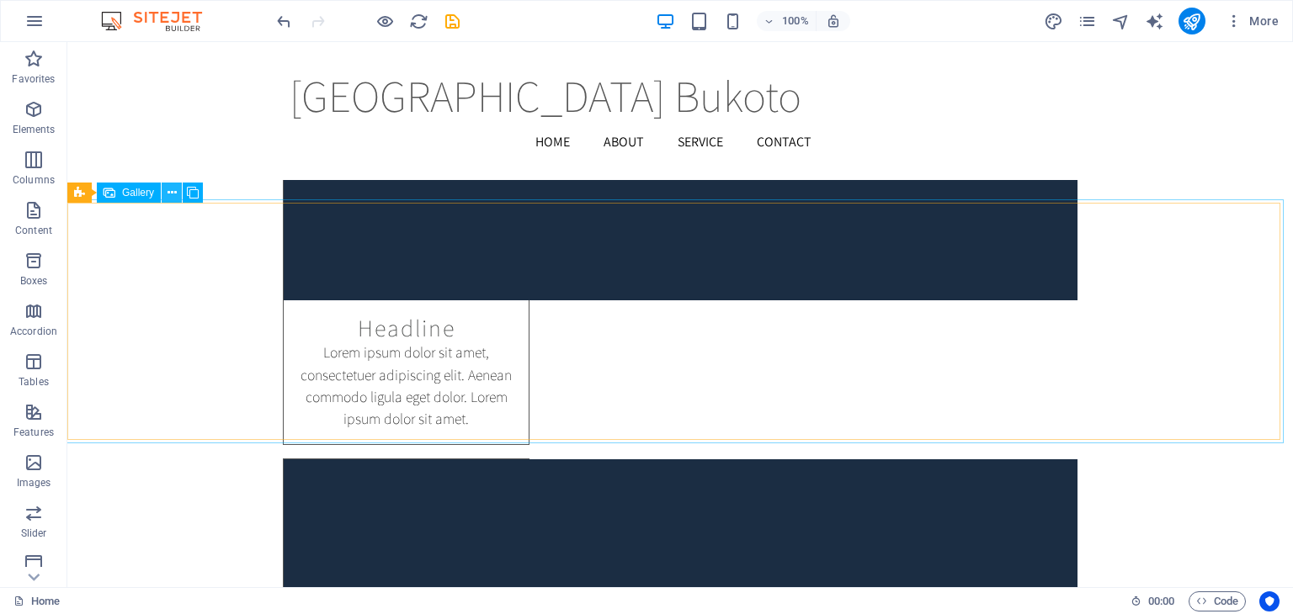
click at [172, 194] on icon at bounding box center [171, 193] width 9 height 18
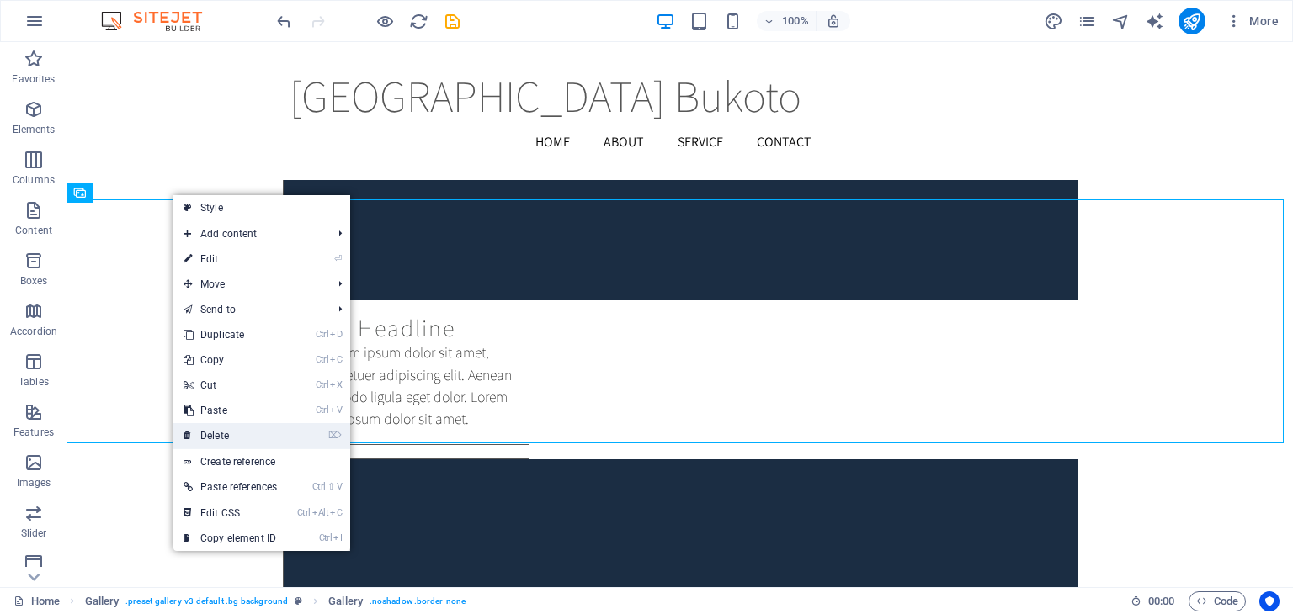
drag, startPoint x: 156, startPoint y: 394, endPoint x: 221, endPoint y: 438, distance: 78.9
click at [221, 438] on link "⌦ Delete" at bounding box center [230, 435] width 114 height 25
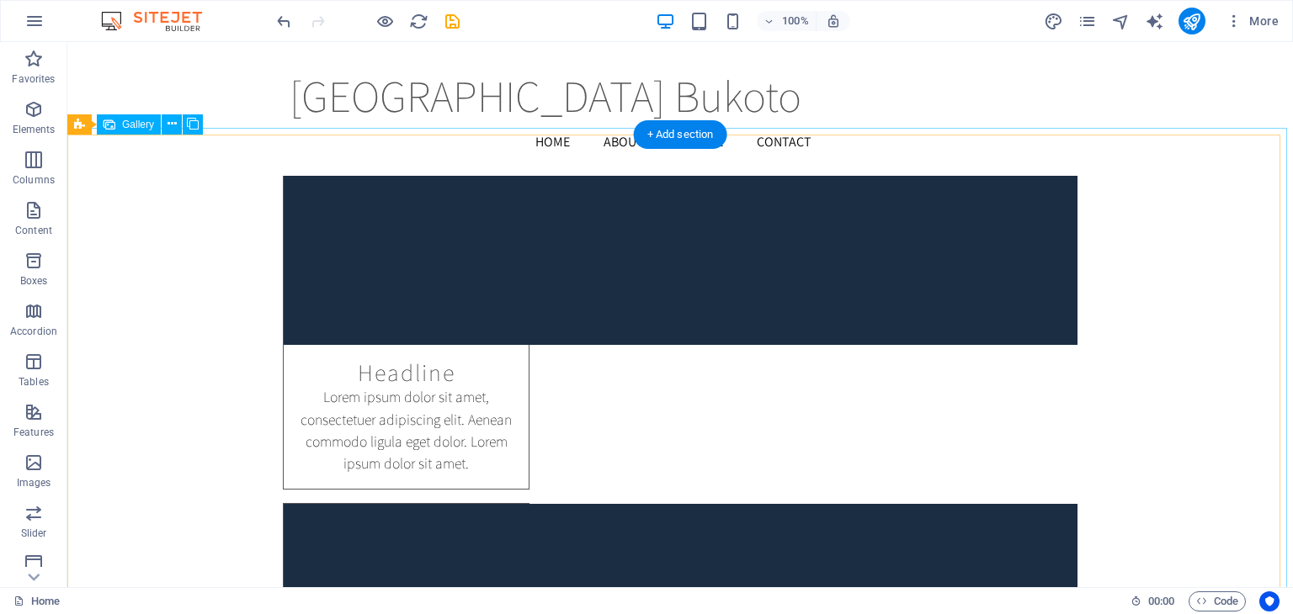
scroll to position [11388, 0]
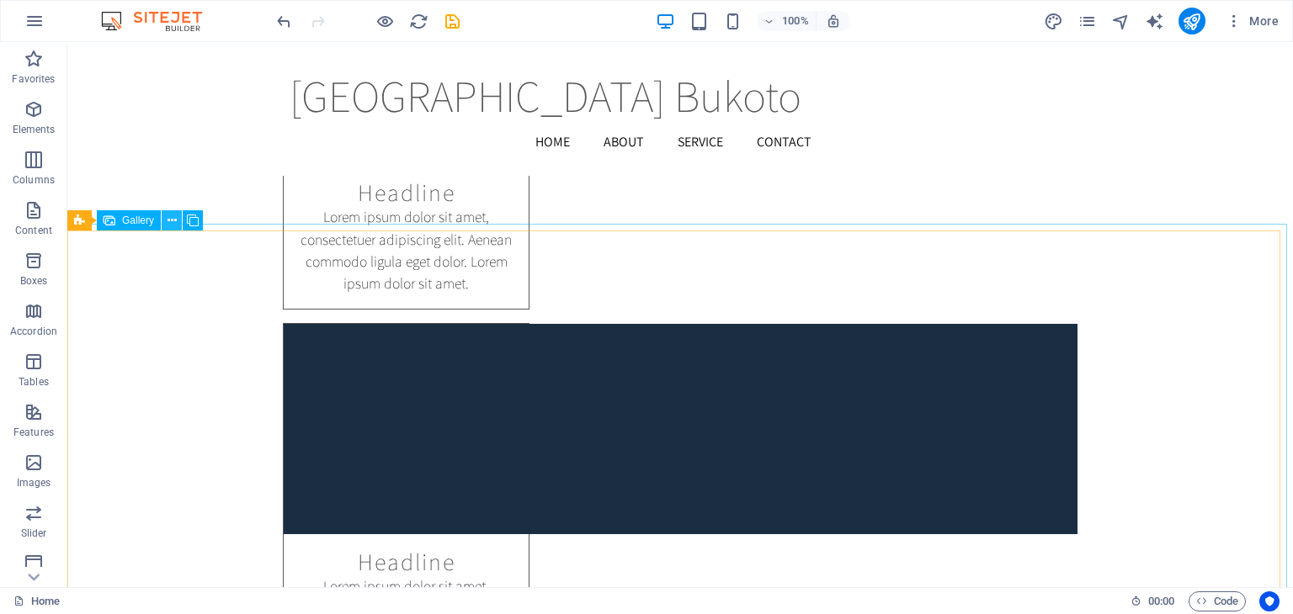
click at [173, 220] on icon at bounding box center [171, 221] width 9 height 18
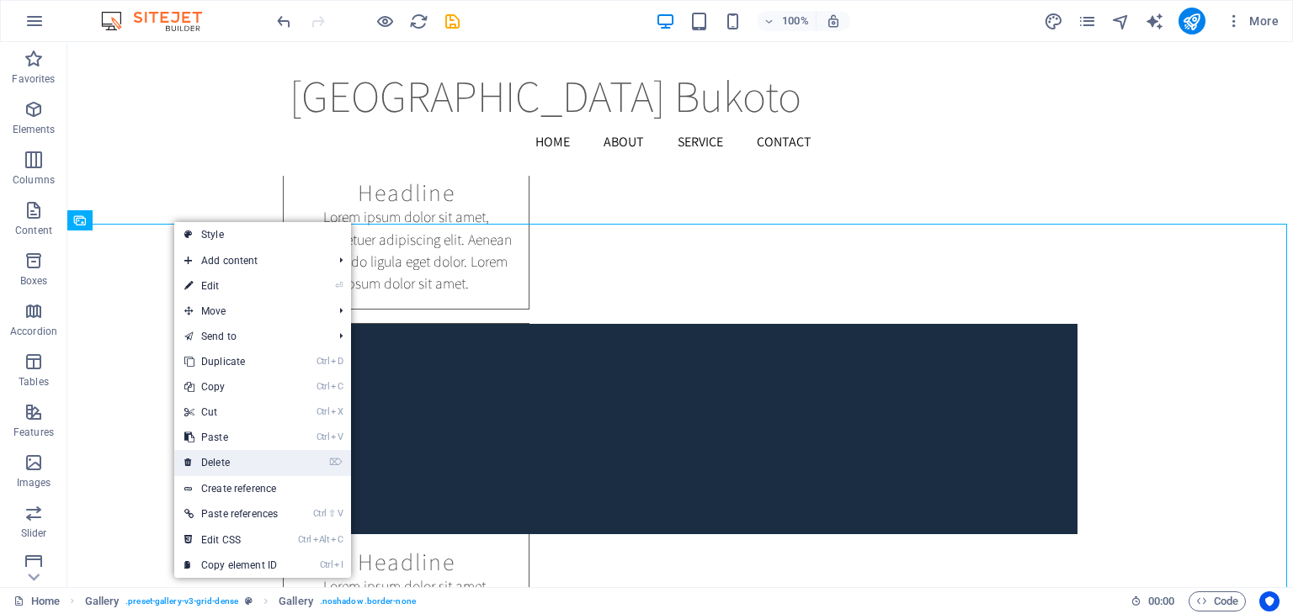
click at [229, 459] on link "⌦ Delete" at bounding box center [231, 462] width 114 height 25
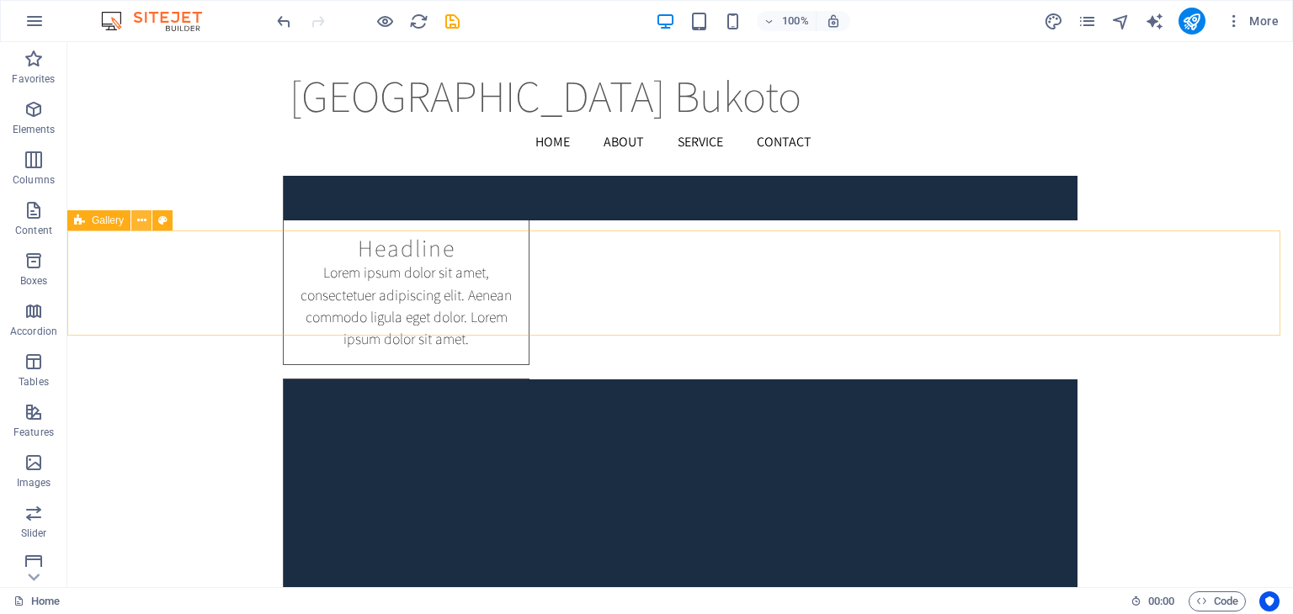
click at [138, 220] on icon at bounding box center [141, 221] width 9 height 18
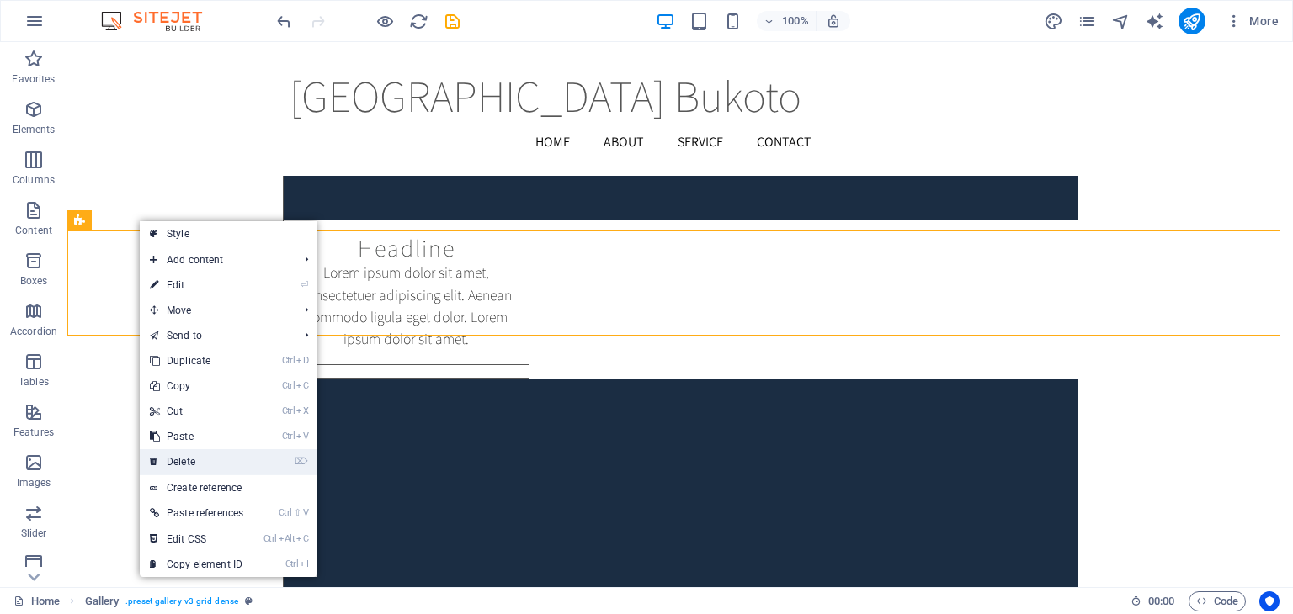
click at [189, 459] on link "⌦ Delete" at bounding box center [197, 461] width 114 height 25
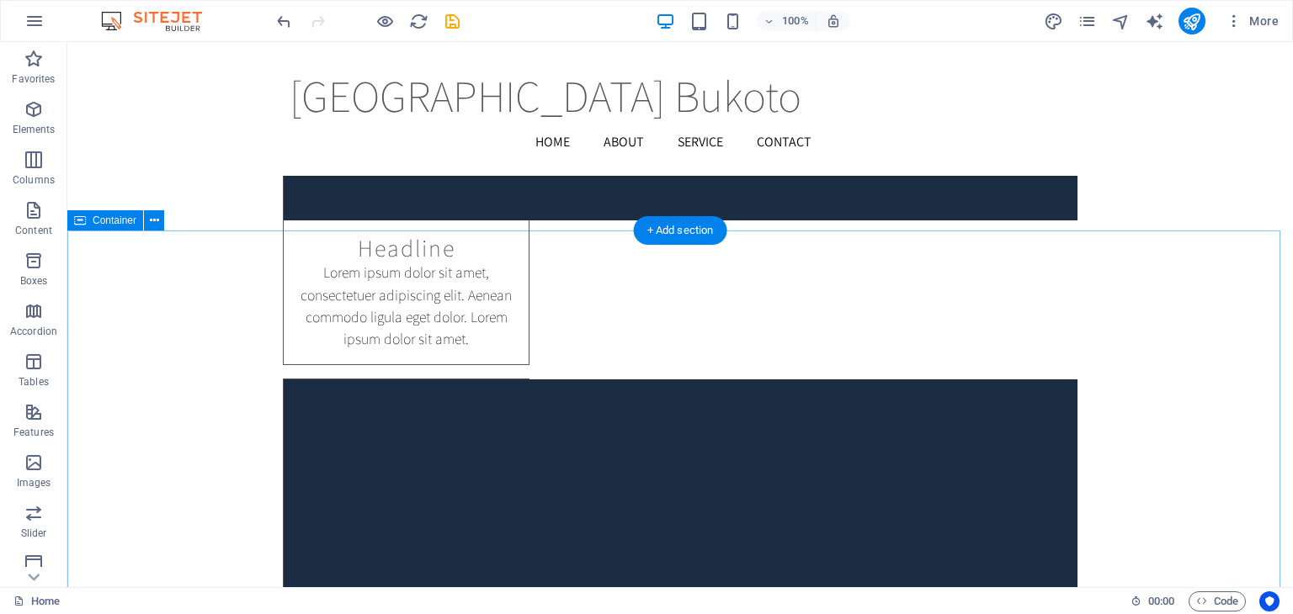
scroll to position [11124, 0]
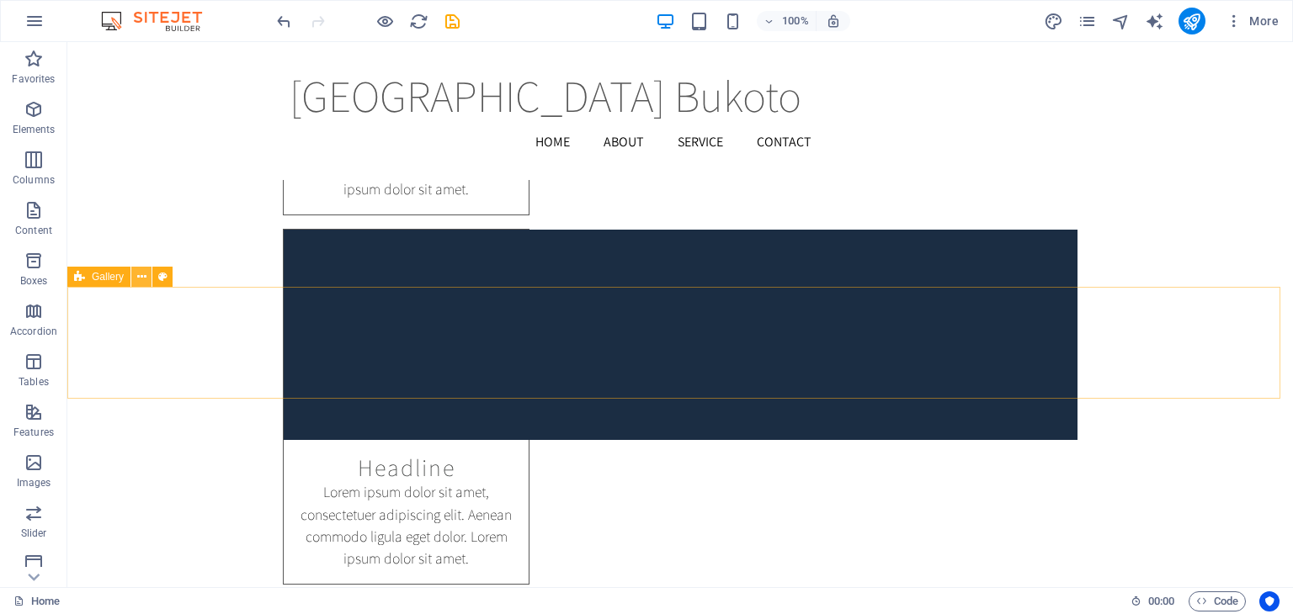
click at [140, 277] on icon at bounding box center [141, 277] width 9 height 18
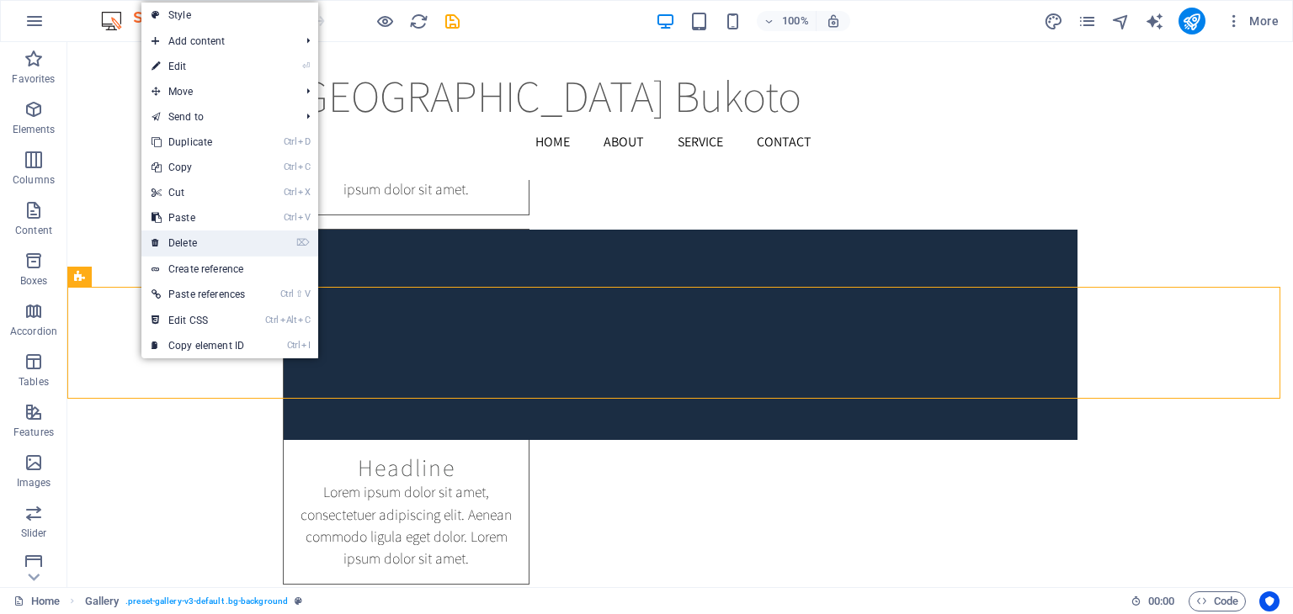
click at [213, 247] on link "⌦ Delete" at bounding box center [198, 243] width 114 height 25
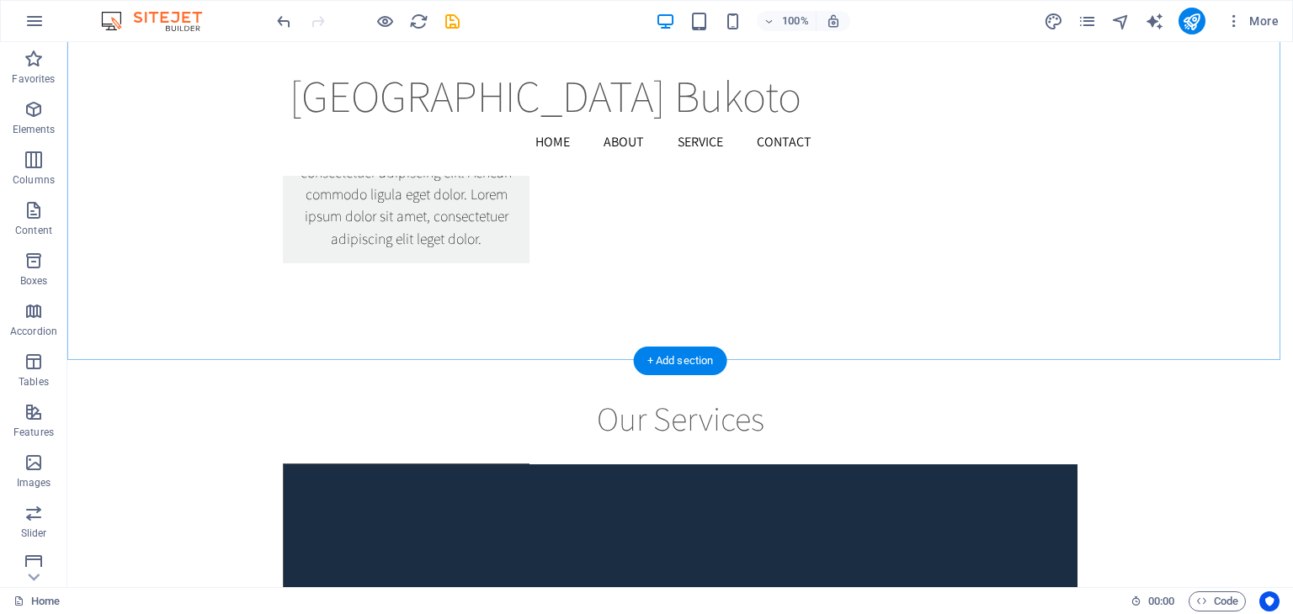
scroll to position [10161, 0]
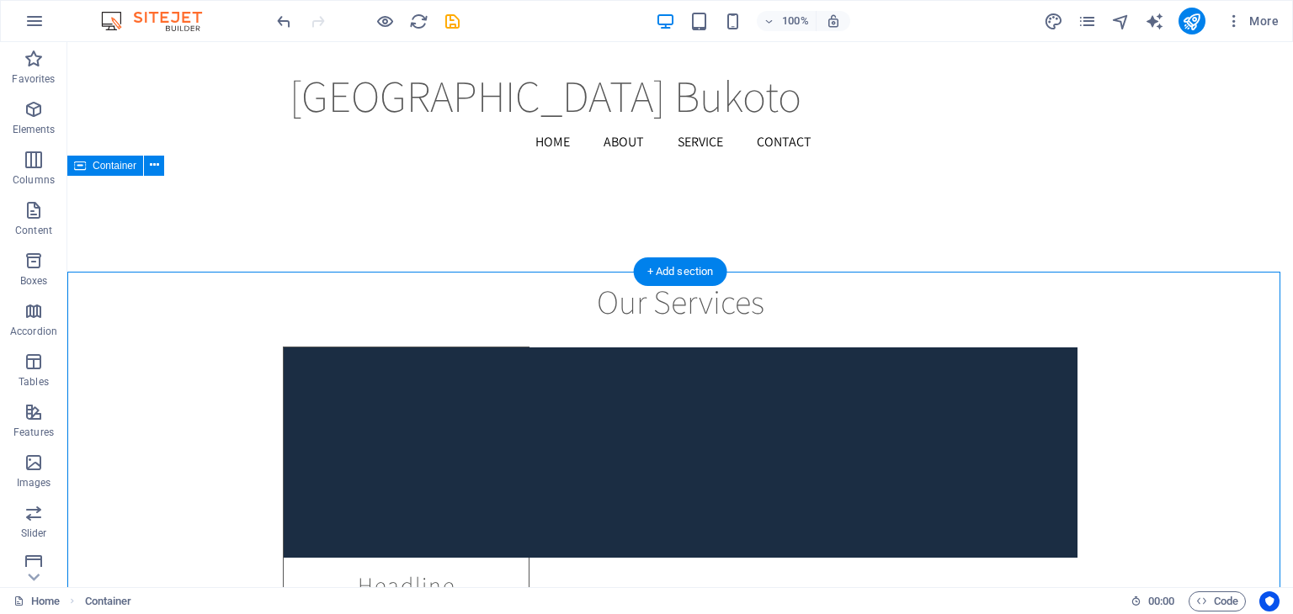
scroll to position [9812, 0]
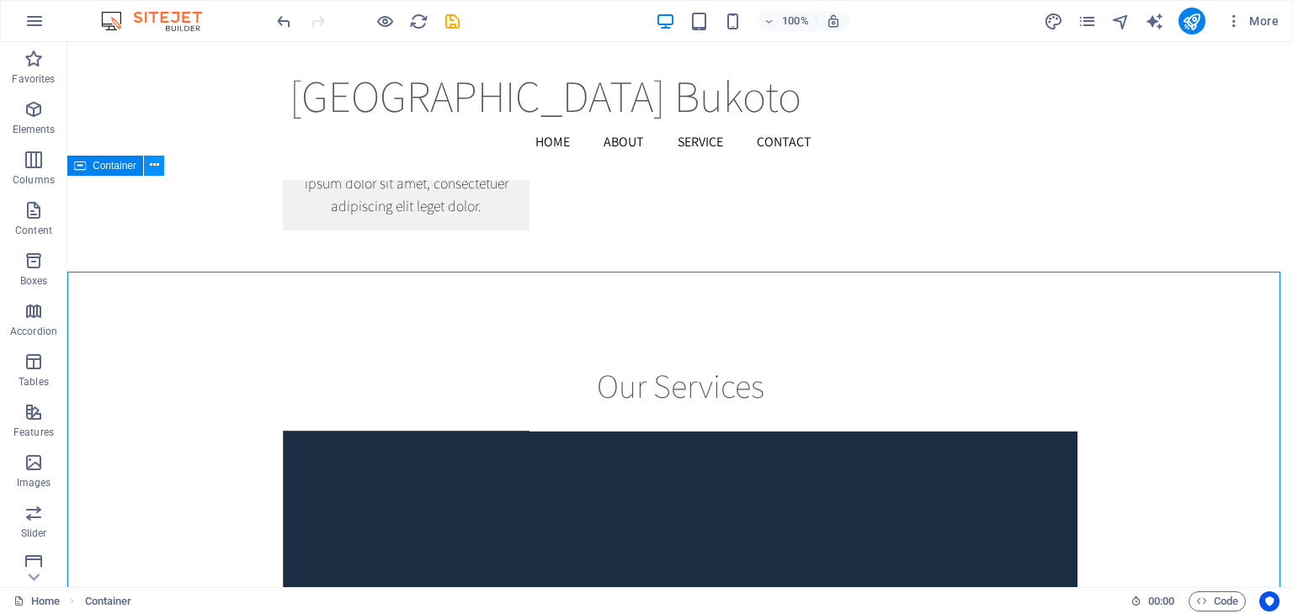
click at [151, 173] on icon at bounding box center [154, 166] width 9 height 18
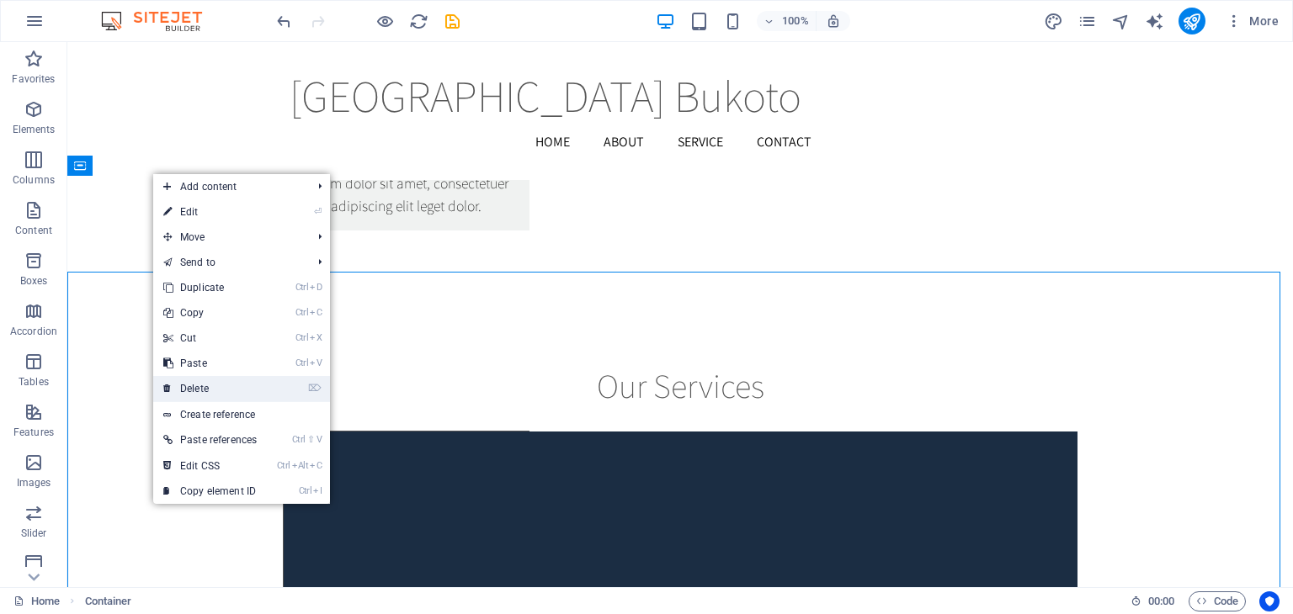
click at [208, 388] on link "⌦ Delete" at bounding box center [210, 388] width 114 height 25
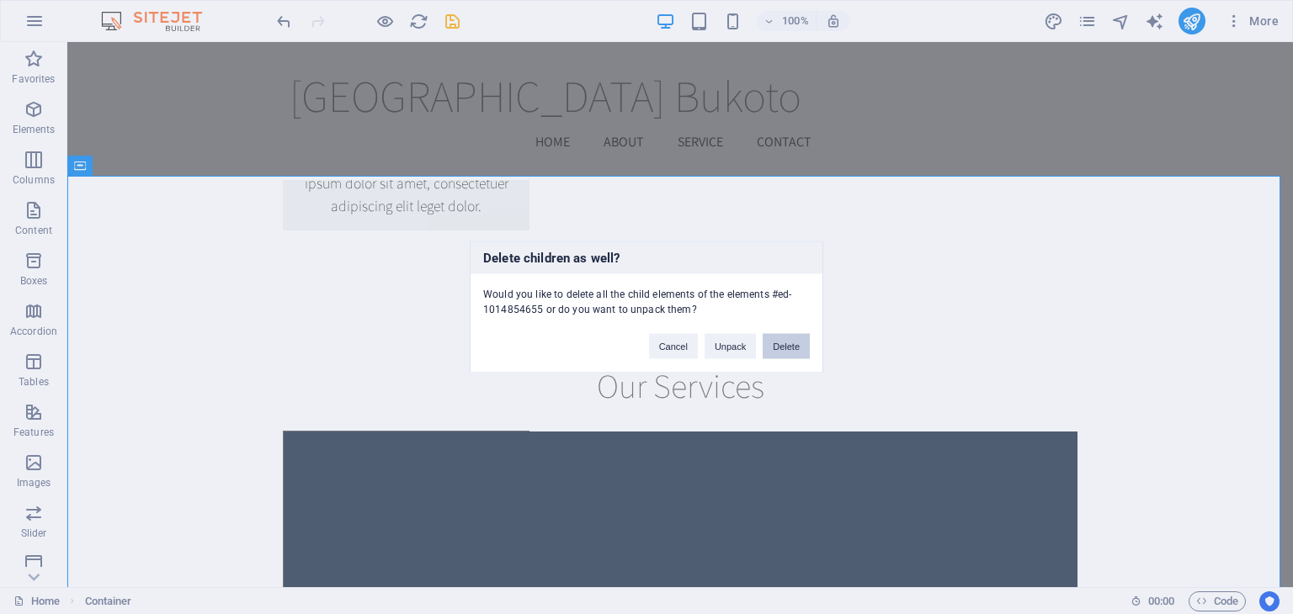
click at [794, 354] on button "Delete" at bounding box center [785, 346] width 47 height 25
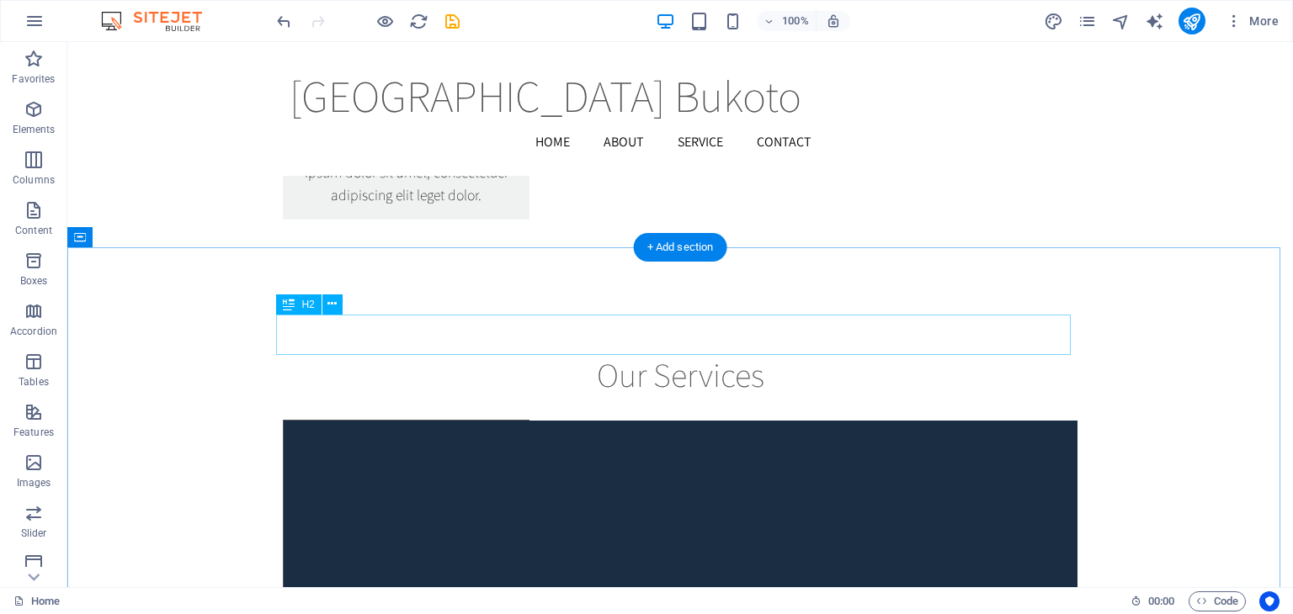
scroll to position [10245, 0]
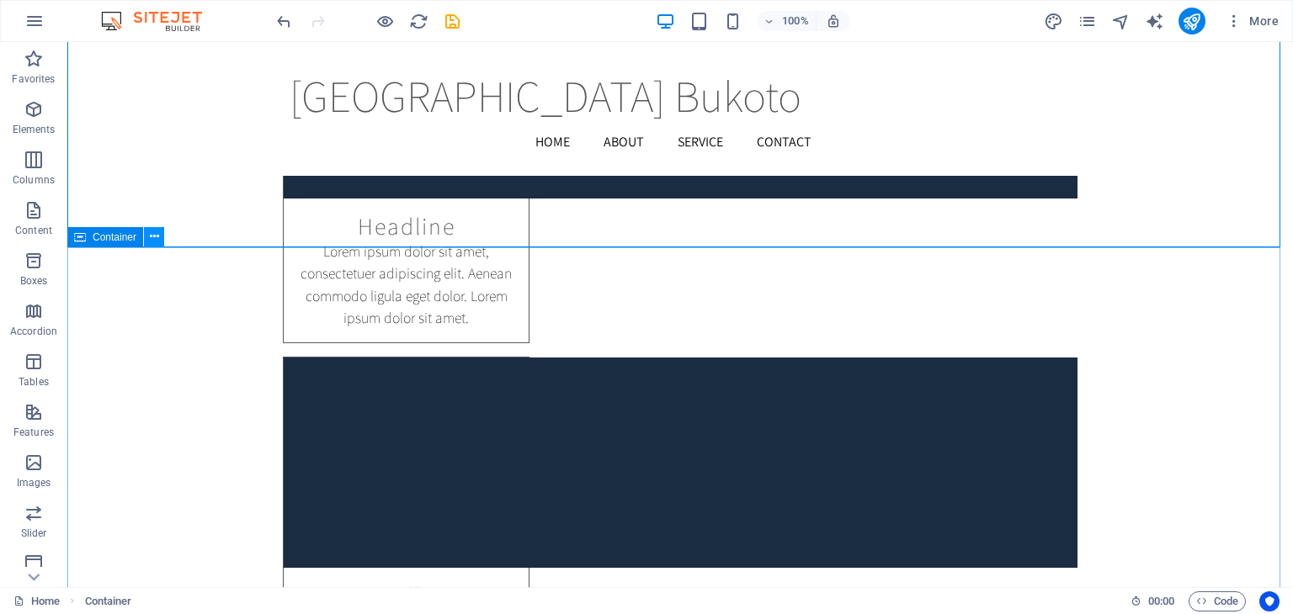
click at [161, 244] on button at bounding box center [154, 237] width 20 height 20
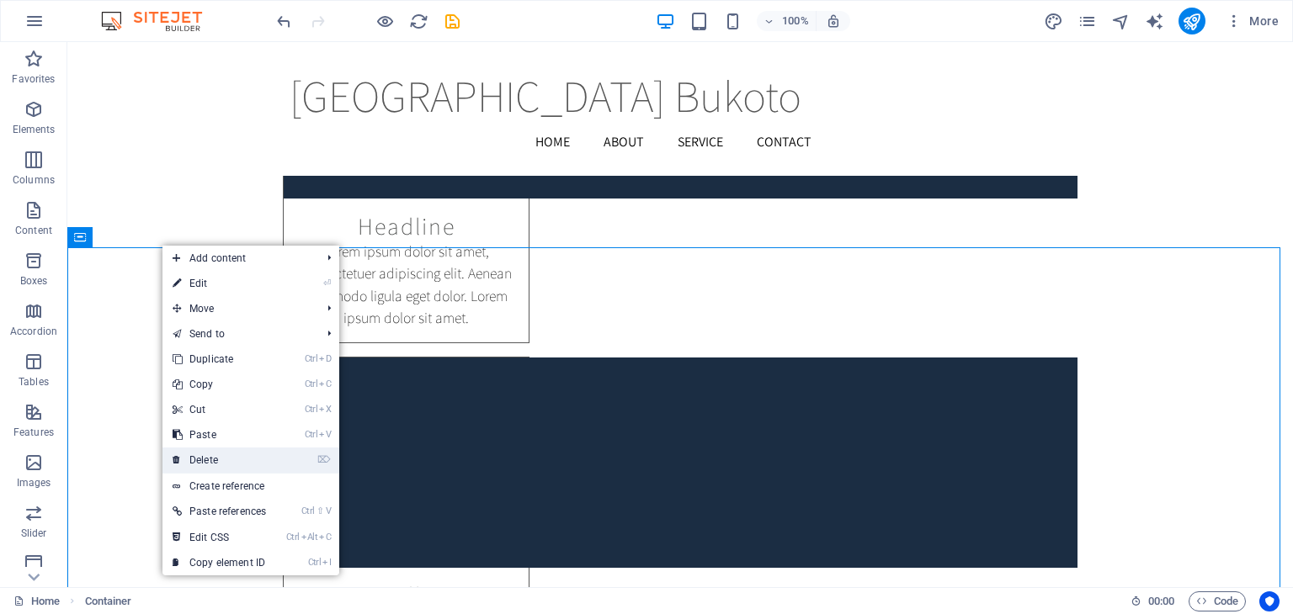
click at [204, 462] on link "⌦ Delete" at bounding box center [219, 460] width 114 height 25
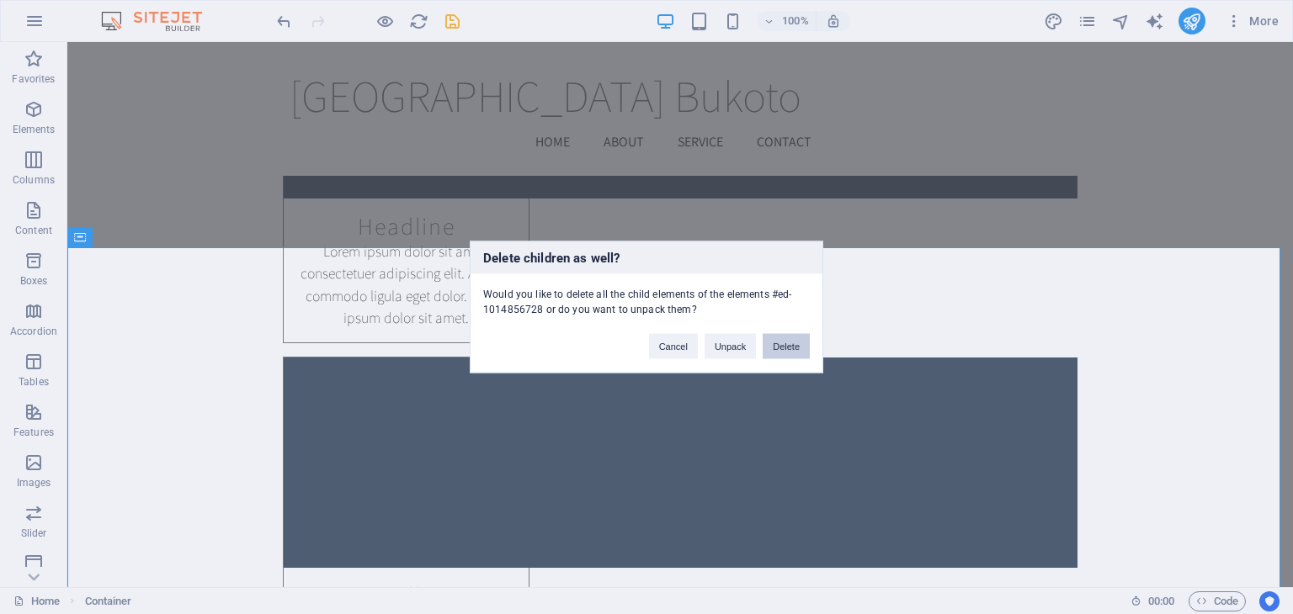
click at [789, 348] on button "Delete" at bounding box center [785, 346] width 47 height 25
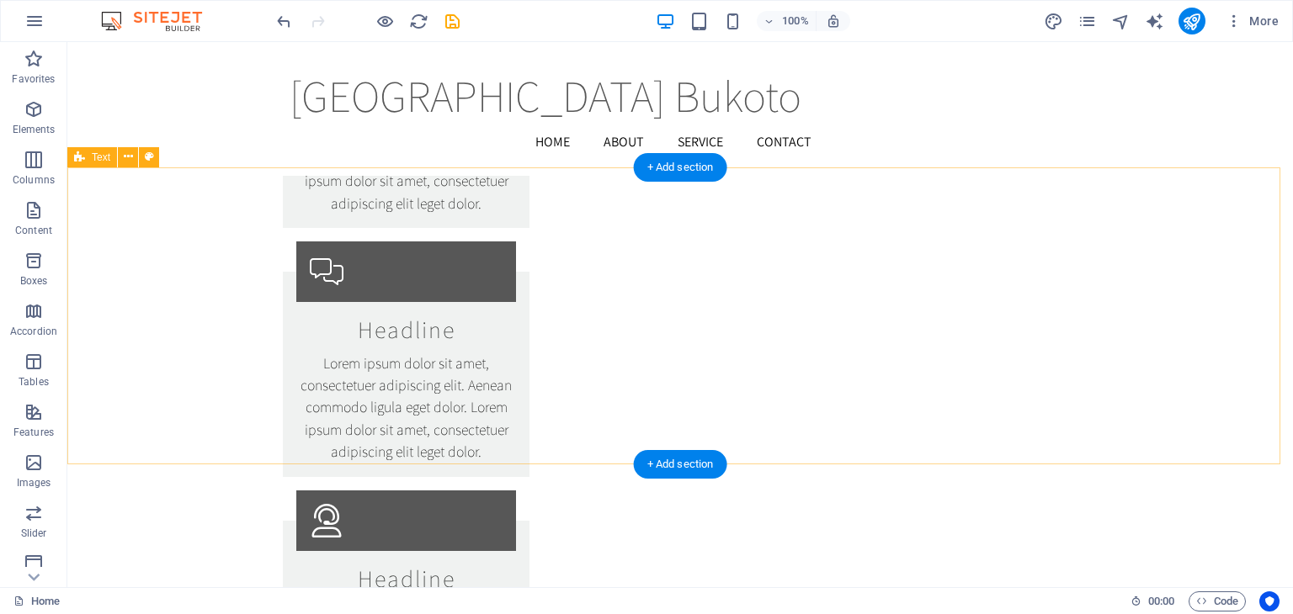
scroll to position [9571, 0]
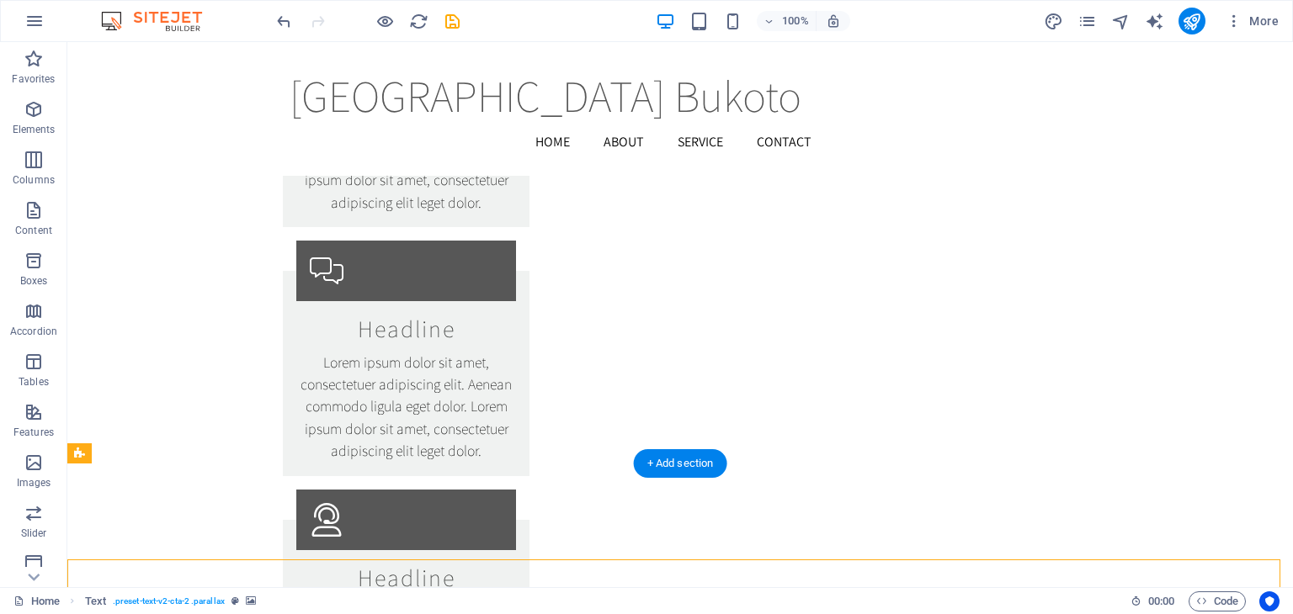
scroll to position [9572, 0]
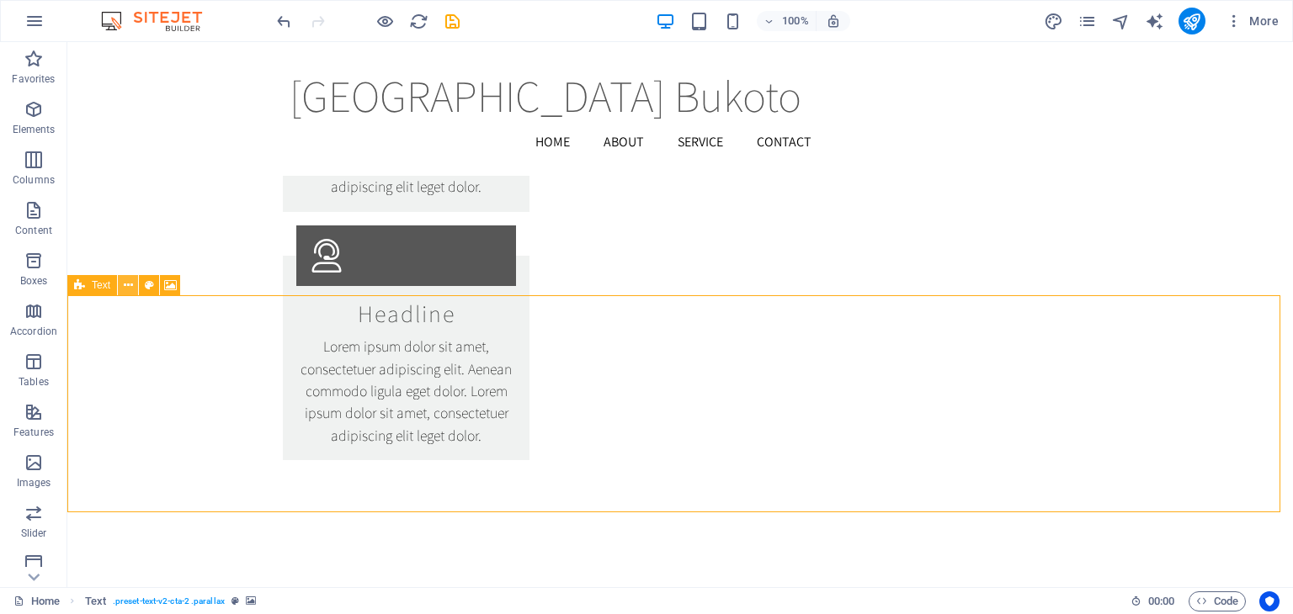
click at [131, 287] on icon at bounding box center [128, 286] width 9 height 18
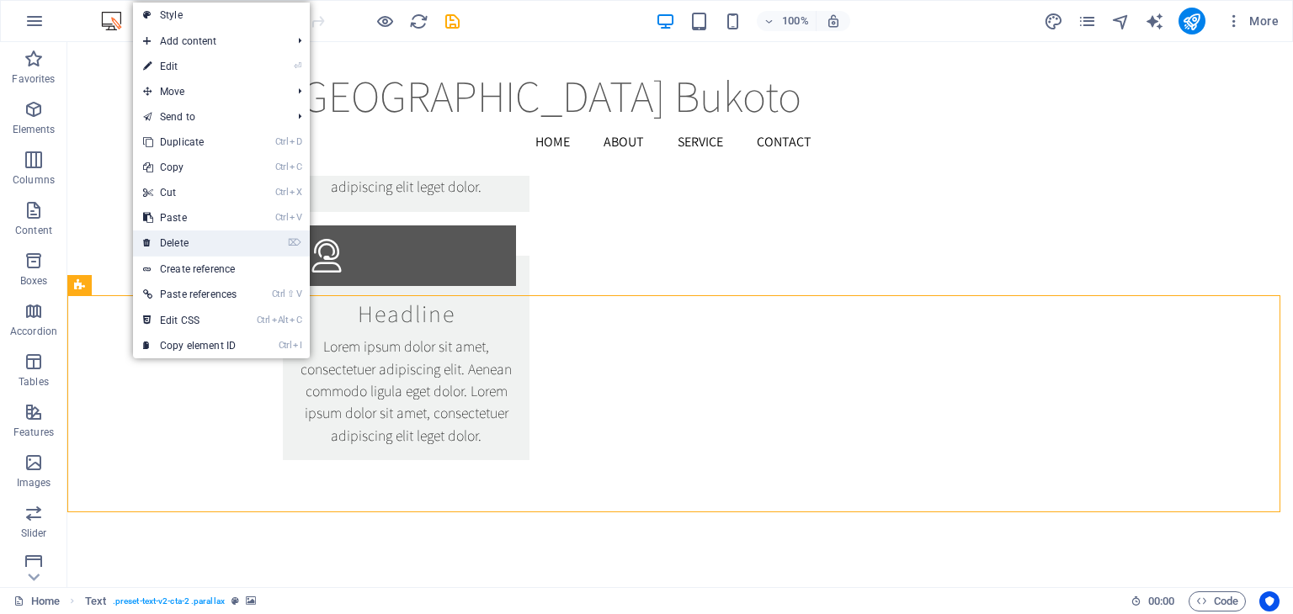
click at [210, 241] on link "⌦ Delete" at bounding box center [190, 243] width 114 height 25
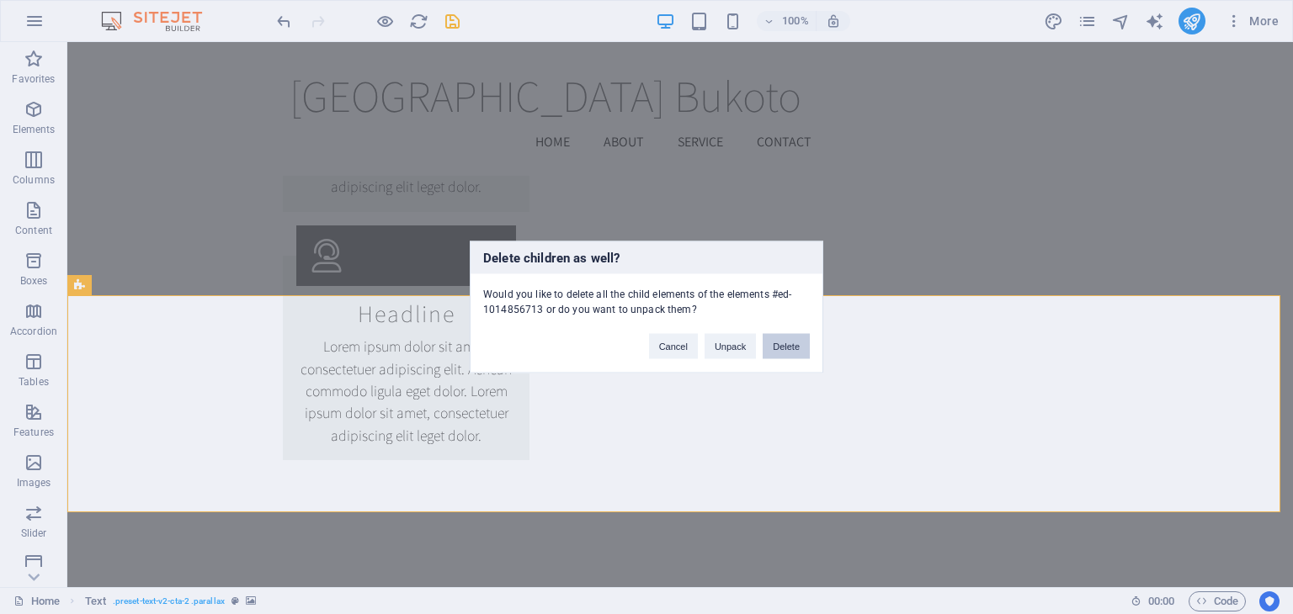
click at [788, 342] on button "Delete" at bounding box center [785, 346] width 47 height 25
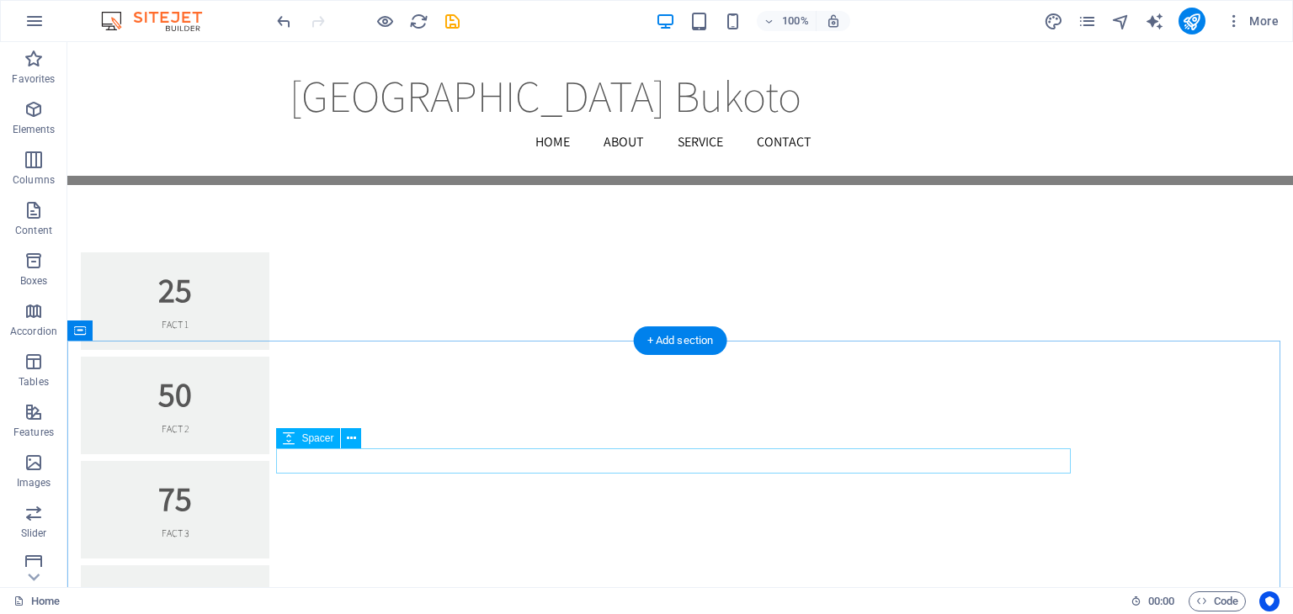
scroll to position [6207, 0]
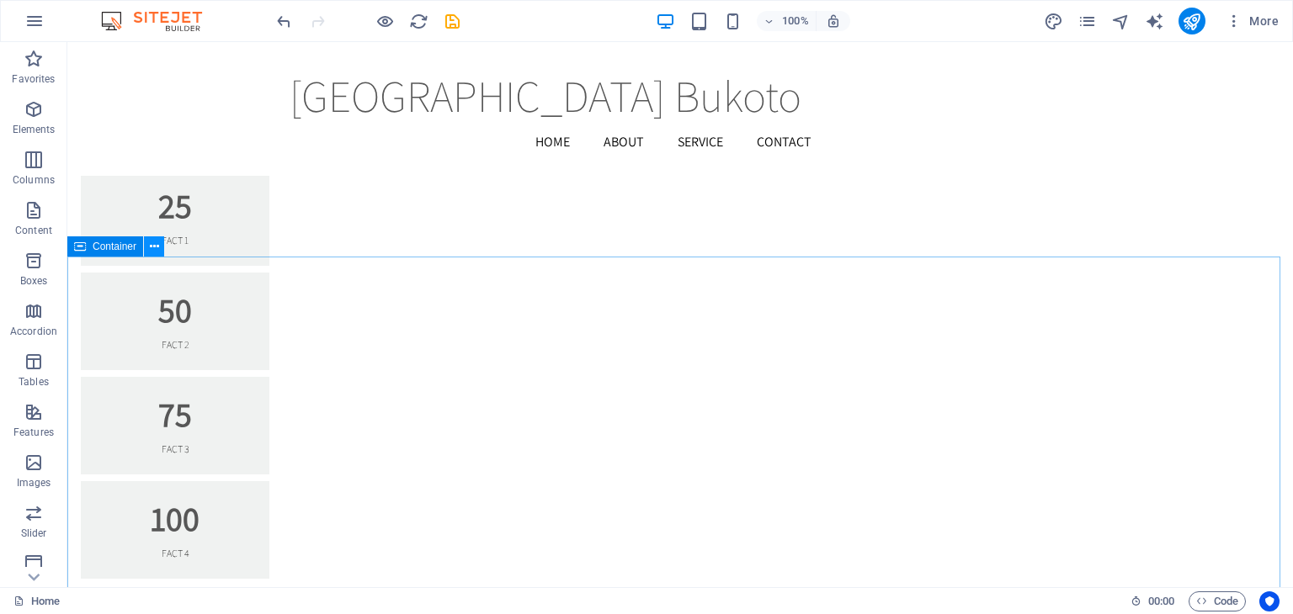
click at [151, 250] on icon at bounding box center [154, 247] width 9 height 18
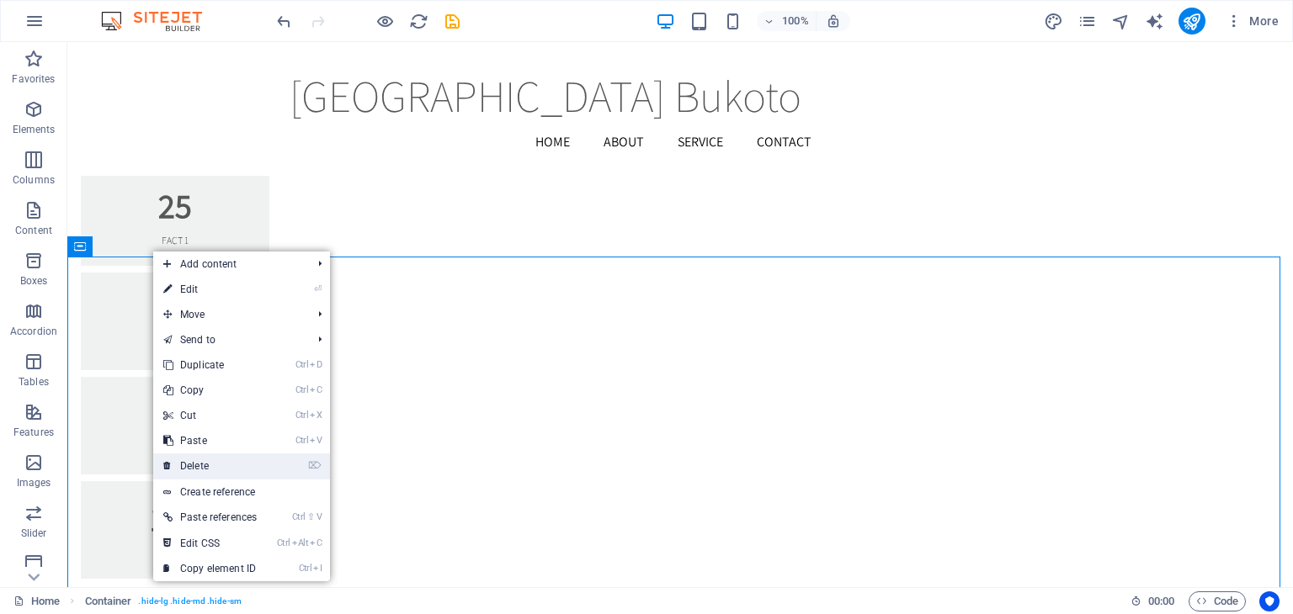
click at [210, 469] on link "⌦ Delete" at bounding box center [210, 466] width 114 height 25
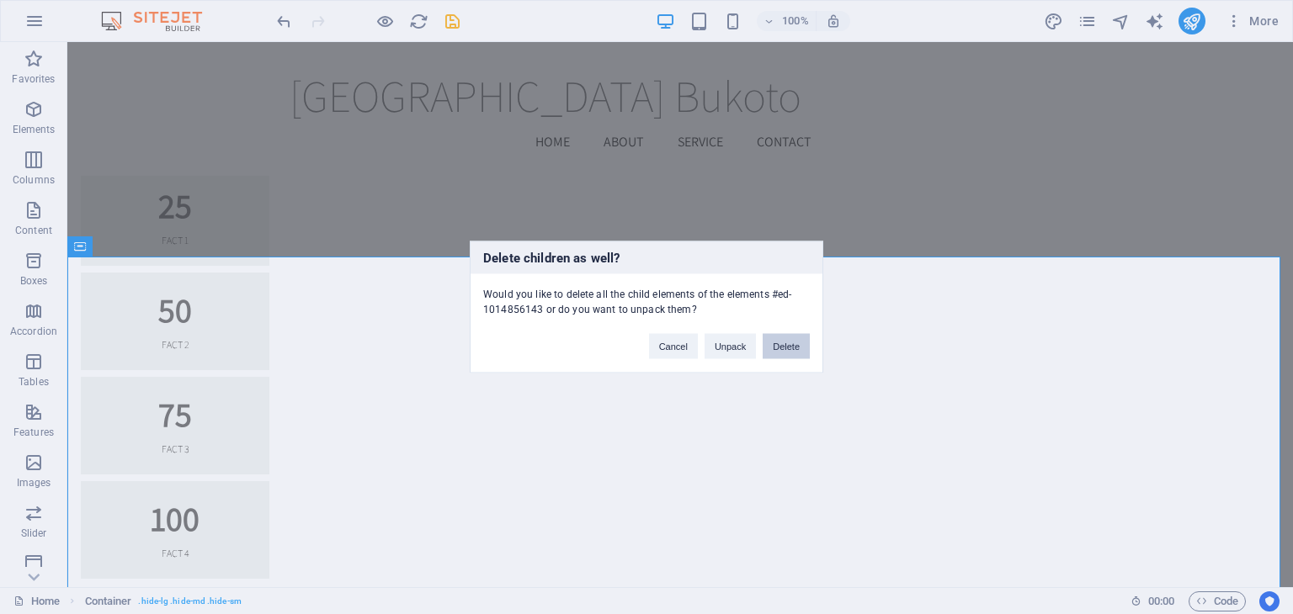
click at [798, 344] on button "Delete" at bounding box center [785, 346] width 47 height 25
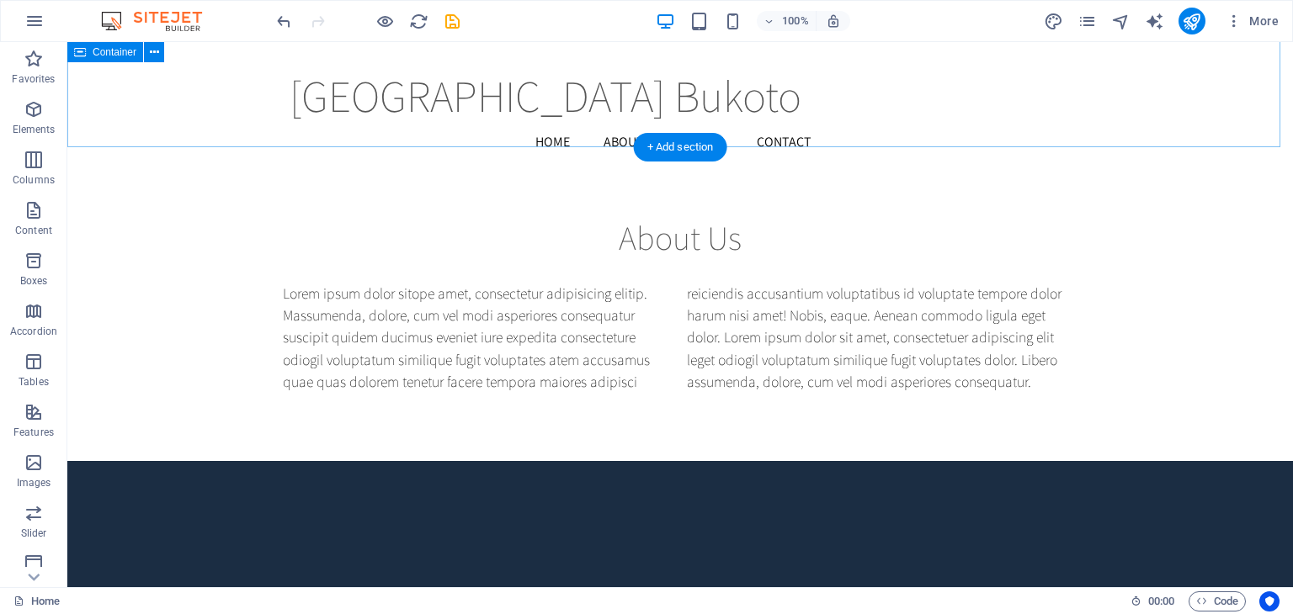
scroll to position [5282, 0]
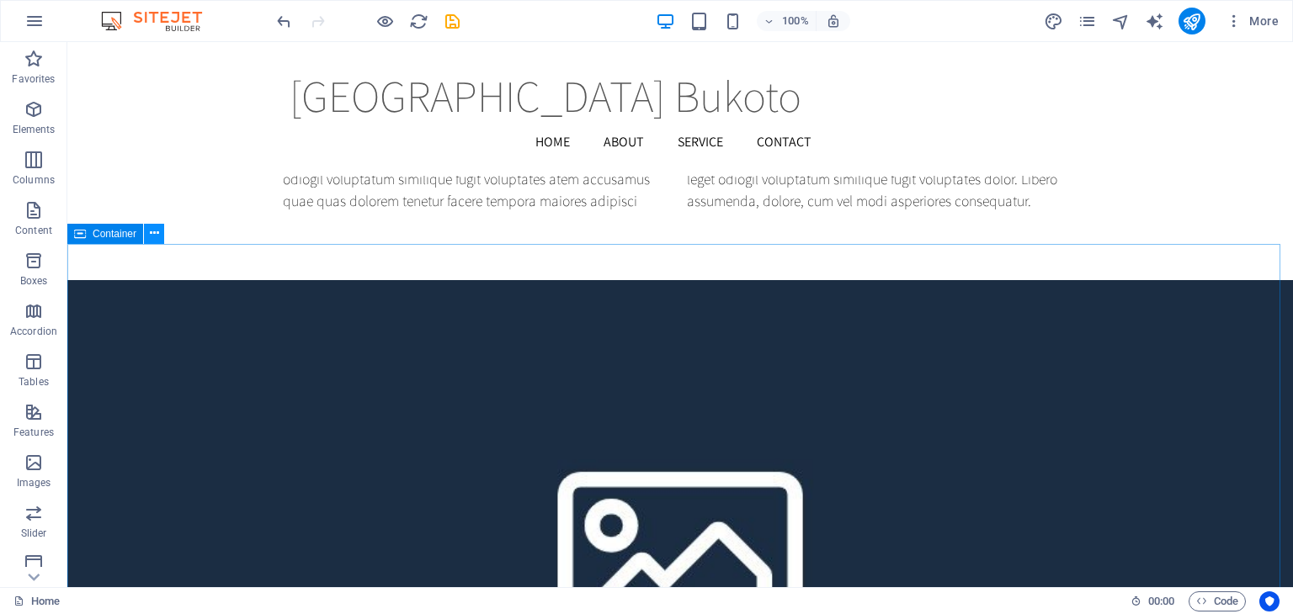
click at [155, 231] on icon at bounding box center [154, 234] width 9 height 18
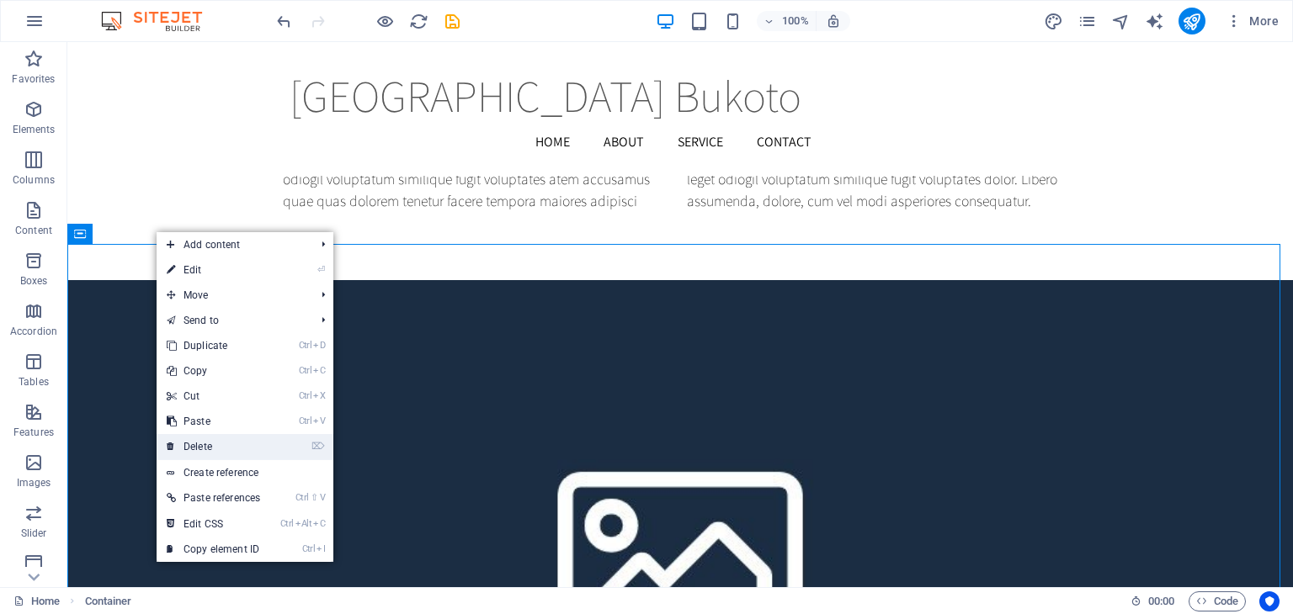
click at [205, 444] on link "⌦ Delete" at bounding box center [214, 446] width 114 height 25
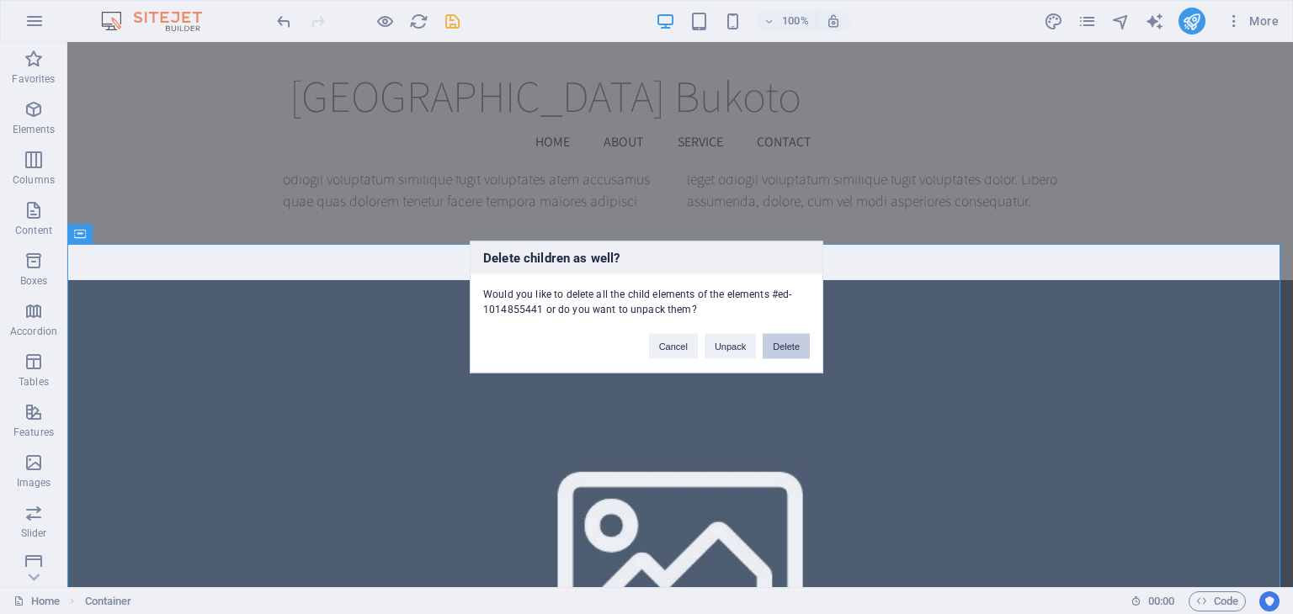
click at [785, 340] on button "Delete" at bounding box center [785, 346] width 47 height 25
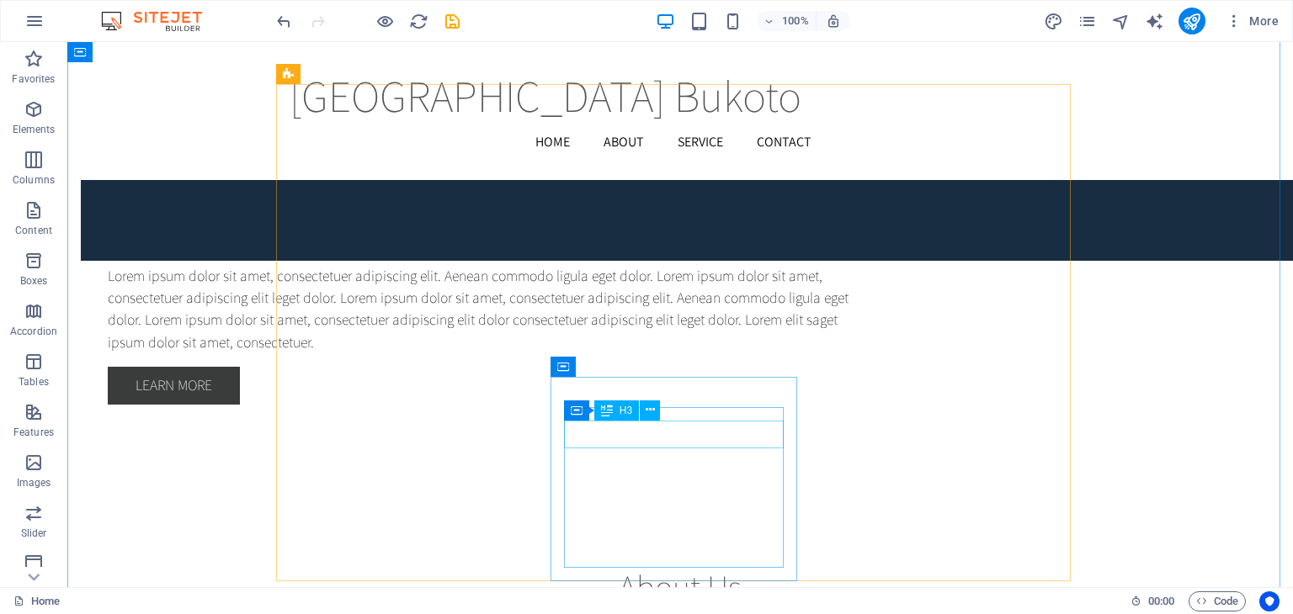
scroll to position [4595, 0]
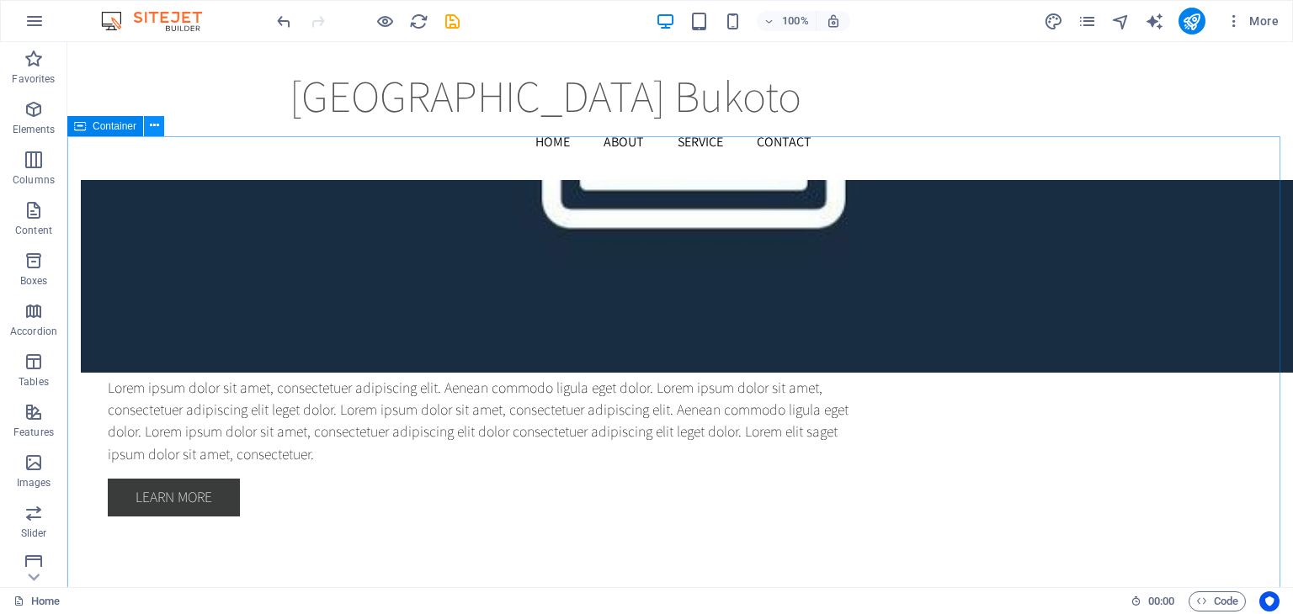
click at [151, 129] on icon at bounding box center [154, 126] width 9 height 18
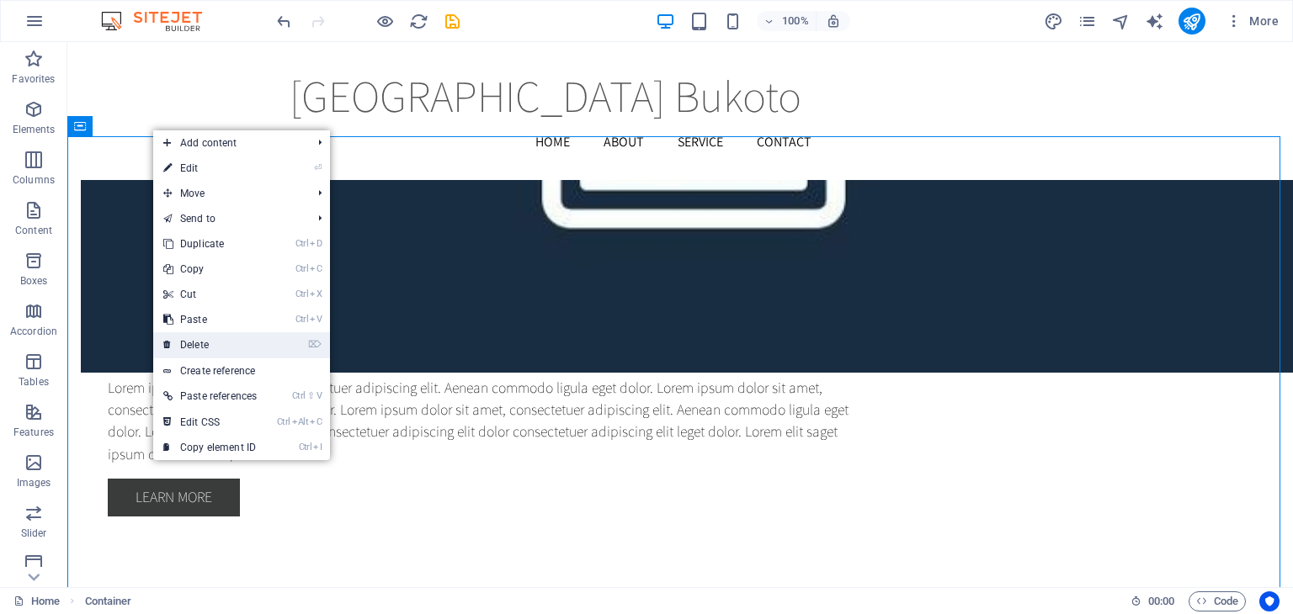
click at [195, 343] on link "⌦ Delete" at bounding box center [210, 344] width 114 height 25
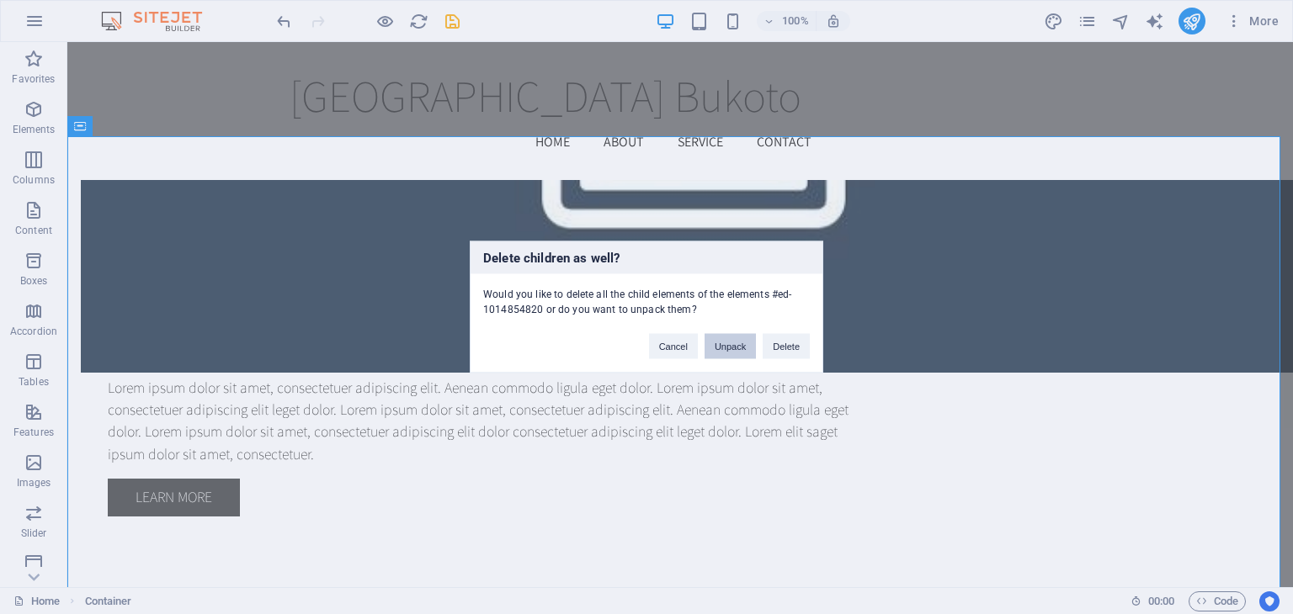
drag, startPoint x: 752, startPoint y: 338, endPoint x: 688, endPoint y: 296, distance: 77.3
click at [752, 338] on button "Unpack" at bounding box center [729, 346] width 51 height 25
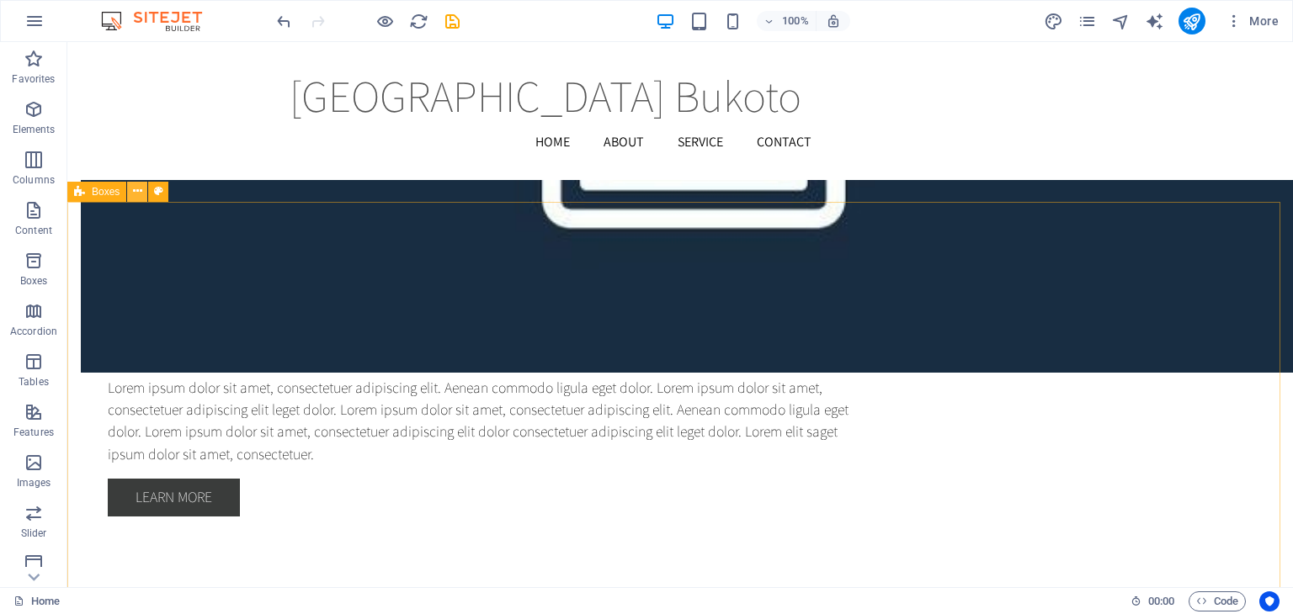
click at [145, 193] on button at bounding box center [137, 192] width 20 height 20
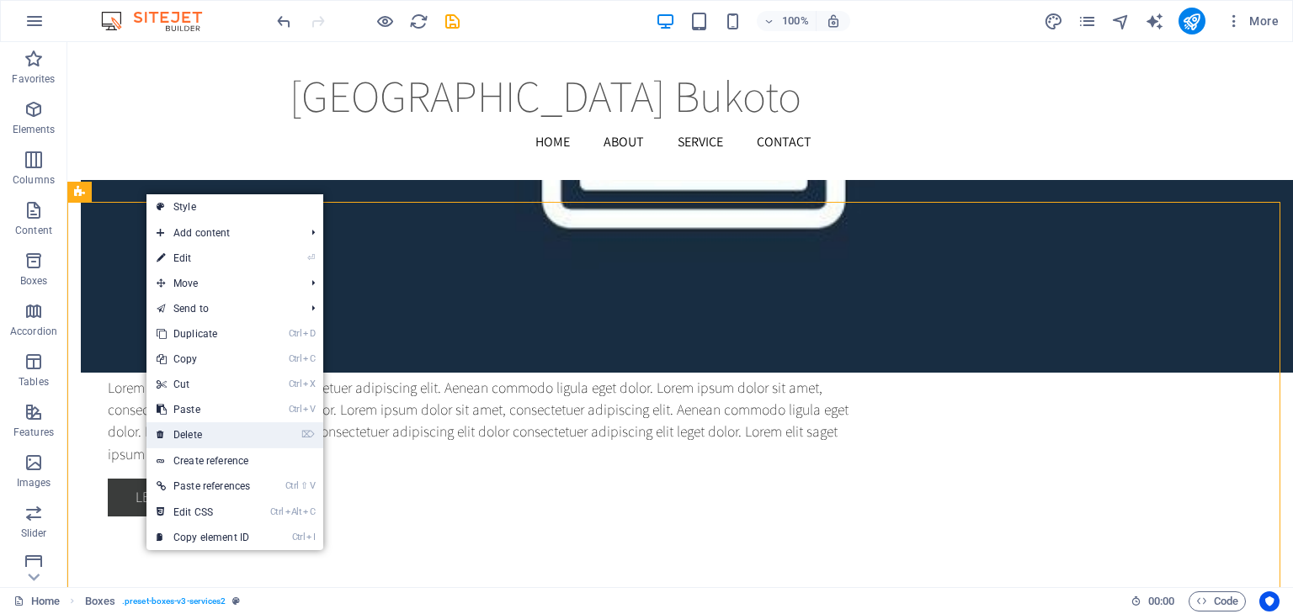
click at [206, 427] on link "⌦ Delete" at bounding box center [203, 434] width 114 height 25
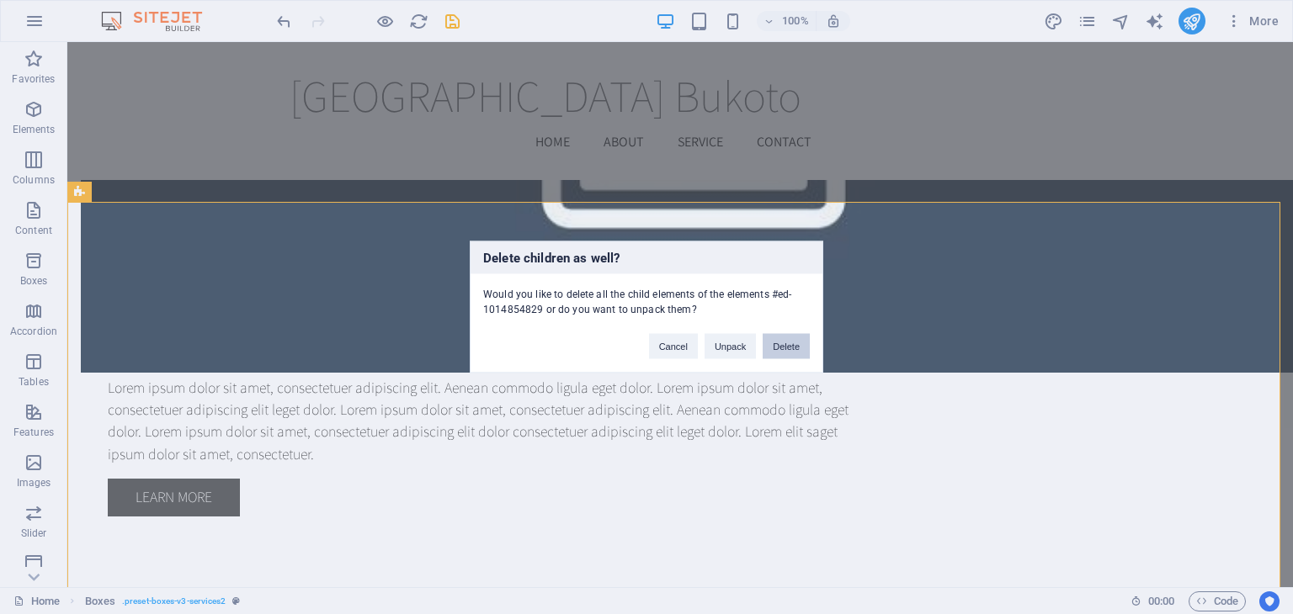
drag, startPoint x: 713, startPoint y: 309, endPoint x: 779, endPoint y: 351, distance: 78.7
click at [779, 351] on button "Delete" at bounding box center [785, 346] width 47 height 25
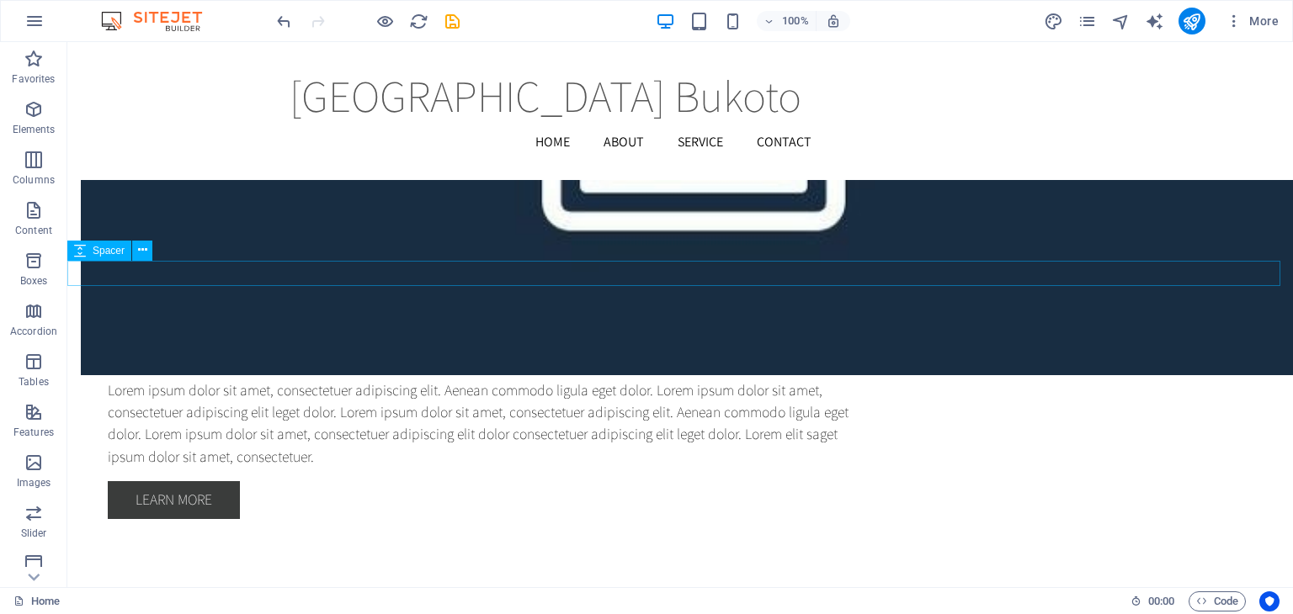
scroll to position [4511, 0]
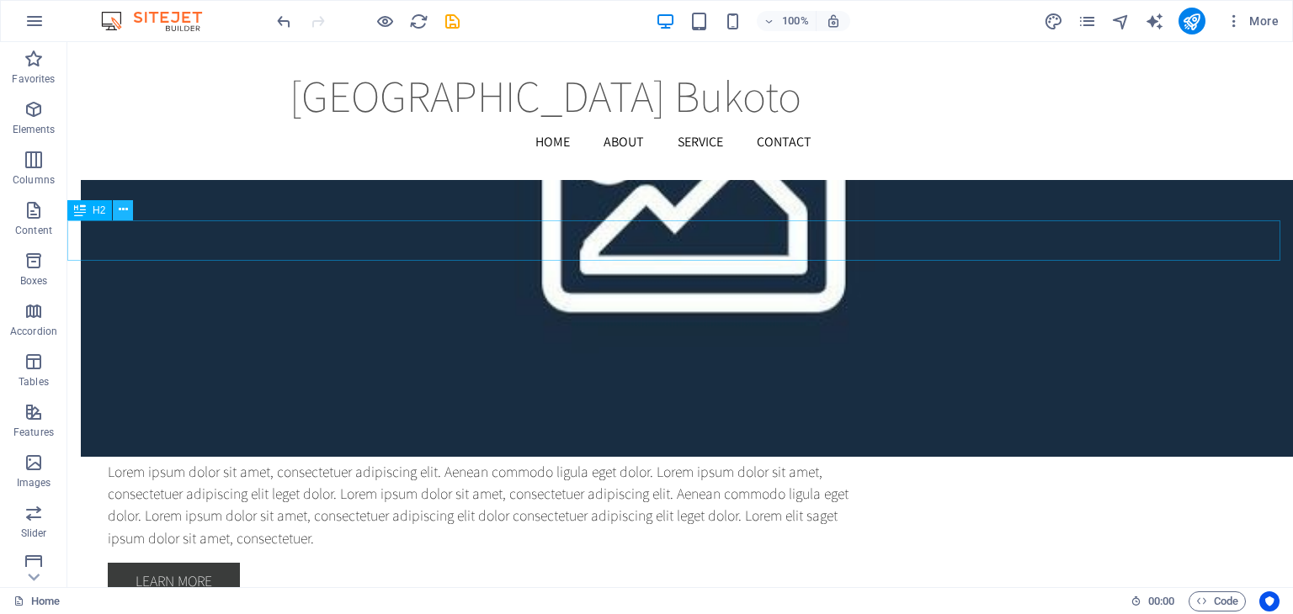
click at [127, 209] on icon at bounding box center [123, 210] width 9 height 18
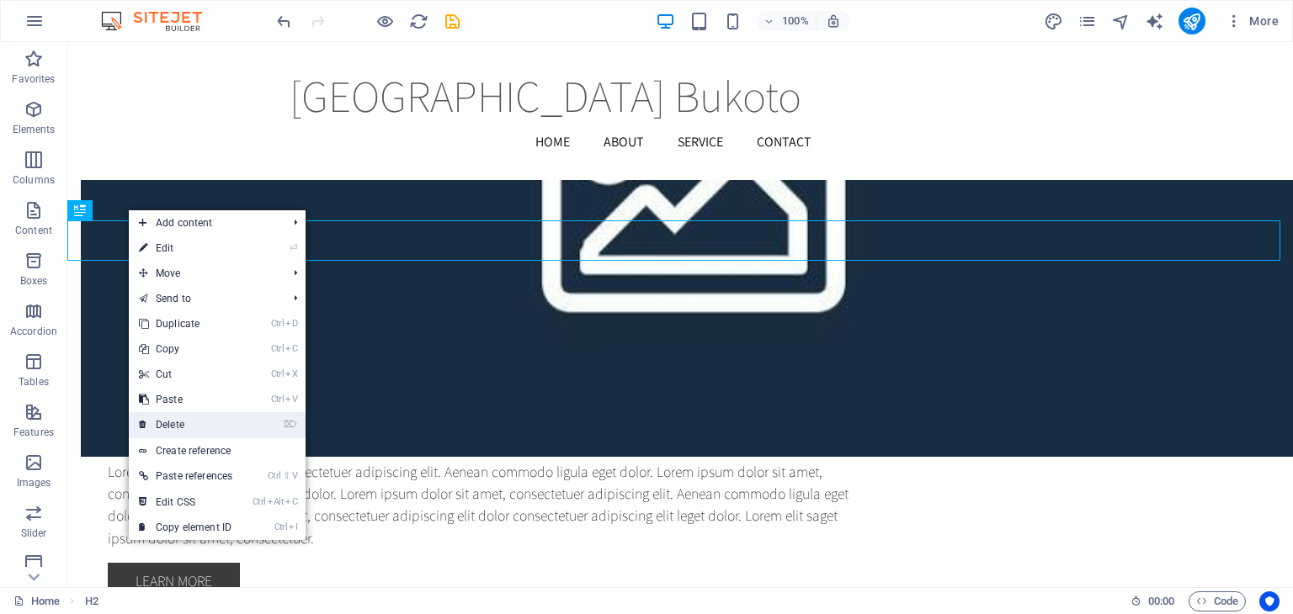
drag, startPoint x: 164, startPoint y: 428, endPoint x: 104, endPoint y: 386, distance: 73.1
click at [164, 428] on link "⌦ Delete" at bounding box center [186, 424] width 114 height 25
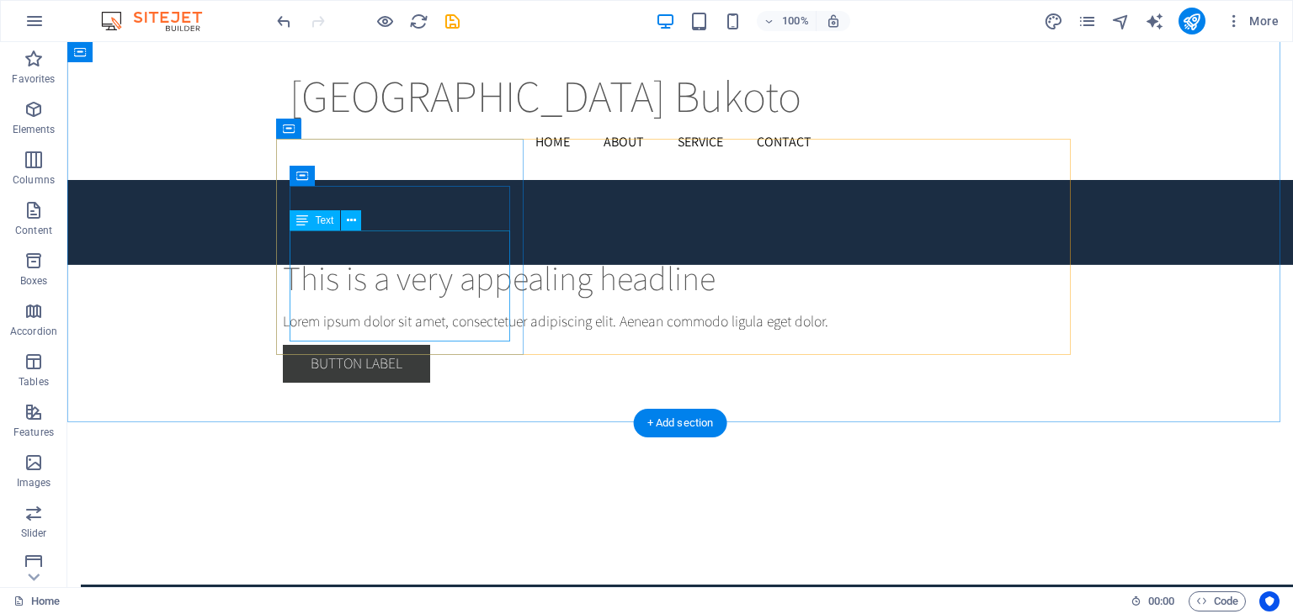
scroll to position [3753, 0]
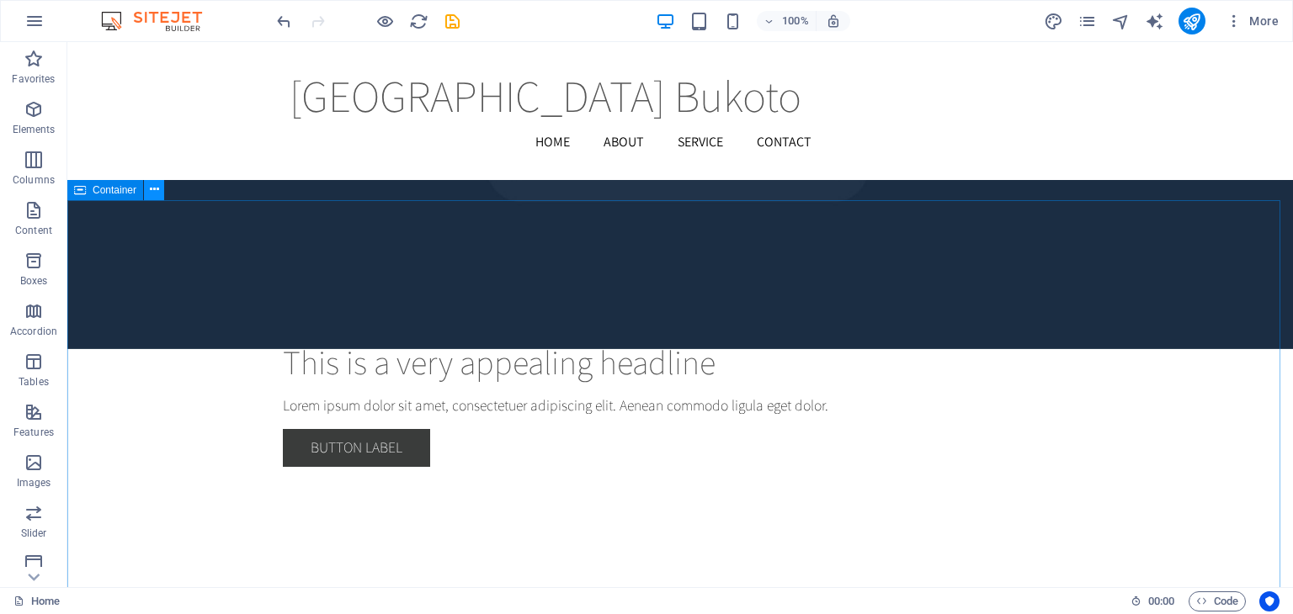
click at [160, 191] on button at bounding box center [154, 190] width 20 height 20
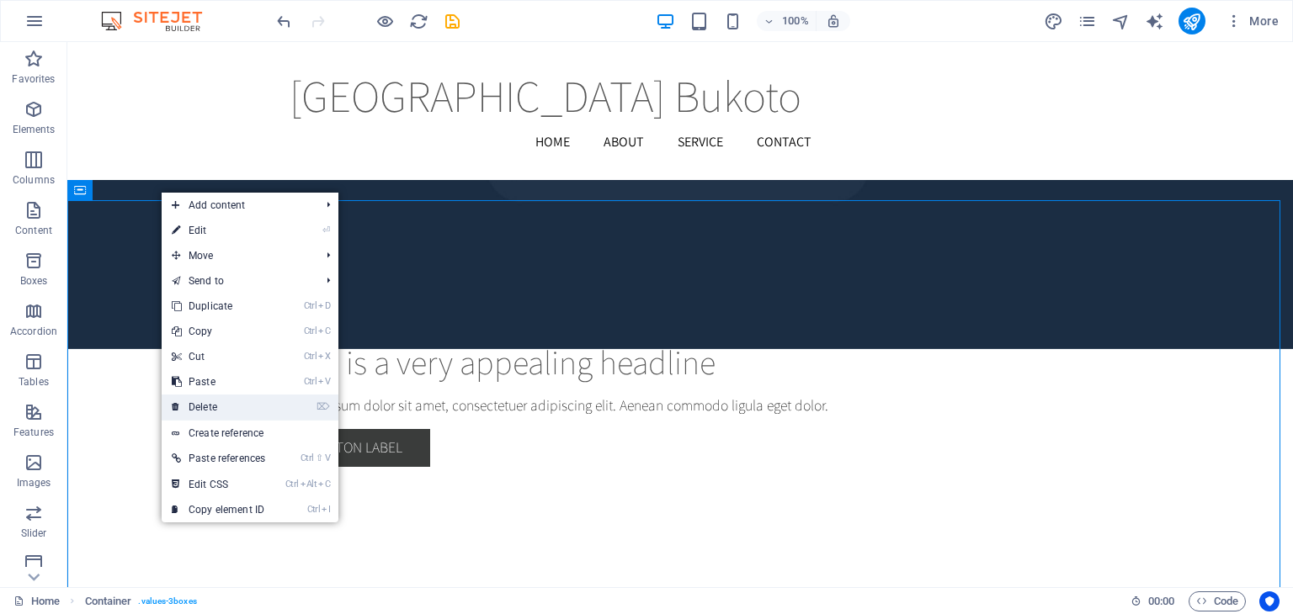
click at [219, 401] on link "⌦ Delete" at bounding box center [219, 407] width 114 height 25
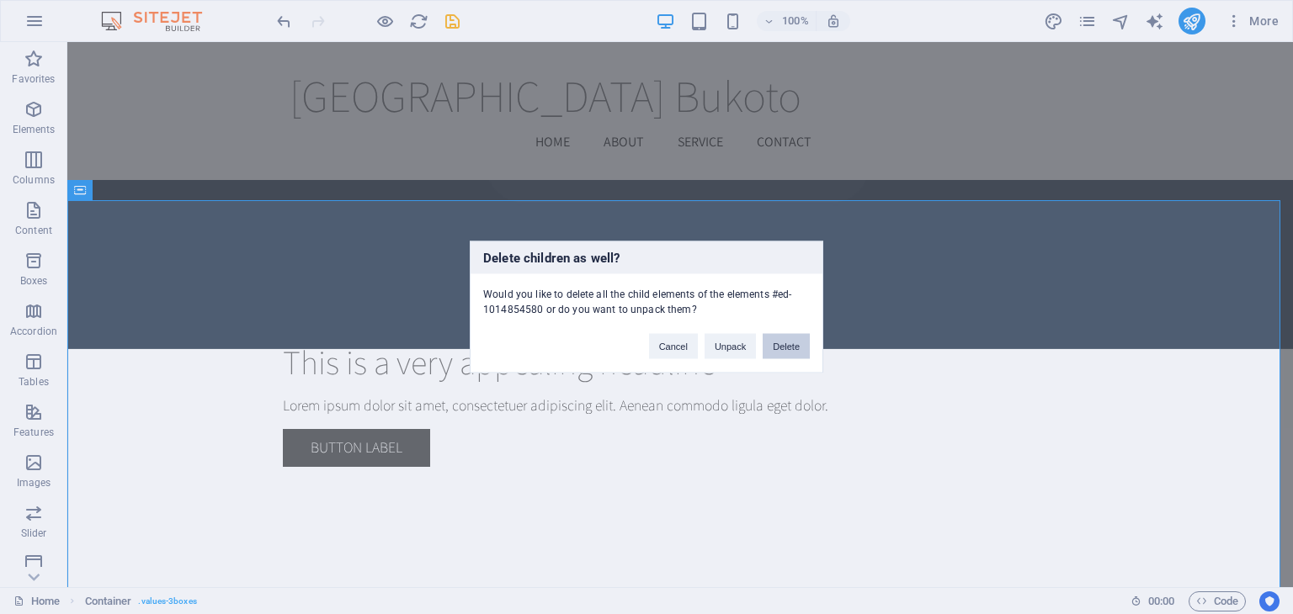
drag, startPoint x: 782, startPoint y: 346, endPoint x: 693, endPoint y: 313, distance: 94.3
click at [782, 346] on button "Delete" at bounding box center [785, 346] width 47 height 25
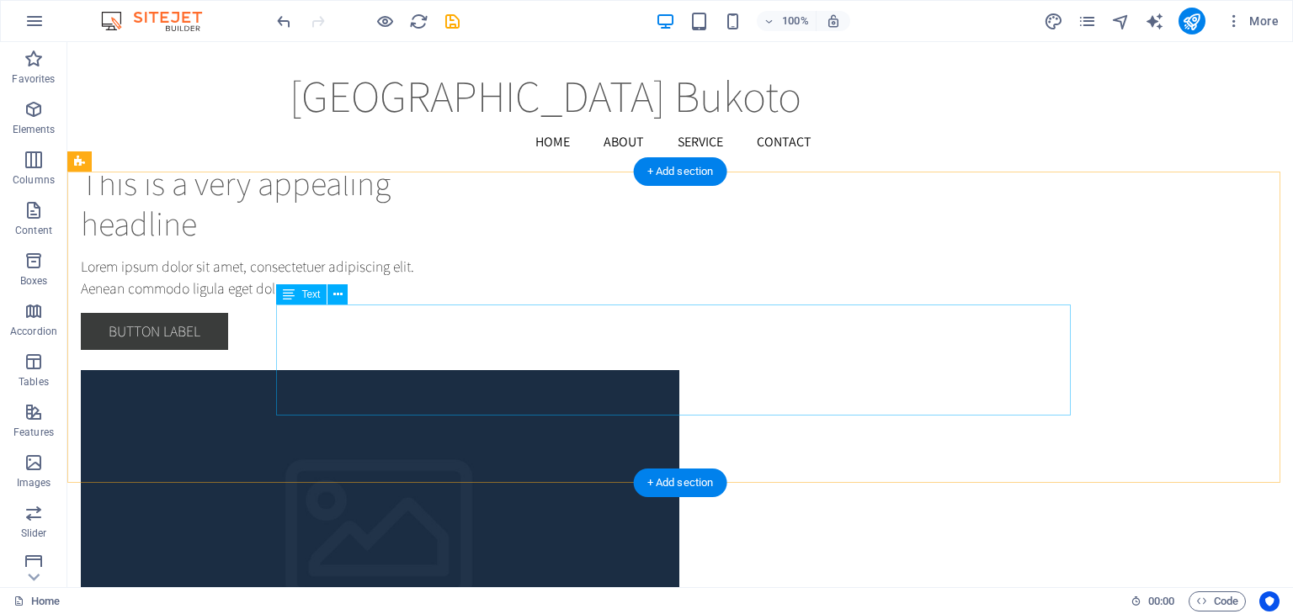
scroll to position [2996, 0]
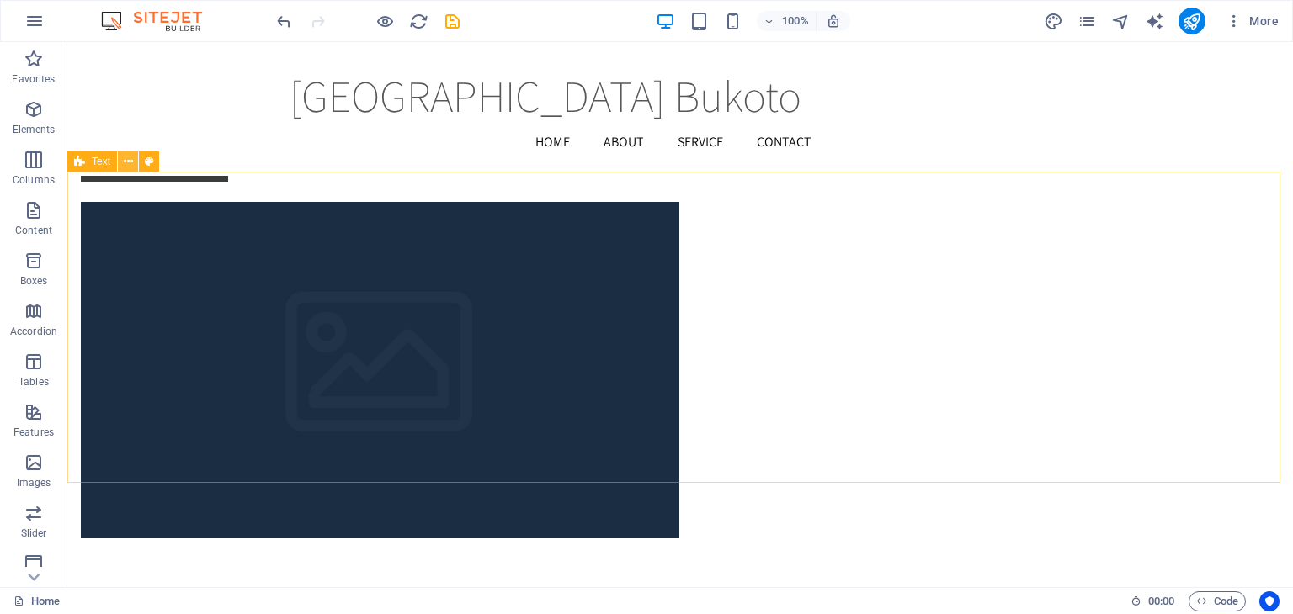
click at [130, 161] on icon at bounding box center [128, 162] width 9 height 18
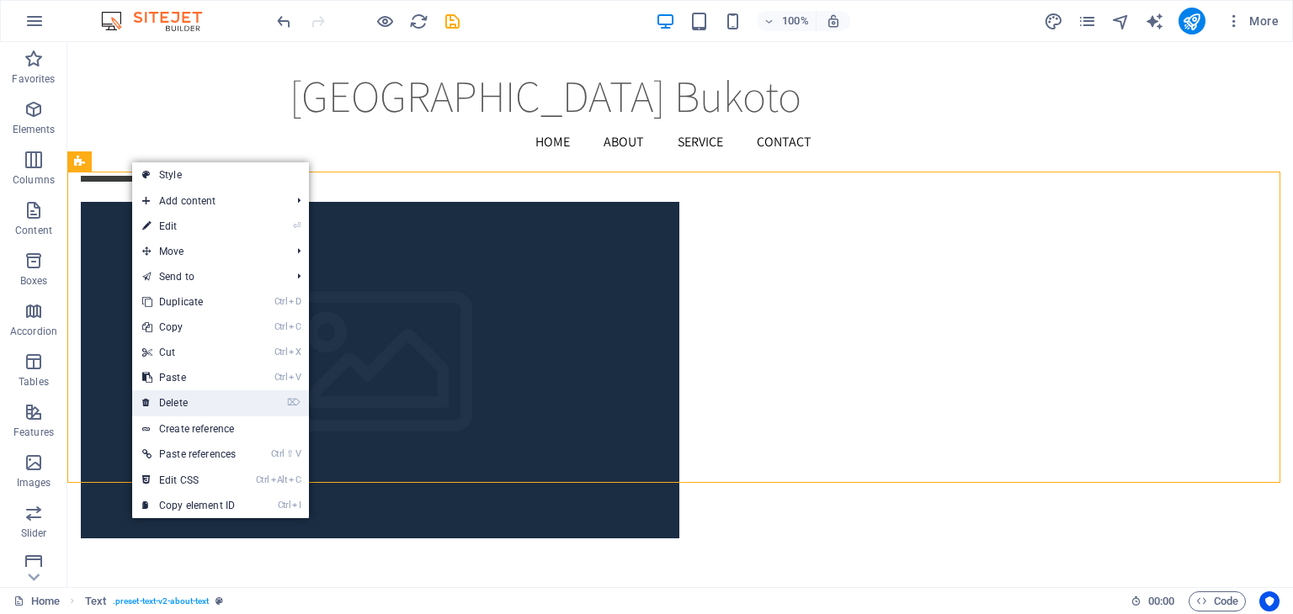
click at [172, 399] on link "⌦ Delete" at bounding box center [189, 402] width 114 height 25
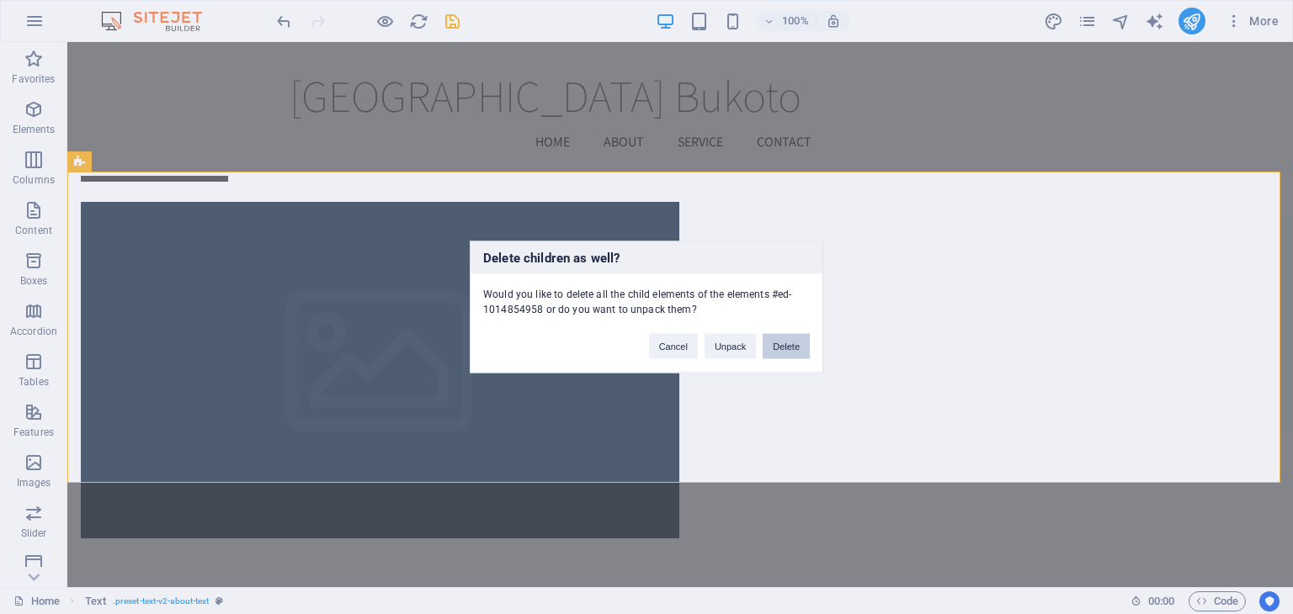
click at [778, 348] on button "Delete" at bounding box center [785, 346] width 47 height 25
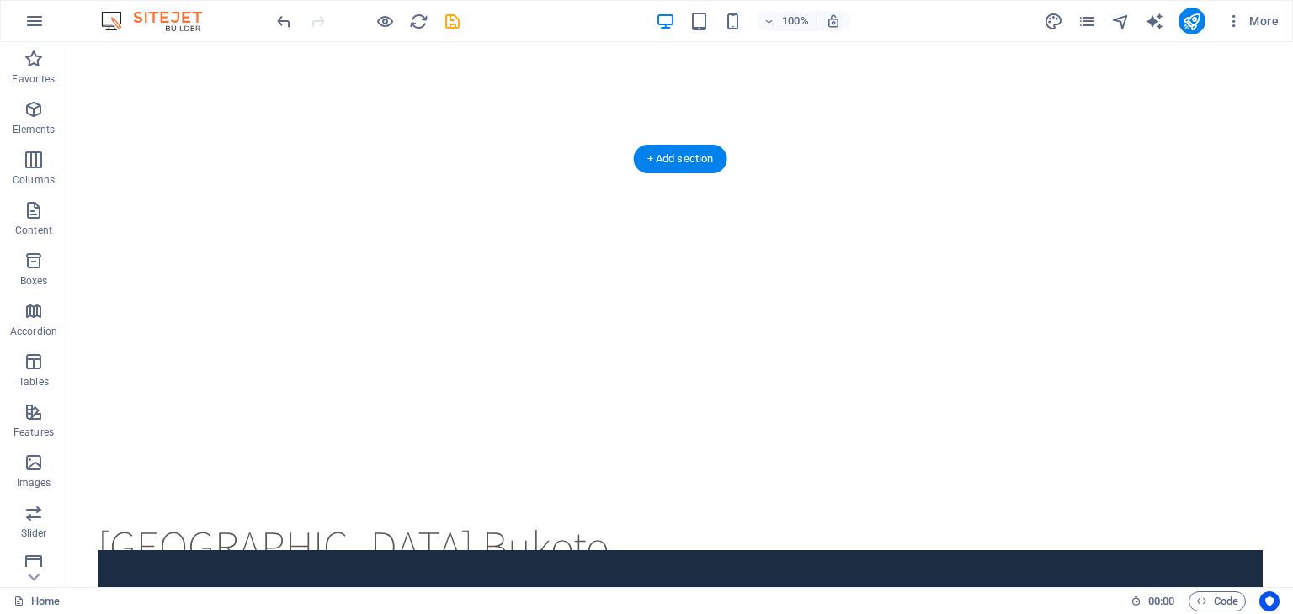
scroll to position [523, 0]
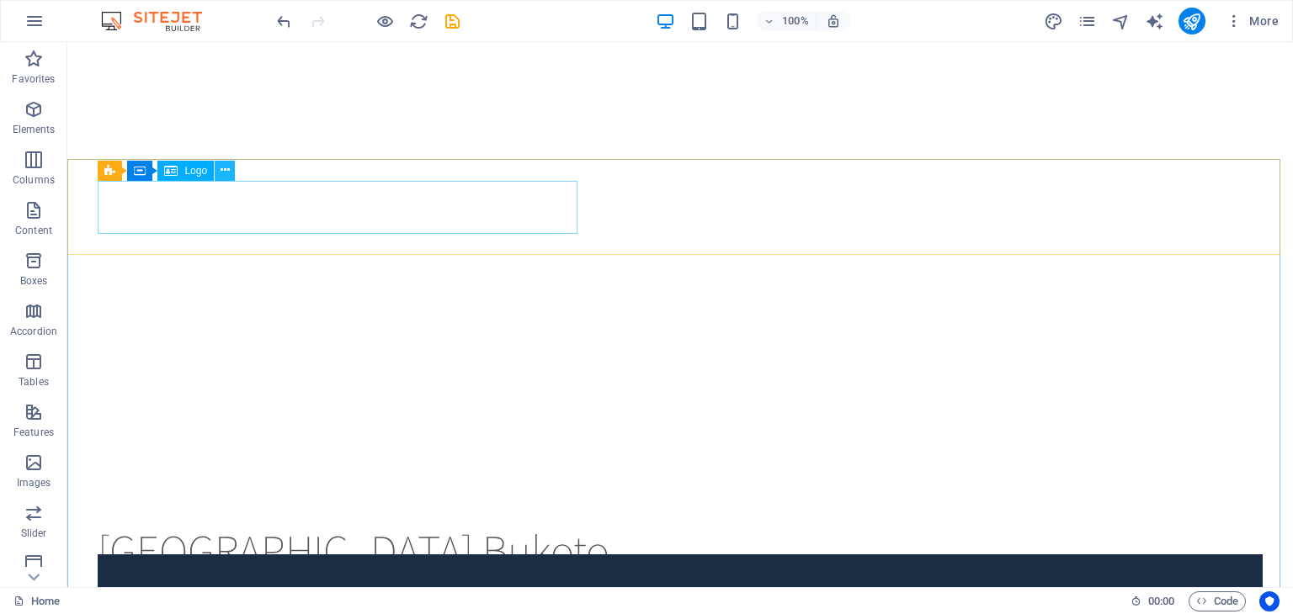
click at [226, 170] on icon at bounding box center [224, 171] width 9 height 18
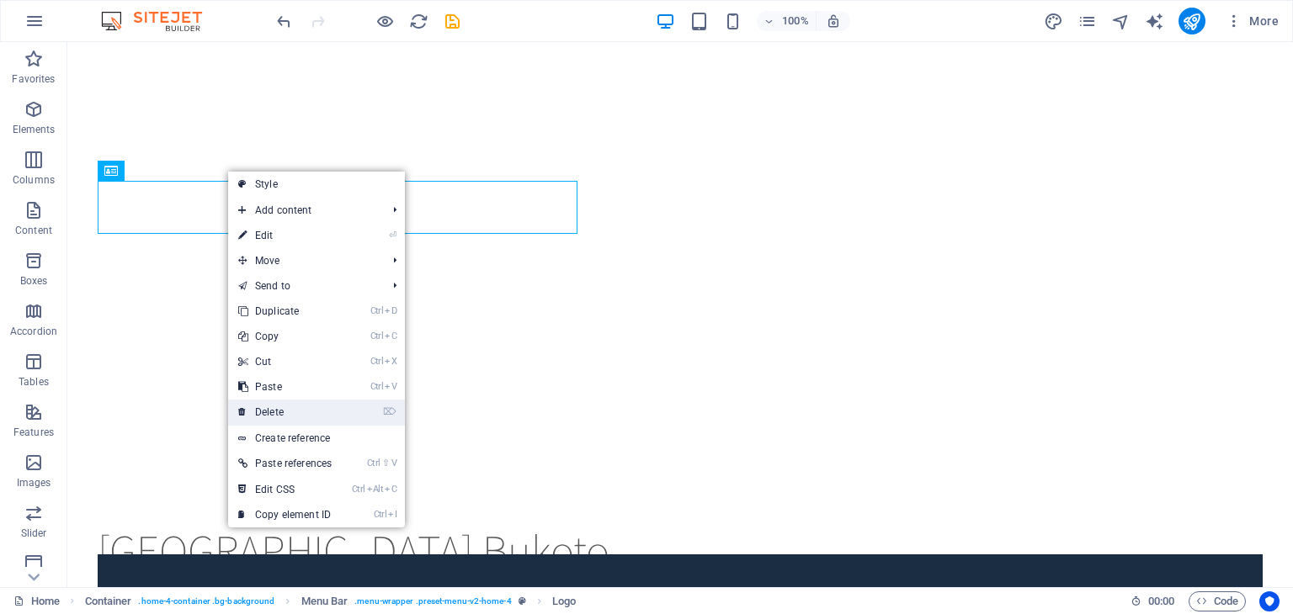
click at [279, 412] on link "⌦ Delete" at bounding box center [285, 412] width 114 height 25
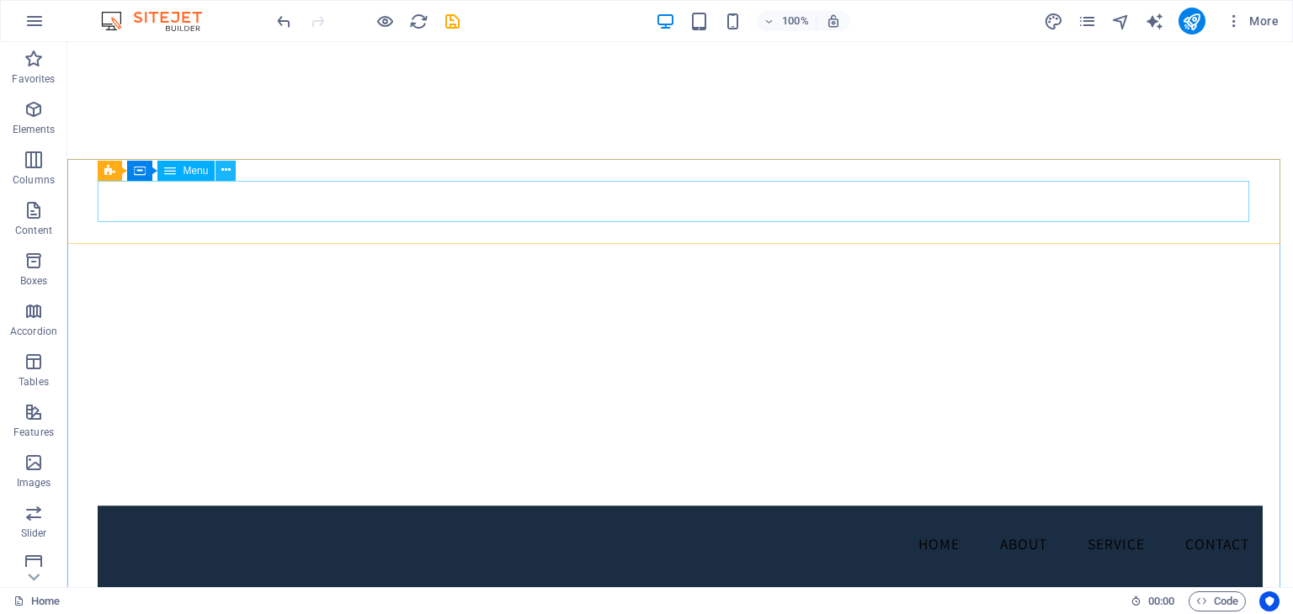
click at [224, 173] on icon at bounding box center [225, 171] width 9 height 18
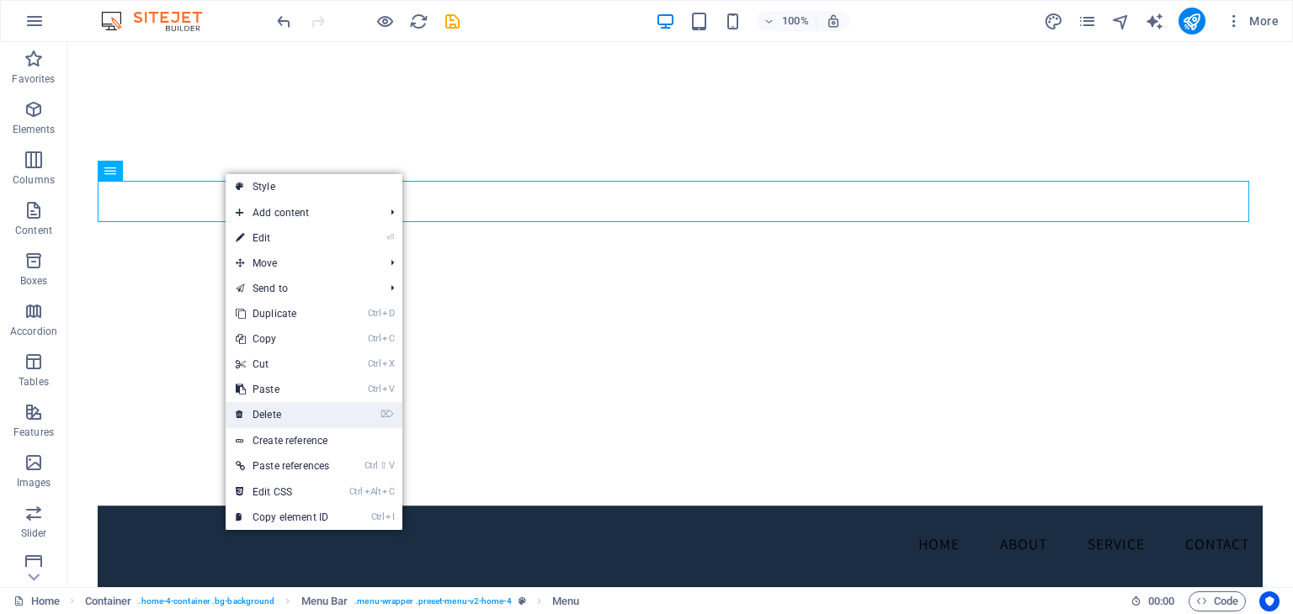
click at [276, 413] on link "⌦ Delete" at bounding box center [283, 414] width 114 height 25
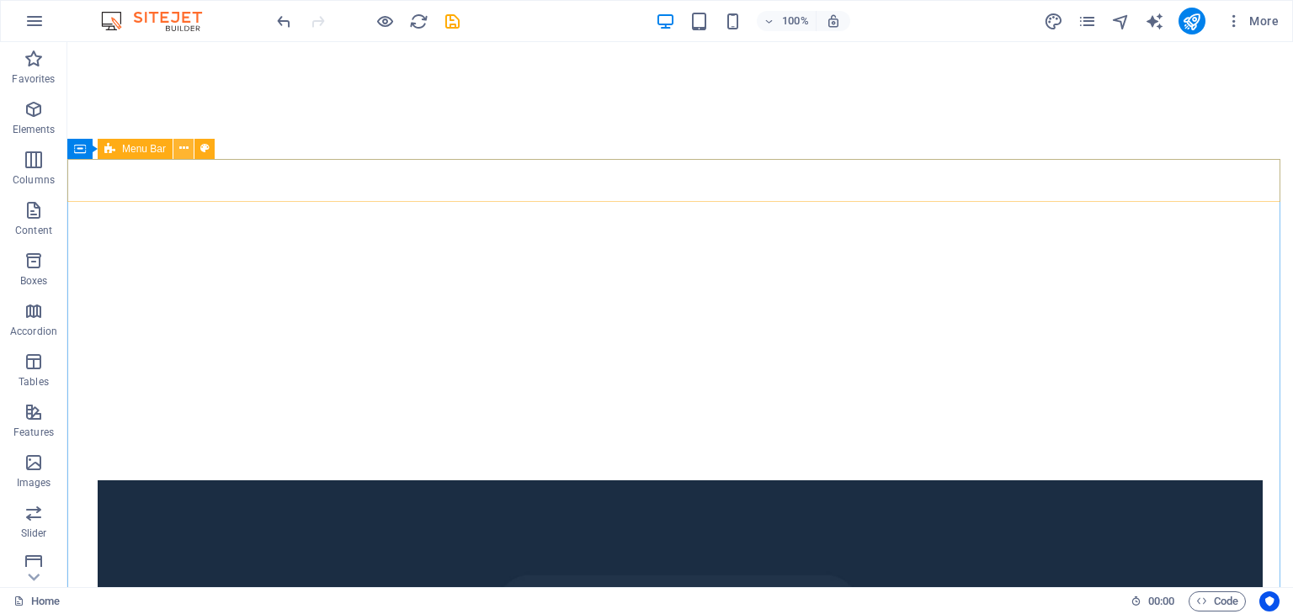
click at [185, 152] on icon at bounding box center [183, 149] width 9 height 18
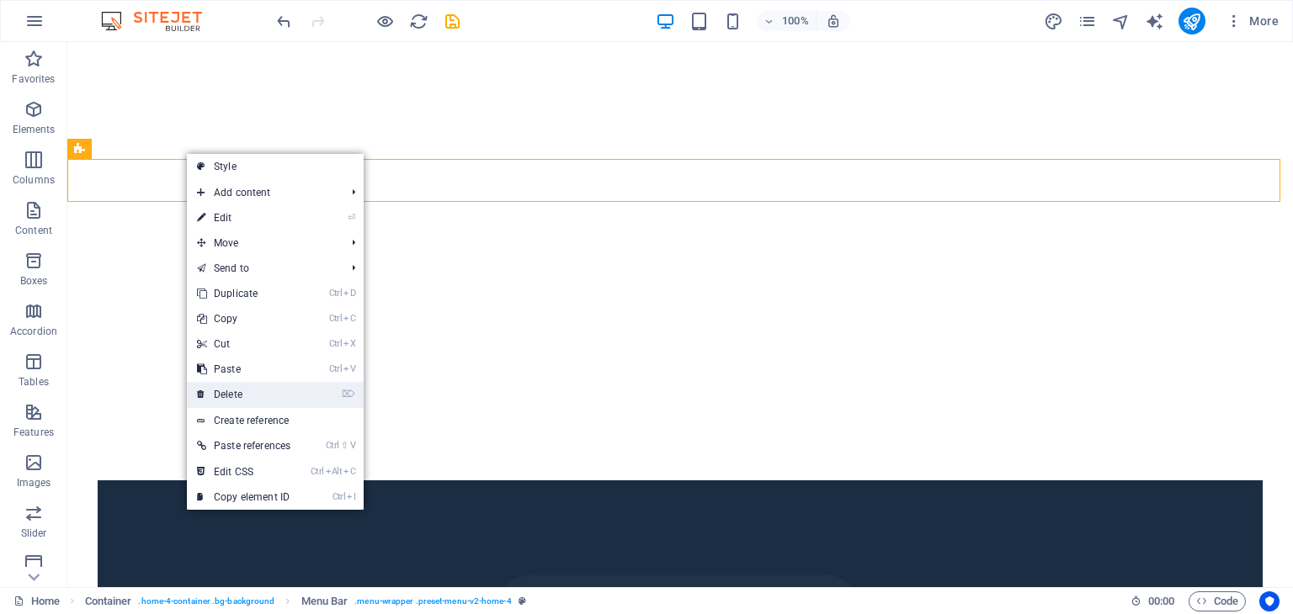
click at [236, 398] on link "⌦ Delete" at bounding box center [244, 394] width 114 height 25
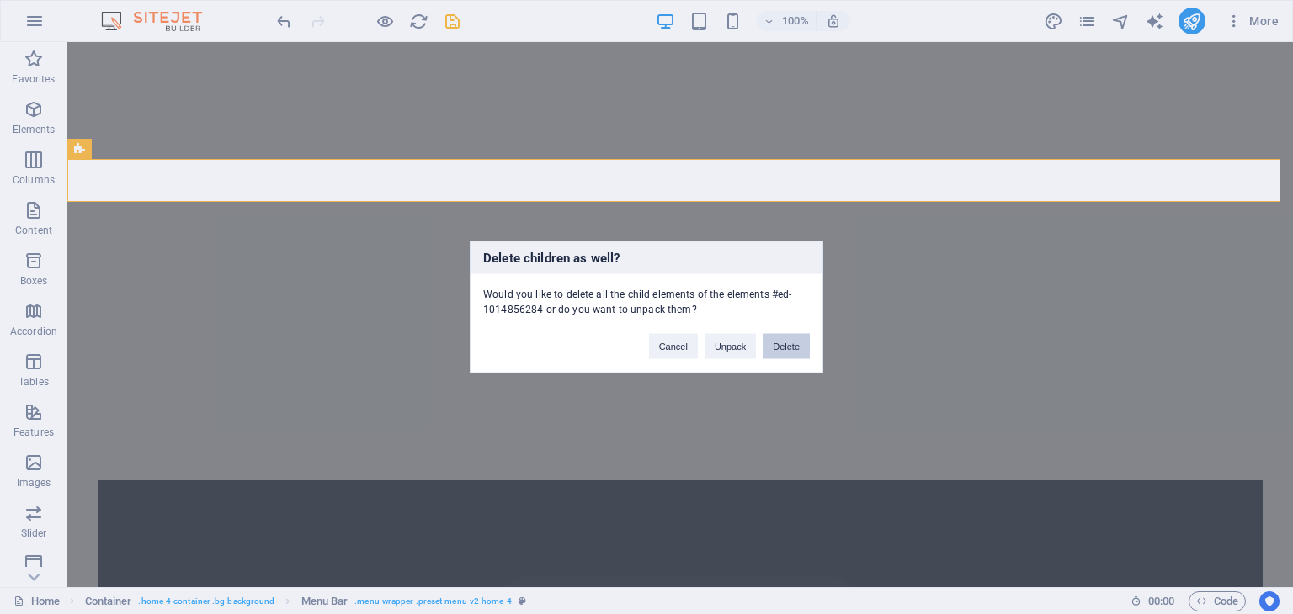
click at [791, 348] on button "Delete" at bounding box center [785, 346] width 47 height 25
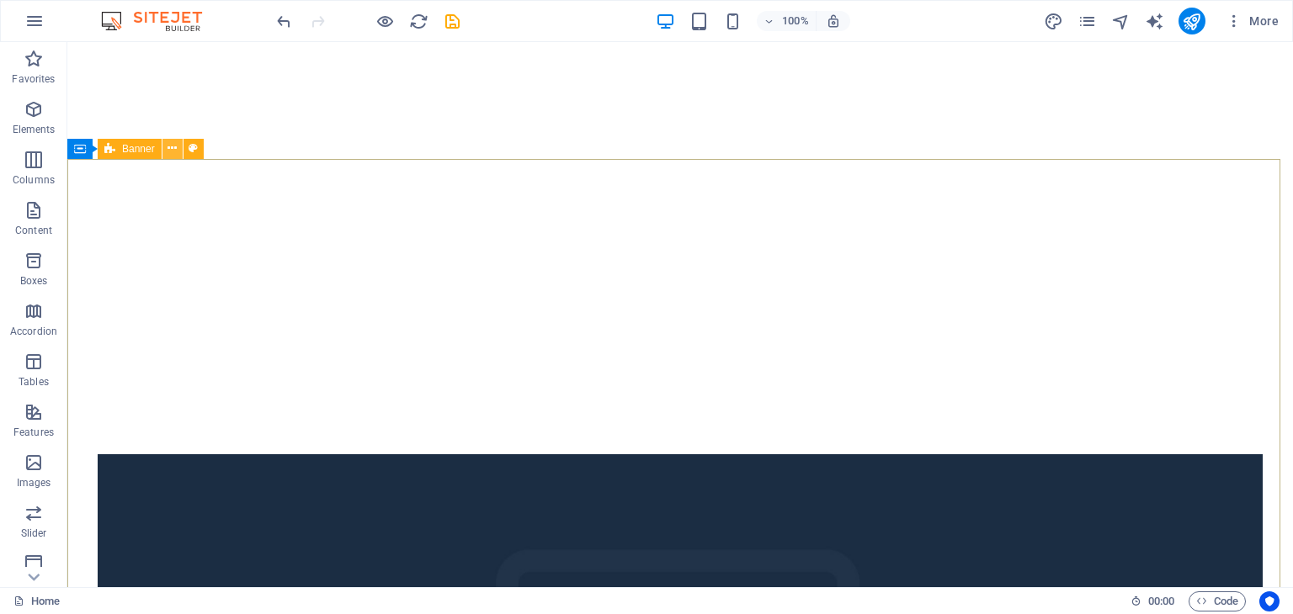
click at [167, 153] on button at bounding box center [172, 149] width 20 height 20
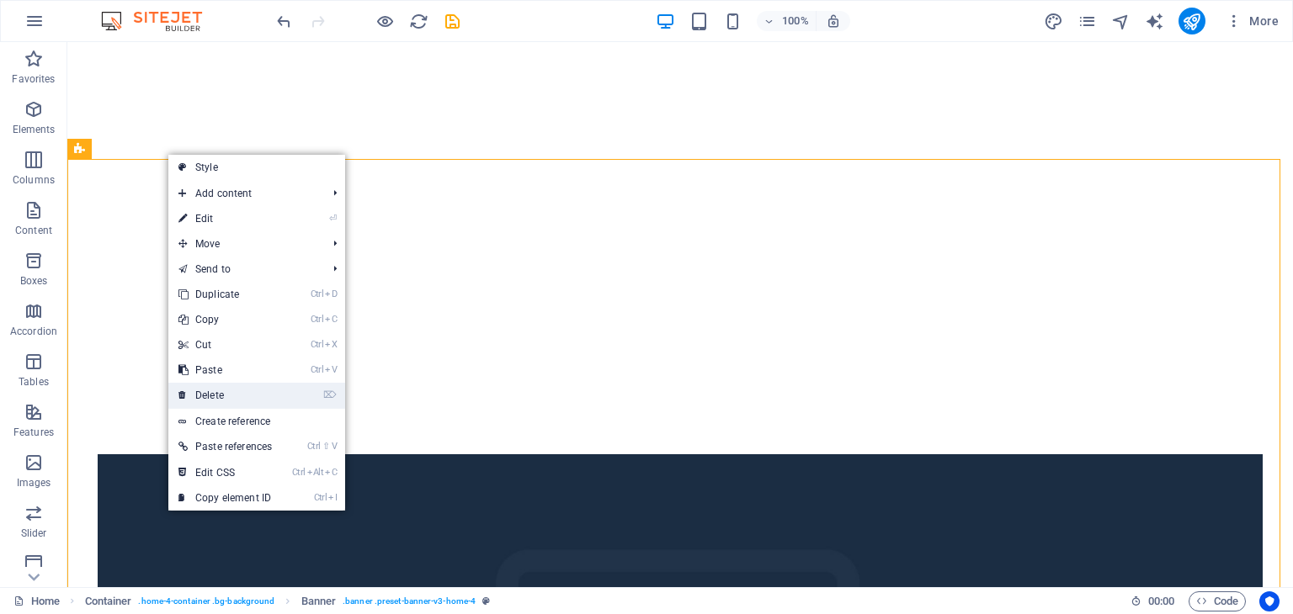
click at [204, 394] on link "⌦ Delete" at bounding box center [225, 395] width 114 height 25
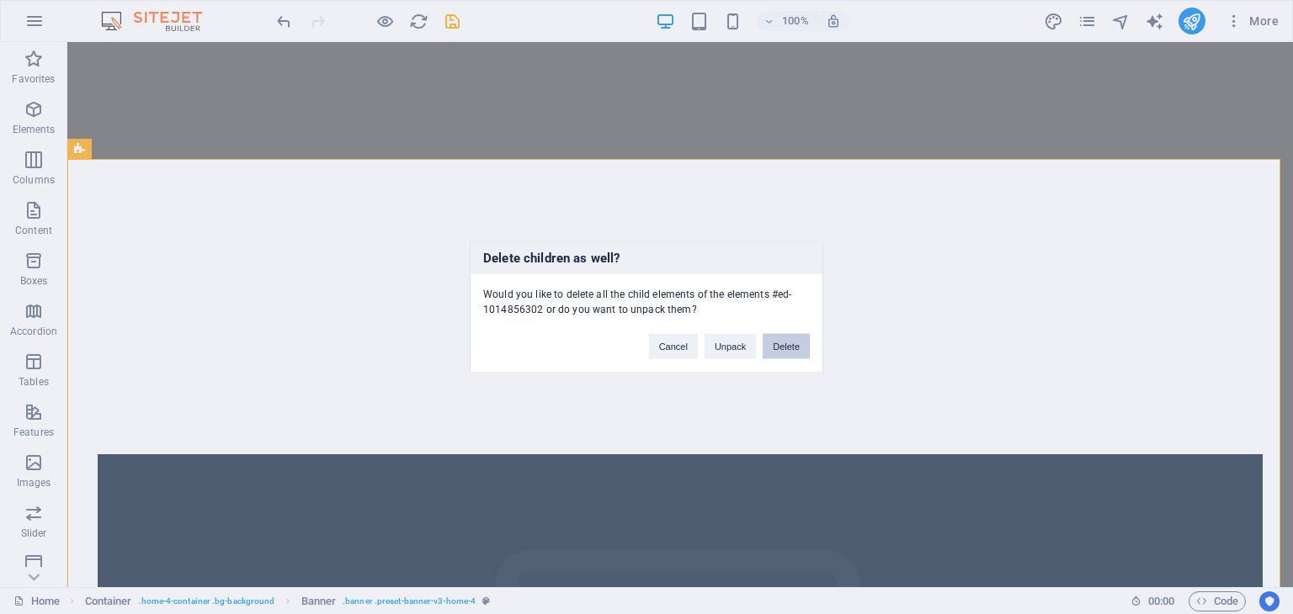
click at [789, 339] on button "Delete" at bounding box center [785, 346] width 47 height 25
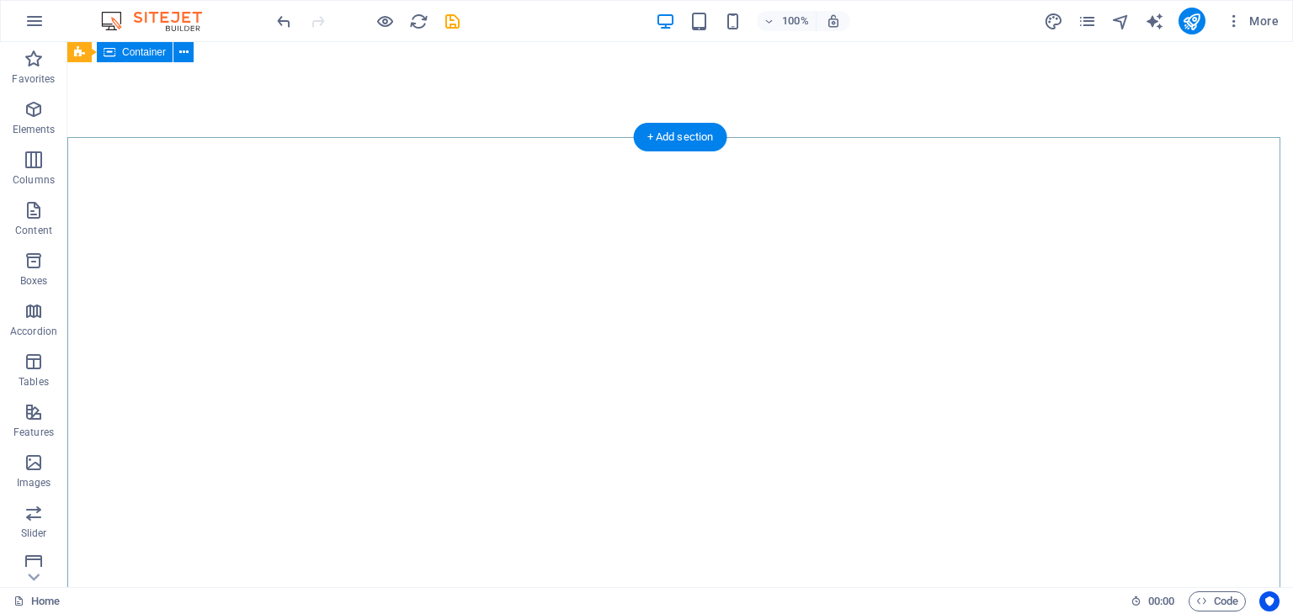
scroll to position [0, 0]
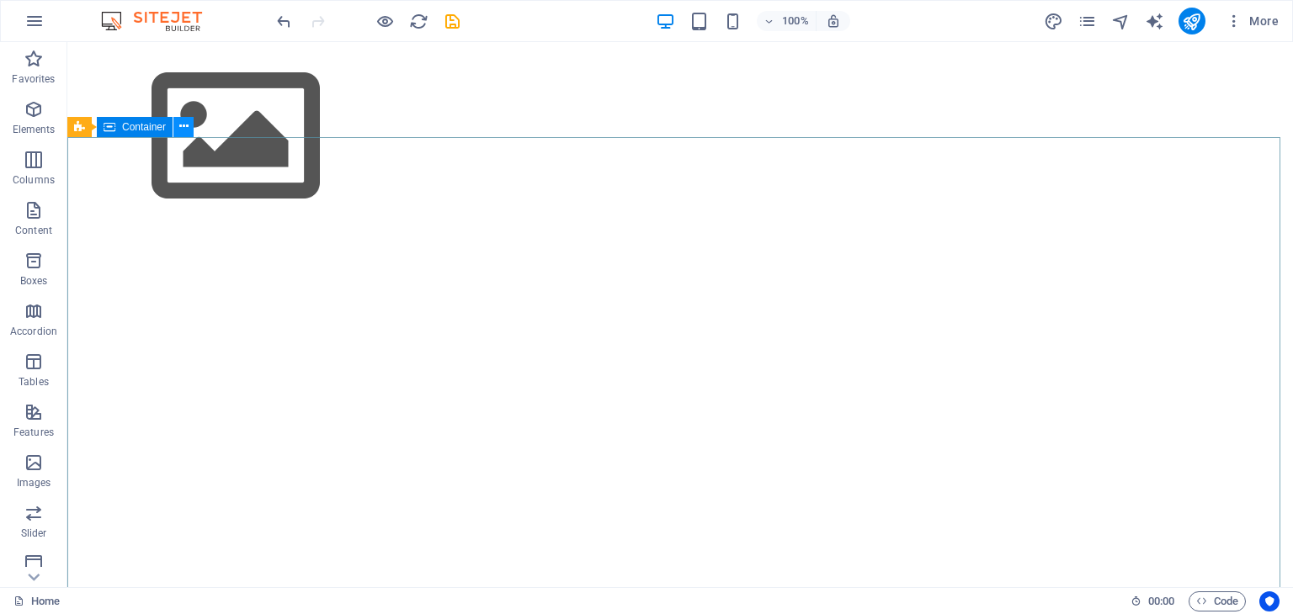
click at [183, 126] on icon at bounding box center [183, 127] width 9 height 18
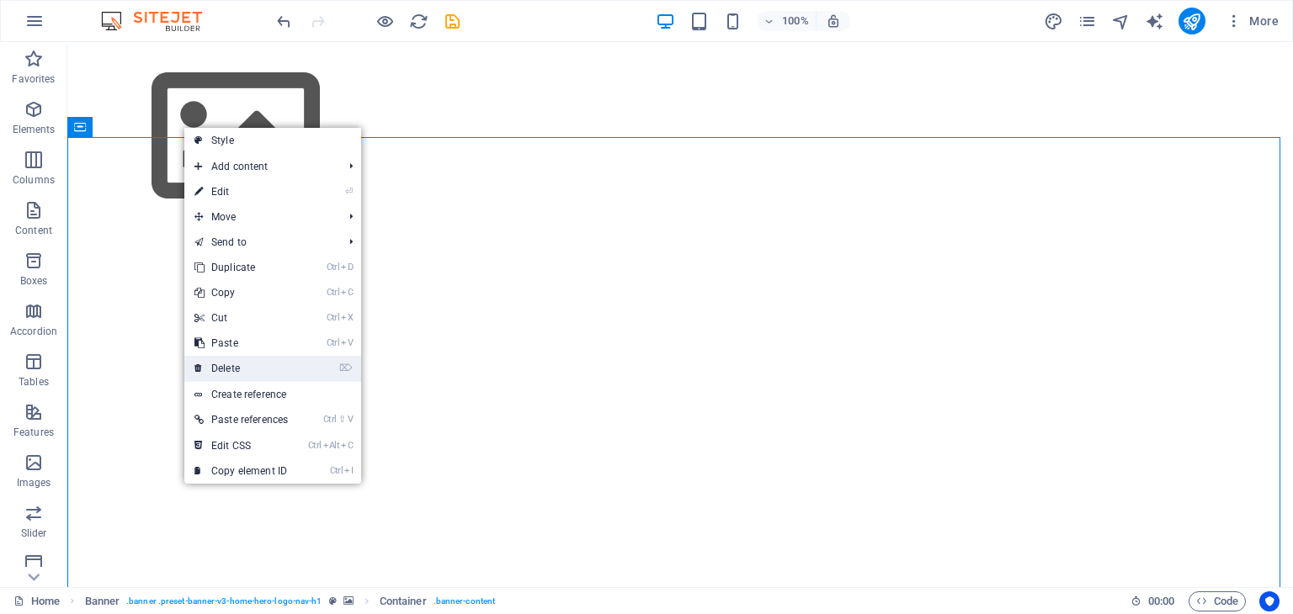
click at [235, 369] on link "⌦ Delete" at bounding box center [241, 368] width 114 height 25
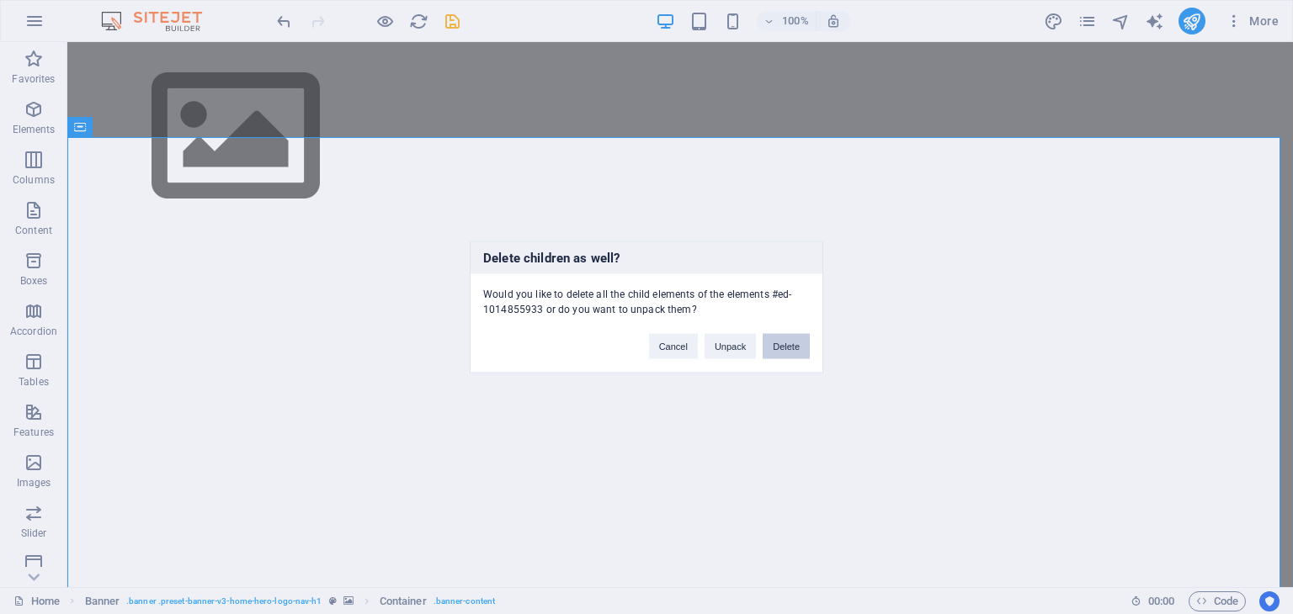
click at [793, 346] on button "Delete" at bounding box center [785, 346] width 47 height 25
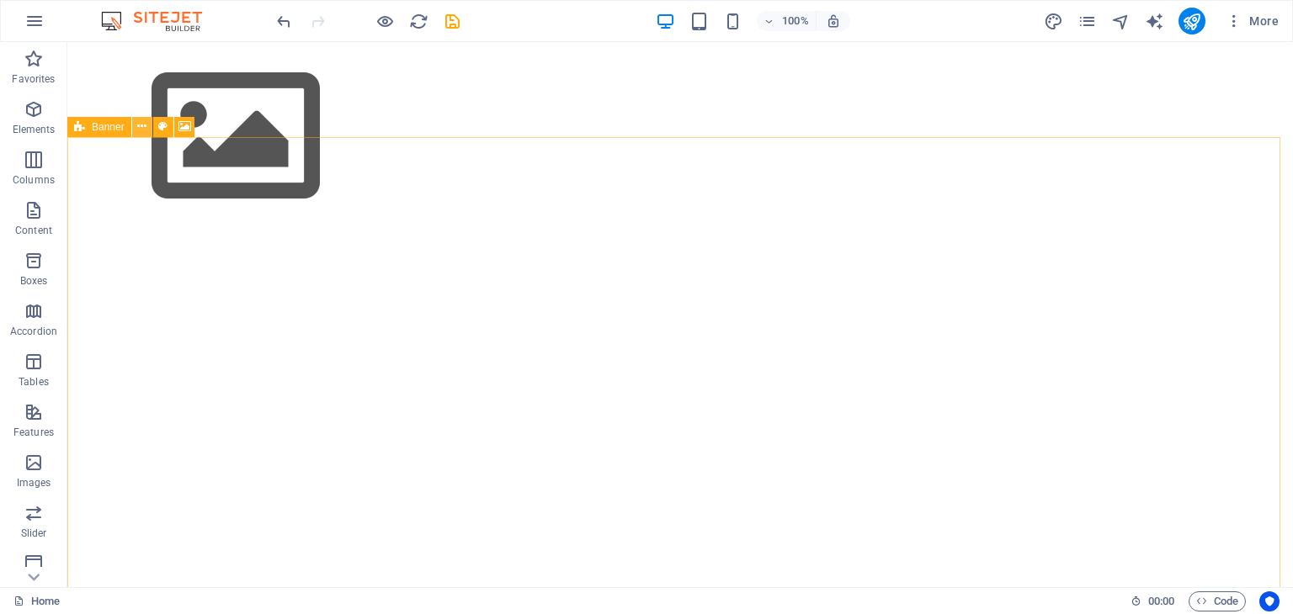
click at [141, 125] on icon at bounding box center [141, 127] width 9 height 18
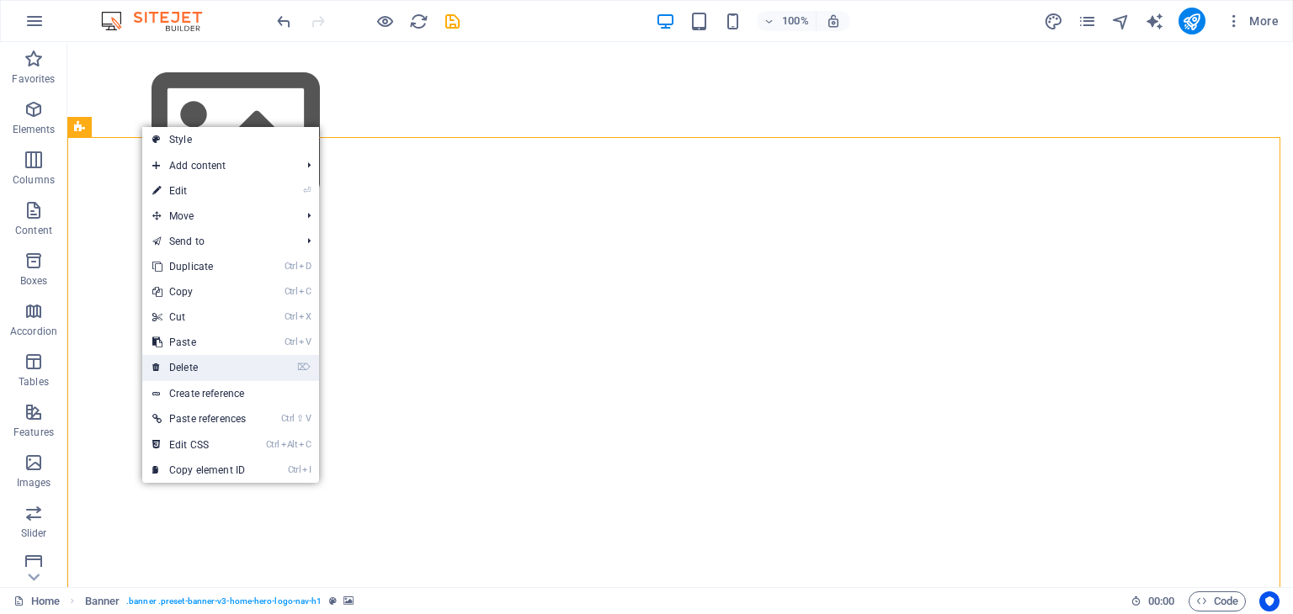
click at [189, 371] on link "⌦ Delete" at bounding box center [199, 367] width 114 height 25
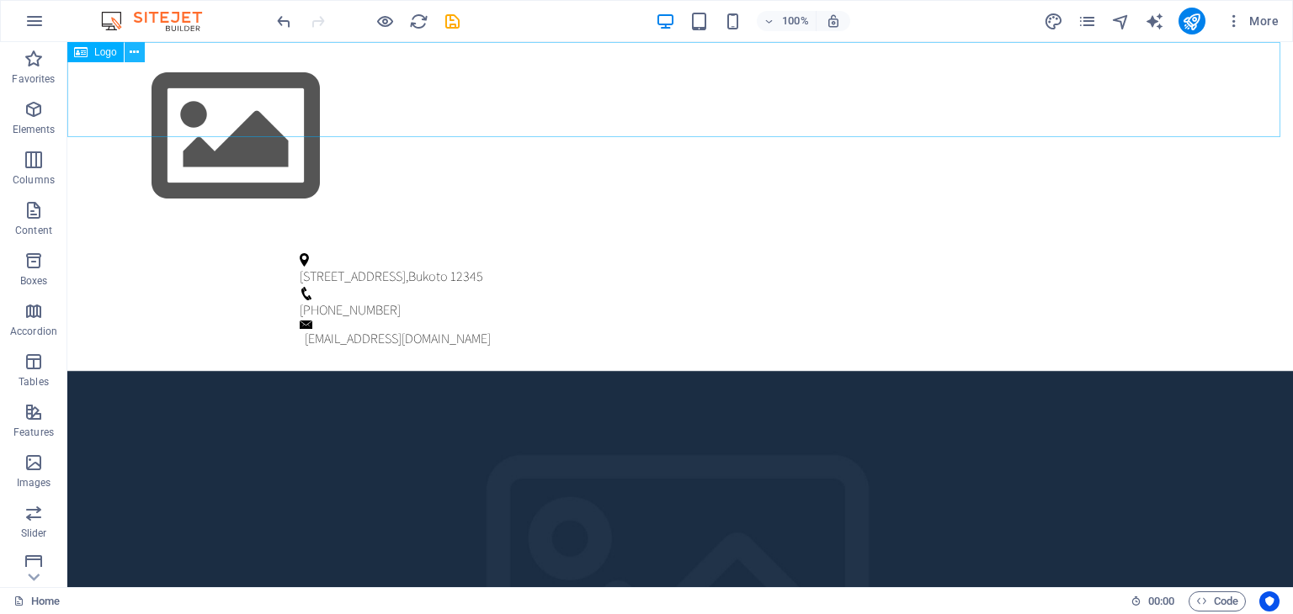
click at [130, 50] on icon at bounding box center [134, 53] width 9 height 18
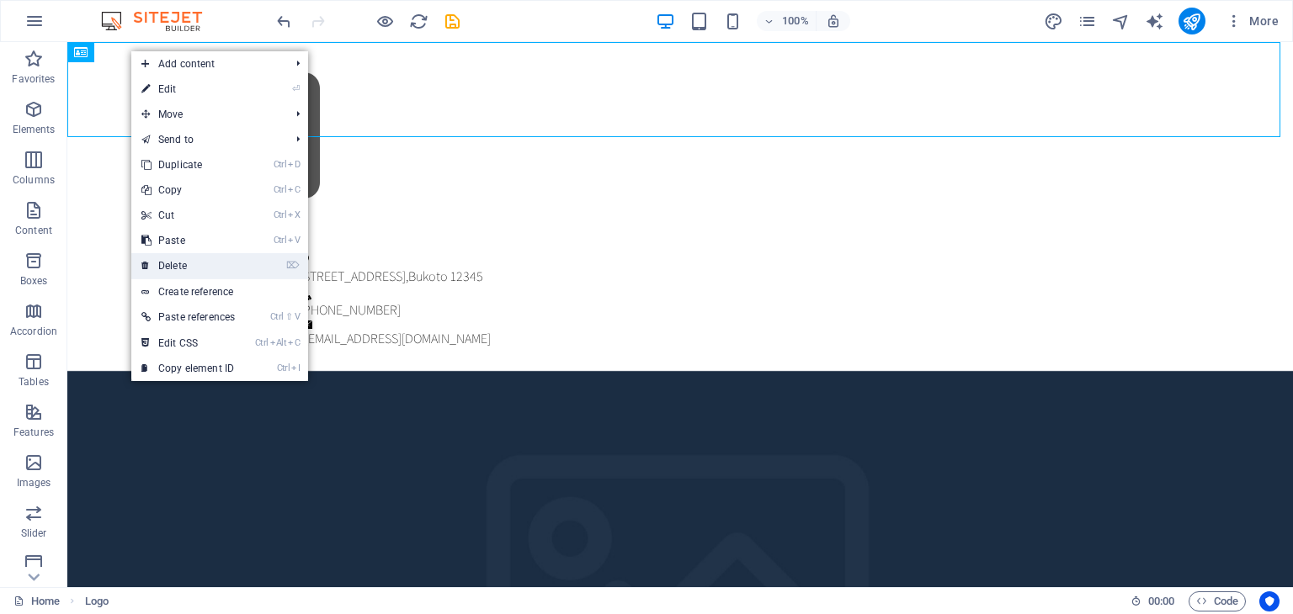
click at [186, 263] on link "⌦ Delete" at bounding box center [188, 265] width 114 height 25
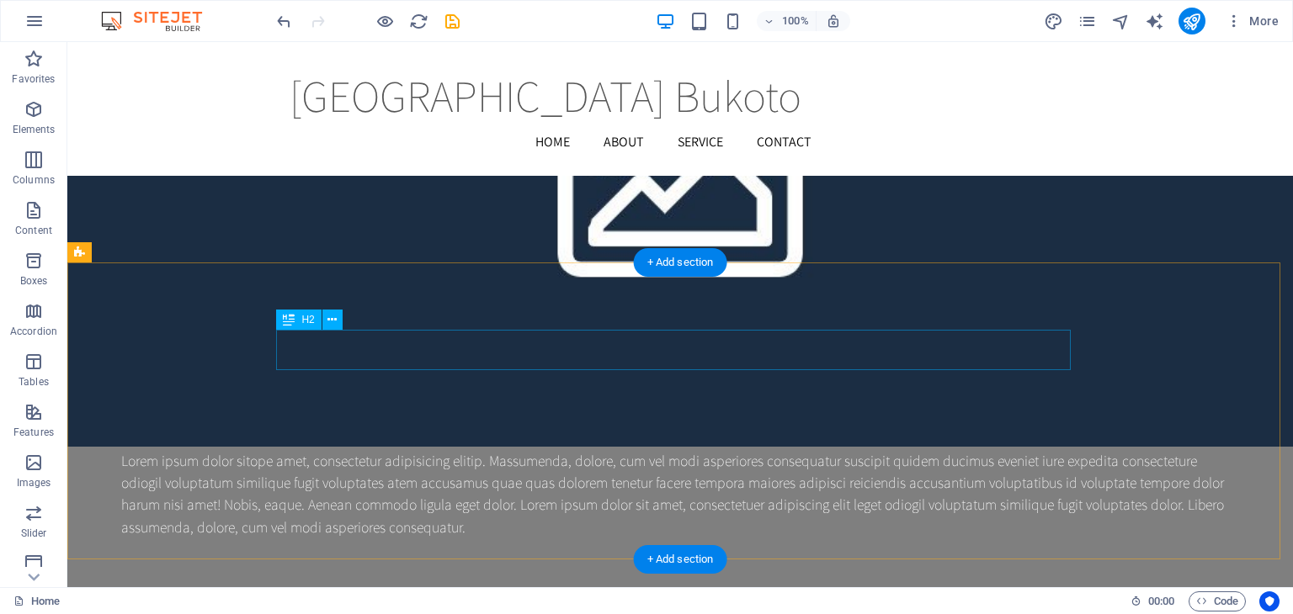
scroll to position [3703, 0]
